Goal: Information Seeking & Learning: Learn about a topic

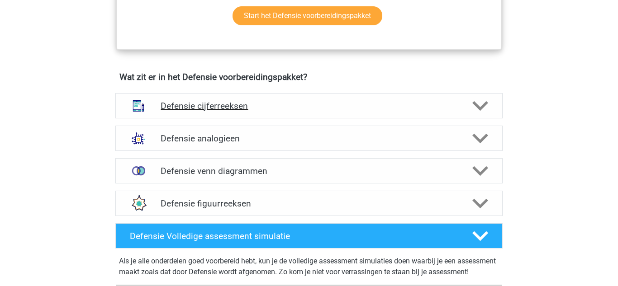
click at [501, 107] on div "Defensie cijferreeksen" at bounding box center [308, 105] width 387 height 25
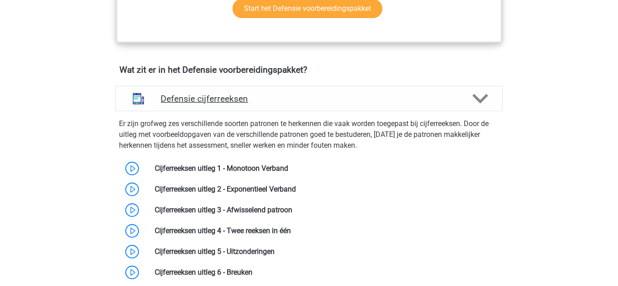
scroll to position [614, 0]
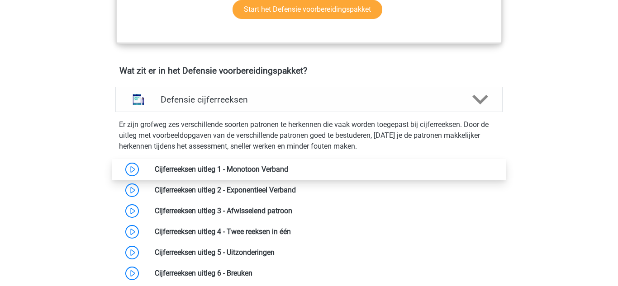
click at [288, 165] on link at bounding box center [288, 169] width 0 height 9
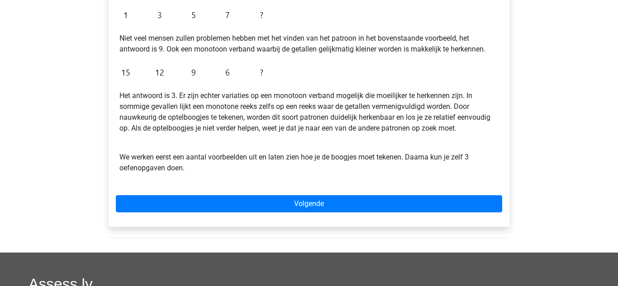
scroll to position [225, 0]
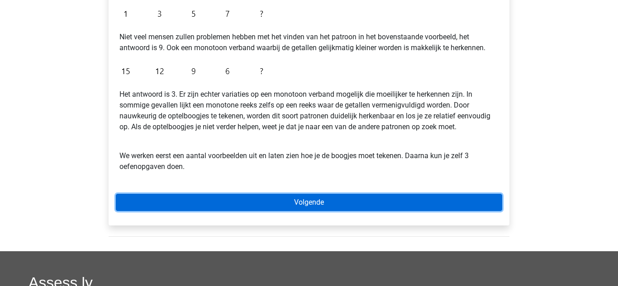
click at [472, 205] on link "Volgende" at bounding box center [309, 202] width 386 height 17
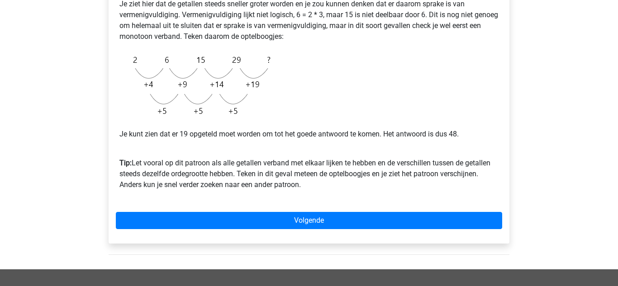
scroll to position [217, 0]
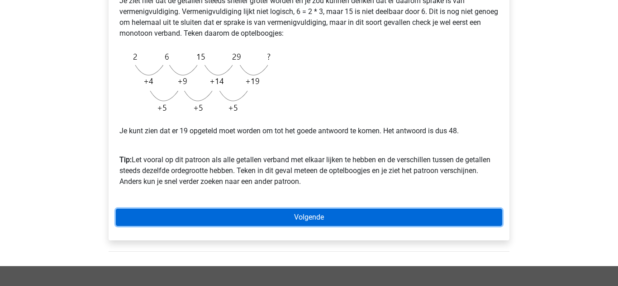
click at [468, 224] on link "Volgende" at bounding box center [309, 217] width 386 height 17
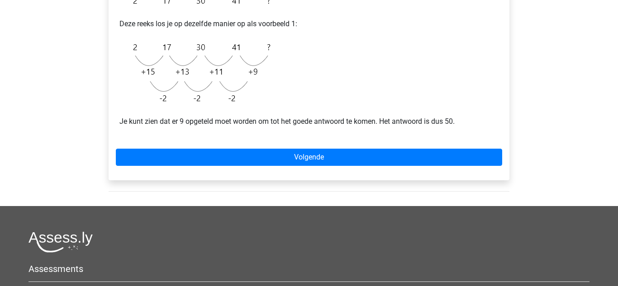
scroll to position [217, 0]
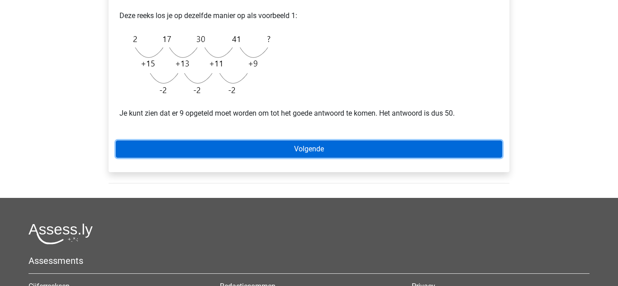
click at [476, 148] on link "Volgende" at bounding box center [309, 149] width 386 height 17
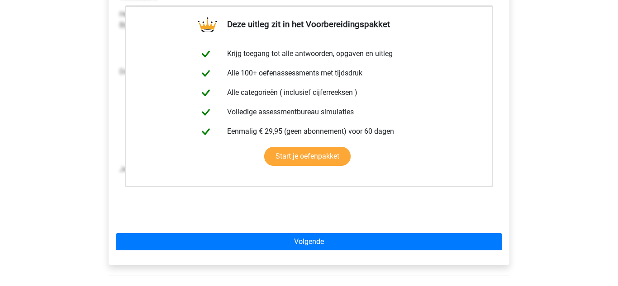
scroll to position [172, 0]
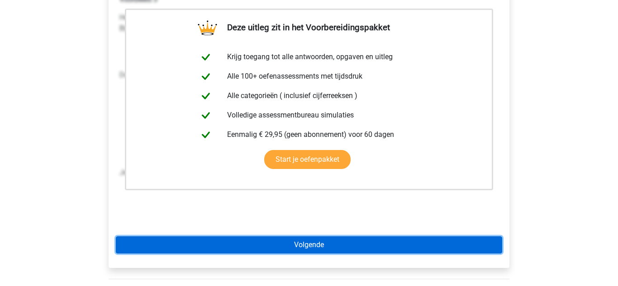
click at [479, 246] on link "Volgende" at bounding box center [309, 245] width 386 height 17
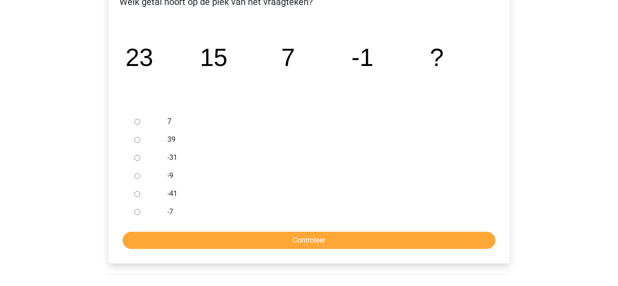
scroll to position [170, 0]
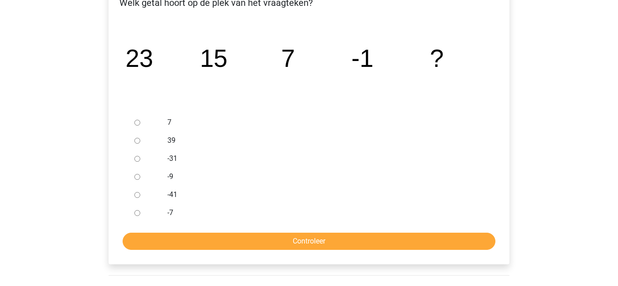
click at [139, 177] on input "-9" at bounding box center [137, 177] width 6 height 6
radio input "true"
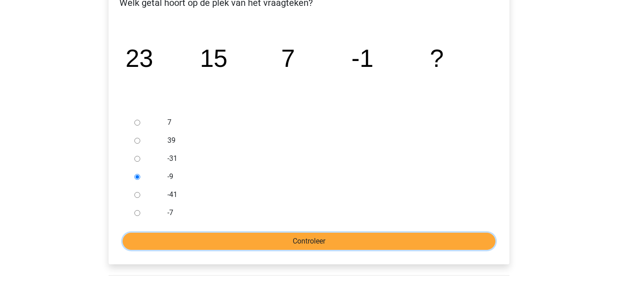
click at [232, 237] on input "Controleer" at bounding box center [309, 241] width 373 height 17
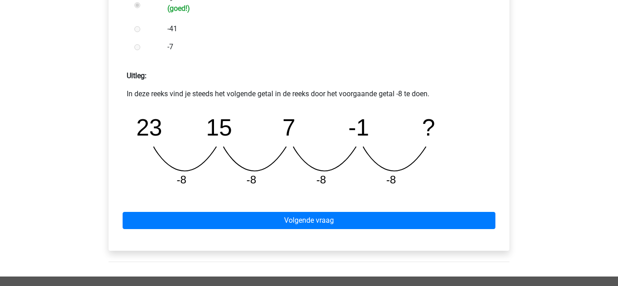
scroll to position [349, 0]
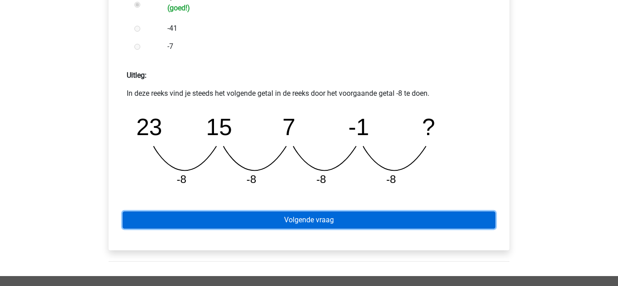
click at [461, 223] on link "Volgende vraag" at bounding box center [309, 220] width 373 height 17
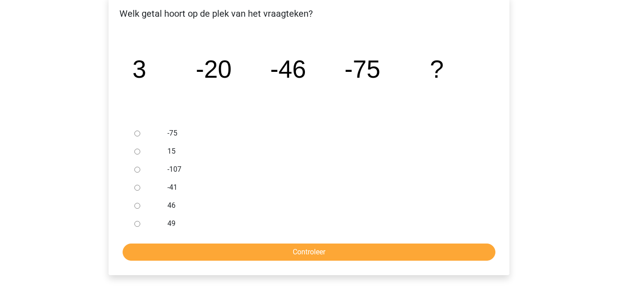
scroll to position [161, 0]
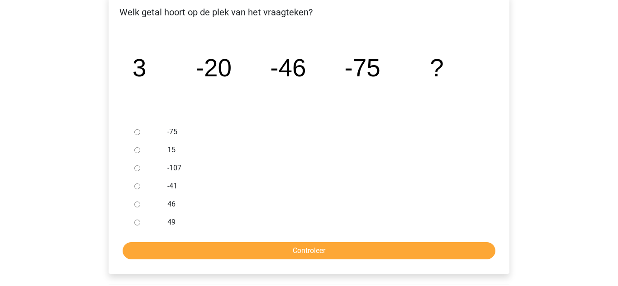
click at [137, 168] on input "-107" at bounding box center [137, 169] width 6 height 6
radio input "true"
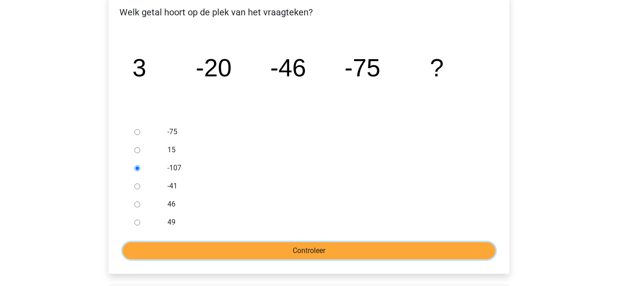
click at [262, 252] on input "Controleer" at bounding box center [309, 250] width 373 height 17
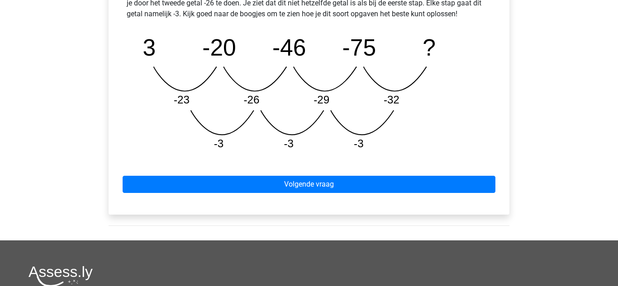
scroll to position [454, 0]
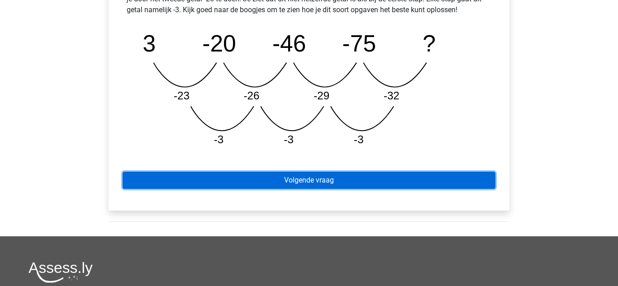
click at [359, 175] on link "Volgende vraag" at bounding box center [309, 180] width 373 height 17
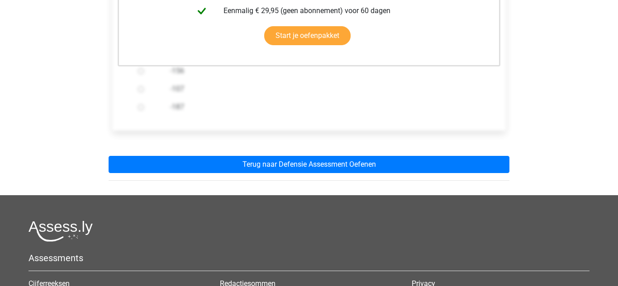
scroll to position [279, 0]
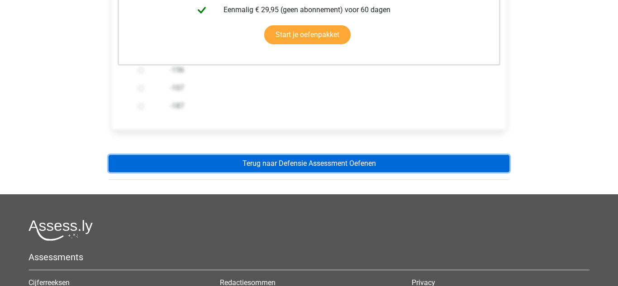
click at [403, 169] on link "Terug naar Defensie Assessment Oefenen" at bounding box center [309, 163] width 401 height 17
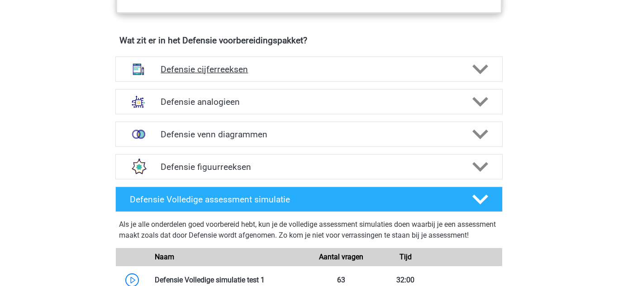
click at [485, 63] on icon at bounding box center [480, 69] width 16 height 16
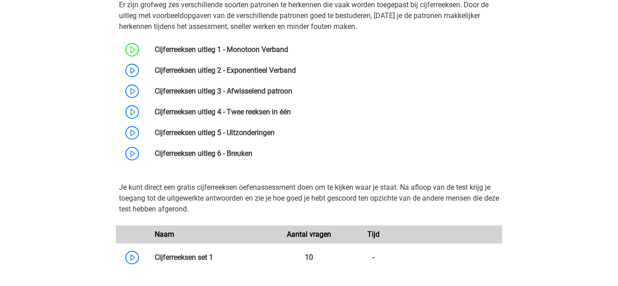
scroll to position [737, 0]
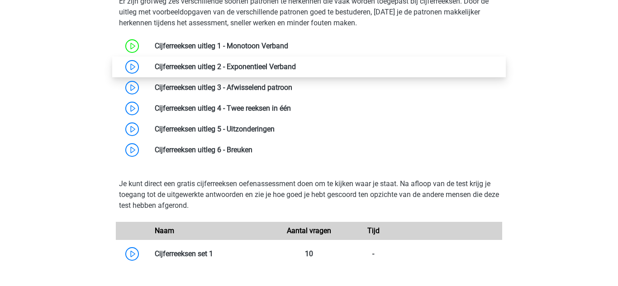
click at [296, 68] on link at bounding box center [296, 66] width 0 height 9
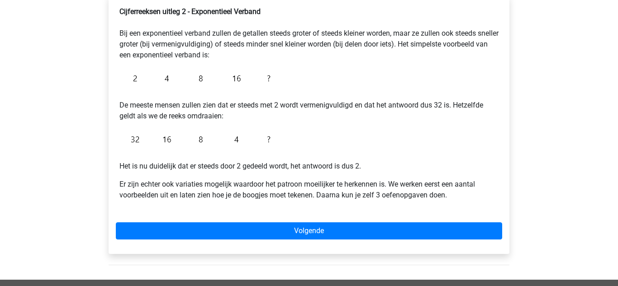
scroll to position [159, 0]
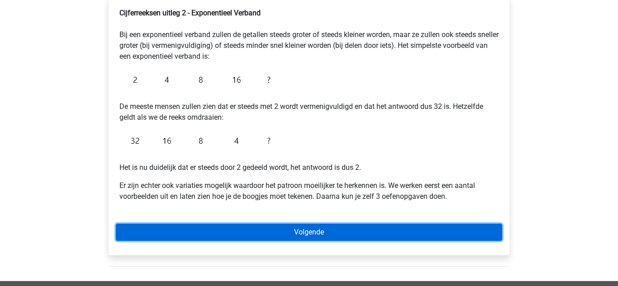
click at [356, 238] on link "Volgende" at bounding box center [309, 232] width 386 height 17
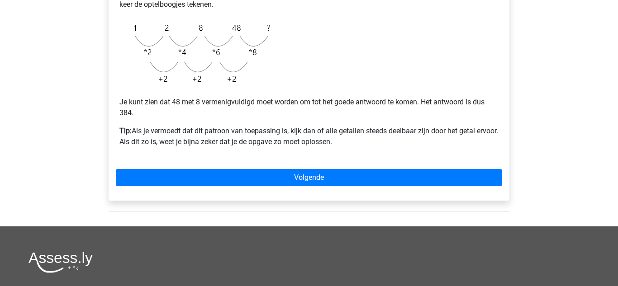
scroll to position [251, 0]
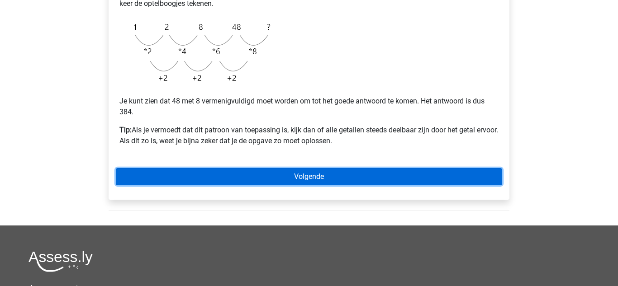
click at [349, 179] on link "Volgende" at bounding box center [309, 176] width 386 height 17
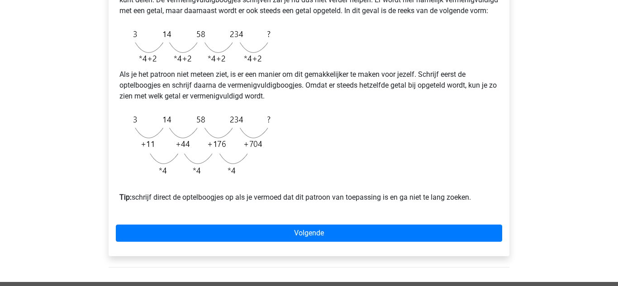
scroll to position [237, 0]
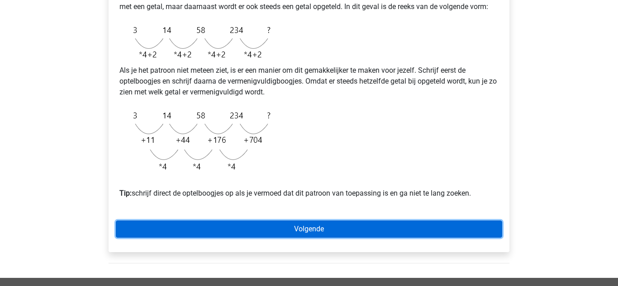
click at [385, 235] on link "Volgende" at bounding box center [309, 229] width 386 height 17
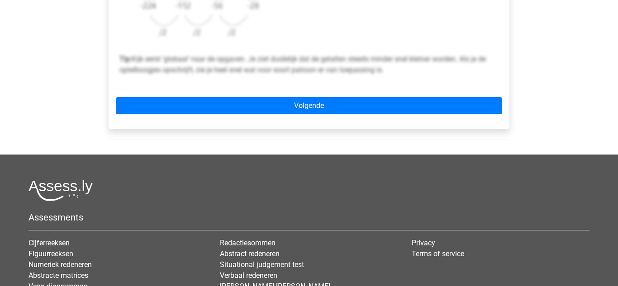
scroll to position [387, 0]
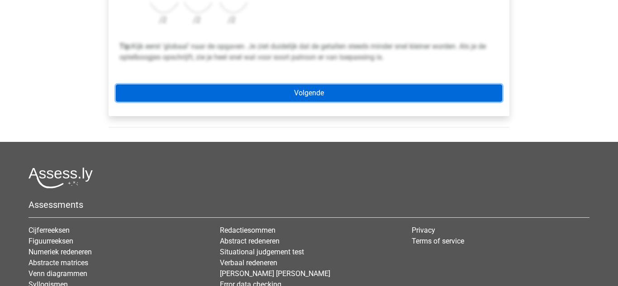
click at [382, 92] on link "Volgende" at bounding box center [309, 93] width 386 height 17
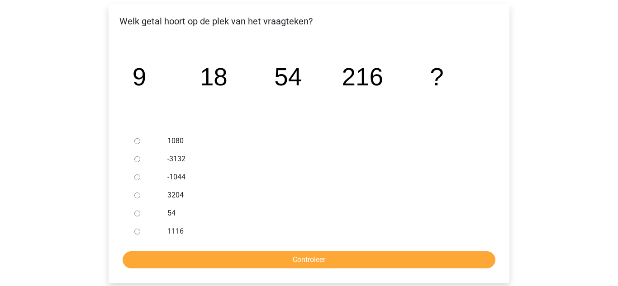
scroll to position [156, 0]
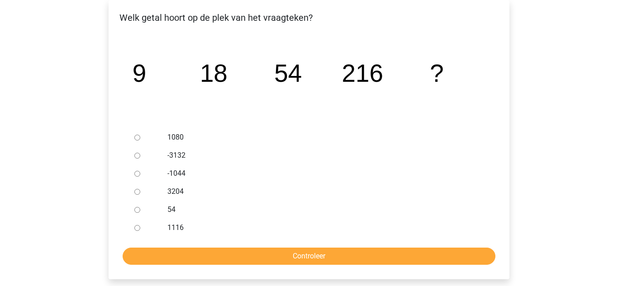
click at [138, 137] on input "1080" at bounding box center [137, 138] width 6 height 6
radio input "true"
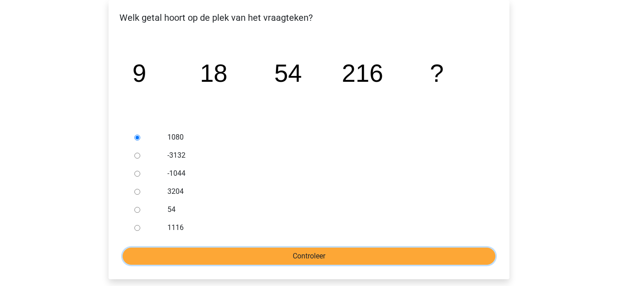
click at [366, 263] on input "Controleer" at bounding box center [309, 256] width 373 height 17
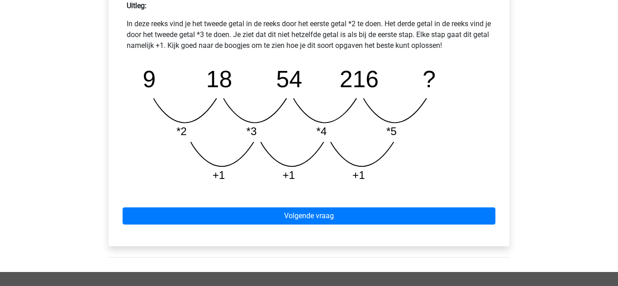
scroll to position [434, 0]
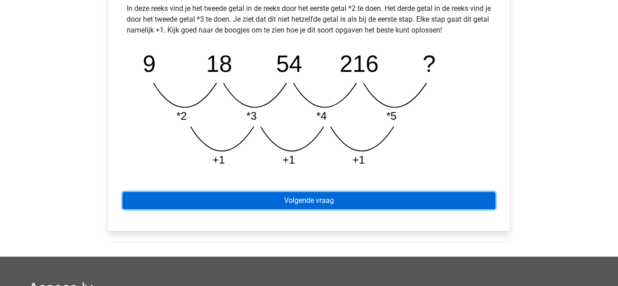
click at [471, 206] on link "Volgende vraag" at bounding box center [309, 200] width 373 height 17
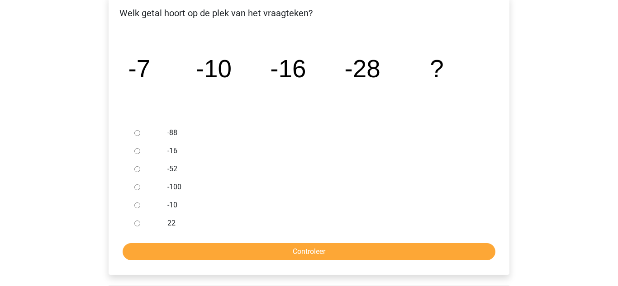
scroll to position [162, 0]
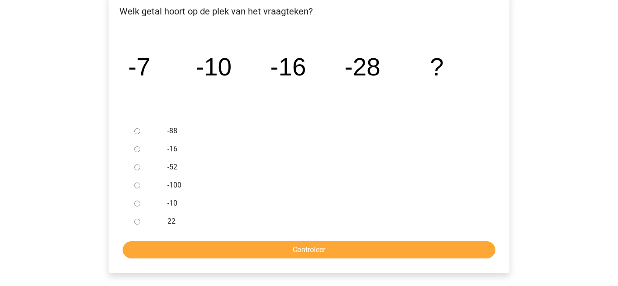
click at [139, 167] on input "-52" at bounding box center [137, 168] width 6 height 6
radio input "true"
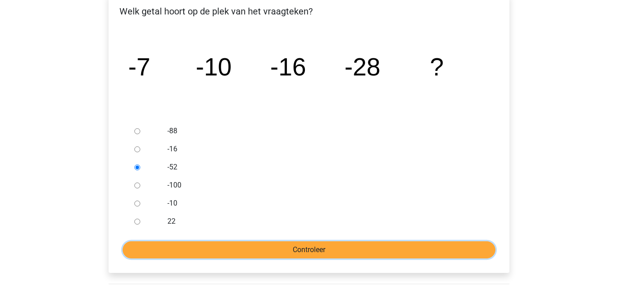
click at [294, 250] on input "Controleer" at bounding box center [309, 249] width 373 height 17
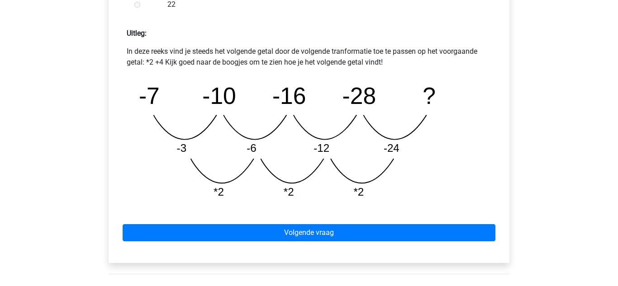
scroll to position [393, 0]
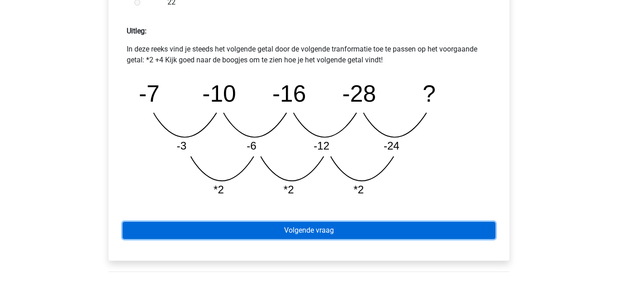
click at [393, 235] on link "Volgende vraag" at bounding box center [309, 230] width 373 height 17
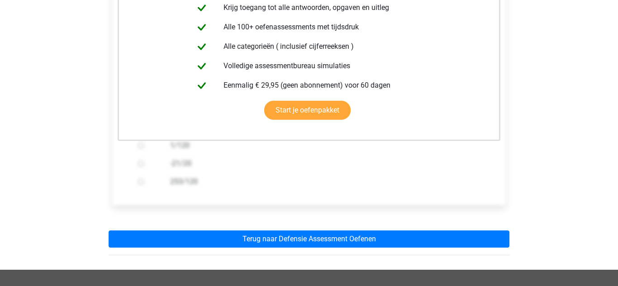
scroll to position [207, 0]
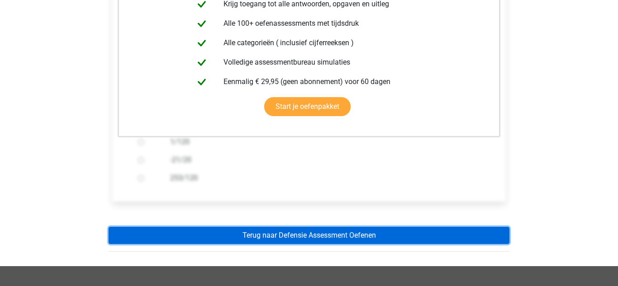
click at [316, 236] on link "Terug naar Defensie Assessment Oefenen" at bounding box center [309, 235] width 401 height 17
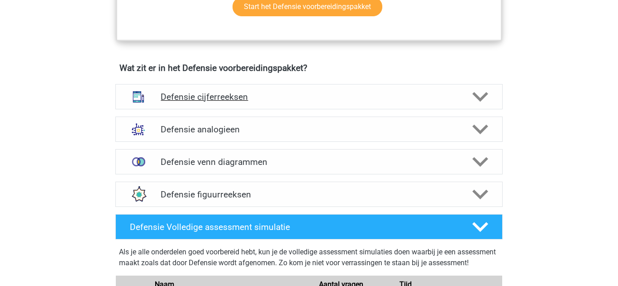
click at [360, 88] on div "Defensie cijferreeksen" at bounding box center [308, 96] width 387 height 25
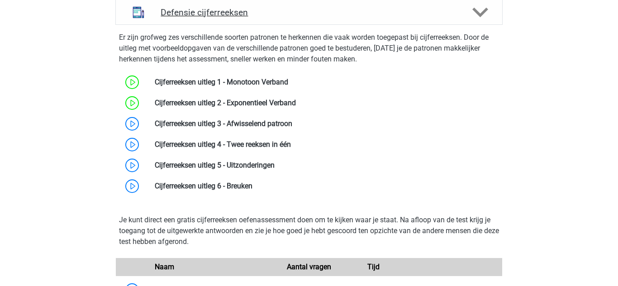
scroll to position [701, 0]
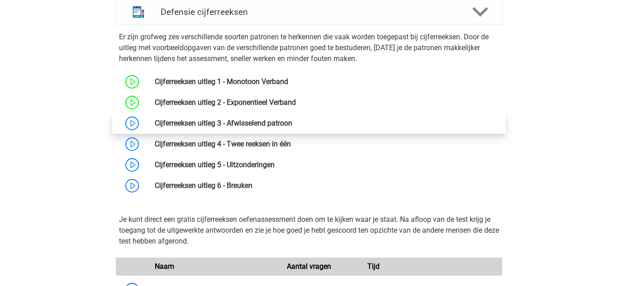
click at [292, 128] on link at bounding box center [292, 123] width 0 height 9
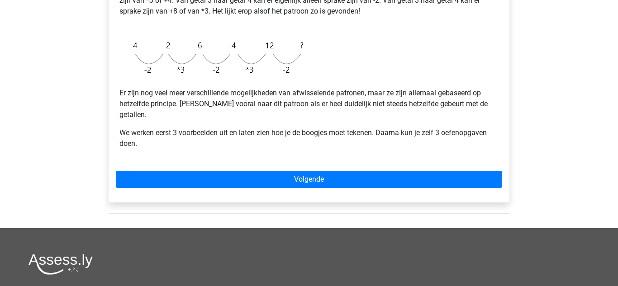
scroll to position [264, 0]
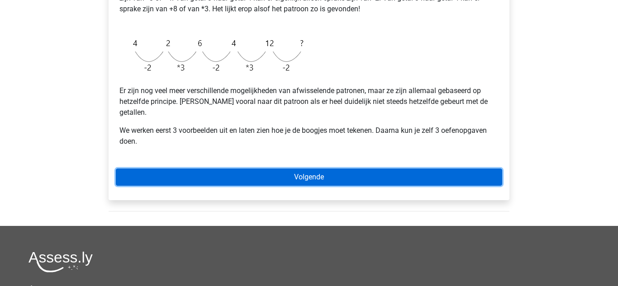
click at [338, 172] on link "Volgende" at bounding box center [309, 177] width 386 height 17
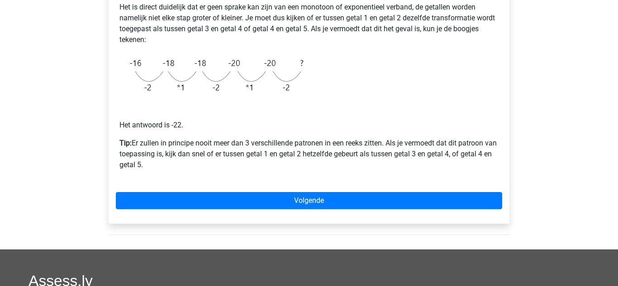
scroll to position [216, 0]
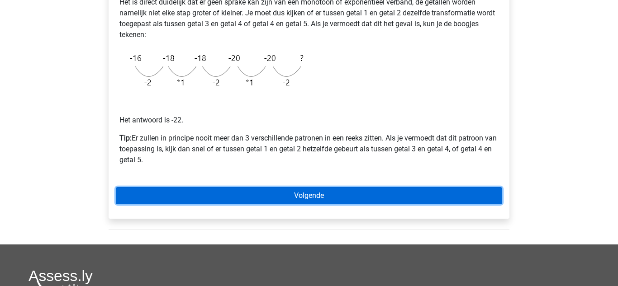
click at [339, 194] on link "Volgende" at bounding box center [309, 195] width 386 height 17
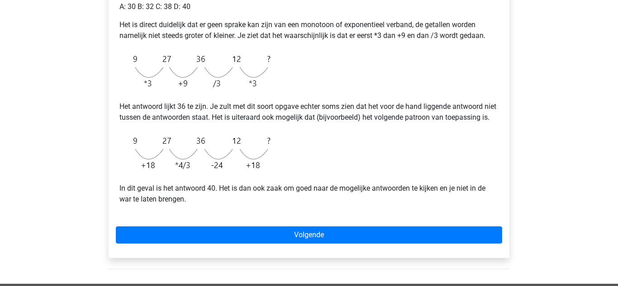
scroll to position [204, 0]
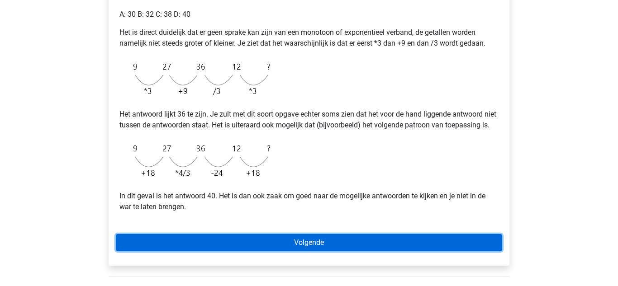
click at [419, 247] on link "Volgende" at bounding box center [309, 242] width 386 height 17
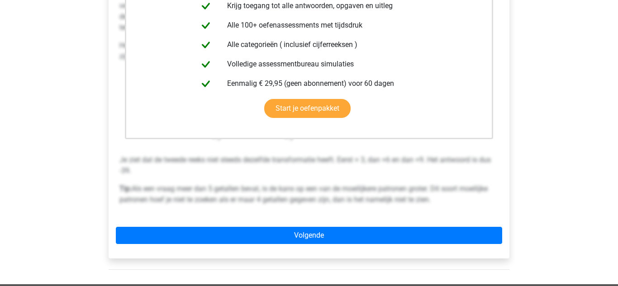
scroll to position [226, 0]
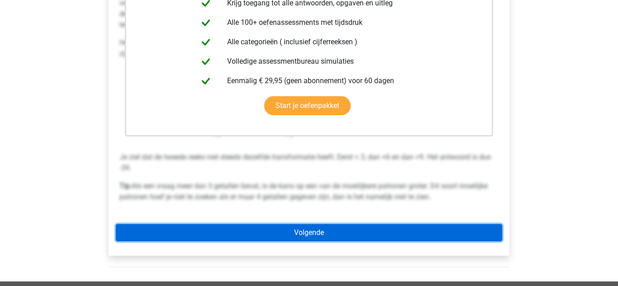
click at [353, 235] on link "Volgende" at bounding box center [309, 232] width 386 height 17
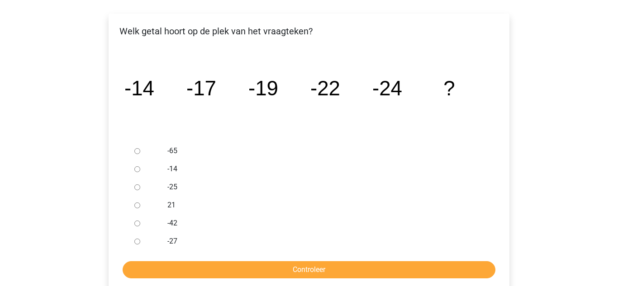
scroll to position [143, 0]
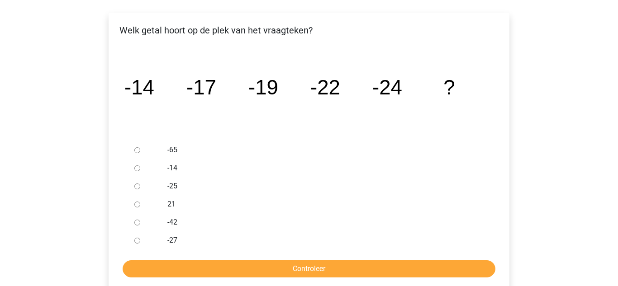
click at [137, 241] on input "-27" at bounding box center [137, 241] width 6 height 6
radio input "true"
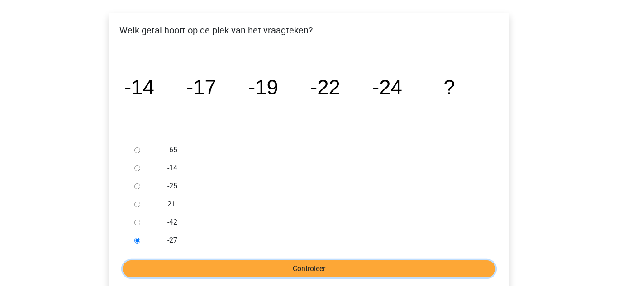
click at [223, 273] on input "Controleer" at bounding box center [309, 268] width 373 height 17
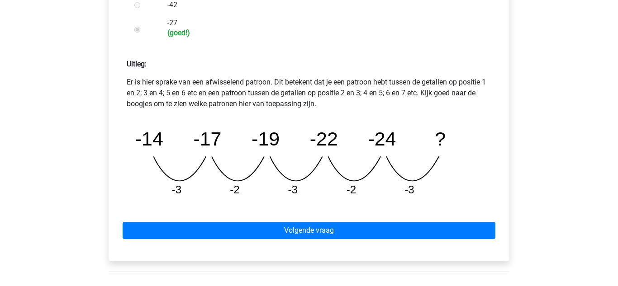
scroll to position [369, 0]
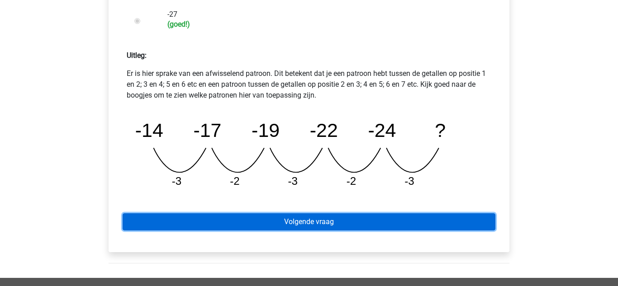
click at [395, 215] on link "Volgende vraag" at bounding box center [309, 221] width 373 height 17
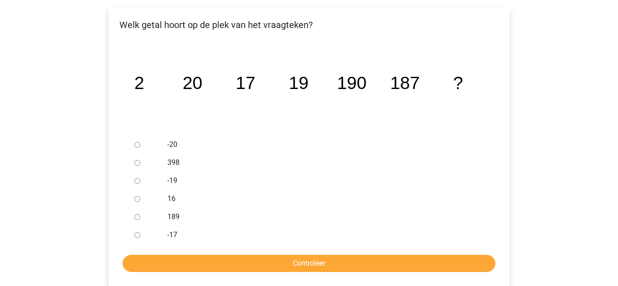
scroll to position [163, 0]
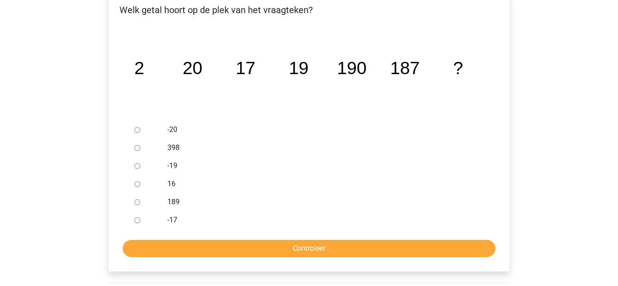
click at [137, 202] on input "189" at bounding box center [137, 202] width 6 height 6
radio input "true"
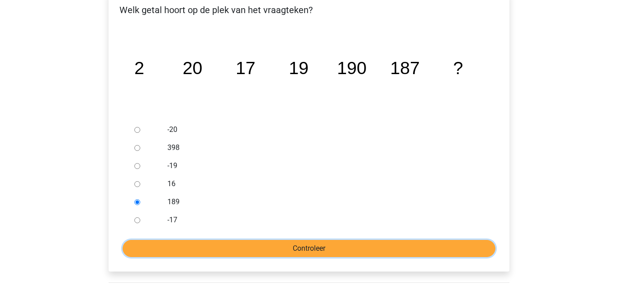
click at [194, 250] on input "Controleer" at bounding box center [309, 248] width 373 height 17
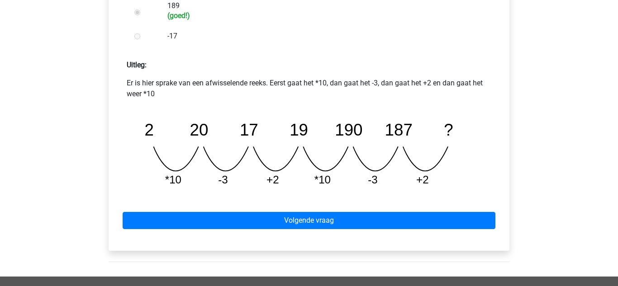
scroll to position [367, 0]
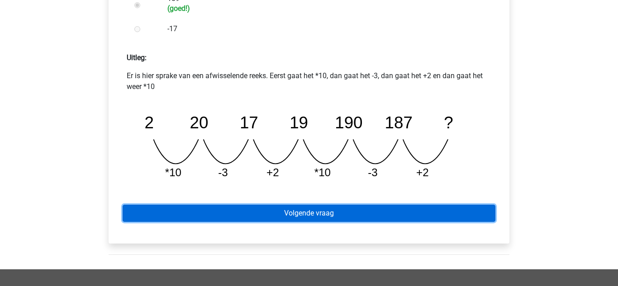
click at [345, 221] on link "Volgende vraag" at bounding box center [309, 213] width 373 height 17
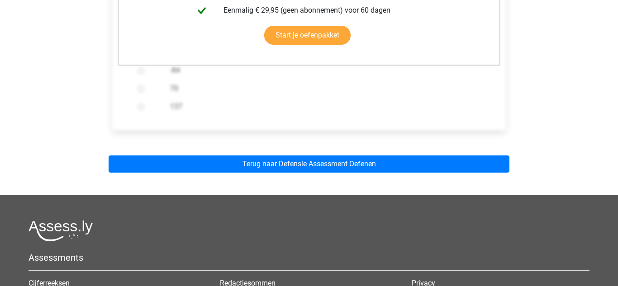
scroll to position [281, 0]
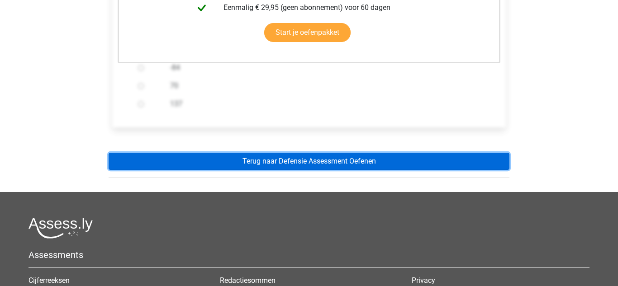
click at [420, 167] on link "Terug naar Defensie Assessment Oefenen" at bounding box center [309, 161] width 401 height 17
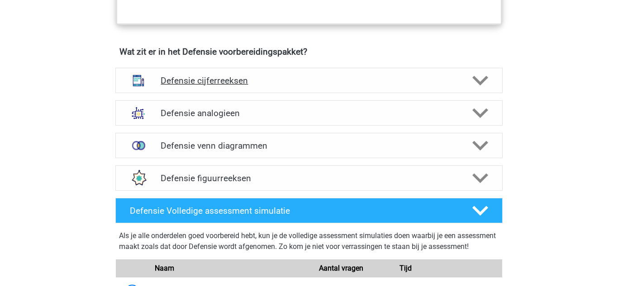
click at [469, 69] on div "Defensie cijferreeksen" at bounding box center [308, 80] width 387 height 25
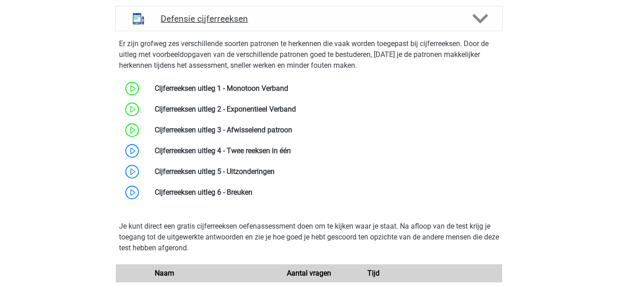
scroll to position [696, 0]
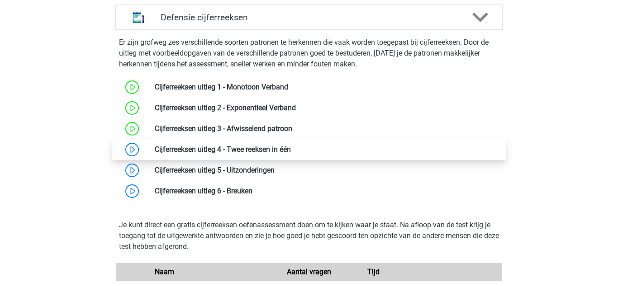
click at [291, 154] on link at bounding box center [291, 149] width 0 height 9
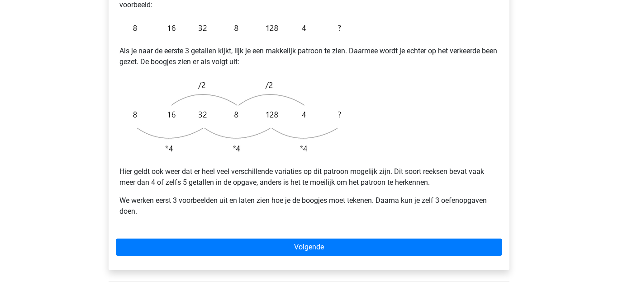
scroll to position [229, 0]
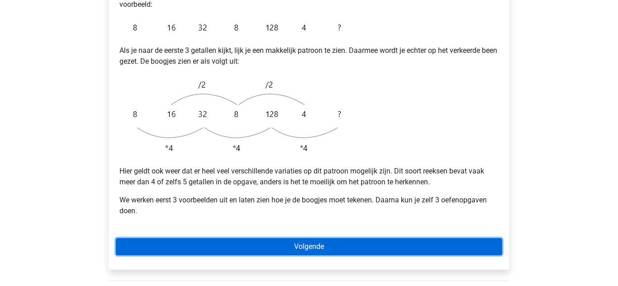
click at [377, 238] on link "Volgende" at bounding box center [309, 246] width 386 height 17
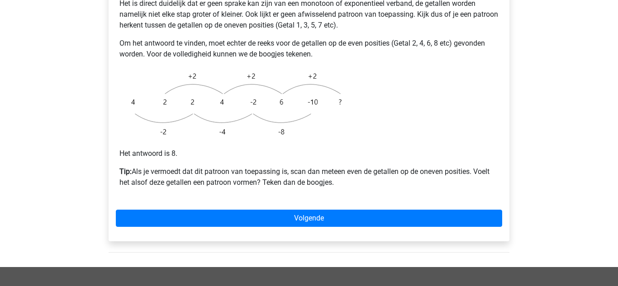
scroll to position [234, 0]
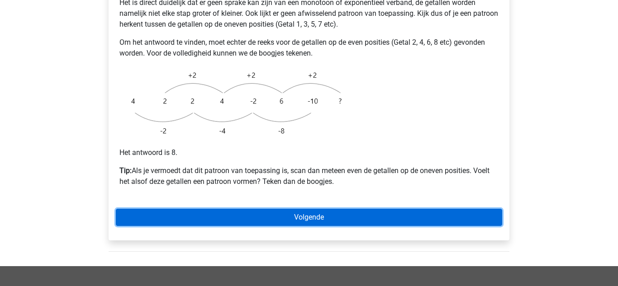
click at [289, 209] on link "Volgende" at bounding box center [309, 217] width 386 height 17
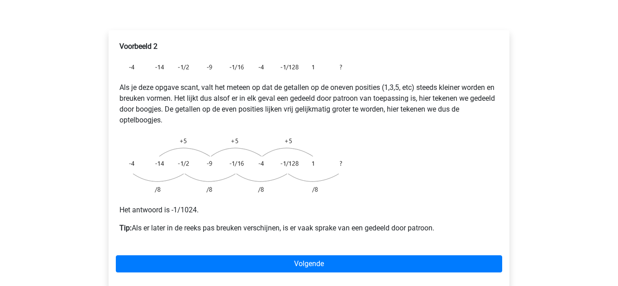
scroll to position [148, 0]
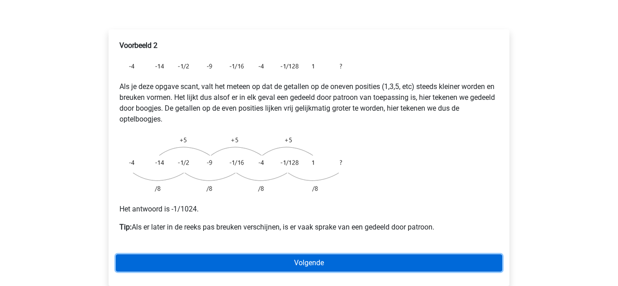
click at [402, 255] on link "Volgende" at bounding box center [309, 263] width 386 height 17
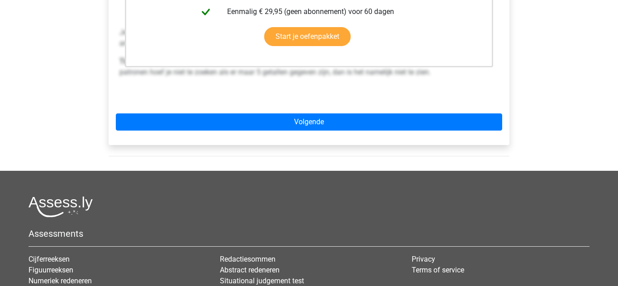
scroll to position [316, 0]
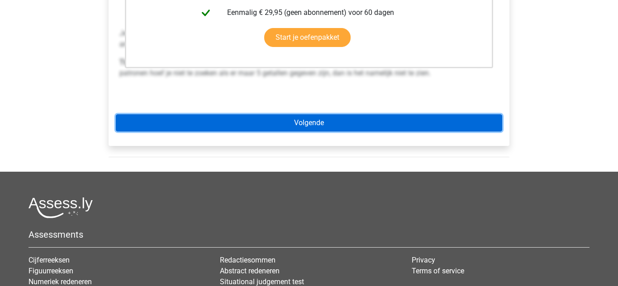
click at [403, 114] on link "Volgende" at bounding box center [309, 122] width 386 height 17
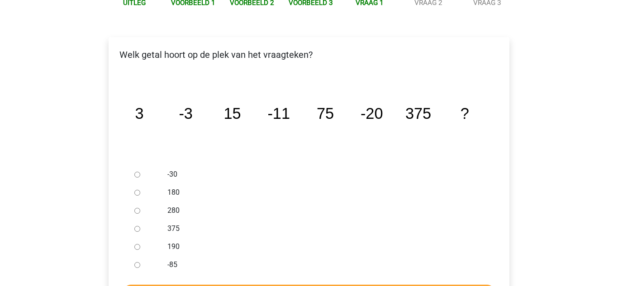
scroll to position [146, 0]
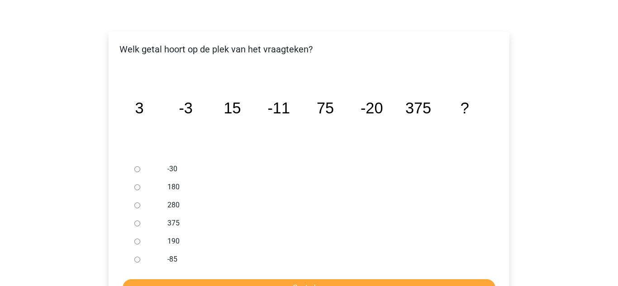
click at [136, 184] on input "180" at bounding box center [137, 187] width 6 height 6
radio input "true"
click at [137, 166] on input "-30" at bounding box center [137, 169] width 6 height 6
radio input "true"
click at [257, 279] on input "Controleer" at bounding box center [309, 287] width 373 height 17
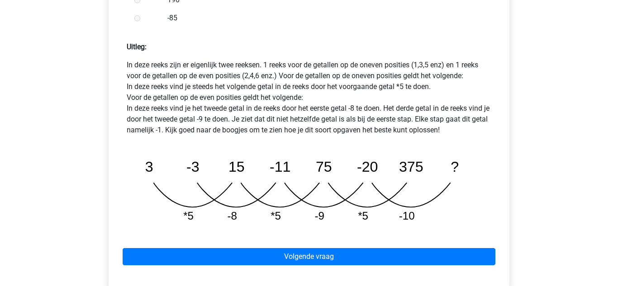
scroll to position [422, 0]
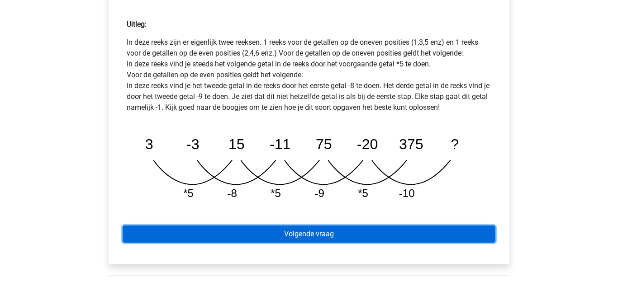
click at [461, 226] on link "Volgende vraag" at bounding box center [309, 234] width 373 height 17
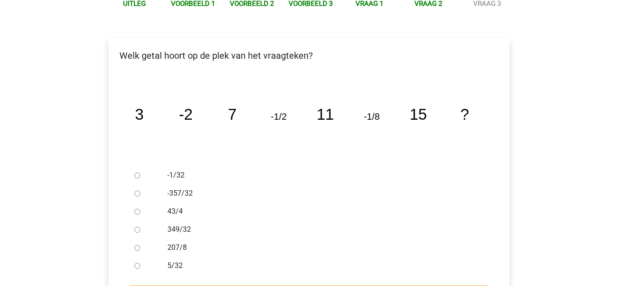
scroll to position [143, 0]
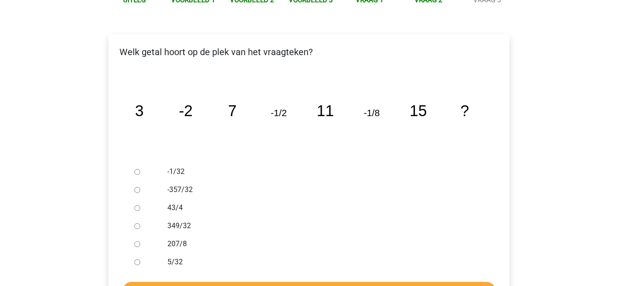
click at [137, 169] on input "-1/32" at bounding box center [137, 172] width 6 height 6
radio input "true"
click at [269, 282] on input "Controleer" at bounding box center [309, 290] width 373 height 17
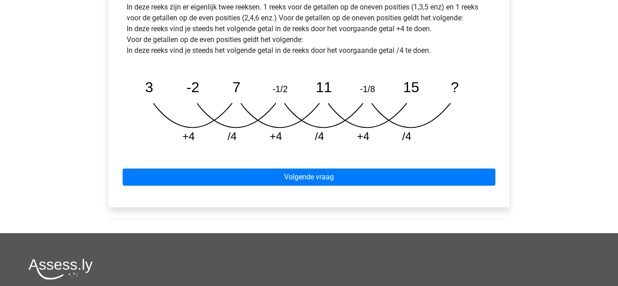
scroll to position [468, 0]
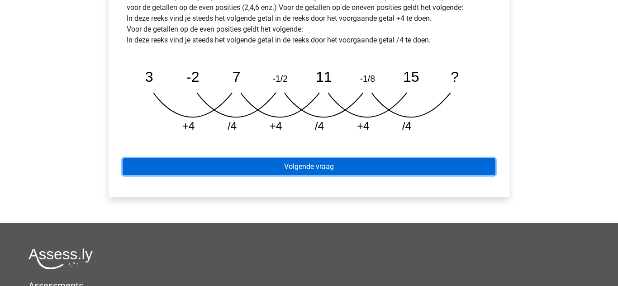
click at [350, 158] on link "Volgende vraag" at bounding box center [309, 166] width 373 height 17
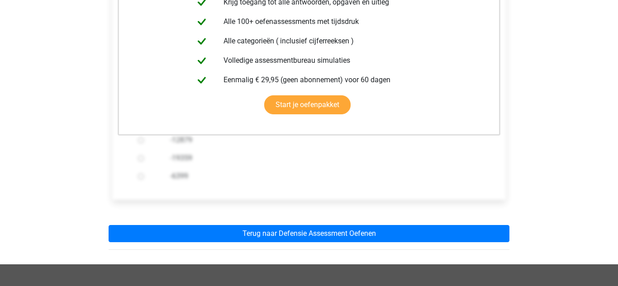
scroll to position [244, 0]
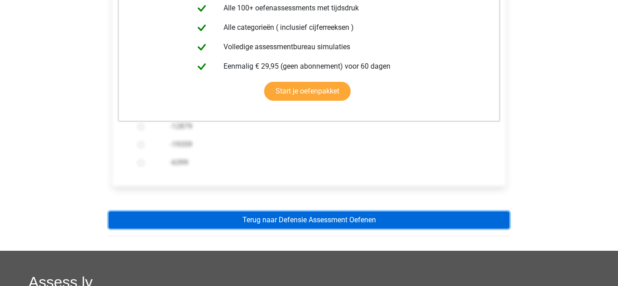
click at [389, 212] on link "Terug naar Defensie Assessment Oefenen" at bounding box center [309, 220] width 401 height 17
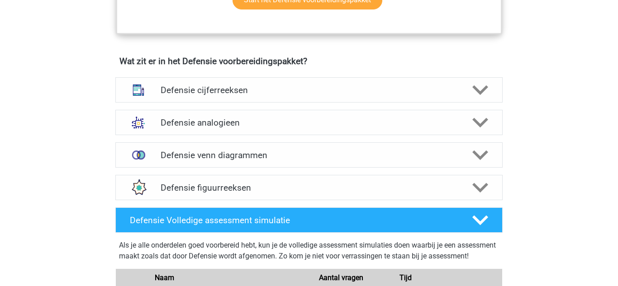
scroll to position [644, 0]
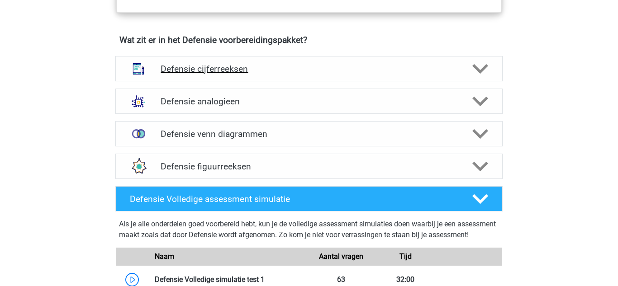
click at [497, 59] on div "Defensie cijferreeksen" at bounding box center [308, 68] width 387 height 25
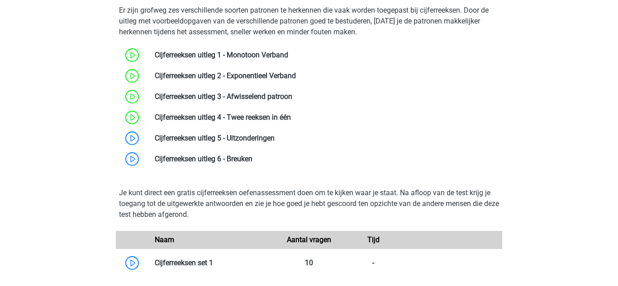
scroll to position [732, 0]
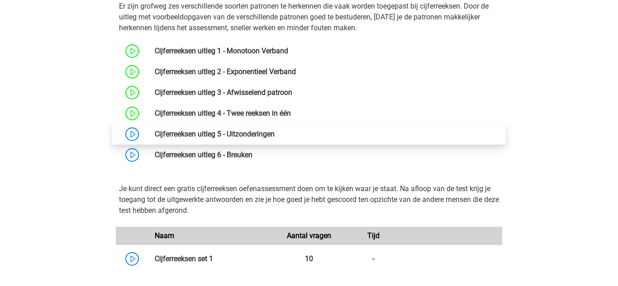
click at [274, 136] on link at bounding box center [274, 134] width 0 height 9
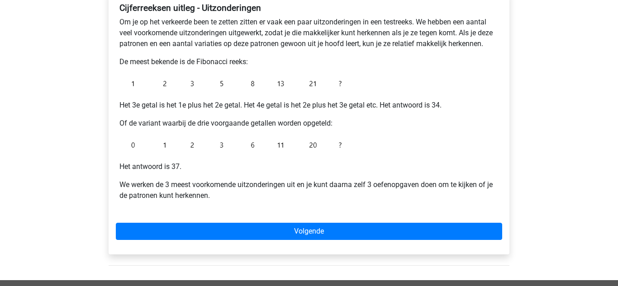
scroll to position [164, 0]
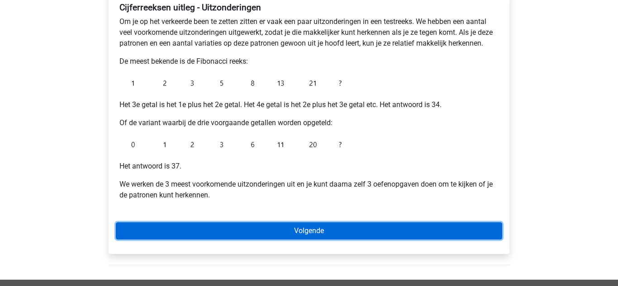
click at [475, 236] on link "Volgende" at bounding box center [309, 230] width 386 height 17
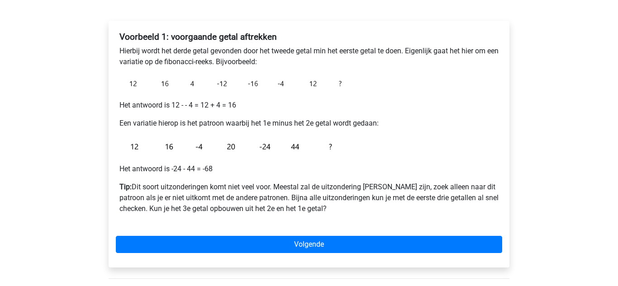
scroll to position [136, 0]
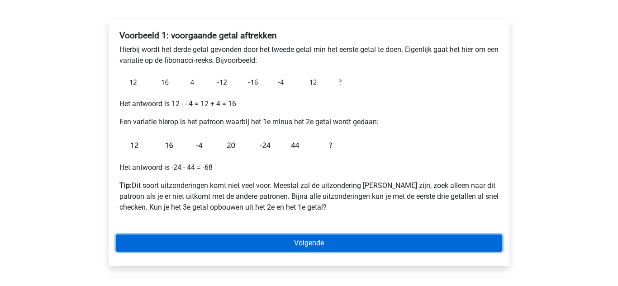
click at [470, 242] on link "Volgende" at bounding box center [309, 243] width 386 height 17
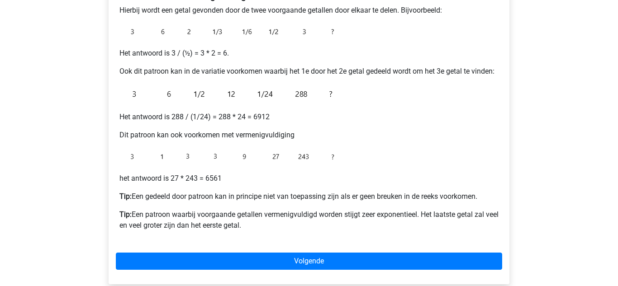
scroll to position [194, 0]
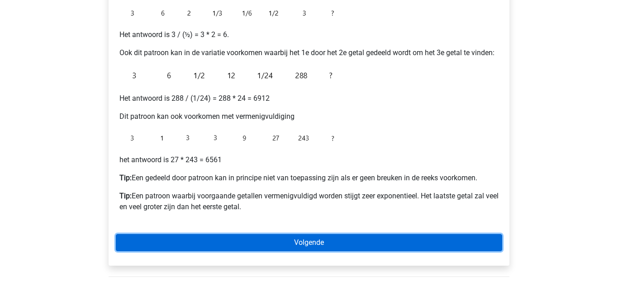
click at [211, 248] on link "Volgende" at bounding box center [309, 242] width 386 height 17
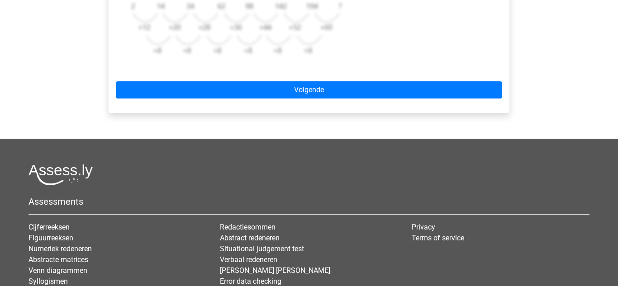
scroll to position [360, 0]
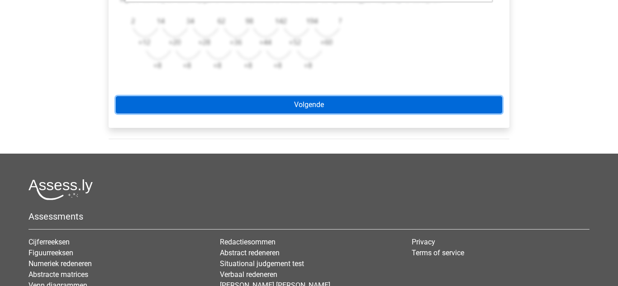
click at [443, 106] on link "Volgende" at bounding box center [309, 104] width 386 height 17
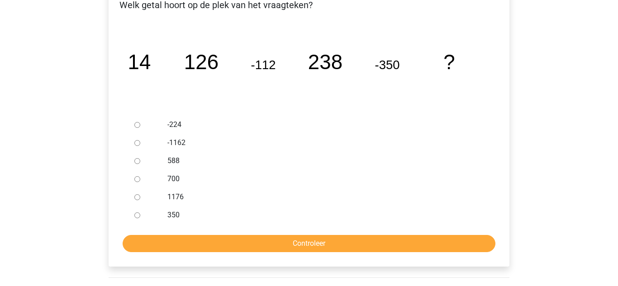
scroll to position [169, 0]
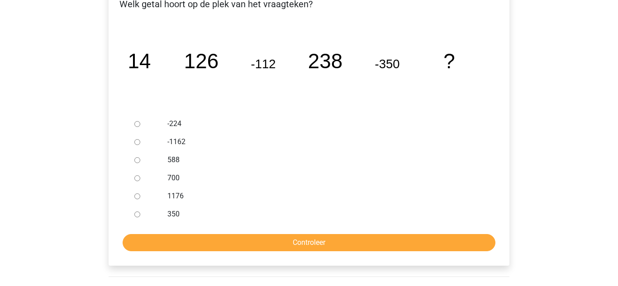
click at [137, 159] on input "588" at bounding box center [137, 160] width 6 height 6
radio input "true"
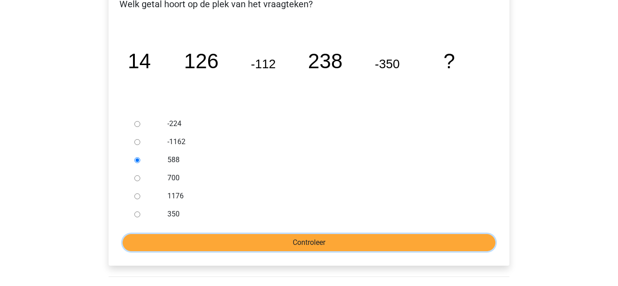
click at [241, 248] on input "Controleer" at bounding box center [309, 242] width 373 height 17
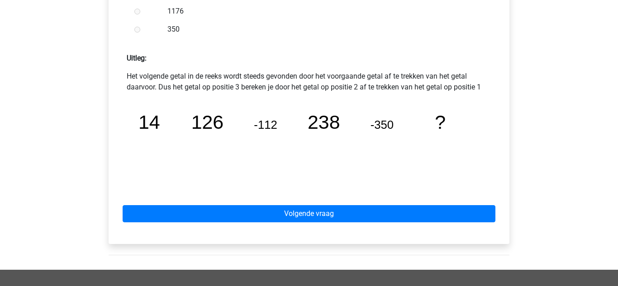
scroll to position [369, 0]
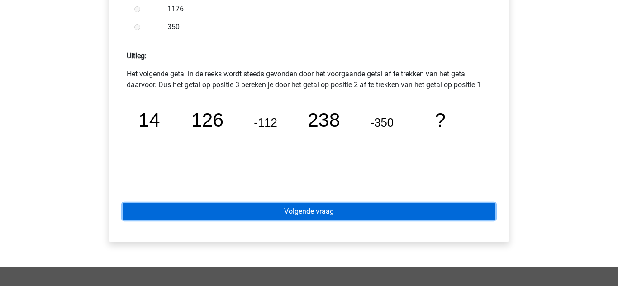
click at [445, 214] on link "Volgende vraag" at bounding box center [309, 211] width 373 height 17
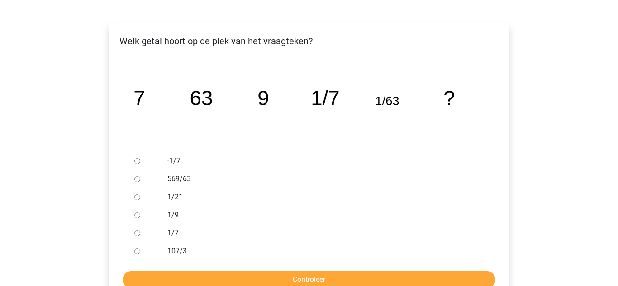
scroll to position [133, 0]
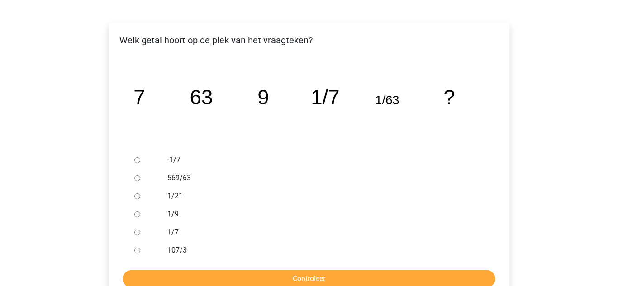
click at [137, 214] on input "1/9" at bounding box center [137, 215] width 6 height 6
radio input "true"
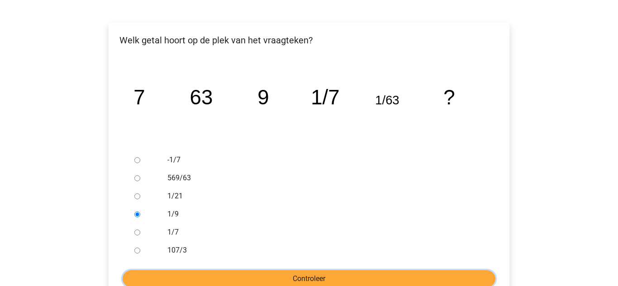
click at [138, 272] on input "Controleer" at bounding box center [309, 278] width 373 height 17
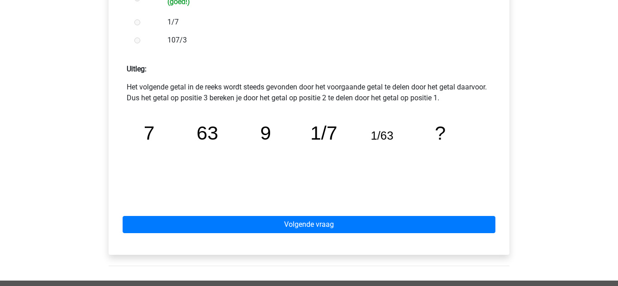
scroll to position [357, 0]
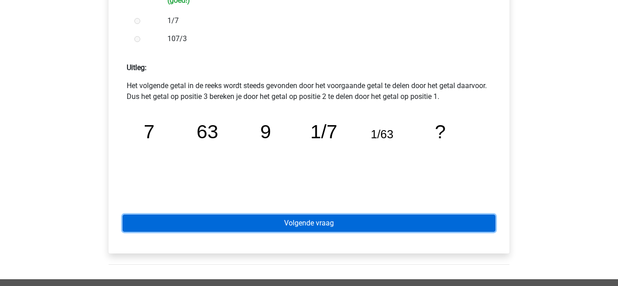
click at [461, 221] on link "Volgende vraag" at bounding box center [309, 223] width 373 height 17
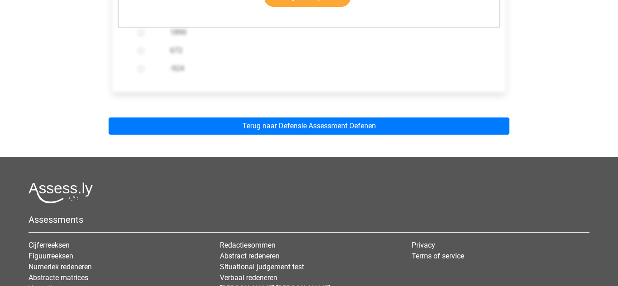
scroll to position [317, 0]
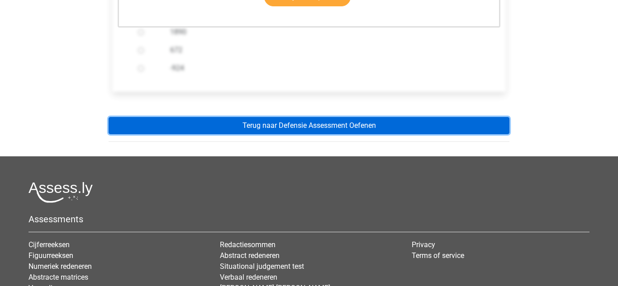
click at [451, 122] on link "Terug naar Defensie Assessment Oefenen" at bounding box center [309, 125] width 401 height 17
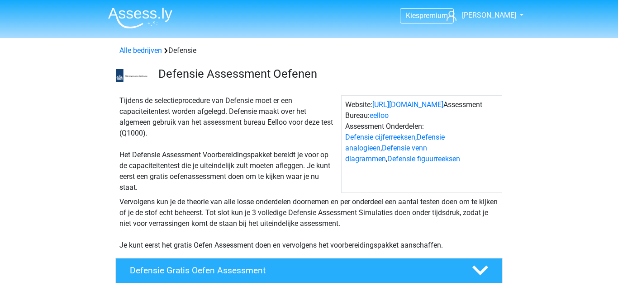
scroll to position [729, 0]
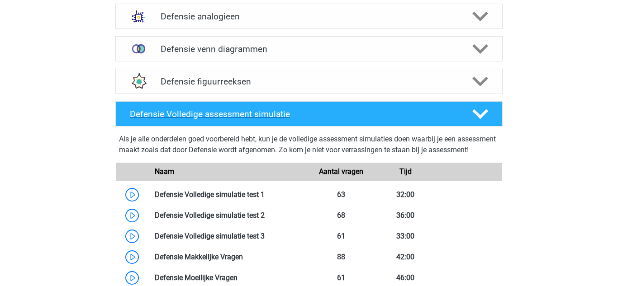
click at [483, 114] on polygon at bounding box center [480, 114] width 16 height 10
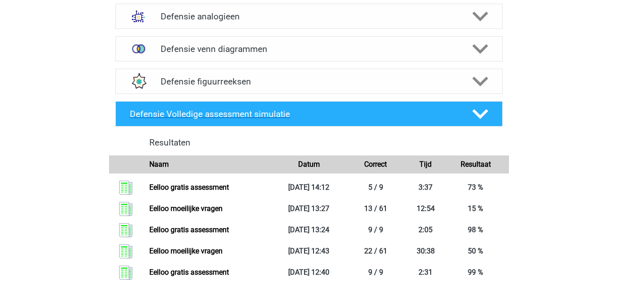
click at [486, 115] on icon at bounding box center [480, 114] width 16 height 16
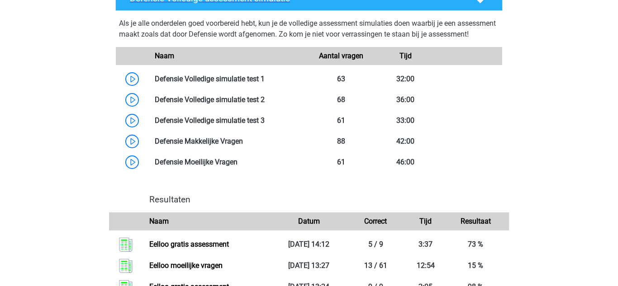
scroll to position [843, 0]
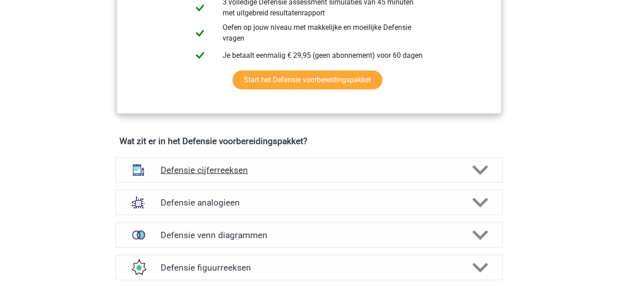
click at [482, 161] on div "Defensie cijferreeksen" at bounding box center [308, 169] width 387 height 25
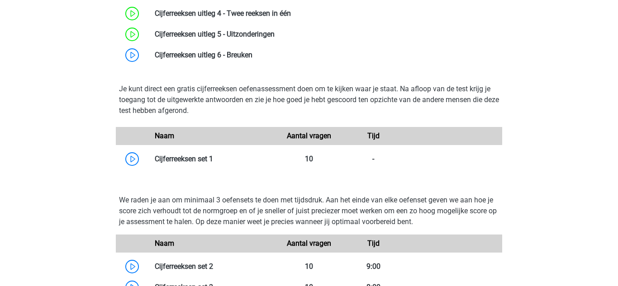
scroll to position [832, 0]
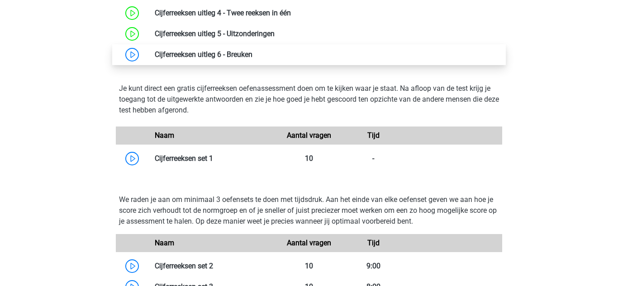
click at [252, 57] on link at bounding box center [252, 54] width 0 height 9
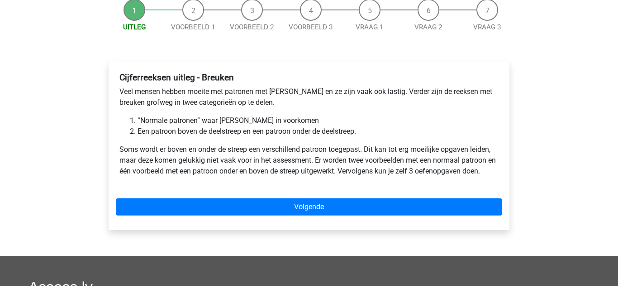
scroll to position [105, 0]
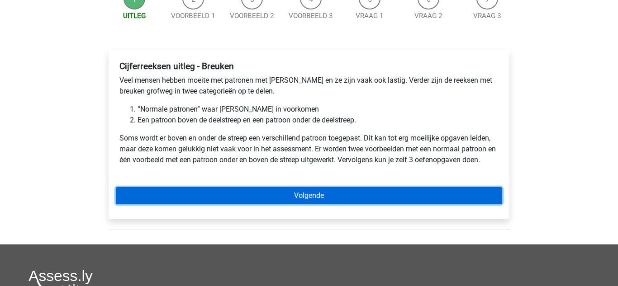
click at [481, 194] on link "Volgende" at bounding box center [309, 195] width 386 height 17
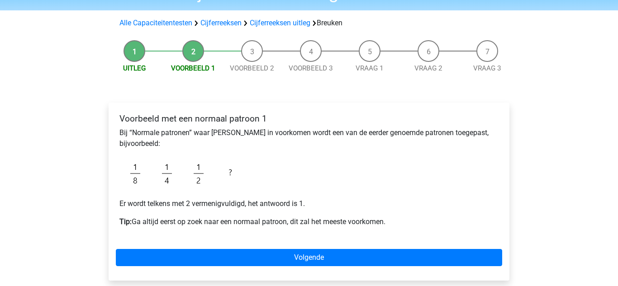
scroll to position [56, 0]
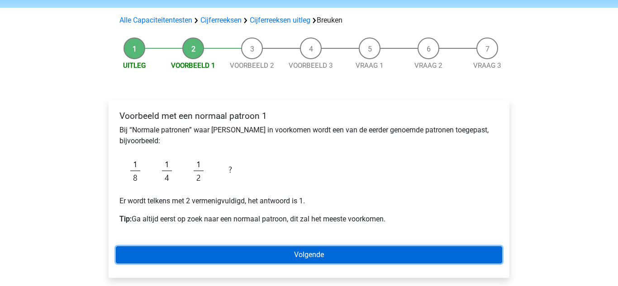
click at [445, 261] on link "Volgende" at bounding box center [309, 254] width 386 height 17
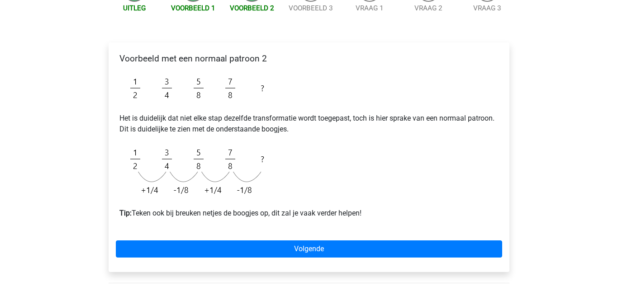
scroll to position [115, 0]
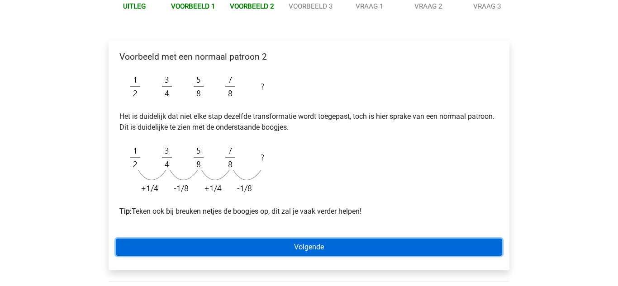
click at [423, 242] on link "Volgende" at bounding box center [309, 247] width 386 height 17
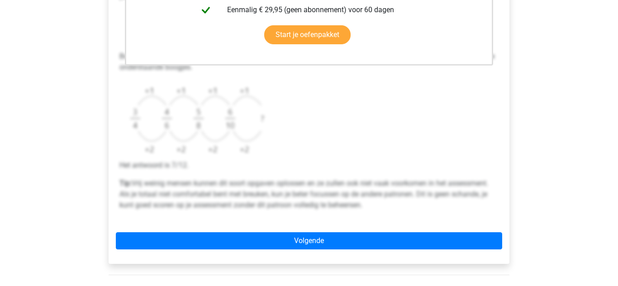
scroll to position [358, 0]
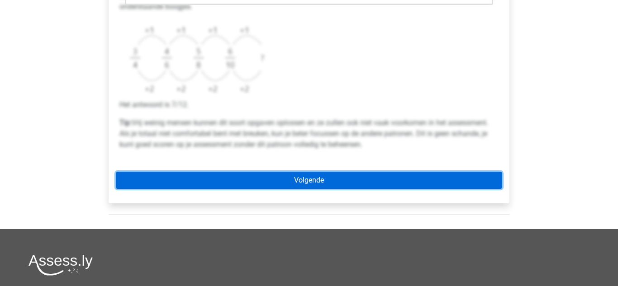
click at [440, 181] on link "Volgende" at bounding box center [309, 180] width 386 height 17
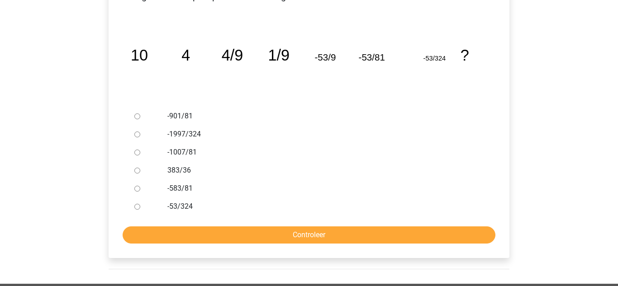
scroll to position [176, 0]
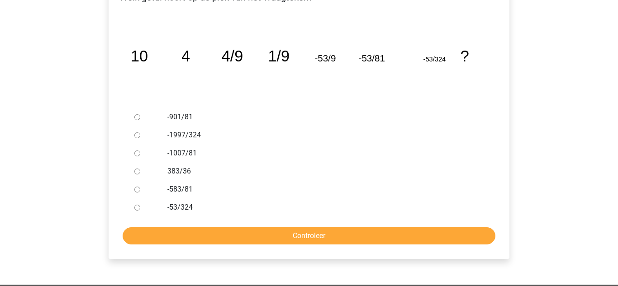
click at [137, 136] on input "-1997/324" at bounding box center [137, 135] width 6 height 6
radio input "true"
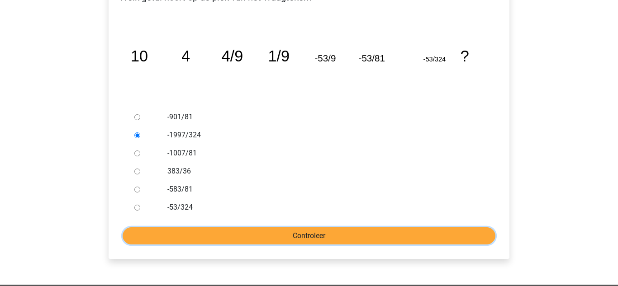
click at [461, 230] on input "Controleer" at bounding box center [309, 235] width 373 height 17
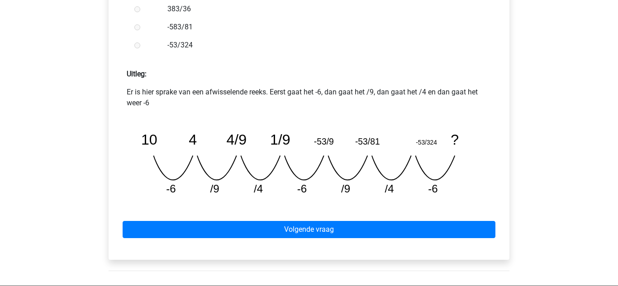
scroll to position [352, 0]
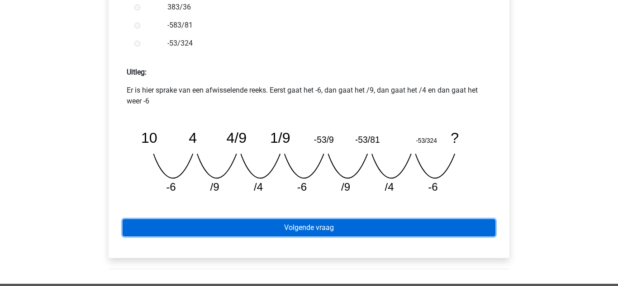
click at [487, 232] on link "Volgende vraag" at bounding box center [309, 227] width 373 height 17
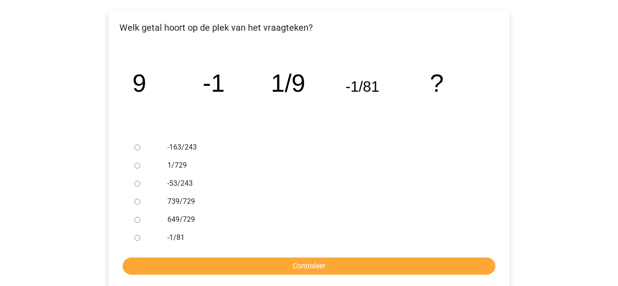
scroll to position [146, 0]
click at [137, 219] on input "649/729" at bounding box center [137, 220] width 6 height 6
radio input "true"
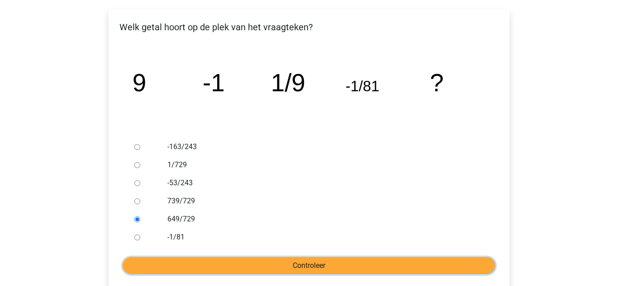
click at [194, 270] on input "Controleer" at bounding box center [309, 265] width 373 height 17
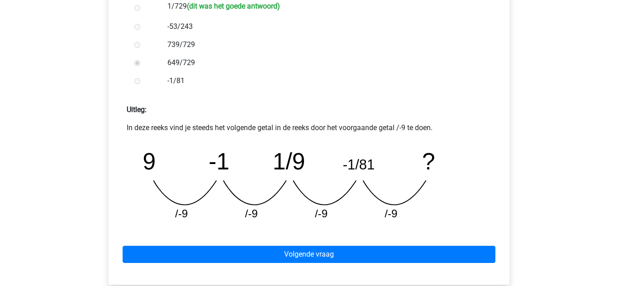
scroll to position [307, 0]
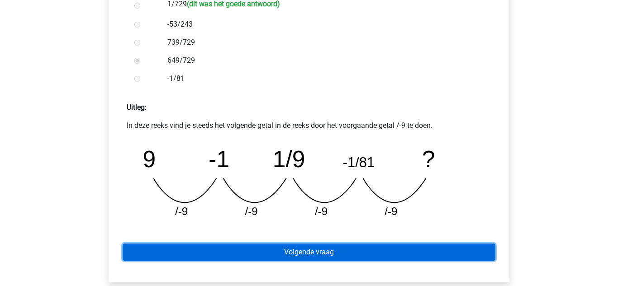
click at [125, 258] on link "Volgende vraag" at bounding box center [309, 252] width 373 height 17
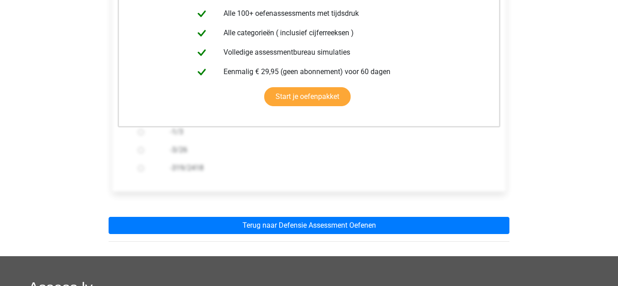
scroll to position [220, 0]
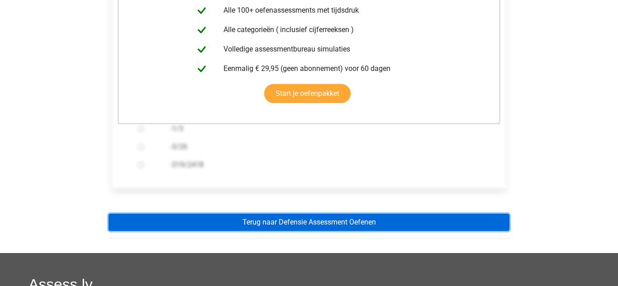
click at [132, 216] on link "Terug naar Defensie Assessment Oefenen" at bounding box center [309, 222] width 401 height 17
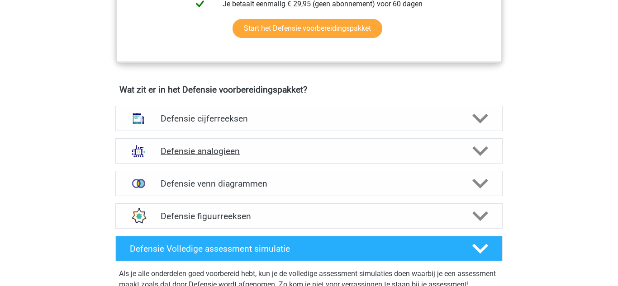
click at [468, 158] on div at bounding box center [479, 151] width 31 height 16
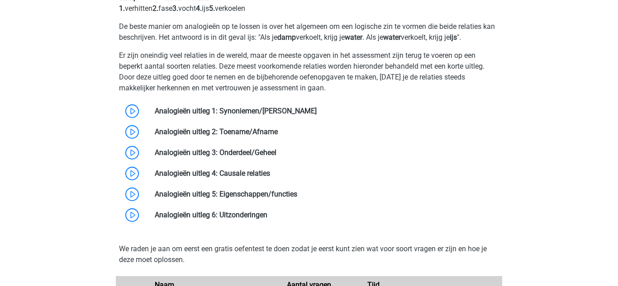
scroll to position [803, 0]
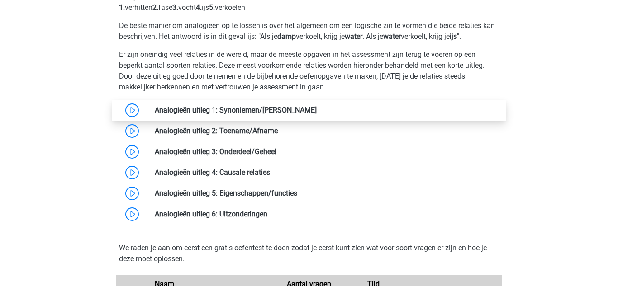
click at [317, 114] on link at bounding box center [317, 110] width 0 height 9
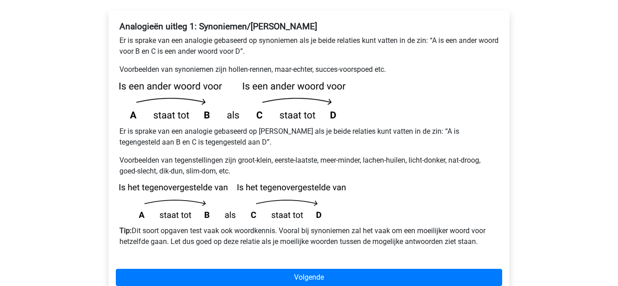
scroll to position [206, 0]
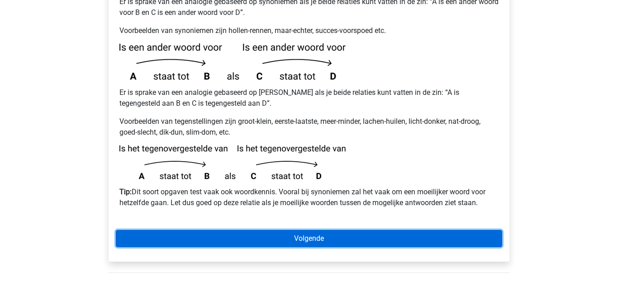
click at [145, 230] on link "Volgende" at bounding box center [309, 238] width 386 height 17
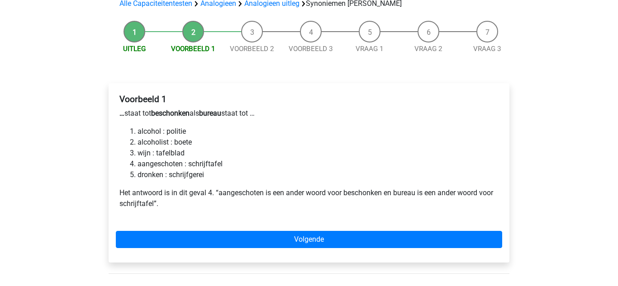
scroll to position [97, 0]
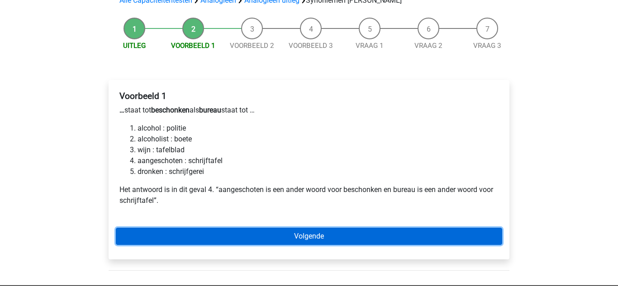
click at [390, 228] on link "Volgende" at bounding box center [309, 236] width 386 height 17
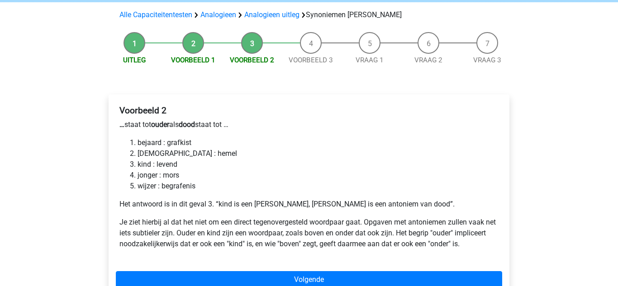
scroll to position [87, 0]
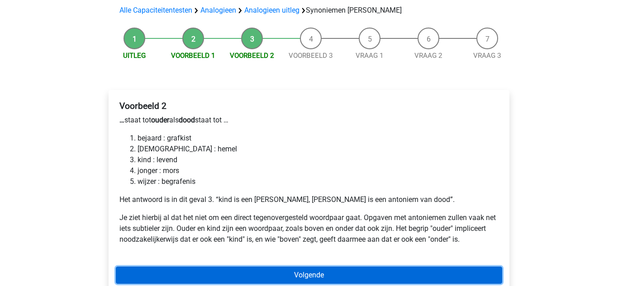
click at [128, 267] on link "Volgende" at bounding box center [309, 275] width 386 height 17
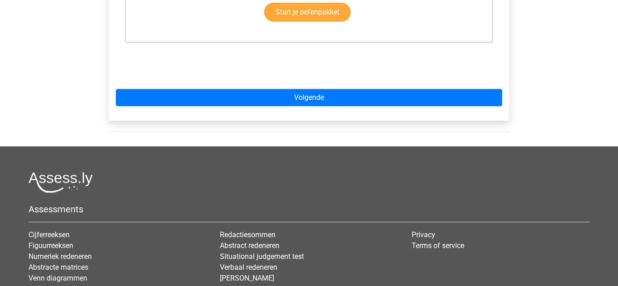
scroll to position [345, 0]
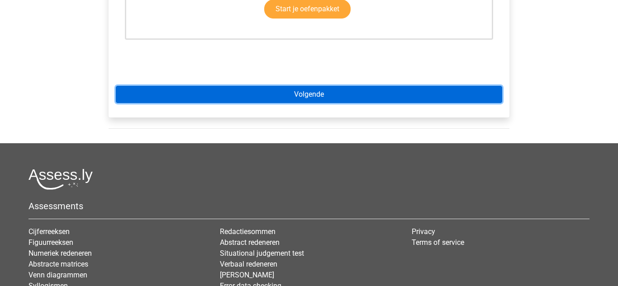
click at [134, 86] on link "Volgende" at bounding box center [309, 94] width 386 height 17
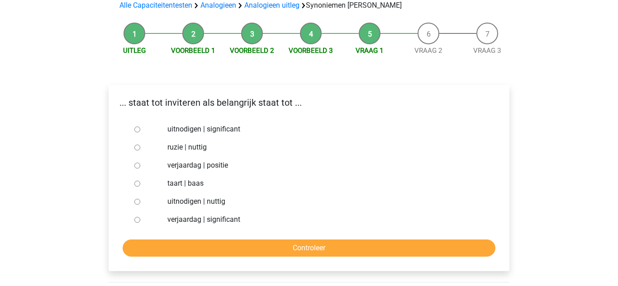
scroll to position [99, 0]
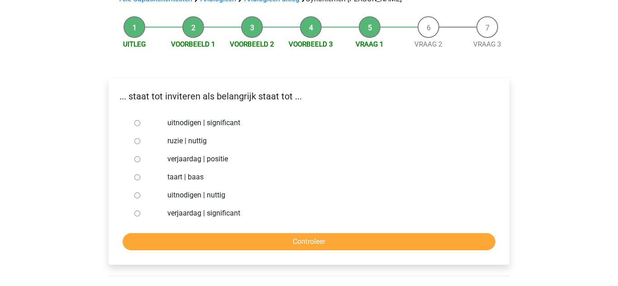
click at [135, 90] on div "... staat tot inviteren als belangrijk staat tot ..." at bounding box center [309, 100] width 400 height 21
click at [137, 120] on input "uitnodigen | significant" at bounding box center [137, 123] width 6 height 6
radio input "true"
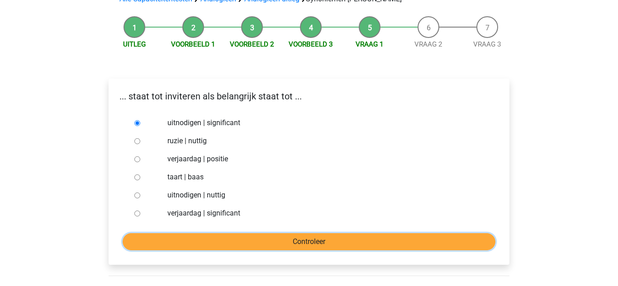
click at [132, 233] on input "Controleer" at bounding box center [309, 241] width 373 height 17
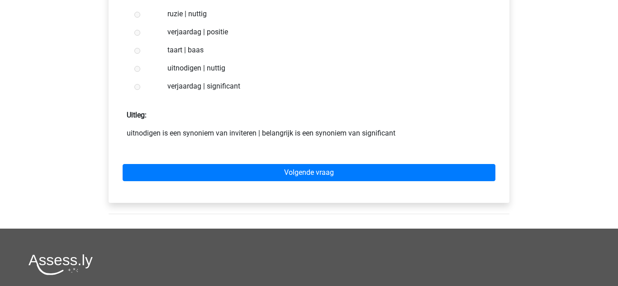
scroll to position [241, 0]
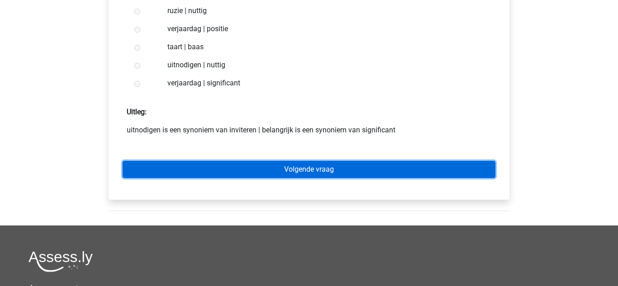
click at [140, 161] on link "Volgende vraag" at bounding box center [309, 169] width 373 height 17
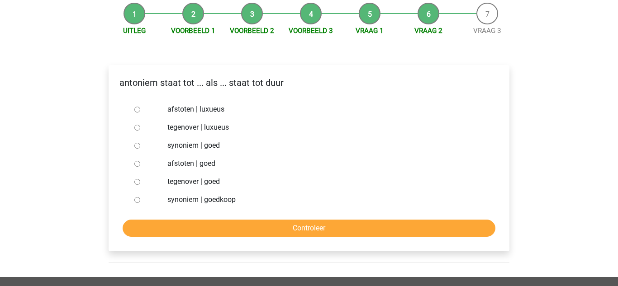
scroll to position [113, 0]
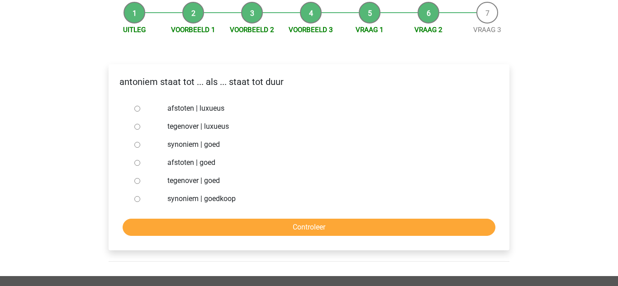
click at [136, 196] on input "synoniem | goedkoop" at bounding box center [137, 199] width 6 height 6
radio input "true"
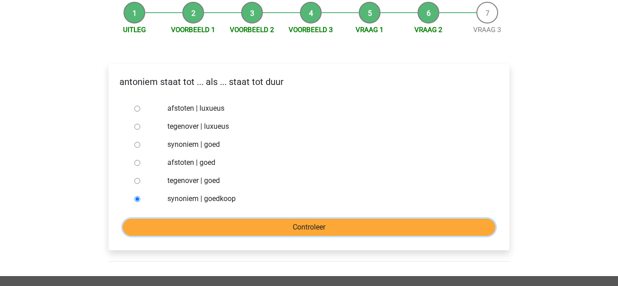
click at [138, 219] on input "Controleer" at bounding box center [309, 227] width 373 height 17
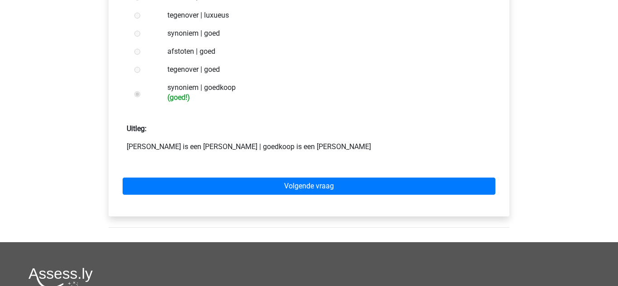
scroll to position [202, 0]
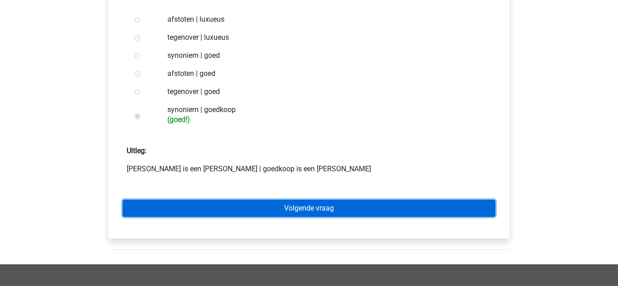
click at [137, 200] on link "Volgende vraag" at bounding box center [309, 208] width 373 height 17
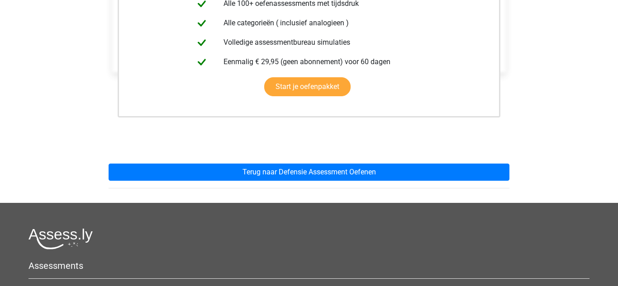
scroll to position [250, 0]
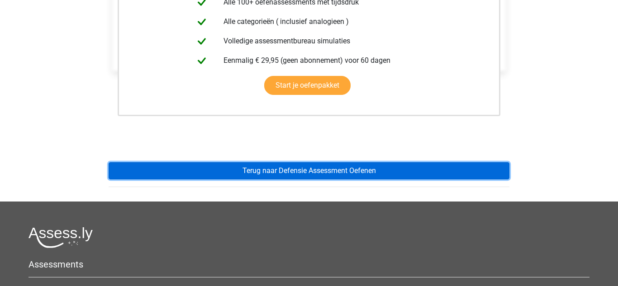
click at [124, 162] on link "Terug naar Defensie Assessment Oefenen" at bounding box center [309, 170] width 401 height 17
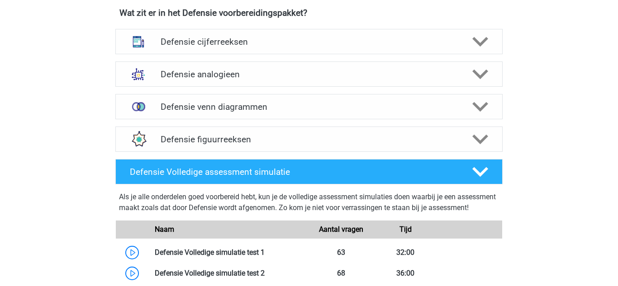
scroll to position [672, 0]
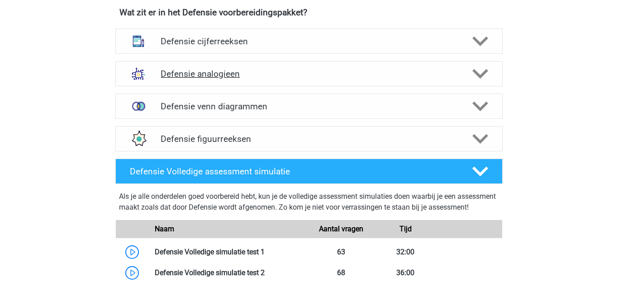
click at [163, 80] on div "Defensie analogieen" at bounding box center [308, 73] width 387 height 25
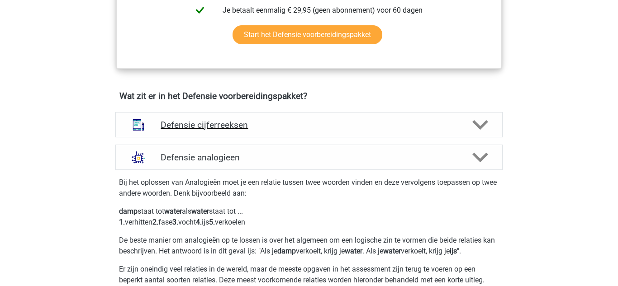
click at [140, 126] on img at bounding box center [139, 125] width 24 height 24
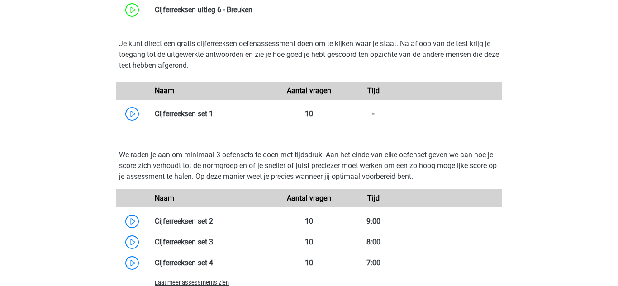
scroll to position [879, 0]
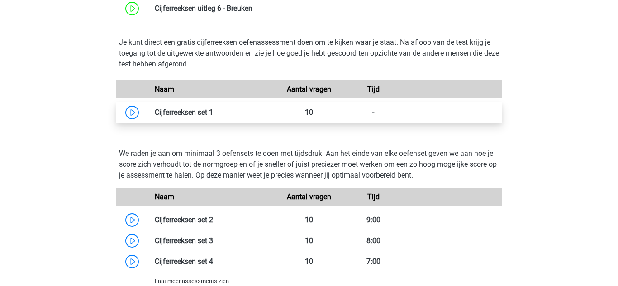
click at [213, 112] on link at bounding box center [213, 112] width 0 height 9
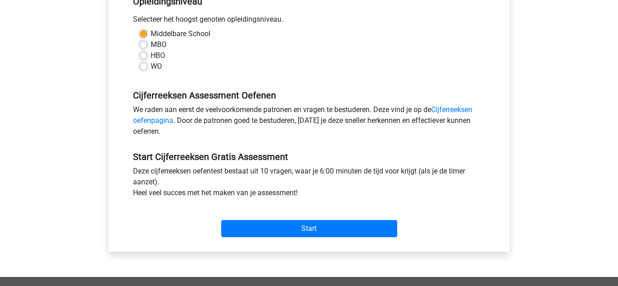
scroll to position [188, 0]
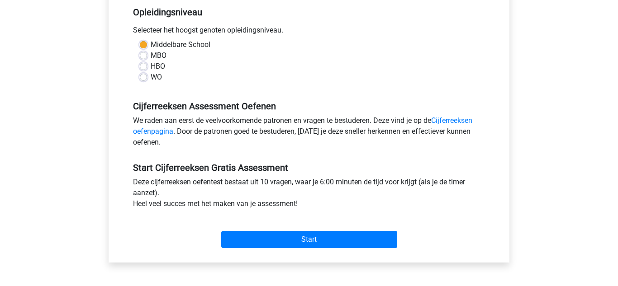
click at [356, 256] on div "Categorie: Cijferreeksen Tijd: 6:00 Aantal vragen: 10 Gemiddelde % correct: 59,…" at bounding box center [308, 91] width 387 height 344
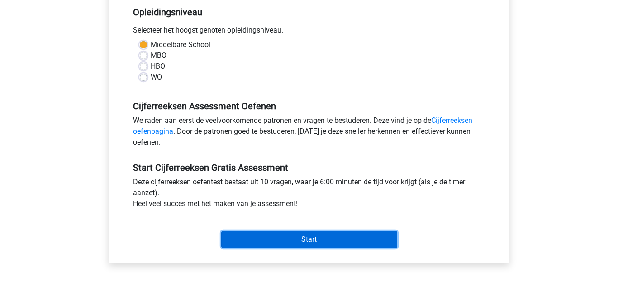
click at [356, 241] on input "Start" at bounding box center [309, 239] width 176 height 17
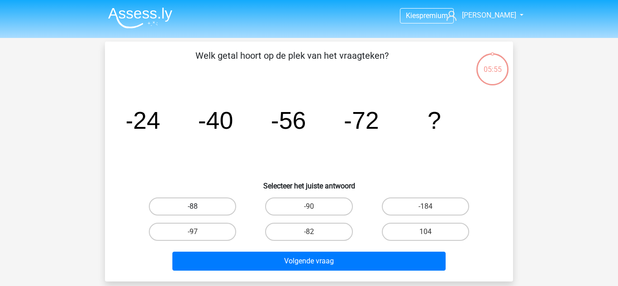
click at [217, 206] on label "-88" at bounding box center [192, 207] width 87 height 18
click at [199, 207] on input "-88" at bounding box center [196, 210] width 6 height 6
radio input "true"
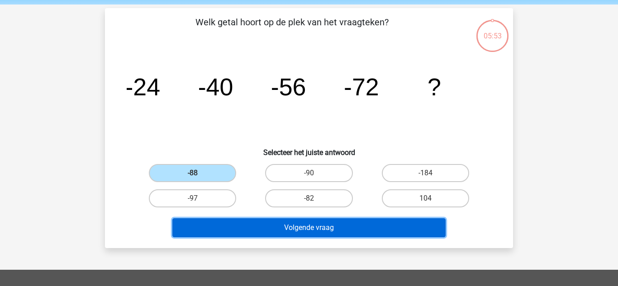
click at [418, 232] on button "Volgende vraag" at bounding box center [309, 227] width 274 height 19
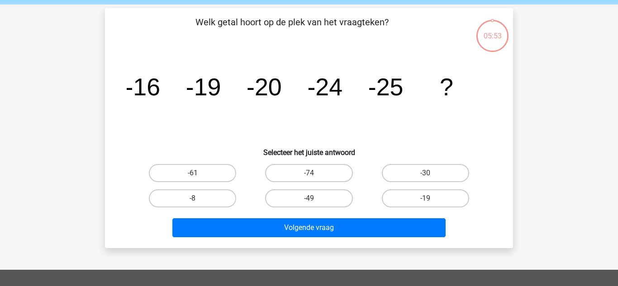
scroll to position [42, 0]
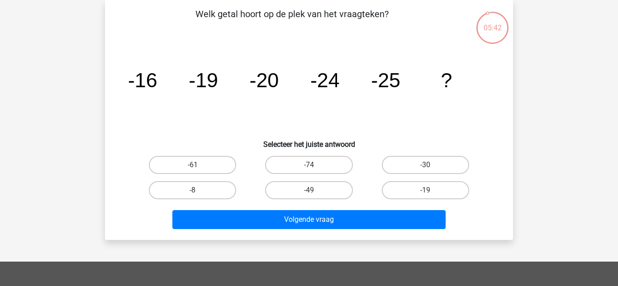
click at [430, 166] on input "-30" at bounding box center [428, 168] width 6 height 6
radio input "true"
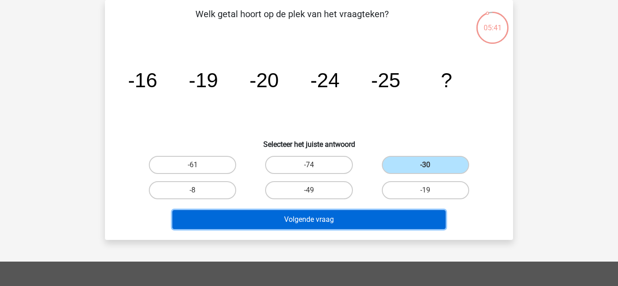
click at [429, 225] on button "Volgende vraag" at bounding box center [309, 219] width 274 height 19
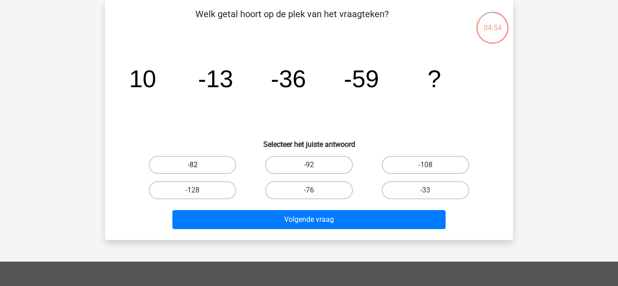
click at [223, 167] on label "-82" at bounding box center [192, 165] width 87 height 18
click at [199, 167] on input "-82" at bounding box center [196, 168] width 6 height 6
radio input "true"
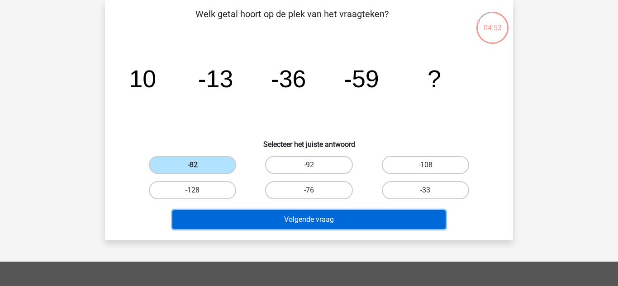
click at [395, 225] on button "Volgende vraag" at bounding box center [309, 219] width 274 height 19
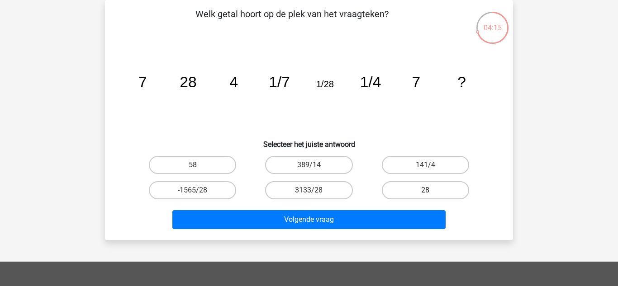
click at [435, 194] on label "28" at bounding box center [425, 190] width 87 height 18
click at [431, 194] on input "28" at bounding box center [428, 193] width 6 height 6
radio input "true"
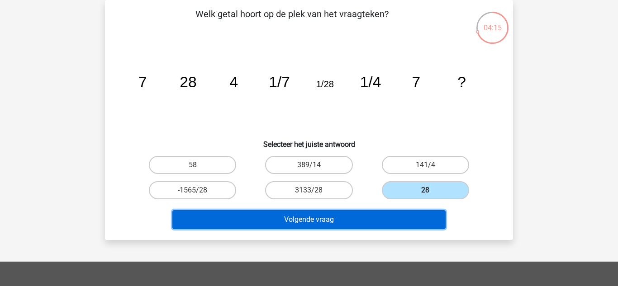
click at [428, 228] on button "Volgende vraag" at bounding box center [309, 219] width 274 height 19
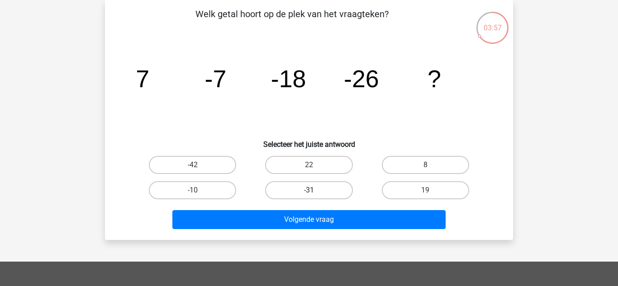
click at [331, 189] on label "-31" at bounding box center [308, 190] width 87 height 18
click at [315, 190] on input "-31" at bounding box center [312, 193] width 6 height 6
radio input "true"
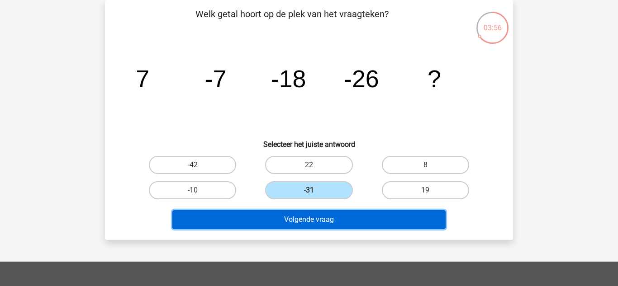
click at [358, 222] on button "Volgende vraag" at bounding box center [309, 219] width 274 height 19
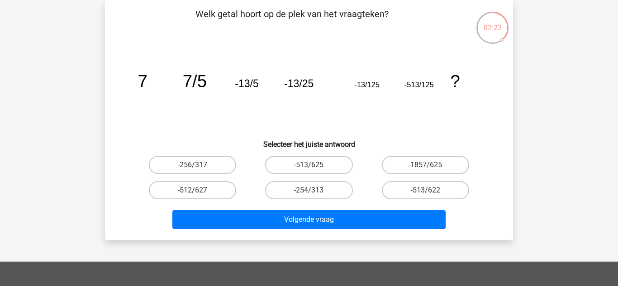
click at [327, 164] on label "-513/625" at bounding box center [308, 165] width 87 height 18
click at [315, 165] on input "-513/625" at bounding box center [312, 168] width 6 height 6
radio input "true"
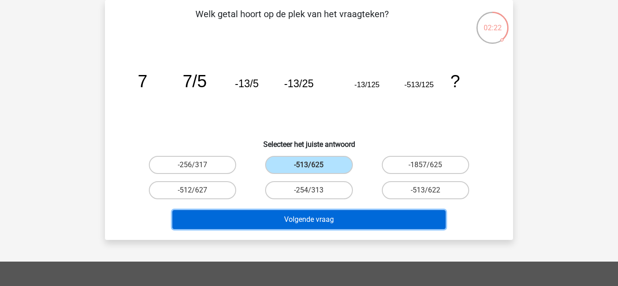
click at [388, 217] on button "Volgende vraag" at bounding box center [309, 219] width 274 height 19
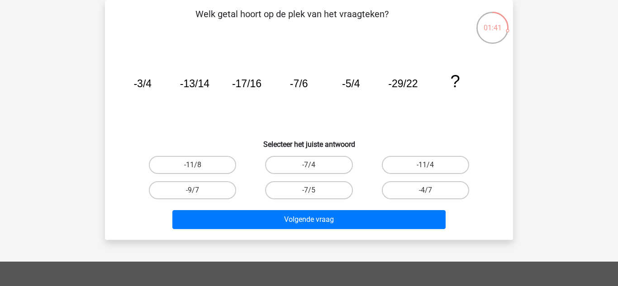
click at [320, 165] on label "-7/4" at bounding box center [308, 165] width 87 height 18
click at [315, 165] on input "-7/4" at bounding box center [312, 168] width 6 height 6
radio input "true"
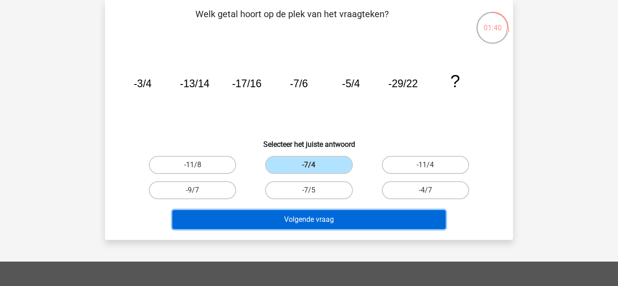
click at [369, 223] on button "Volgende vraag" at bounding box center [309, 219] width 274 height 19
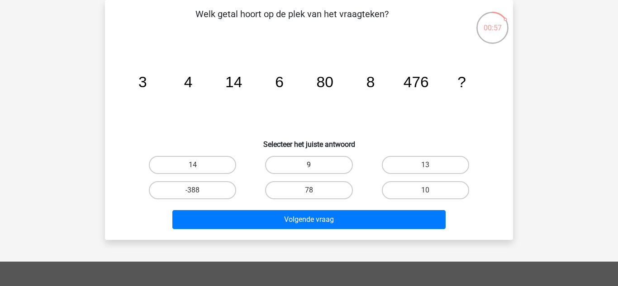
click at [332, 159] on label "9" at bounding box center [308, 165] width 87 height 18
click at [315, 165] on input "9" at bounding box center [312, 168] width 6 height 6
radio input "true"
click at [432, 192] on label "10" at bounding box center [425, 190] width 87 height 18
click at [431, 192] on input "10" at bounding box center [428, 193] width 6 height 6
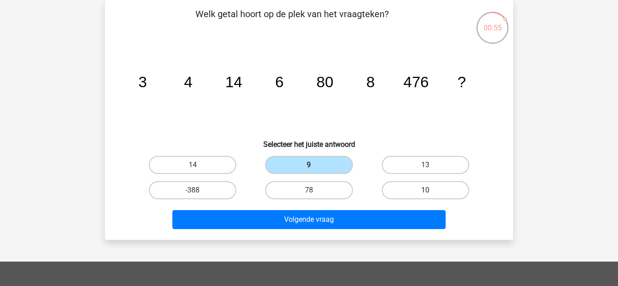
radio input "true"
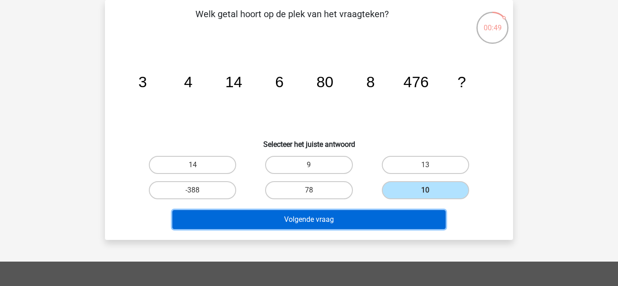
click at [422, 224] on button "Volgende vraag" at bounding box center [309, 219] width 274 height 19
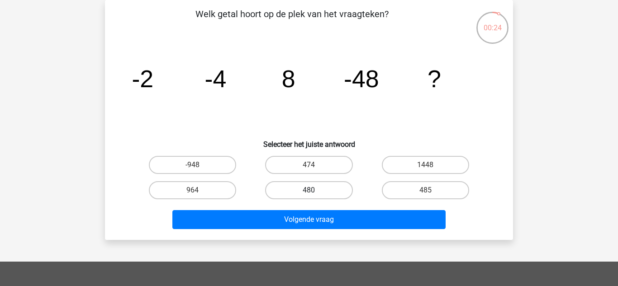
click at [317, 192] on label "480" at bounding box center [308, 190] width 87 height 18
click at [315, 192] on input "480" at bounding box center [312, 193] width 6 height 6
radio input "true"
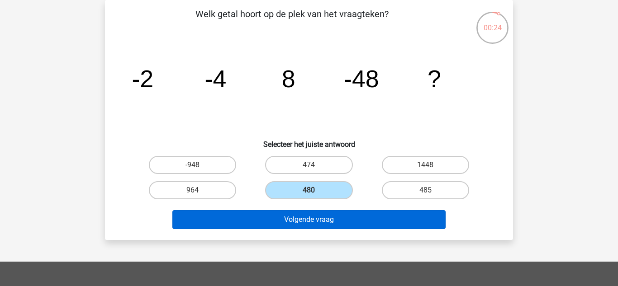
click at [335, 222] on button "Volgende vraag" at bounding box center [309, 219] width 274 height 19
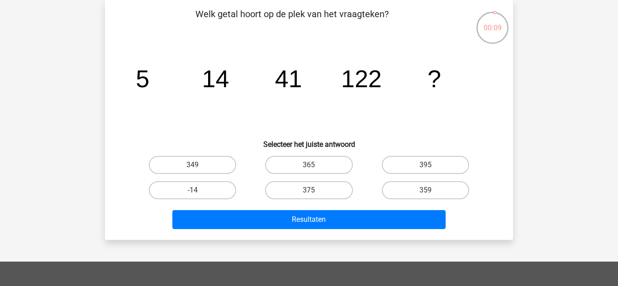
click at [438, 171] on label "395" at bounding box center [425, 165] width 87 height 18
click at [431, 171] on input "395" at bounding box center [428, 168] width 6 height 6
radio input "true"
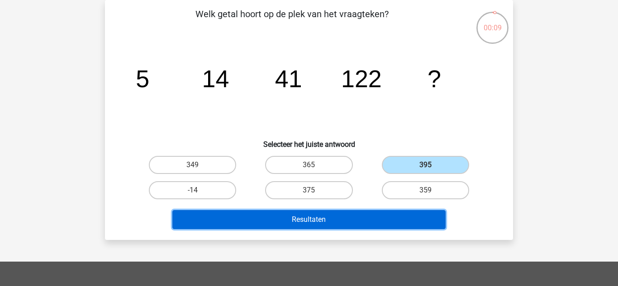
click at [413, 222] on button "Resultaten" at bounding box center [309, 219] width 274 height 19
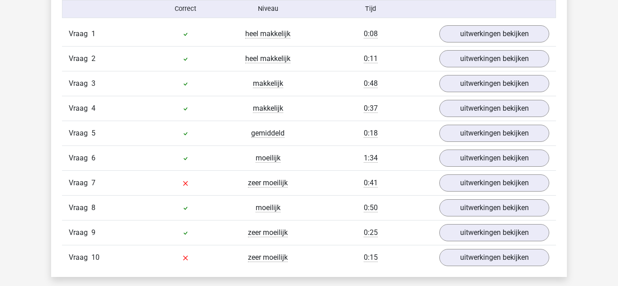
scroll to position [754, 0]
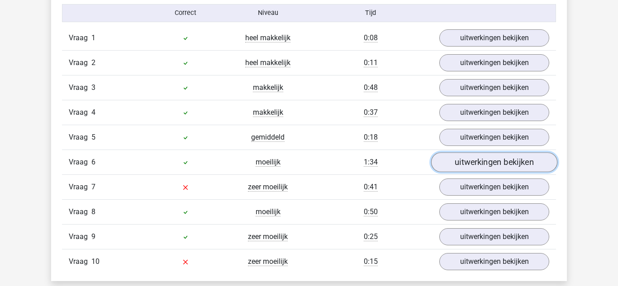
click at [532, 158] on link "uitwerkingen bekijken" at bounding box center [494, 162] width 126 height 20
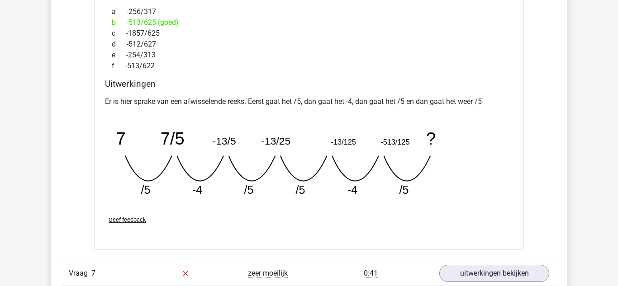
scroll to position [1065, 0]
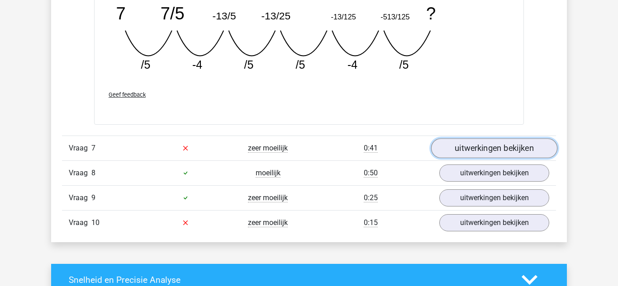
click at [530, 151] on link "uitwerkingen bekijken" at bounding box center [494, 148] width 126 height 20
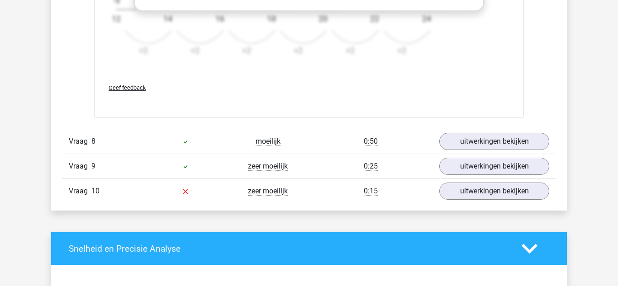
scroll to position [1780, 0]
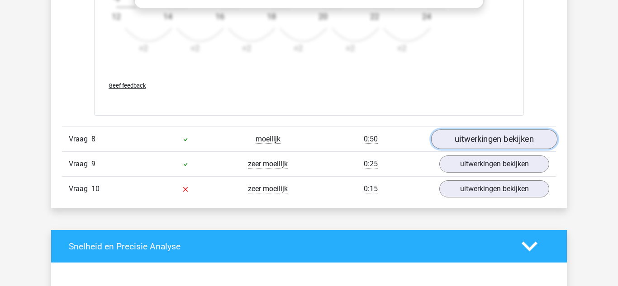
click at [524, 134] on link "uitwerkingen bekijken" at bounding box center [494, 140] width 126 height 20
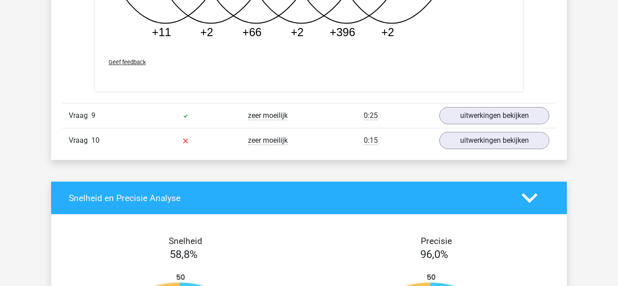
scroll to position [2274, 0]
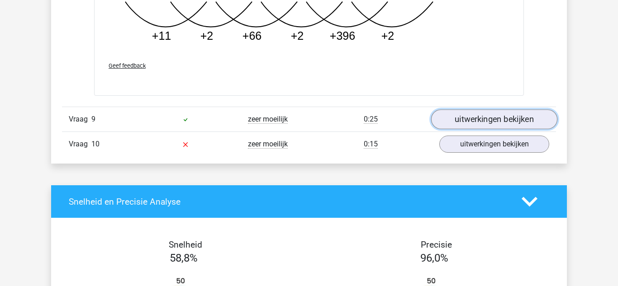
click at [523, 116] on link "uitwerkingen bekijken" at bounding box center [494, 119] width 126 height 20
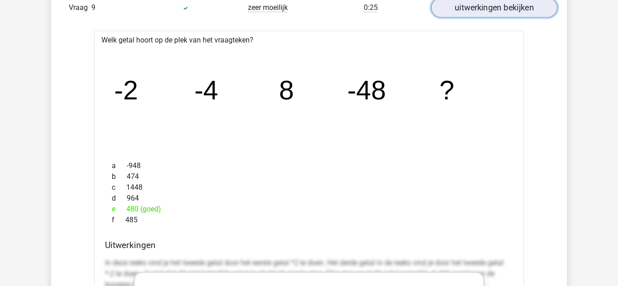
scroll to position [2387, 0]
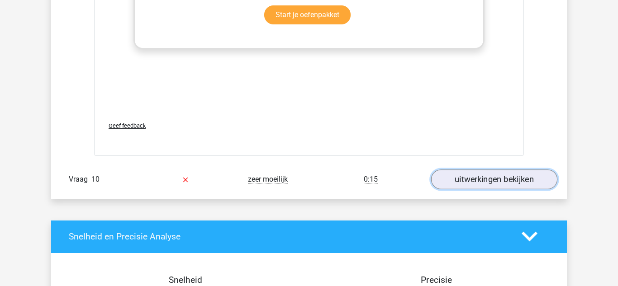
click at [516, 182] on link "uitwerkingen bekijken" at bounding box center [494, 180] width 126 height 20
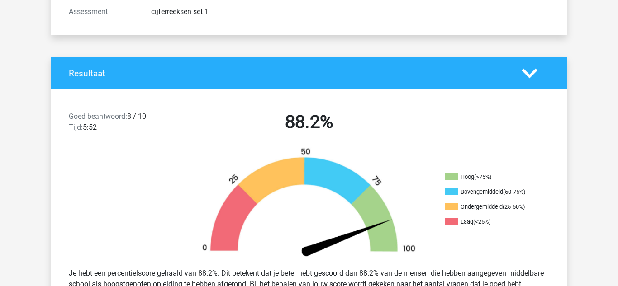
scroll to position [138, 0]
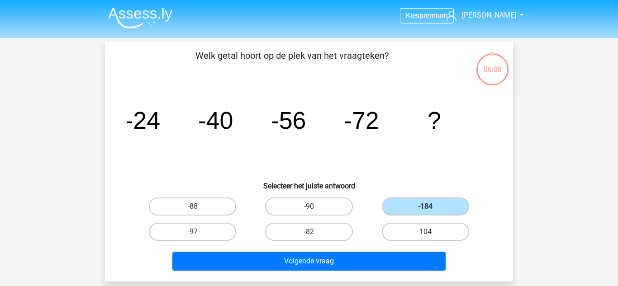
scroll to position [42, 0]
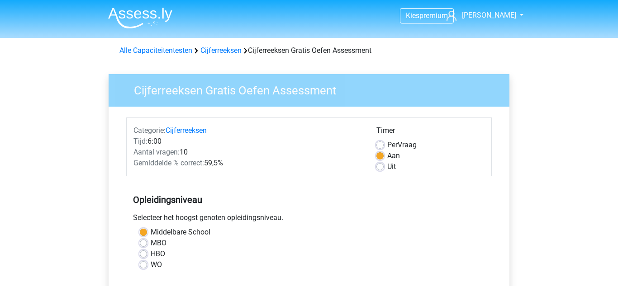
scroll to position [188, 0]
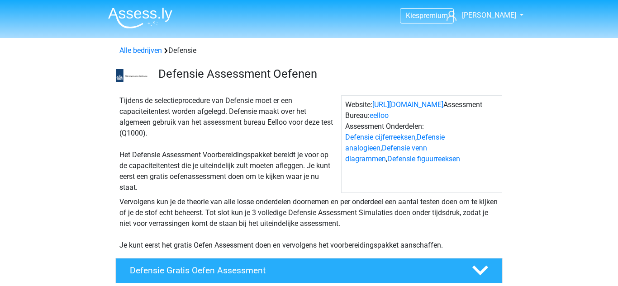
scroll to position [879, 0]
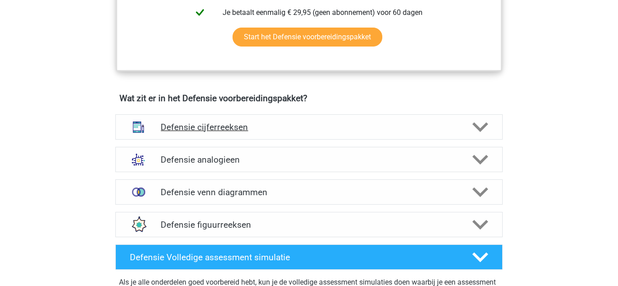
click at [461, 122] on div "Defensie cijferreeksen" at bounding box center [309, 127] width 310 height 10
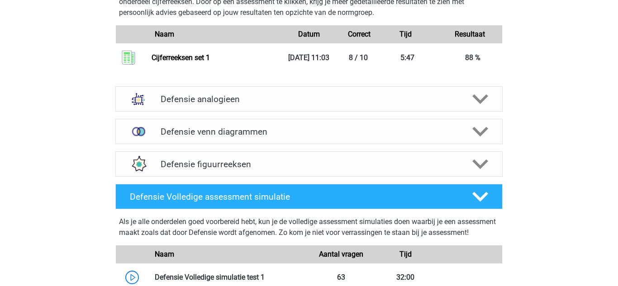
scroll to position [1211, 0]
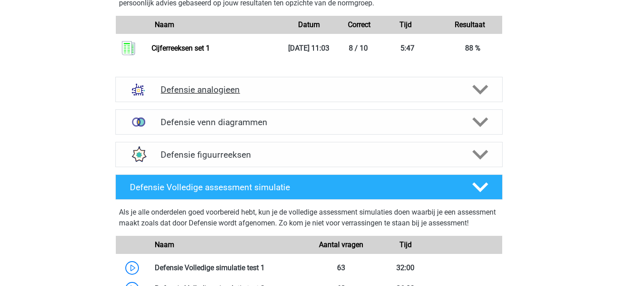
click at [415, 90] on h4 "Defensie analogieen" at bounding box center [309, 90] width 296 height 10
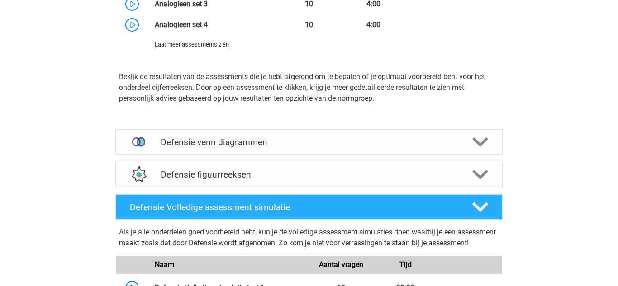
click at [394, 141] on h4 "Defensie venn diagrammen" at bounding box center [309, 142] width 296 height 10
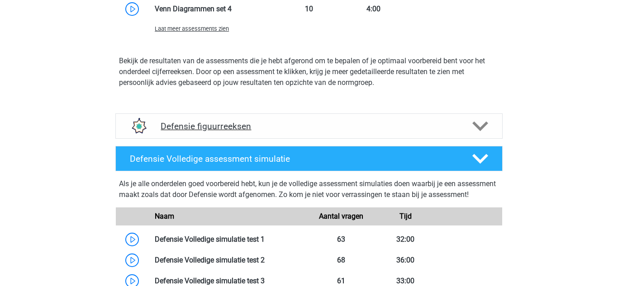
click at [395, 128] on h4 "Defensie figuurreeksen" at bounding box center [309, 126] width 296 height 10
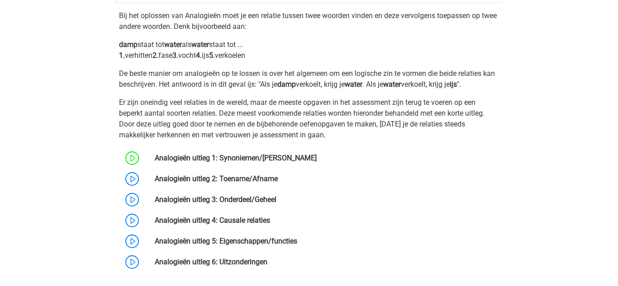
scroll to position [1320, 0]
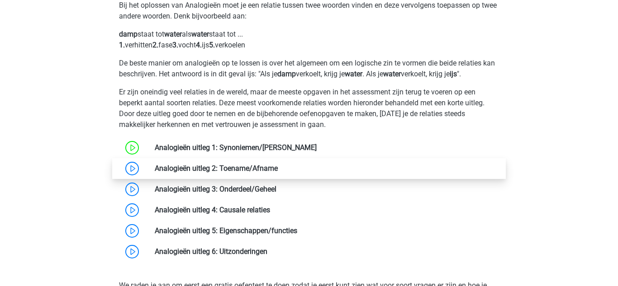
click at [278, 168] on link at bounding box center [278, 168] width 0 height 9
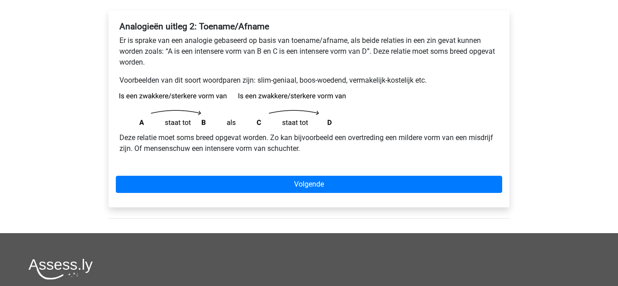
scroll to position [147, 0]
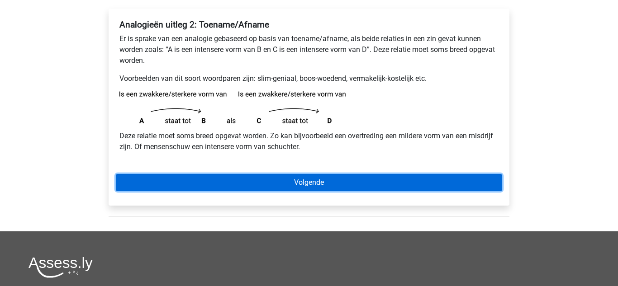
click at [414, 177] on link "Volgende" at bounding box center [309, 182] width 386 height 17
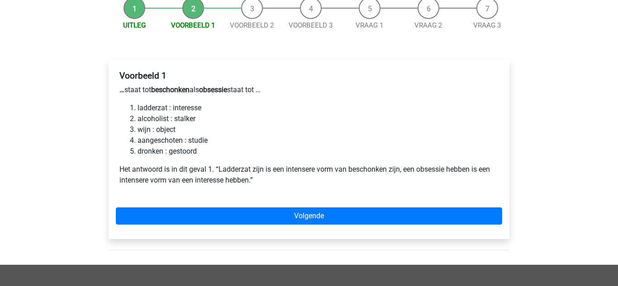
scroll to position [102, 0]
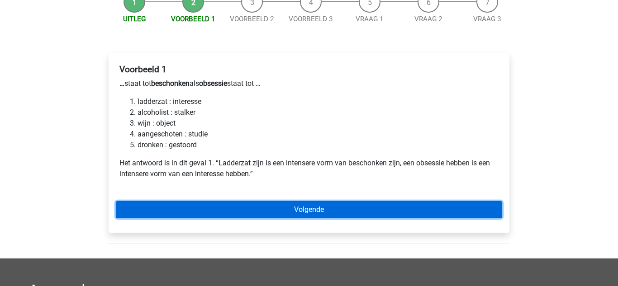
click at [377, 218] on link "Volgende" at bounding box center [309, 209] width 386 height 17
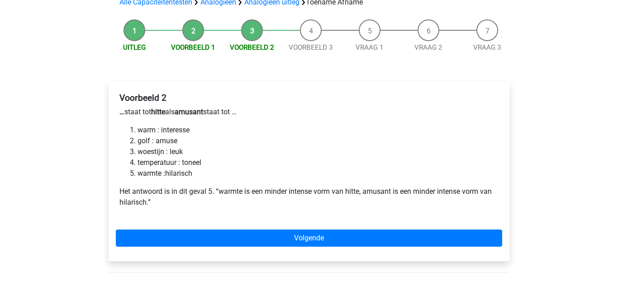
scroll to position [75, 0]
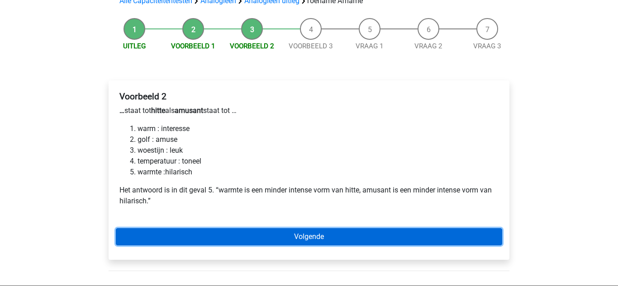
click at [389, 234] on link "Volgende" at bounding box center [309, 236] width 386 height 17
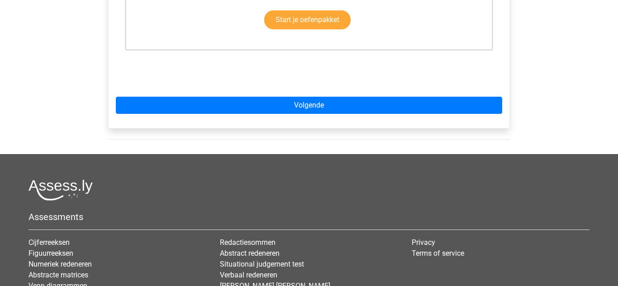
scroll to position [321, 0]
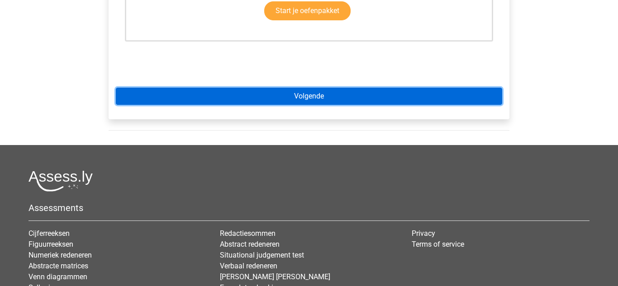
click at [393, 102] on link "Volgende" at bounding box center [309, 96] width 386 height 17
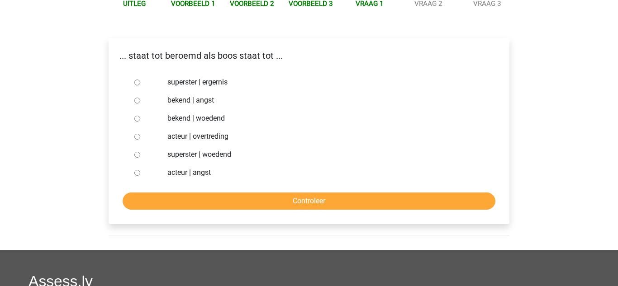
scroll to position [119, 0]
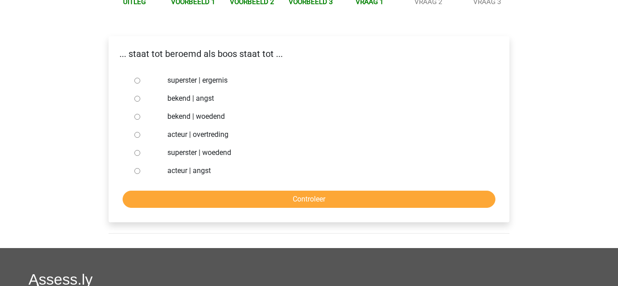
click at [200, 115] on label "bekend | woedend" at bounding box center [323, 116] width 313 height 11
click at [140, 115] on input "bekend | woedend" at bounding box center [137, 117] width 6 height 6
radio input "true"
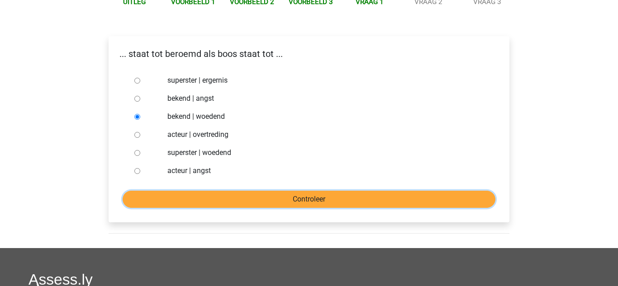
click at [255, 203] on input "Controleer" at bounding box center [309, 199] width 373 height 17
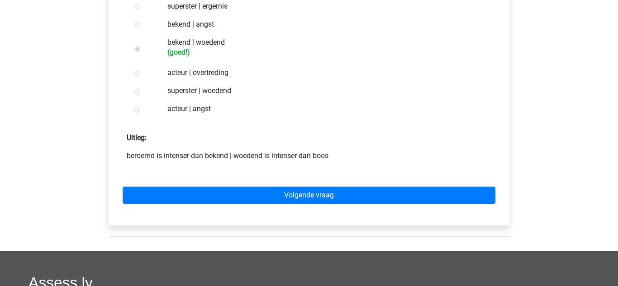
scroll to position [194, 0]
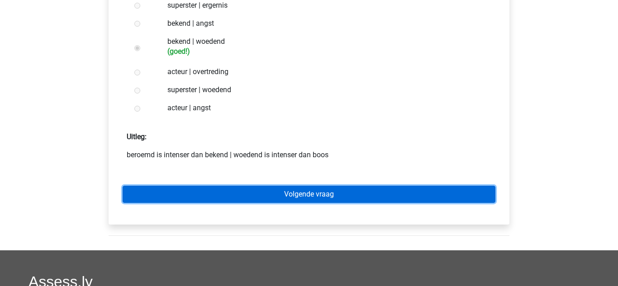
click at [301, 199] on link "Volgende vraag" at bounding box center [309, 194] width 373 height 17
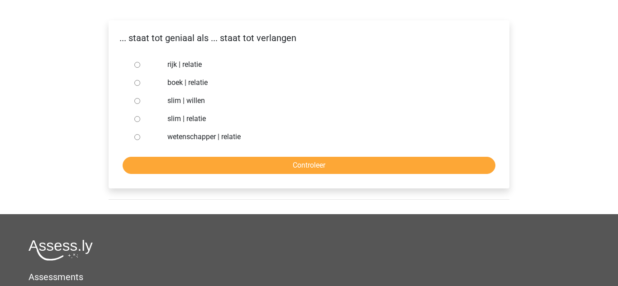
scroll to position [136, 0]
click at [189, 100] on label "slim | willen" at bounding box center [323, 100] width 313 height 11
click at [140, 100] on input "slim | willen" at bounding box center [137, 101] width 6 height 6
radio input "true"
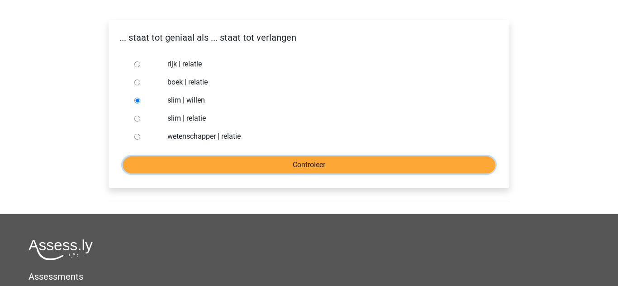
click at [275, 167] on input "Controleer" at bounding box center [309, 164] width 373 height 17
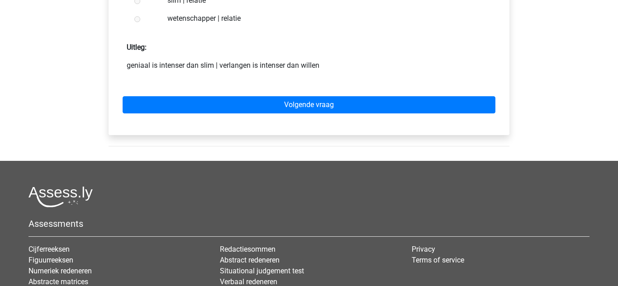
scroll to position [287, 0]
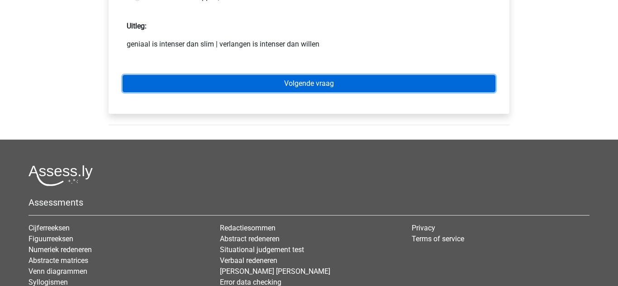
click at [286, 91] on link "Volgende vraag" at bounding box center [309, 83] width 373 height 17
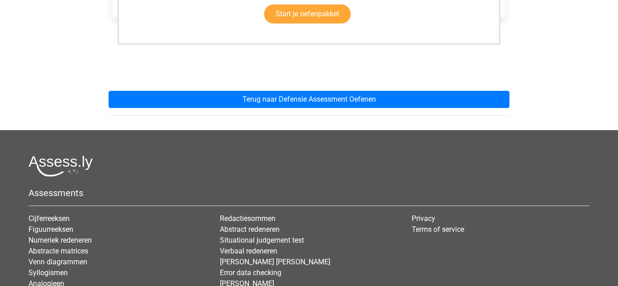
scroll to position [318, 0]
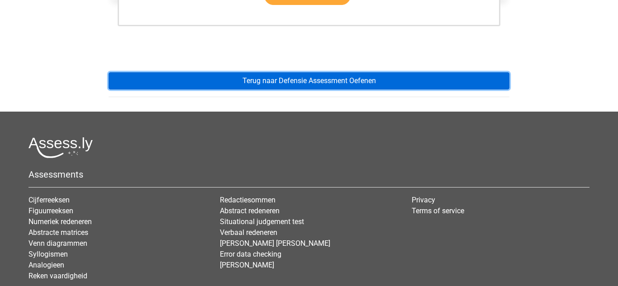
click at [313, 88] on link "Terug naar Defensie Assessment Oefenen" at bounding box center [309, 80] width 401 height 17
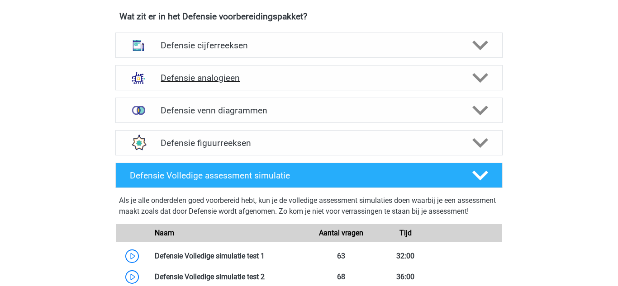
click at [351, 74] on h4 "Defensie analogieen" at bounding box center [309, 78] width 296 height 10
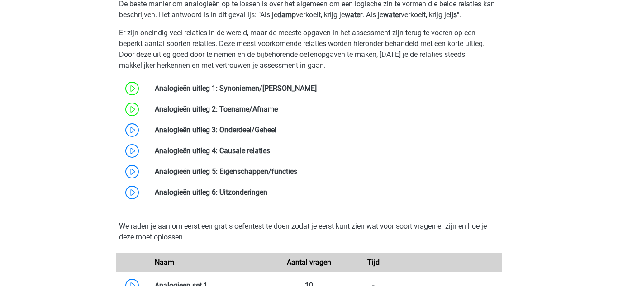
scroll to position [828, 0]
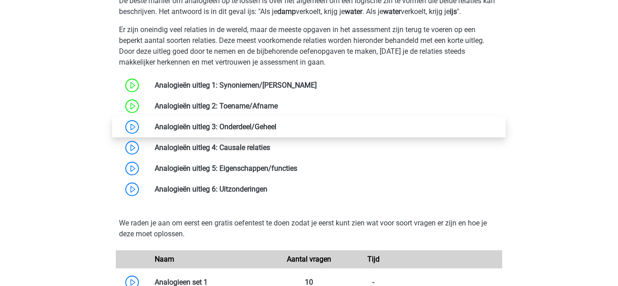
click at [276, 130] on link at bounding box center [276, 127] width 0 height 9
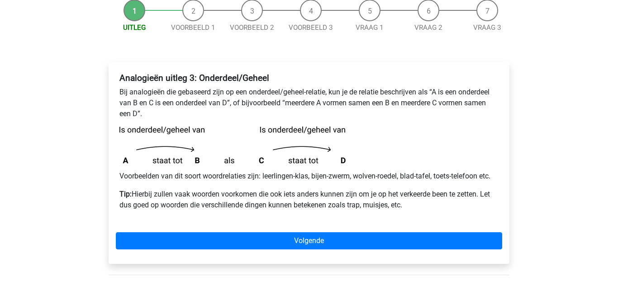
scroll to position [95, 0]
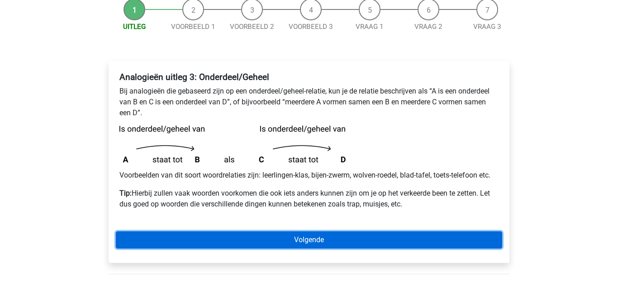
click at [374, 241] on link "Volgende" at bounding box center [309, 240] width 386 height 17
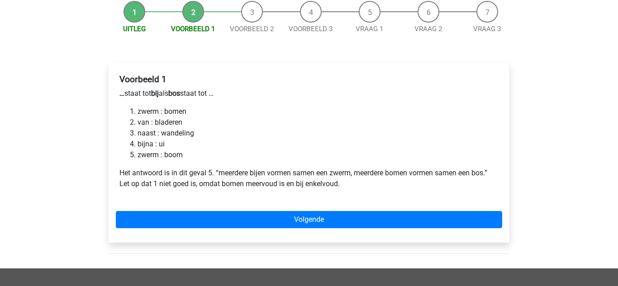
scroll to position [100, 0]
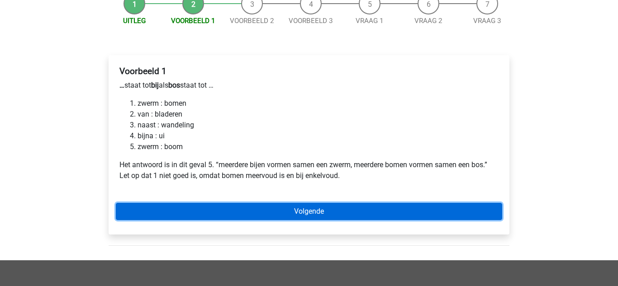
click at [365, 217] on link "Volgende" at bounding box center [309, 211] width 386 height 17
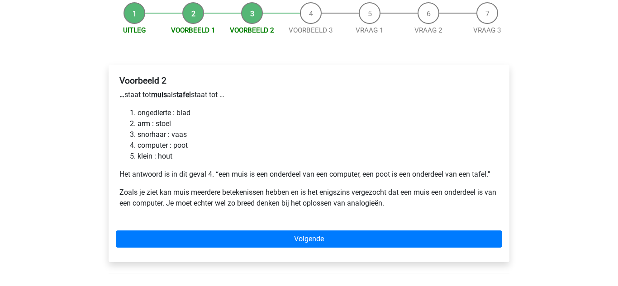
scroll to position [96, 0]
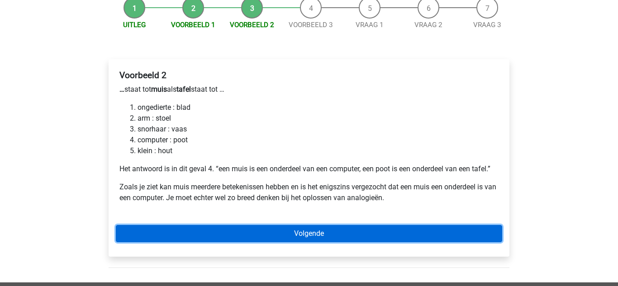
click at [440, 230] on link "Volgende" at bounding box center [309, 233] width 386 height 17
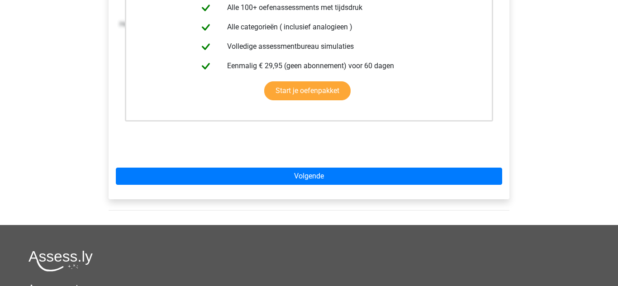
scroll to position [244, 0]
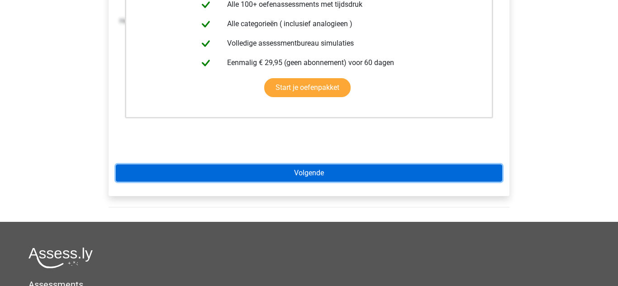
click at [327, 178] on link "Volgende" at bounding box center [309, 173] width 386 height 17
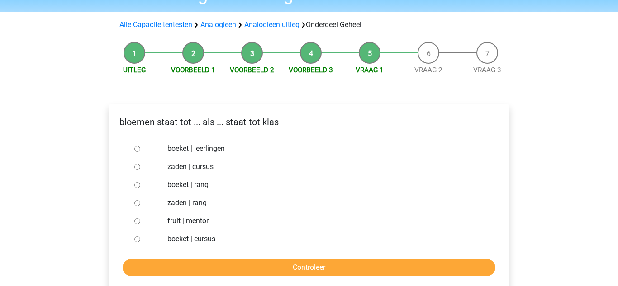
scroll to position [53, 0]
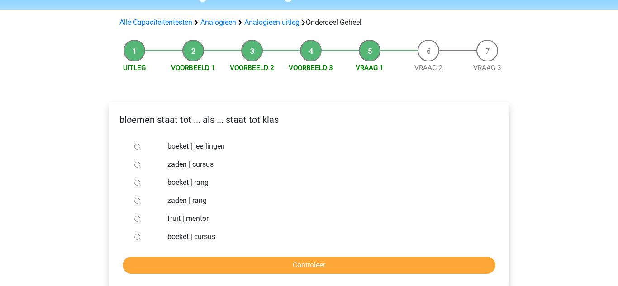
click at [215, 149] on label "boeket | leerlingen" at bounding box center [323, 146] width 313 height 11
click at [140, 149] on input "boeket | leerlingen" at bounding box center [137, 147] width 6 height 6
radio input "true"
click at [253, 265] on input "Controleer" at bounding box center [309, 265] width 373 height 17
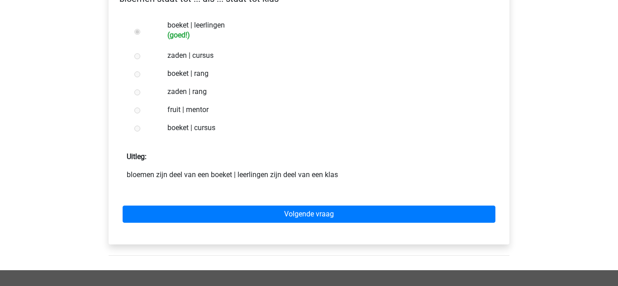
scroll to position [175, 0]
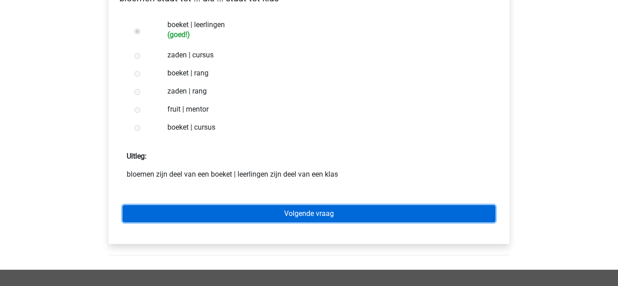
click at [299, 212] on link "Volgende vraag" at bounding box center [309, 213] width 373 height 17
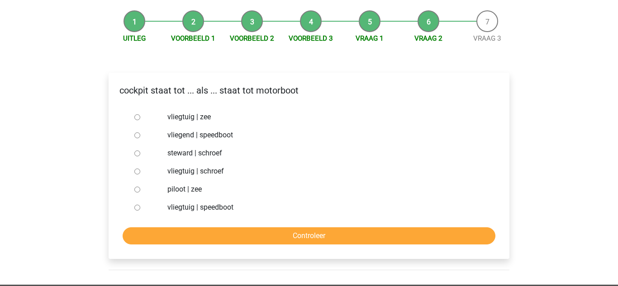
scroll to position [97, 0]
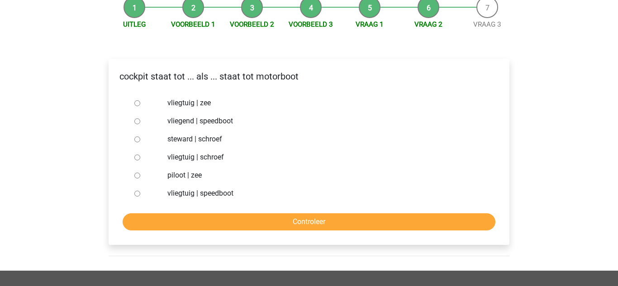
click at [213, 156] on label "vliegtuig | schroef" at bounding box center [323, 157] width 313 height 11
click at [140, 156] on input "vliegtuig | schroef" at bounding box center [137, 158] width 6 height 6
radio input "true"
click at [259, 228] on input "Controleer" at bounding box center [309, 221] width 373 height 17
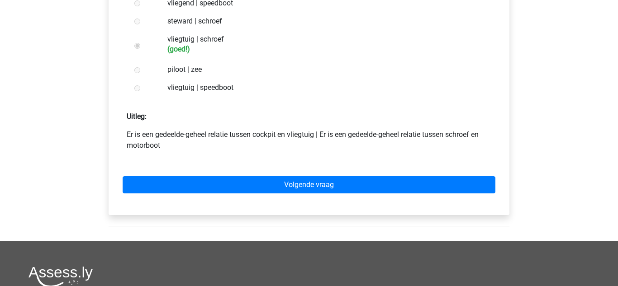
scroll to position [216, 0]
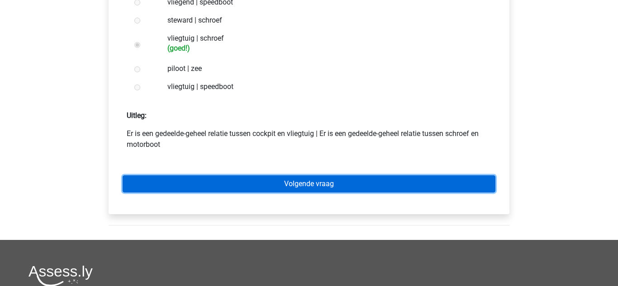
click at [265, 184] on link "Volgende vraag" at bounding box center [309, 183] width 373 height 17
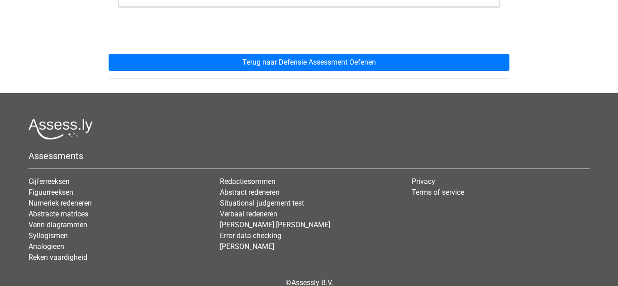
scroll to position [352, 0]
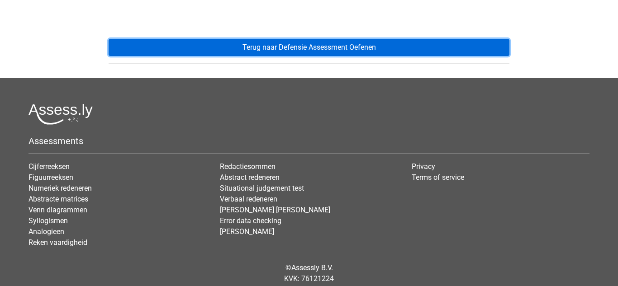
click at [303, 48] on link "Terug naar Defensie Assessment Oefenen" at bounding box center [309, 47] width 401 height 17
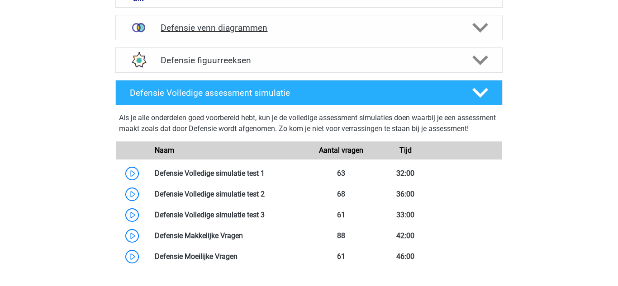
click at [350, 28] on h4 "Defensie venn diagrammen" at bounding box center [309, 28] width 296 height 10
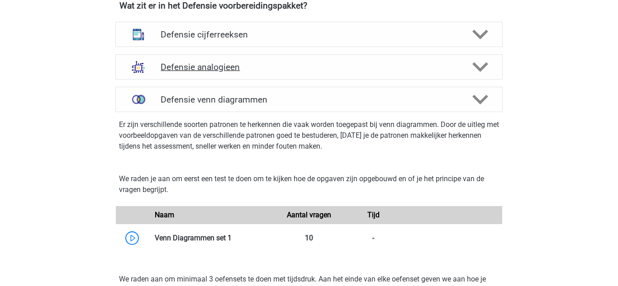
click at [332, 66] on h4 "Defensie analogieen" at bounding box center [309, 67] width 296 height 10
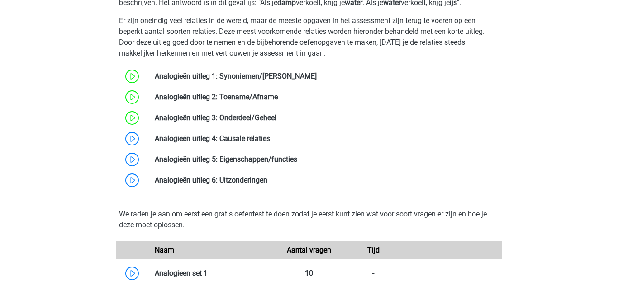
scroll to position [838, 0]
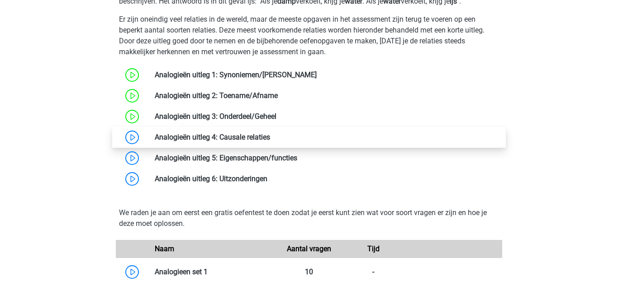
click at [270, 135] on link at bounding box center [270, 137] width 0 height 9
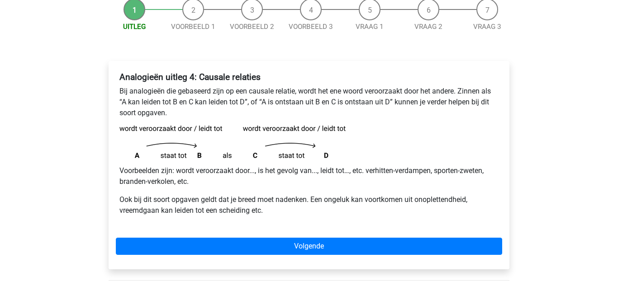
scroll to position [95, 0]
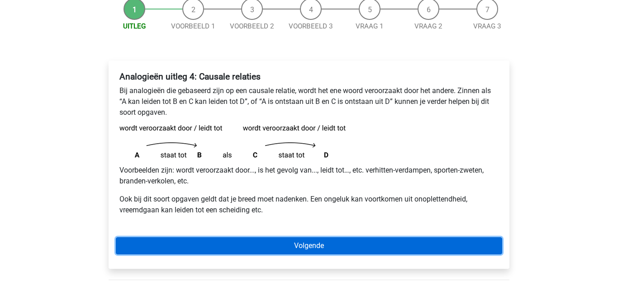
click at [238, 250] on link "Volgende" at bounding box center [309, 245] width 386 height 17
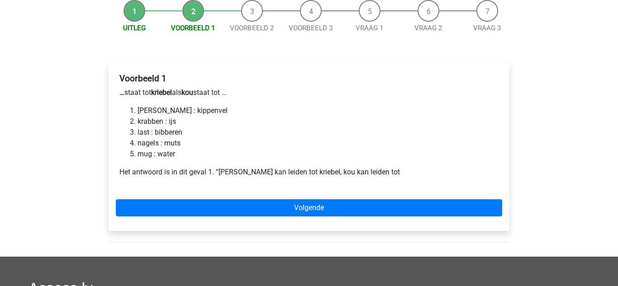
scroll to position [95, 0]
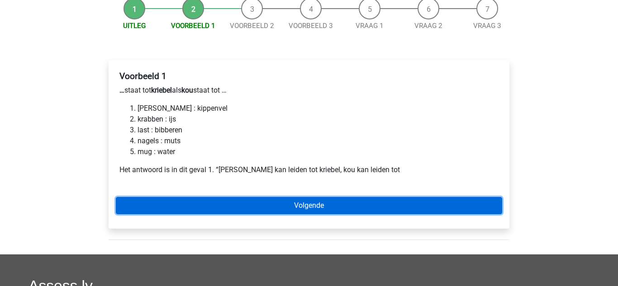
click at [269, 207] on link "Volgende" at bounding box center [309, 205] width 386 height 17
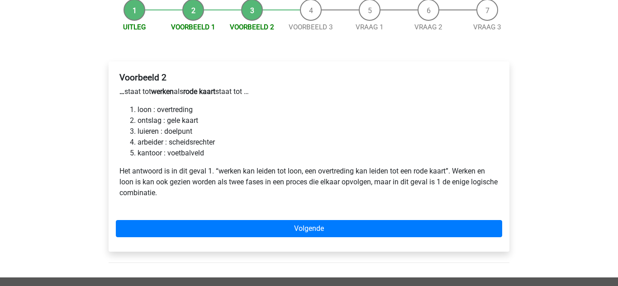
scroll to position [95, 0]
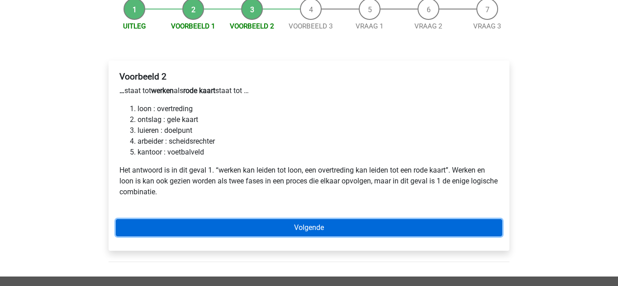
click at [445, 220] on link "Volgende" at bounding box center [309, 227] width 386 height 17
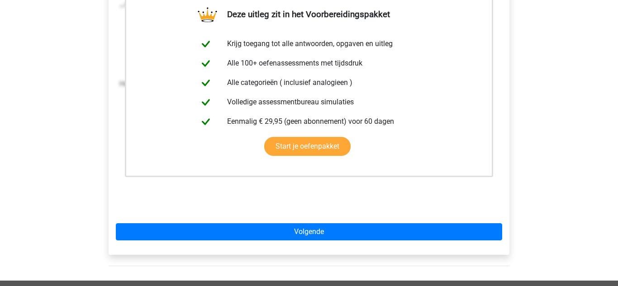
scroll to position [194, 0]
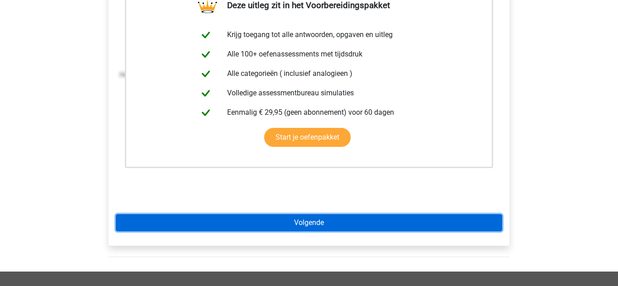
click at [411, 227] on link "Volgende" at bounding box center [309, 222] width 386 height 17
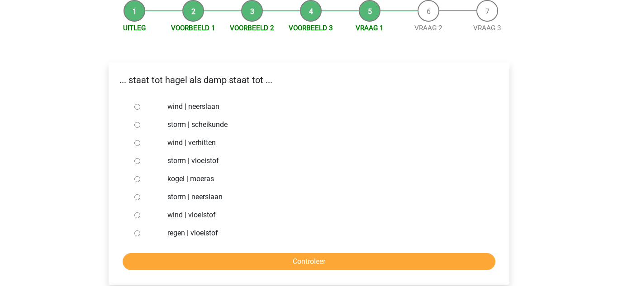
scroll to position [109, 0]
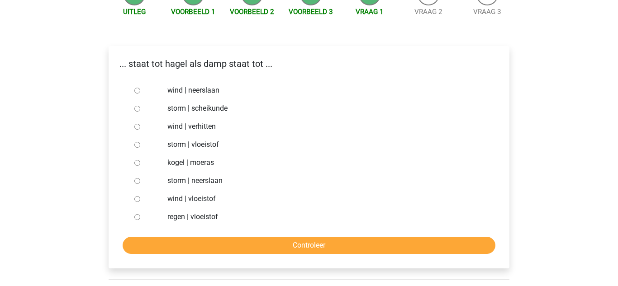
click at [151, 220] on div at bounding box center [146, 217] width 30 height 18
click at [137, 218] on input "regen | vloeistof" at bounding box center [137, 217] width 6 height 6
radio input "true"
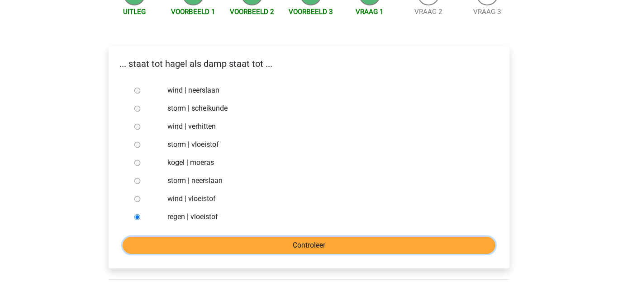
click at [208, 252] on input "Controleer" at bounding box center [309, 245] width 373 height 17
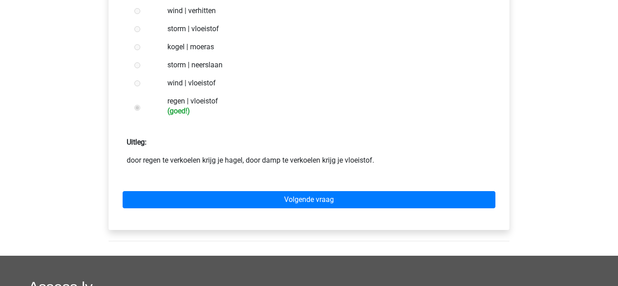
scroll to position [226, 0]
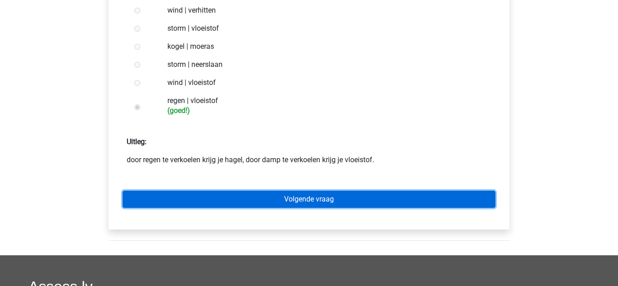
click at [289, 196] on link "Volgende vraag" at bounding box center [309, 199] width 373 height 17
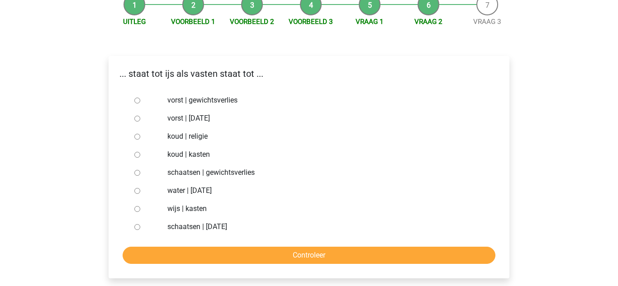
scroll to position [103, 0]
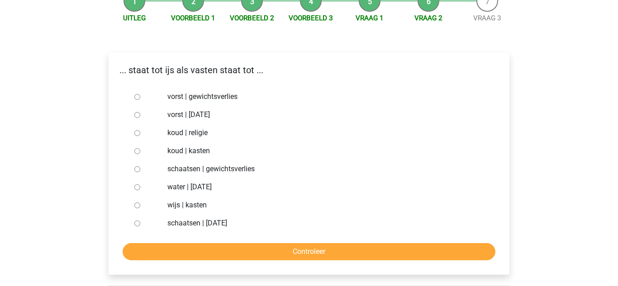
click at [219, 115] on label "vorst | suikerfeest" at bounding box center [323, 114] width 313 height 11
click at [140, 115] on input "vorst | suikerfeest" at bounding box center [137, 115] width 6 height 6
radio input "true"
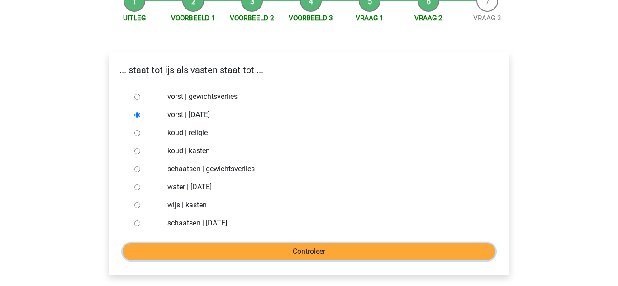
click at [226, 259] on input "Controleer" at bounding box center [309, 251] width 373 height 17
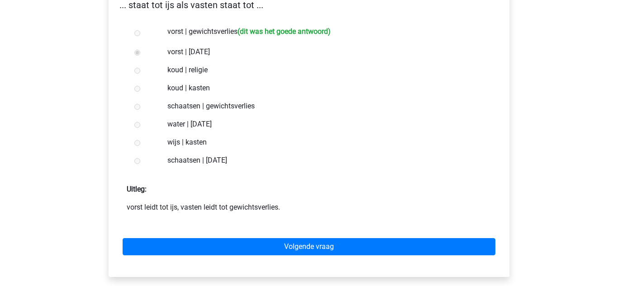
scroll to position [171, 0]
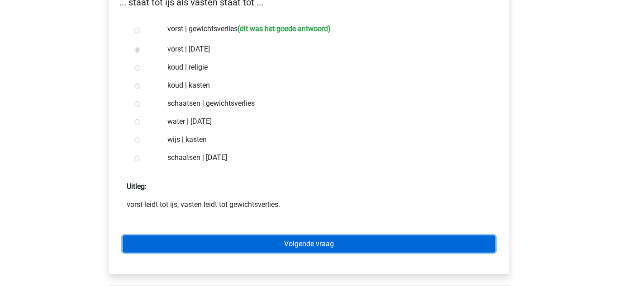
click at [293, 250] on link "Volgende vraag" at bounding box center [309, 244] width 373 height 17
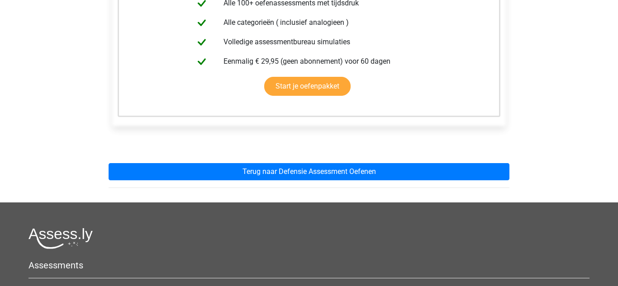
scroll to position [232, 0]
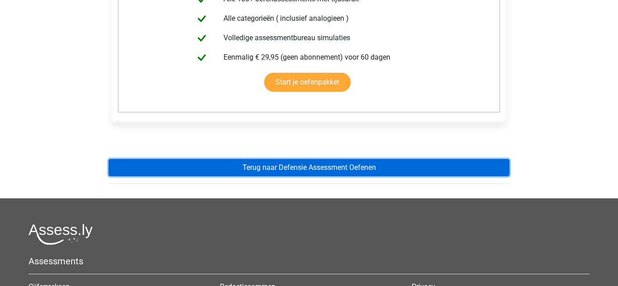
click at [286, 165] on link "Terug naar Defensie Assessment Oefenen" at bounding box center [309, 167] width 401 height 17
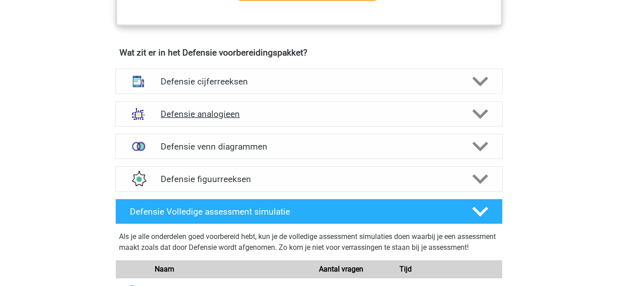
click at [325, 114] on h4 "Defensie analogieen" at bounding box center [309, 114] width 296 height 10
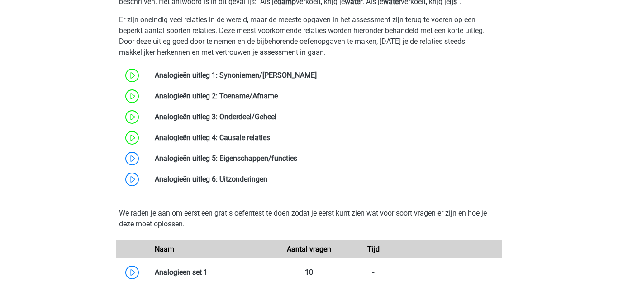
scroll to position [845, 0]
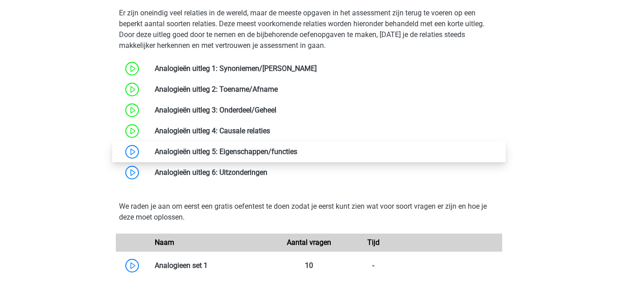
click at [297, 150] on link at bounding box center [297, 151] width 0 height 9
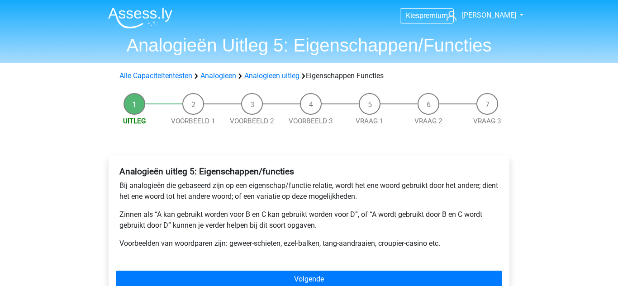
scroll to position [139, 0]
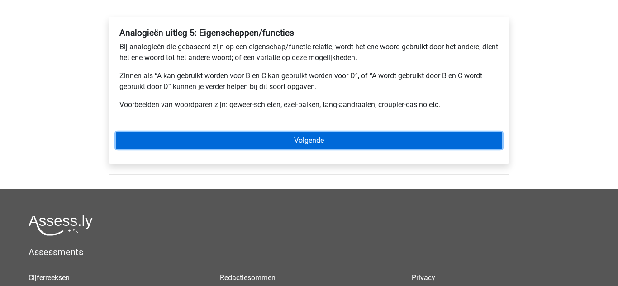
click at [296, 141] on link "Volgende" at bounding box center [309, 140] width 386 height 17
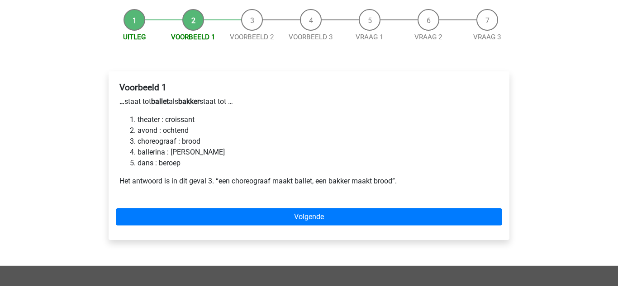
scroll to position [86, 0]
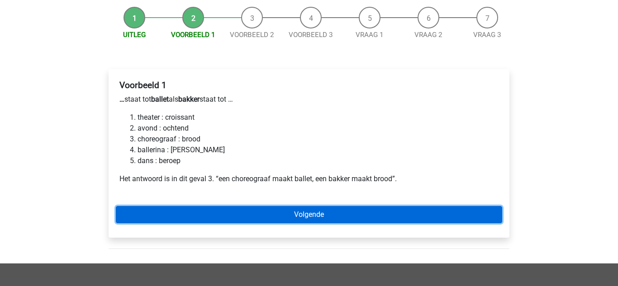
click at [385, 221] on link "Volgende" at bounding box center [309, 214] width 386 height 17
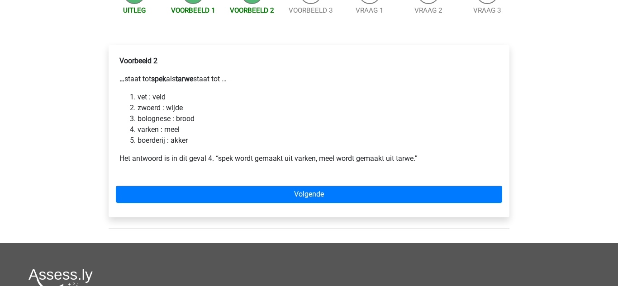
scroll to position [117, 0]
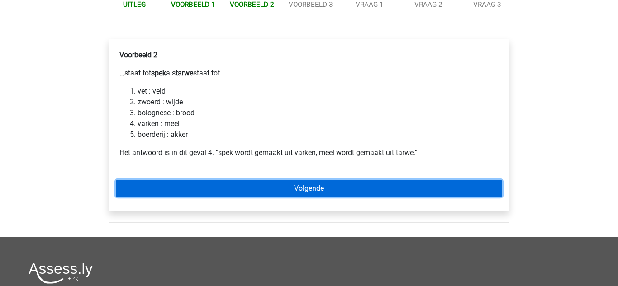
click at [404, 192] on link "Volgende" at bounding box center [309, 188] width 386 height 17
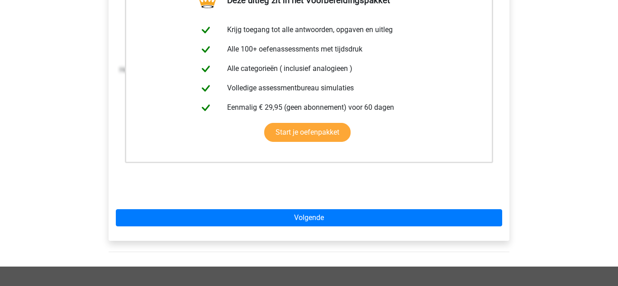
scroll to position [257, 0]
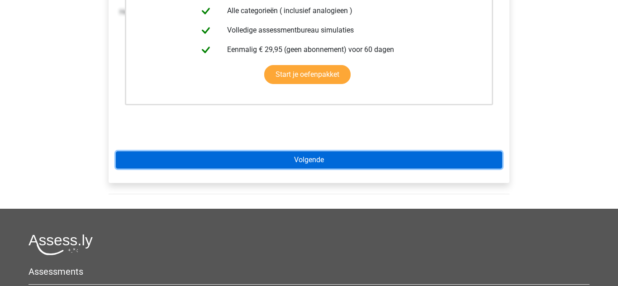
click at [392, 165] on link "Volgende" at bounding box center [309, 159] width 386 height 17
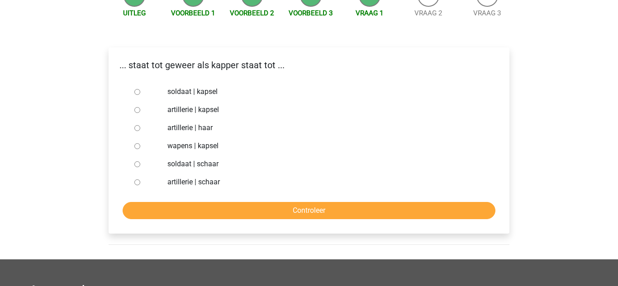
scroll to position [112, 0]
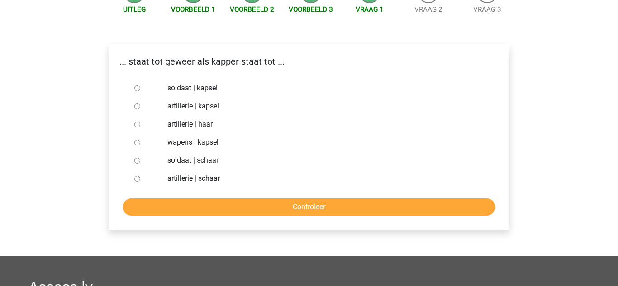
click at [139, 160] on input "soldaat | schaar" at bounding box center [137, 161] width 6 height 6
radio input "true"
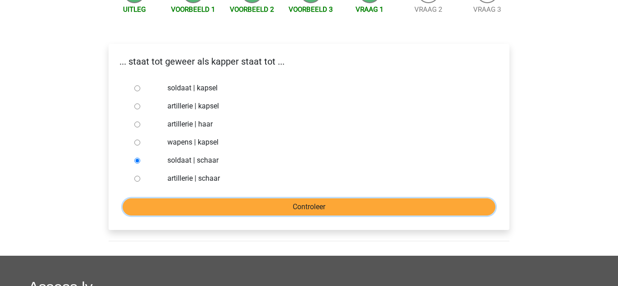
click at [199, 203] on input "Controleer" at bounding box center [309, 207] width 373 height 17
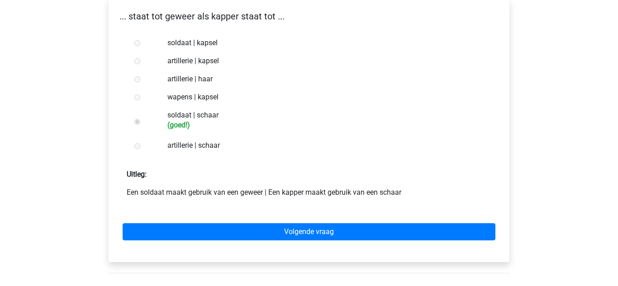
scroll to position [160, 0]
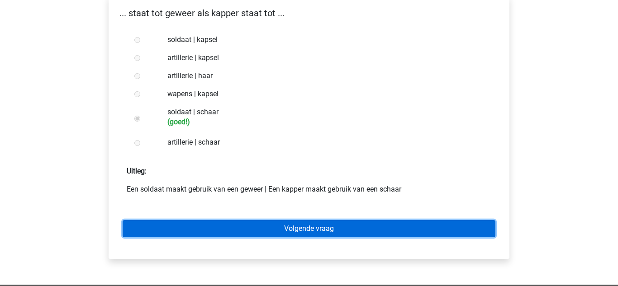
click at [250, 222] on link "Volgende vraag" at bounding box center [309, 228] width 373 height 17
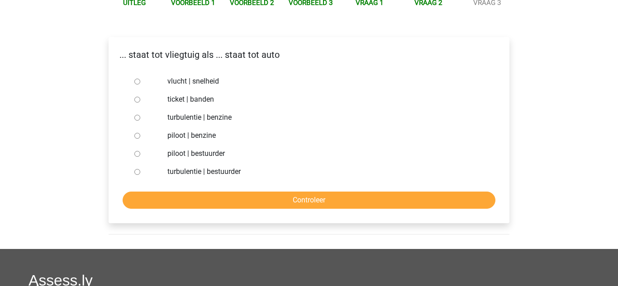
scroll to position [120, 0]
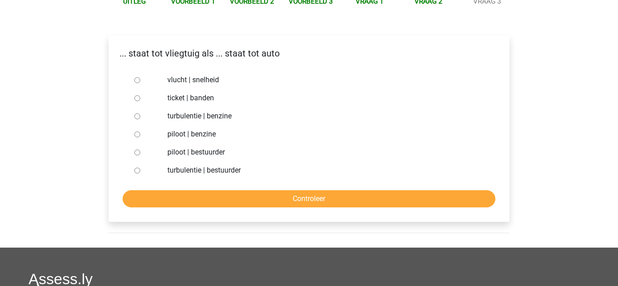
click at [137, 153] on input "piloot | bestuurder" at bounding box center [137, 153] width 6 height 6
radio input "true"
click at [225, 205] on input "Controleer" at bounding box center [309, 198] width 373 height 17
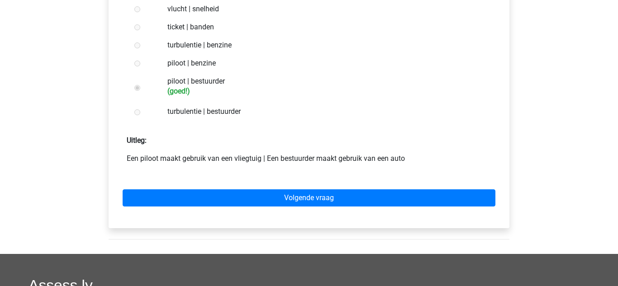
scroll to position [193, 0]
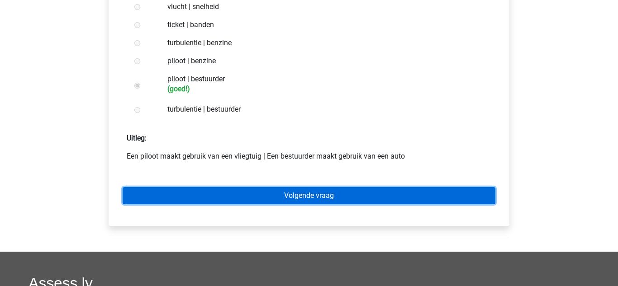
click at [261, 191] on link "Volgende vraag" at bounding box center [309, 195] width 373 height 17
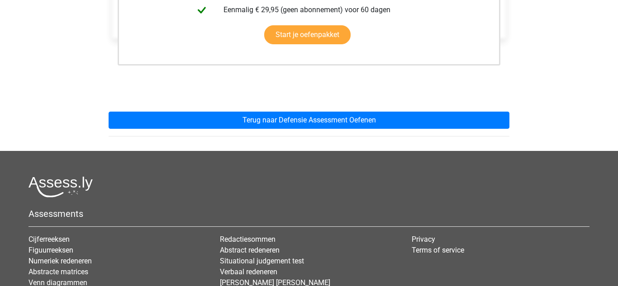
scroll to position [286, 0]
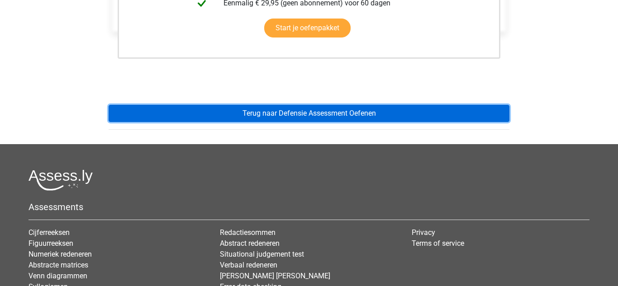
click at [312, 109] on link "Terug naar Defensie Assessment Oefenen" at bounding box center [309, 113] width 401 height 17
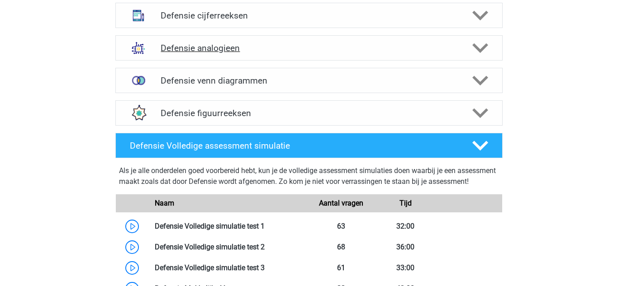
click at [313, 54] on div "Defensie analogieen" at bounding box center [308, 47] width 387 height 25
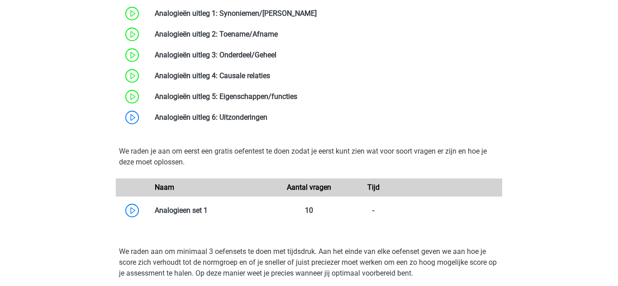
scroll to position [930, 0]
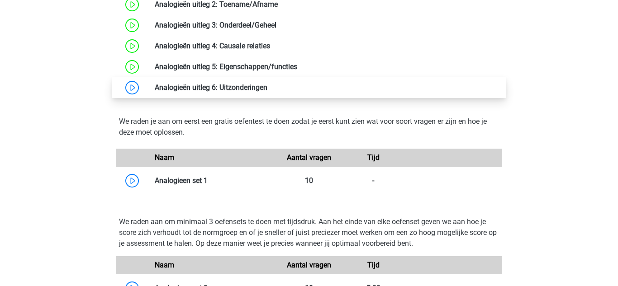
click at [267, 88] on link at bounding box center [267, 87] width 0 height 9
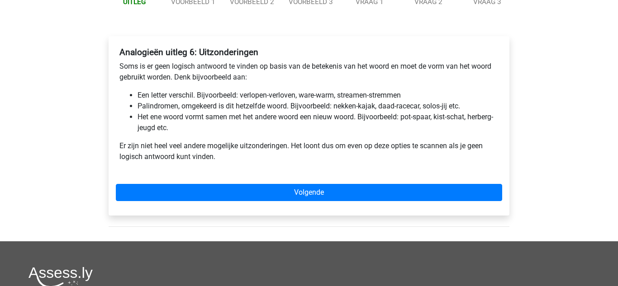
scroll to position [120, 0]
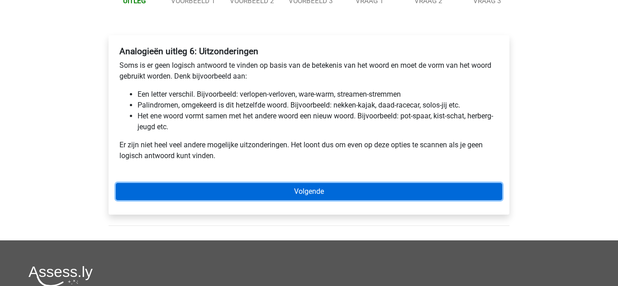
click at [322, 198] on link "Volgende" at bounding box center [309, 191] width 386 height 17
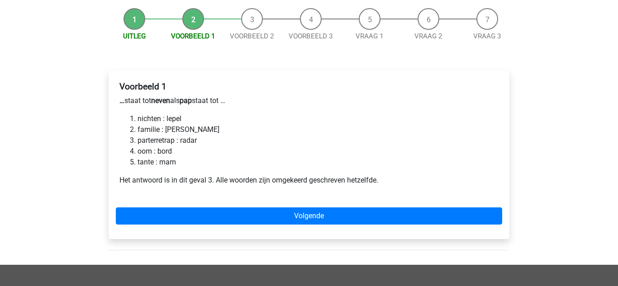
scroll to position [95, 0]
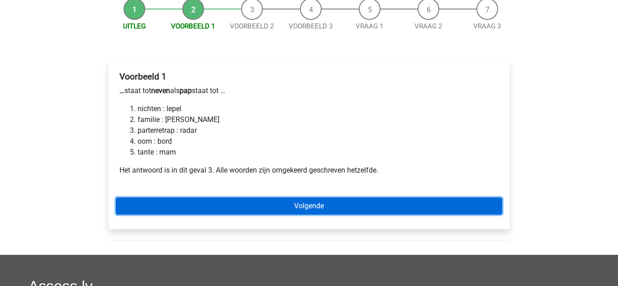
click at [416, 212] on link "Volgende" at bounding box center [309, 206] width 386 height 17
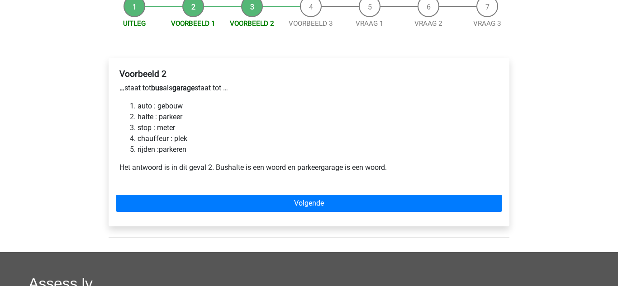
scroll to position [99, 0]
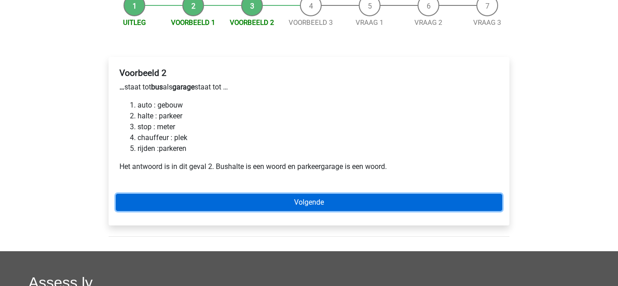
click at [404, 208] on link "Volgende" at bounding box center [309, 202] width 386 height 17
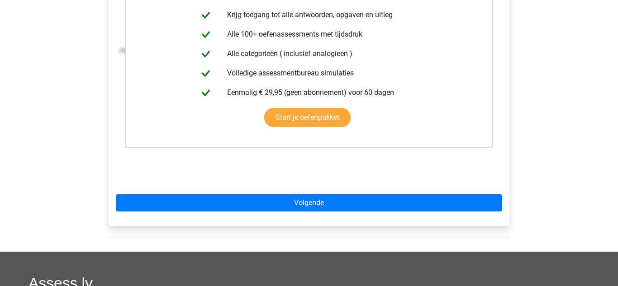
scroll to position [216, 0]
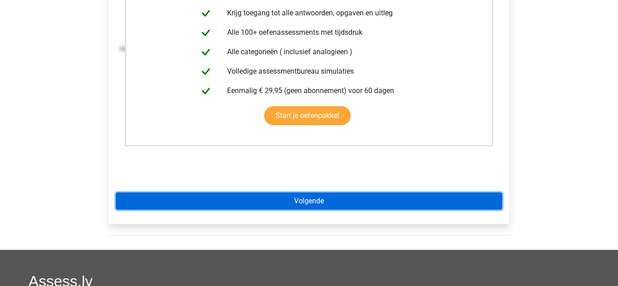
click at [392, 203] on link "Volgende" at bounding box center [309, 201] width 386 height 17
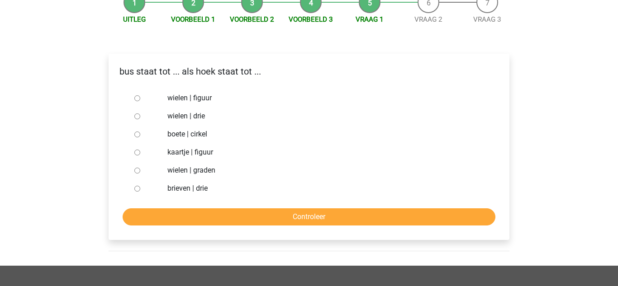
scroll to position [103, 0]
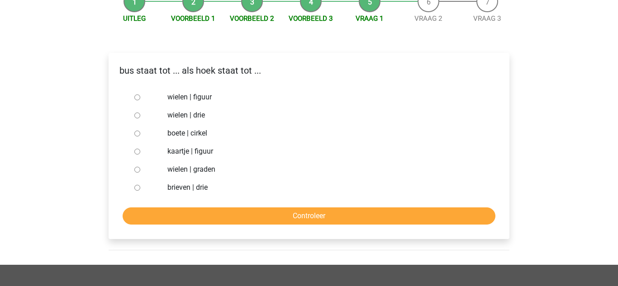
click at [184, 187] on label "brieven | drie" at bounding box center [323, 187] width 313 height 11
click at [140, 187] on input "brieven | drie" at bounding box center [137, 188] width 6 height 6
radio input "true"
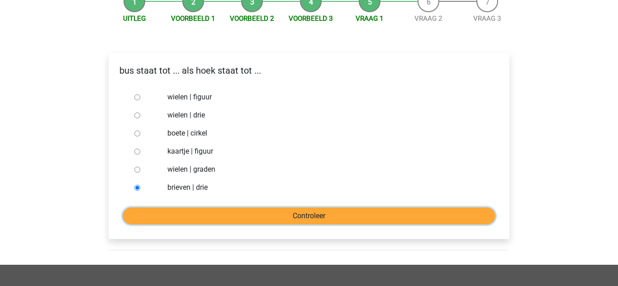
click at [213, 217] on input "Controleer" at bounding box center [309, 216] width 373 height 17
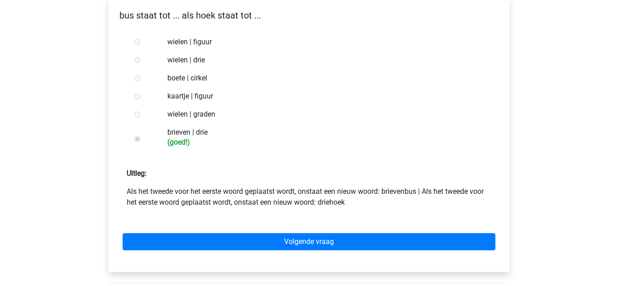
scroll to position [162, 0]
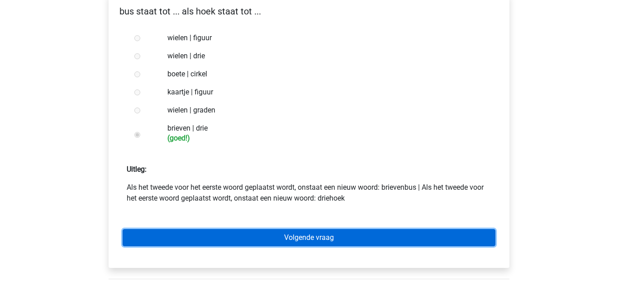
click at [298, 237] on link "Volgende vraag" at bounding box center [309, 237] width 373 height 17
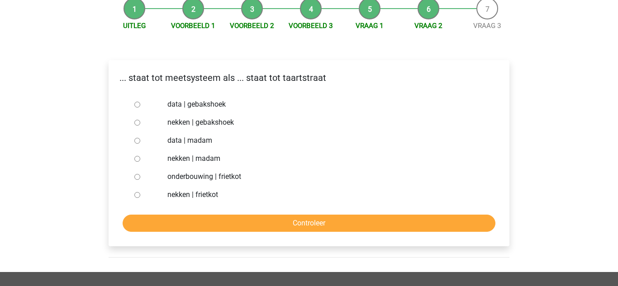
scroll to position [107, 0]
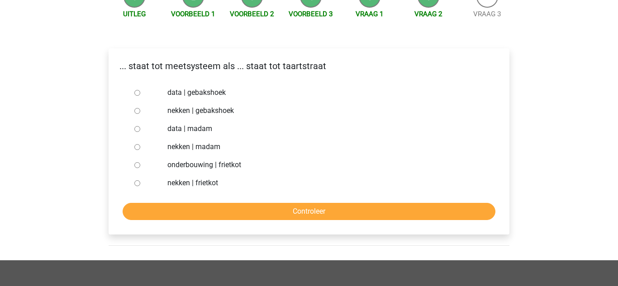
click at [167, 145] on label "nekken | madam" at bounding box center [323, 147] width 313 height 11
click at [140, 145] on input "nekken | madam" at bounding box center [137, 147] width 6 height 6
radio input "true"
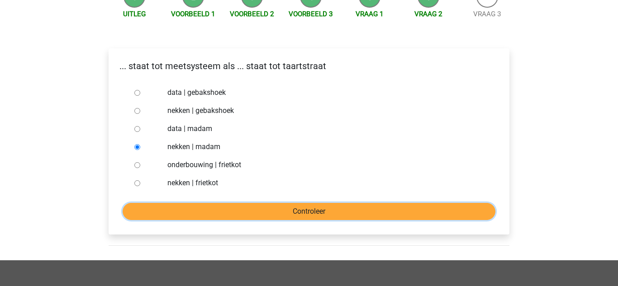
click at [190, 208] on input "Controleer" at bounding box center [309, 211] width 373 height 17
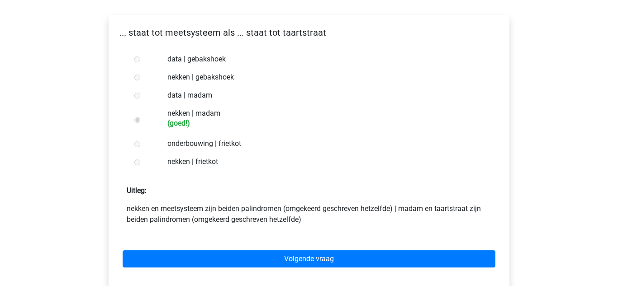
scroll to position [147, 0]
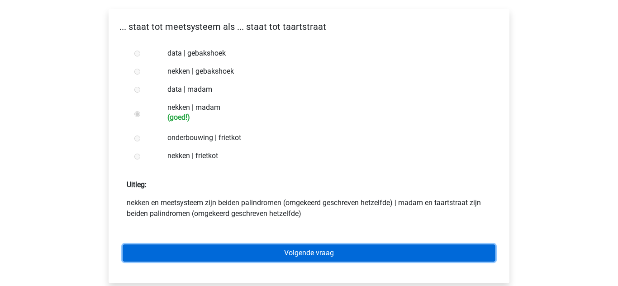
click at [226, 258] on link "Volgende vraag" at bounding box center [309, 253] width 373 height 17
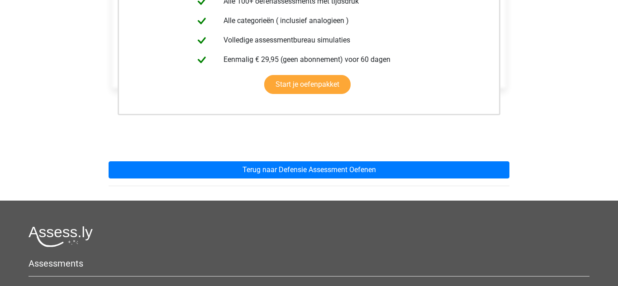
scroll to position [232, 0]
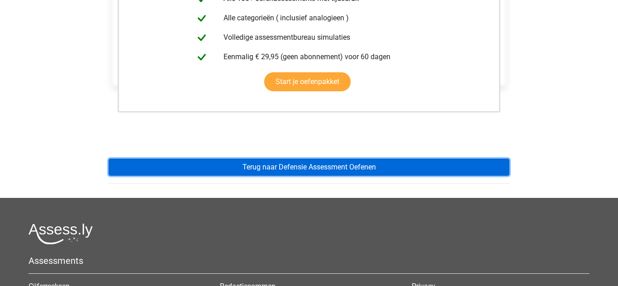
click at [343, 166] on link "Terug naar Defensie Assessment Oefenen" at bounding box center [309, 167] width 401 height 17
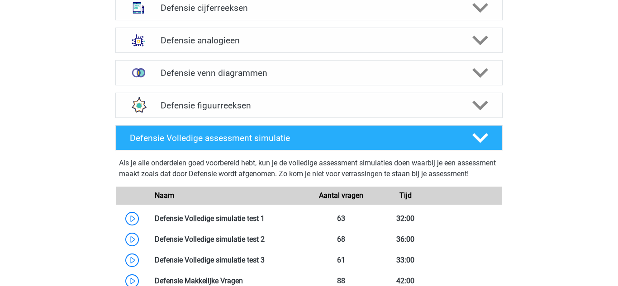
scroll to position [707, 0]
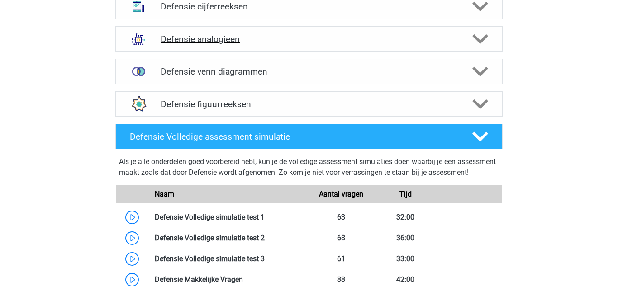
click at [346, 41] on h4 "Defensie analogieen" at bounding box center [309, 39] width 296 height 10
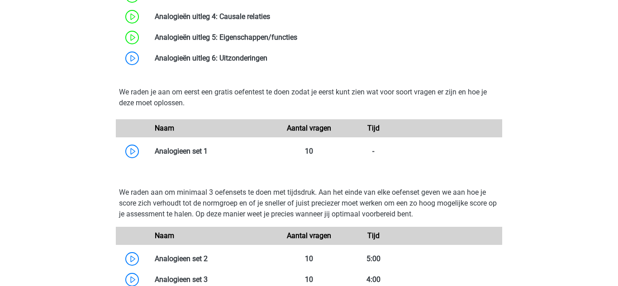
scroll to position [977, 0]
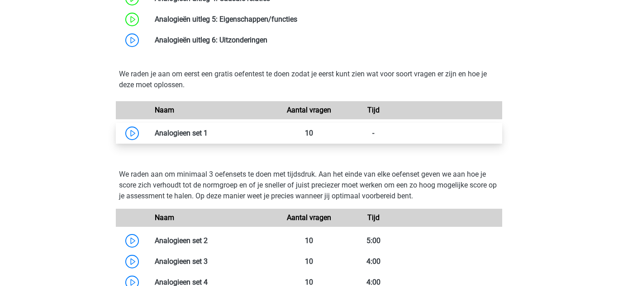
click at [208, 134] on link at bounding box center [208, 133] width 0 height 9
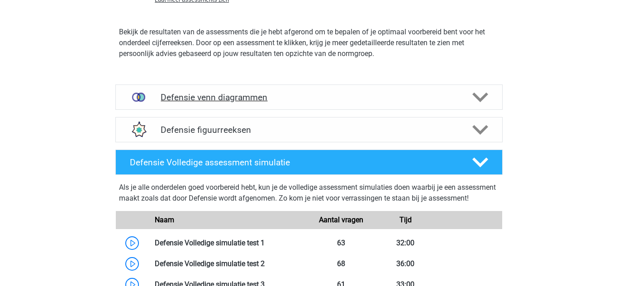
click at [470, 100] on div at bounding box center [479, 98] width 31 height 16
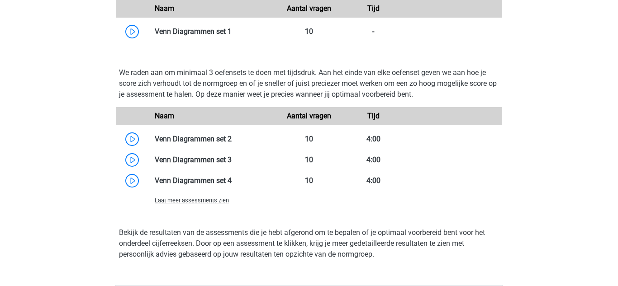
scroll to position [1484, 0]
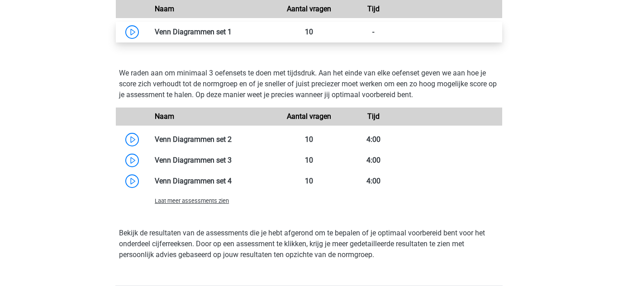
click at [232, 31] on link at bounding box center [232, 32] width 0 height 9
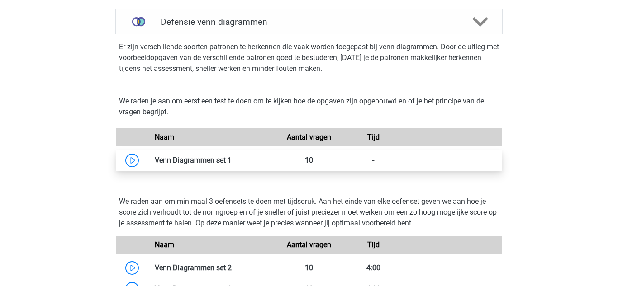
scroll to position [1370, 0]
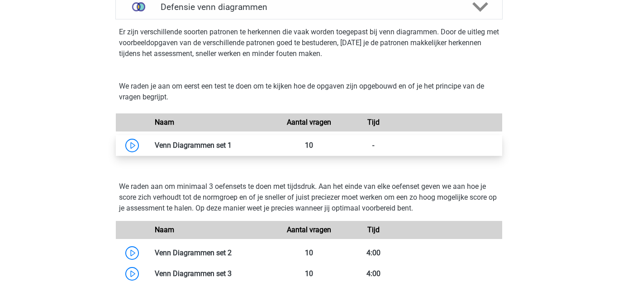
click at [232, 141] on link at bounding box center [232, 145] width 0 height 9
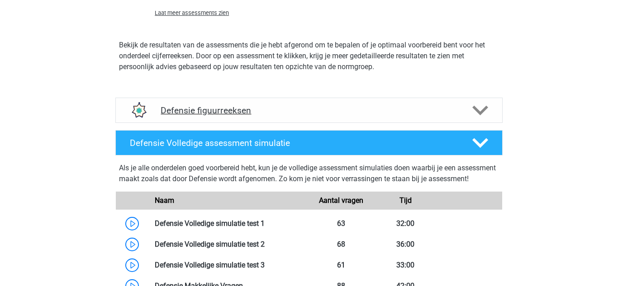
click at [478, 119] on div "Defensie figuurreeksen" at bounding box center [308, 110] width 387 height 25
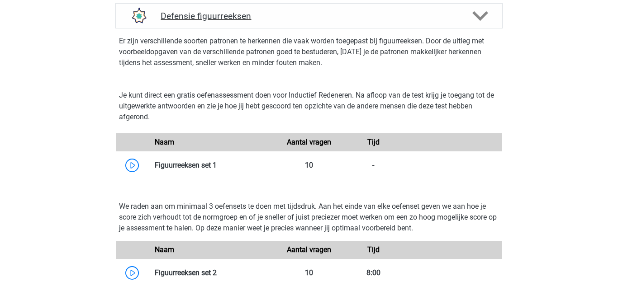
scroll to position [1775, 0]
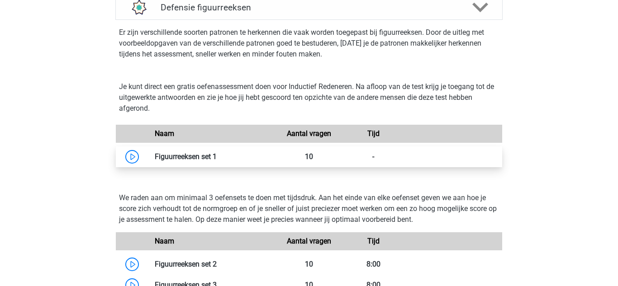
click at [217, 160] on link at bounding box center [217, 156] width 0 height 9
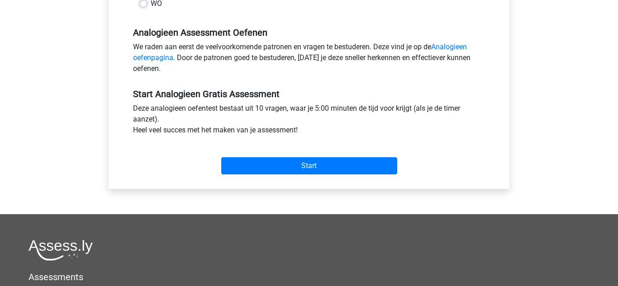
scroll to position [262, 0]
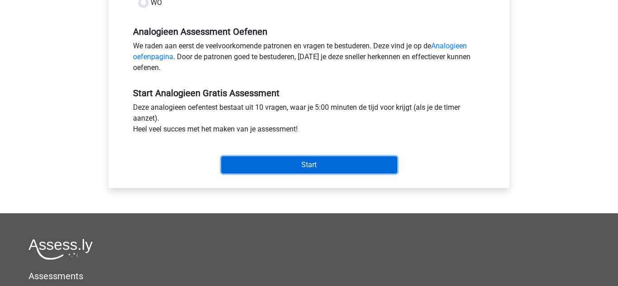
click at [356, 174] on input "Start" at bounding box center [309, 164] width 176 height 17
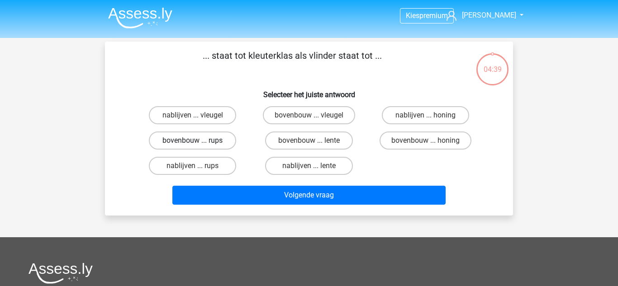
click at [208, 138] on label "bovenbouw ... rups" at bounding box center [192, 141] width 87 height 18
click at [199, 141] on input "bovenbouw ... rups" at bounding box center [196, 144] width 6 height 6
radio input "true"
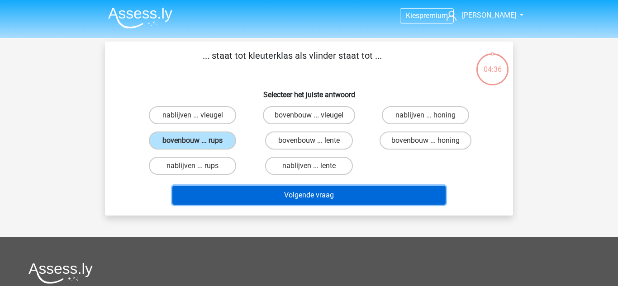
click at [312, 202] on button "Volgende vraag" at bounding box center [309, 195] width 274 height 19
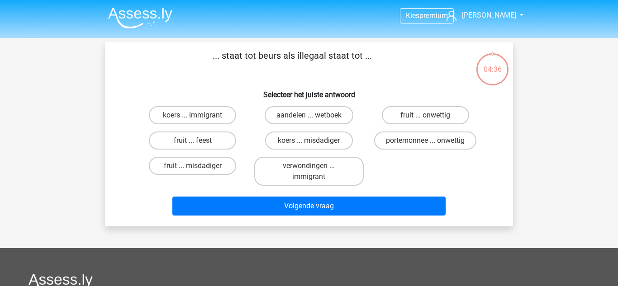
scroll to position [42, 0]
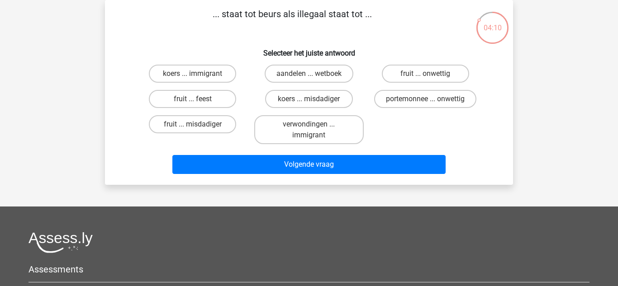
click at [331, 79] on label "aandelen ... wetboek" at bounding box center [309, 74] width 89 height 18
click at [315, 79] on input "aandelen ... wetboek" at bounding box center [312, 77] width 6 height 6
radio input "true"
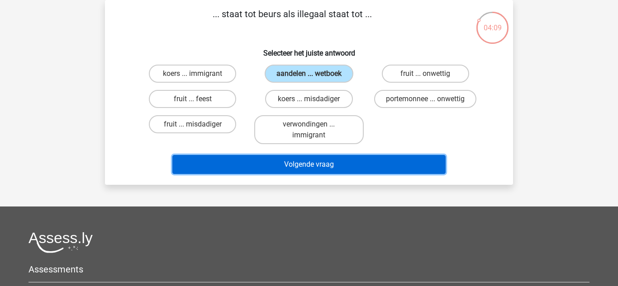
click at [394, 174] on button "Volgende vraag" at bounding box center [309, 164] width 274 height 19
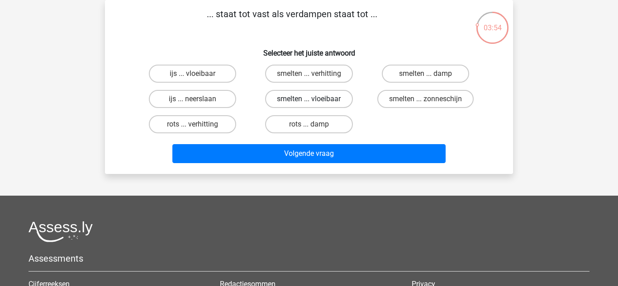
click at [349, 96] on label "smelten ... vloeibaar" at bounding box center [308, 99] width 87 height 18
click at [315, 99] on input "smelten ... vloeibaar" at bounding box center [312, 102] width 6 height 6
radio input "true"
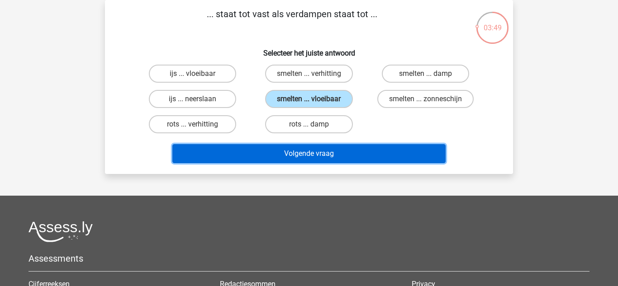
click at [412, 157] on button "Volgende vraag" at bounding box center [309, 153] width 274 height 19
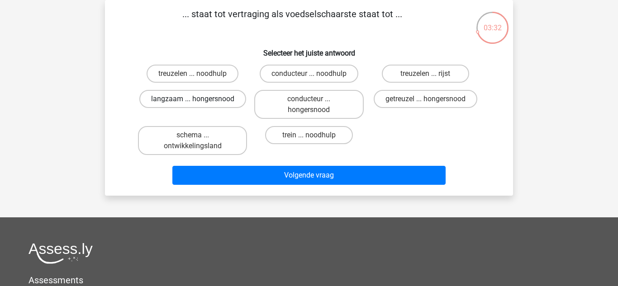
click at [150, 104] on label "langzaam ... hongersnood" at bounding box center [192, 99] width 107 height 18
click at [193, 104] on input "langzaam ... hongersnood" at bounding box center [196, 102] width 6 height 6
radio input "true"
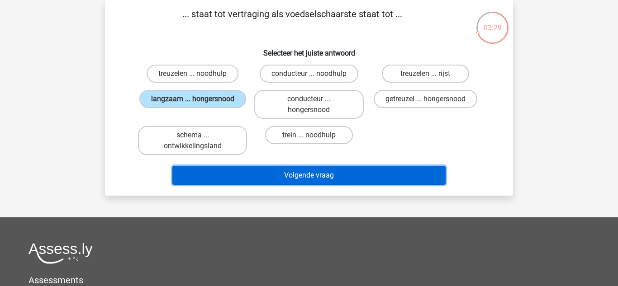
click at [426, 175] on button "Volgende vraag" at bounding box center [309, 175] width 274 height 19
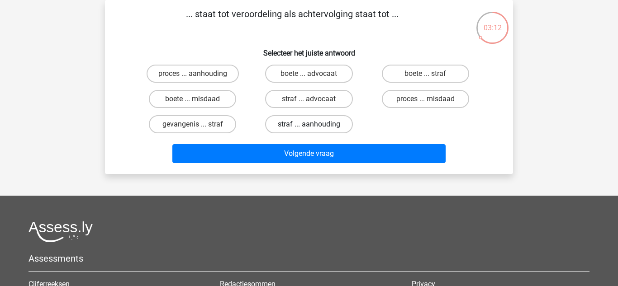
click at [324, 131] on label "straf ... aanhouding" at bounding box center [308, 124] width 87 height 18
click at [315, 130] on input "straf ... aanhouding" at bounding box center [312, 127] width 6 height 6
radio input "true"
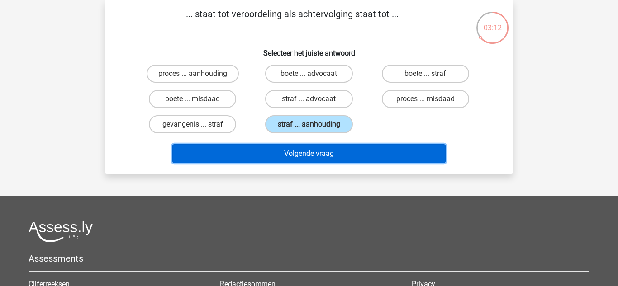
click at [337, 155] on button "Volgende vraag" at bounding box center [309, 153] width 274 height 19
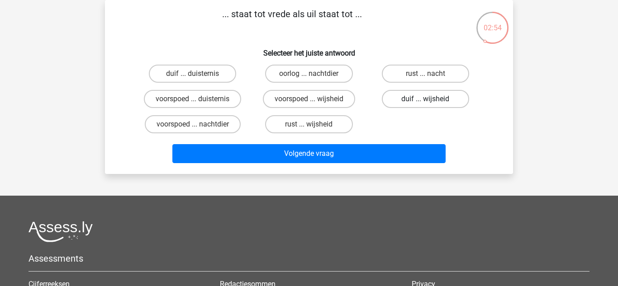
click at [453, 108] on label "duif ... wijsheid" at bounding box center [425, 99] width 87 height 18
click at [431, 105] on input "duif ... wijsheid" at bounding box center [428, 102] width 6 height 6
radio input "true"
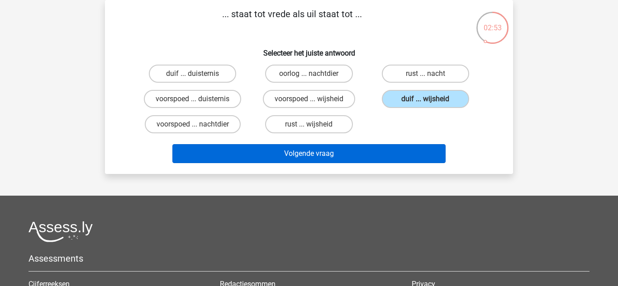
click at [423, 158] on button "Volgende vraag" at bounding box center [309, 153] width 274 height 19
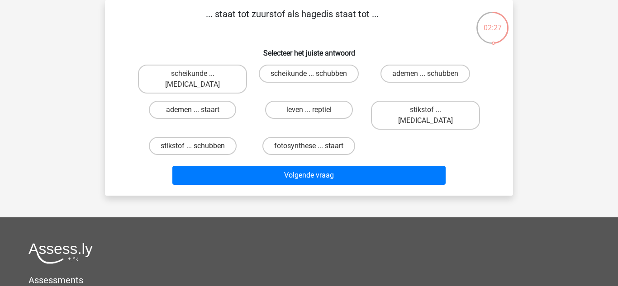
click at [444, 68] on label "ademen ... schubben" at bounding box center [425, 74] width 90 height 18
click at [431, 74] on input "ademen ... schubben" at bounding box center [428, 77] width 6 height 6
radio input "true"
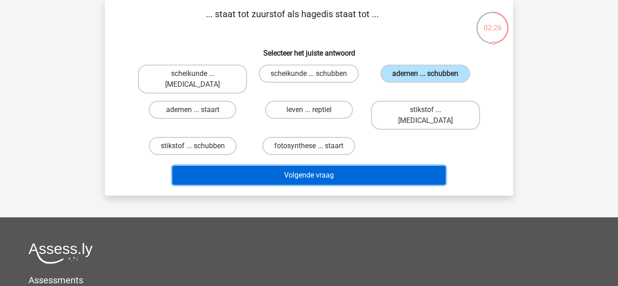
click at [396, 166] on button "Volgende vraag" at bounding box center [309, 175] width 274 height 19
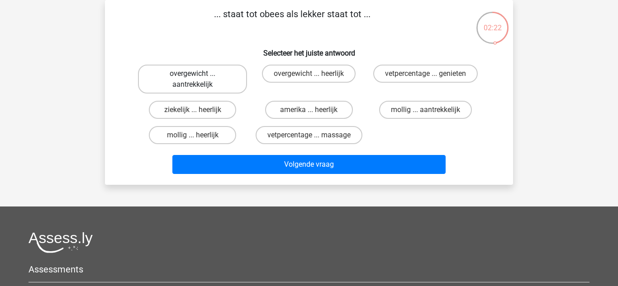
click at [156, 72] on label "overgewicht ... aantrekkelijk" at bounding box center [192, 79] width 109 height 29
click at [193, 74] on input "overgewicht ... aantrekkelijk" at bounding box center [196, 77] width 6 height 6
radio input "true"
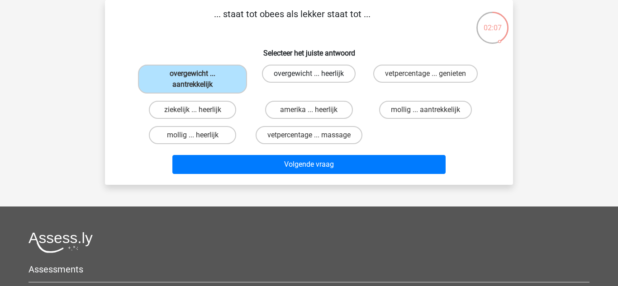
click at [341, 77] on label "overgewicht ... heerlijk" at bounding box center [309, 74] width 94 height 18
click at [315, 77] on input "overgewicht ... heerlijk" at bounding box center [312, 77] width 6 height 6
radio input "true"
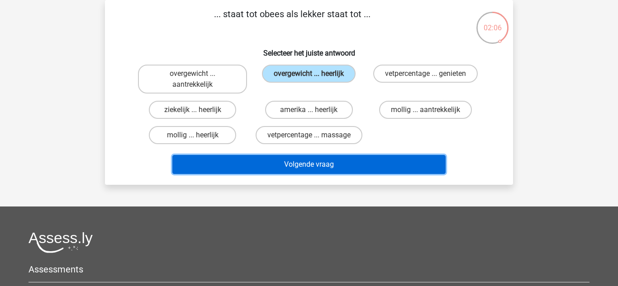
click at [332, 171] on button "Volgende vraag" at bounding box center [309, 164] width 274 height 19
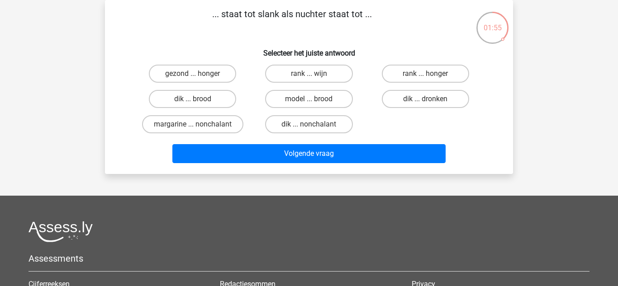
click at [453, 104] on label "dik ... dronken" at bounding box center [425, 99] width 87 height 18
click at [431, 104] on input "dik ... dronken" at bounding box center [428, 102] width 6 height 6
radio input "true"
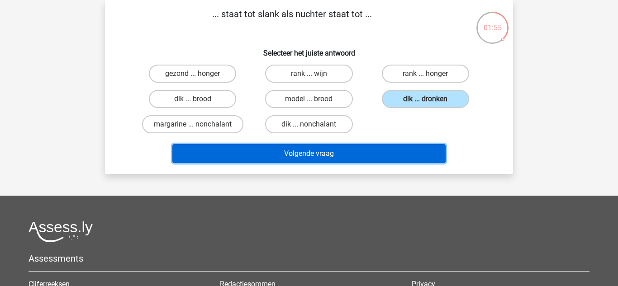
click at [419, 158] on button "Volgende vraag" at bounding box center [309, 153] width 274 height 19
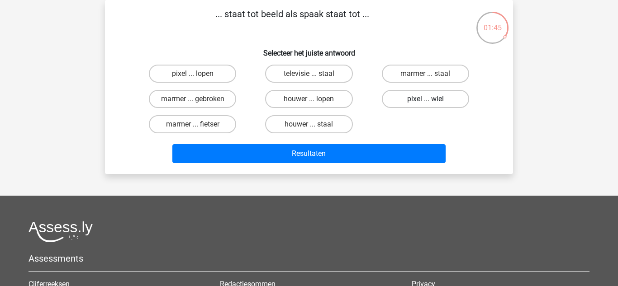
click at [445, 105] on label "pixel ... wiel" at bounding box center [425, 99] width 87 height 18
click at [431, 105] on input "pixel ... wiel" at bounding box center [428, 102] width 6 height 6
radio input "true"
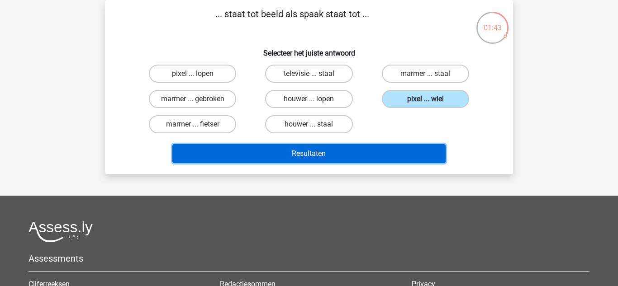
click at [414, 157] on button "Resultaten" at bounding box center [309, 153] width 274 height 19
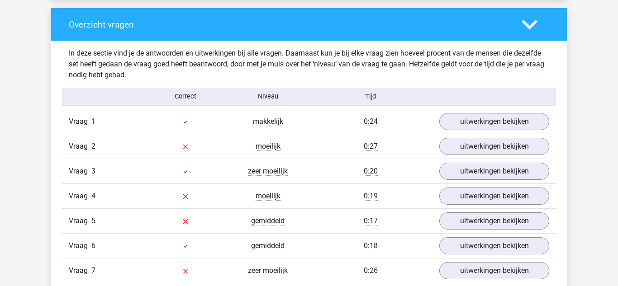
scroll to position [678, 0]
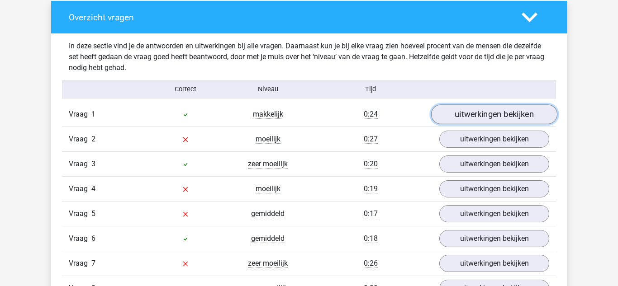
click at [516, 106] on link "uitwerkingen bekijken" at bounding box center [494, 114] width 126 height 20
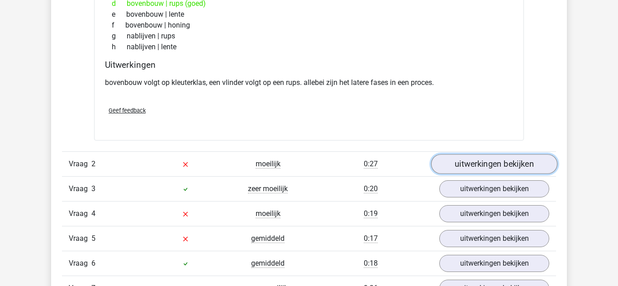
click at [511, 159] on link "uitwerkingen bekijken" at bounding box center [494, 164] width 126 height 20
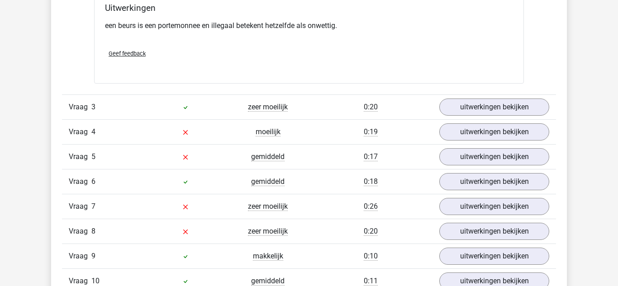
scroll to position [1189, 0]
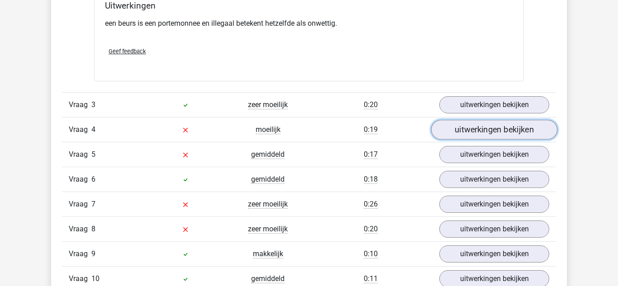
click at [507, 136] on link "uitwerkingen bekijken" at bounding box center [494, 130] width 126 height 20
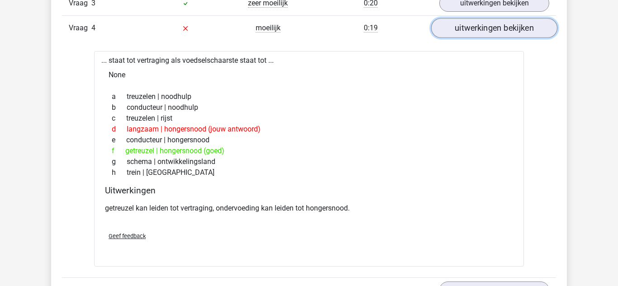
scroll to position [1293, 0]
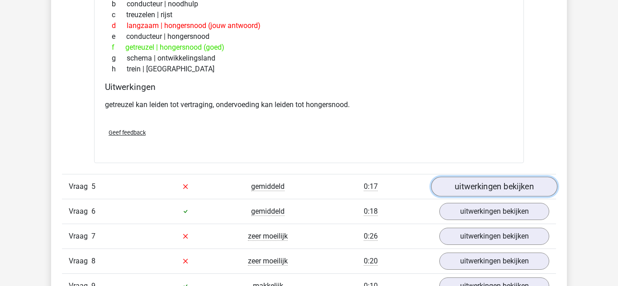
click at [515, 188] on link "uitwerkingen bekijken" at bounding box center [494, 187] width 126 height 20
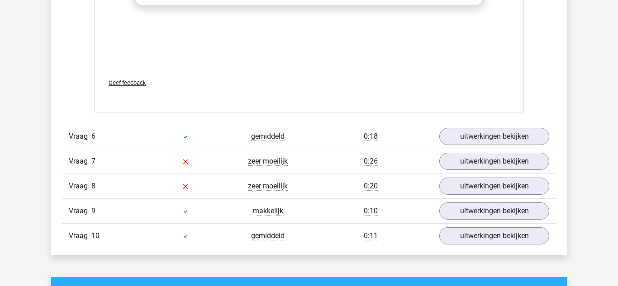
scroll to position [1949, 0]
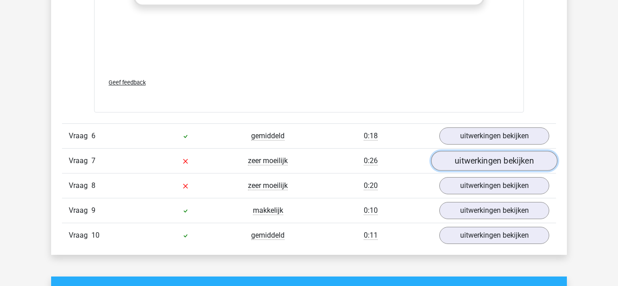
click at [511, 165] on link "uitwerkingen bekijken" at bounding box center [494, 161] width 126 height 20
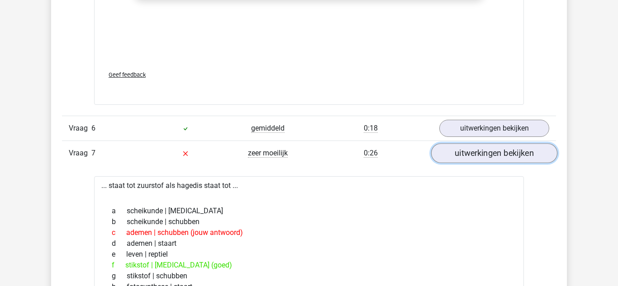
scroll to position [1951, 0]
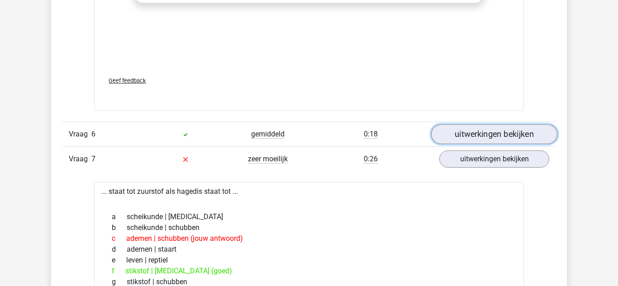
click at [510, 138] on link "uitwerkingen bekijken" at bounding box center [494, 134] width 126 height 20
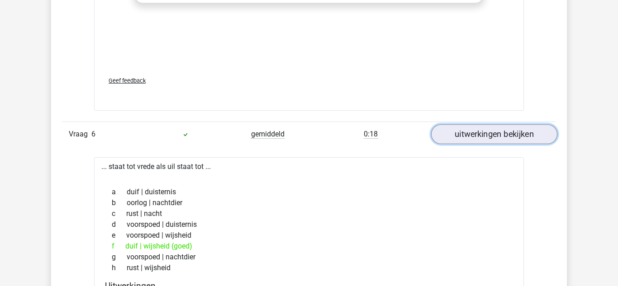
click at [511, 142] on link "uitwerkingen bekijken" at bounding box center [494, 134] width 126 height 20
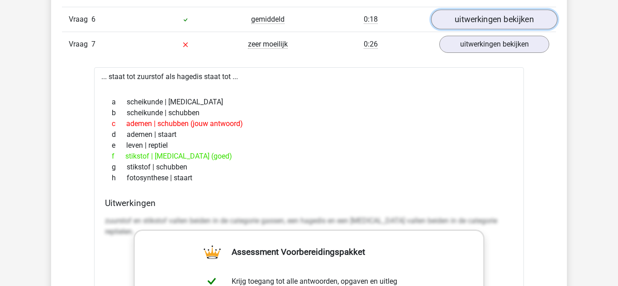
scroll to position [2067, 0]
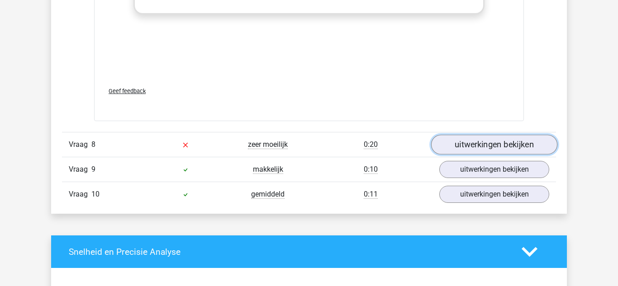
click at [505, 146] on link "uitwerkingen bekijken" at bounding box center [494, 145] width 126 height 20
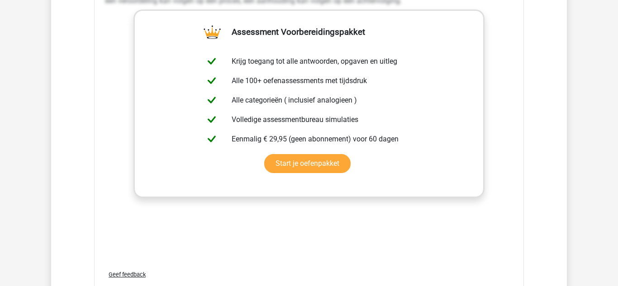
scroll to position [1695, 0]
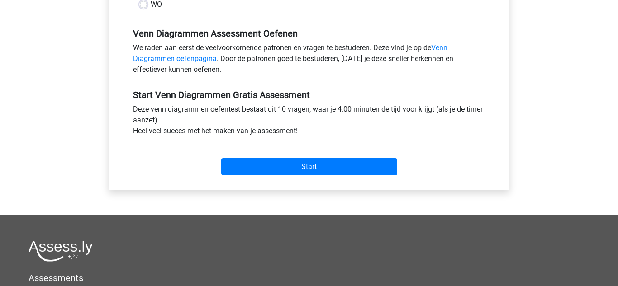
scroll to position [268, 0]
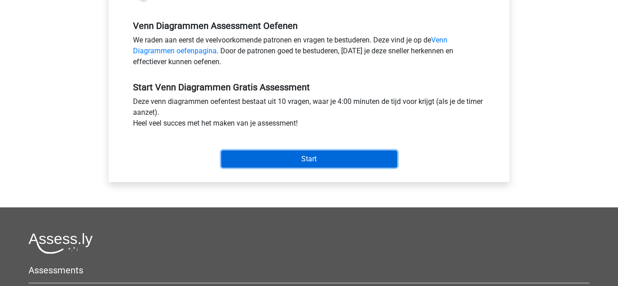
click at [336, 157] on input "Start" at bounding box center [309, 159] width 176 height 17
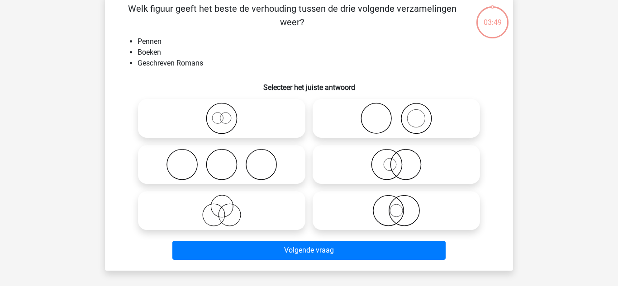
scroll to position [47, 0]
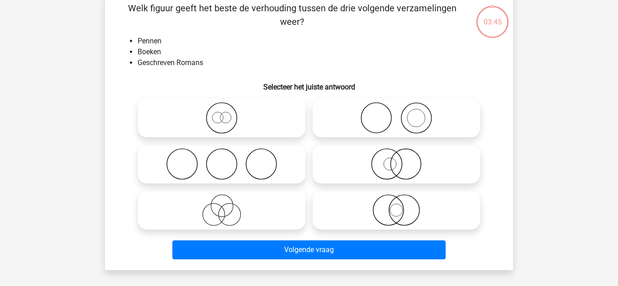
click at [429, 217] on icon at bounding box center [396, 210] width 160 height 32
click at [402, 206] on input "radio" at bounding box center [399, 203] width 6 height 6
radio input "true"
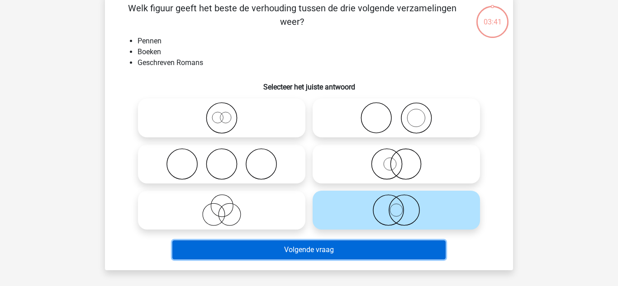
click at [395, 253] on button "Volgende vraag" at bounding box center [309, 250] width 274 height 19
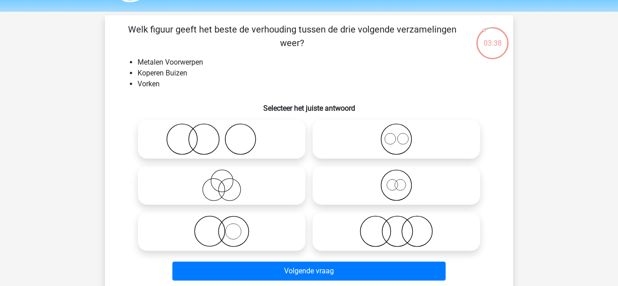
scroll to position [0, 0]
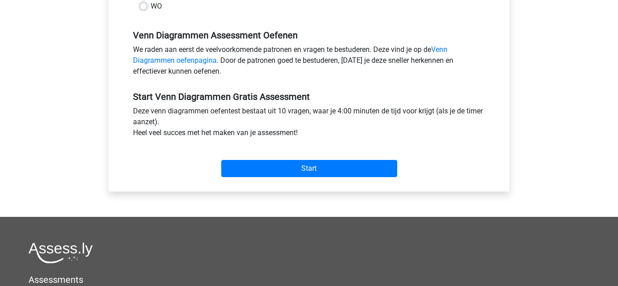
scroll to position [283, 0]
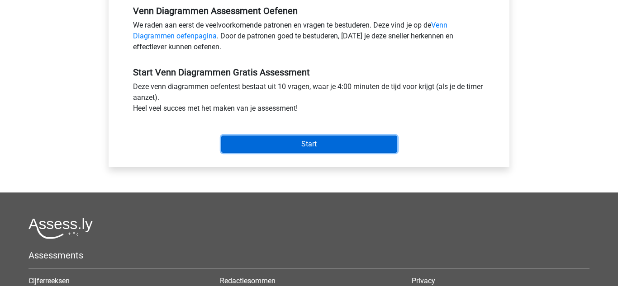
click at [326, 148] on input "Start" at bounding box center [309, 144] width 176 height 17
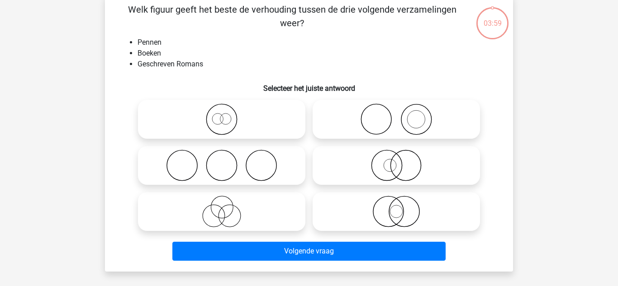
scroll to position [58, 0]
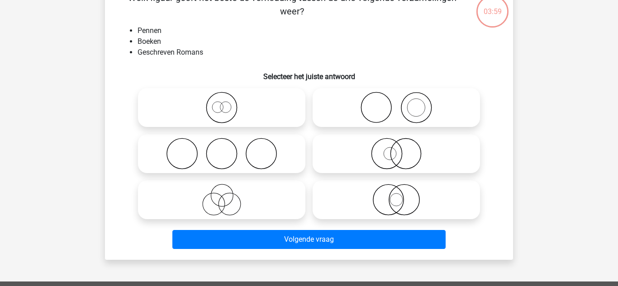
click at [410, 189] on icon at bounding box center [396, 200] width 160 height 32
click at [402, 189] on input "radio" at bounding box center [399, 192] width 6 height 6
radio input "true"
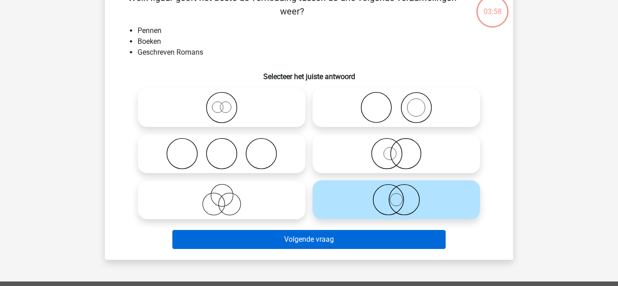
click at [353, 241] on button "Volgende vraag" at bounding box center [309, 239] width 274 height 19
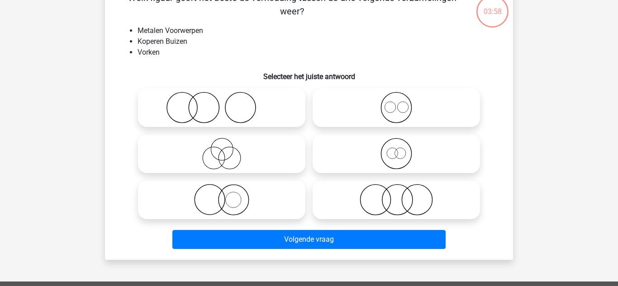
scroll to position [42, 0]
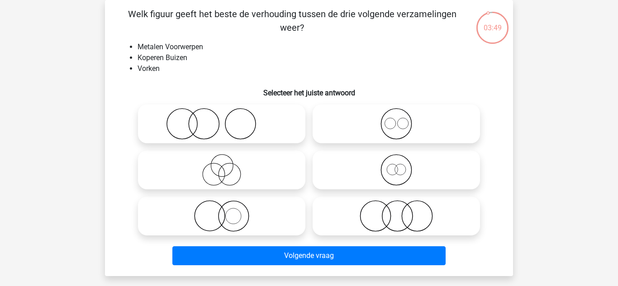
click at [436, 123] on icon at bounding box center [396, 124] width 160 height 32
click at [402, 119] on input "radio" at bounding box center [399, 117] width 6 height 6
radio input "true"
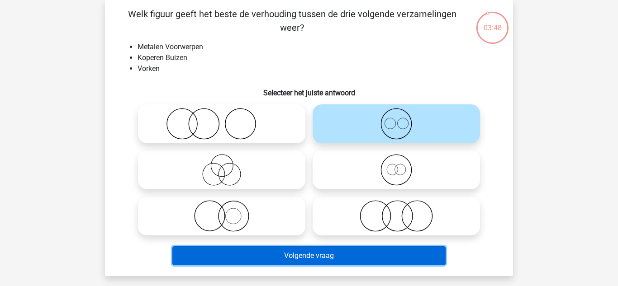
click at [385, 263] on button "Volgende vraag" at bounding box center [309, 255] width 274 height 19
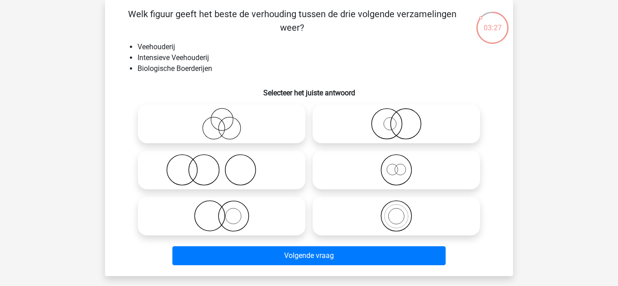
click at [282, 151] on label at bounding box center [221, 170] width 167 height 39
click at [227, 160] on input "radio" at bounding box center [225, 163] width 6 height 6
radio input "true"
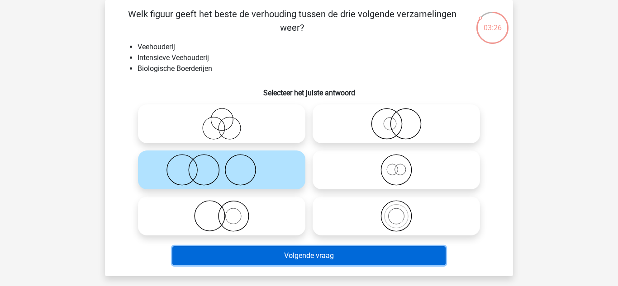
click at [330, 262] on button "Volgende vraag" at bounding box center [309, 255] width 274 height 19
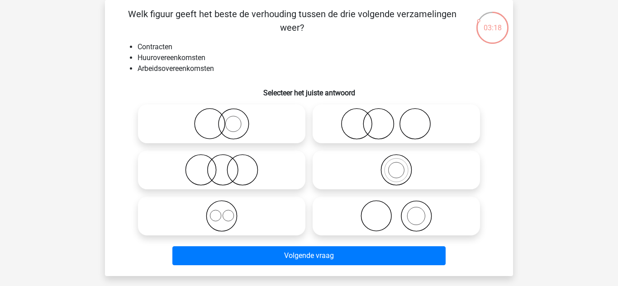
click at [278, 210] on icon at bounding box center [222, 216] width 160 height 32
click at [227, 210] on input "radio" at bounding box center [225, 209] width 6 height 6
radio input "true"
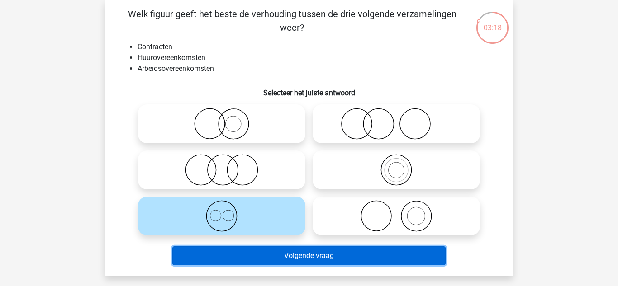
click at [312, 255] on button "Volgende vraag" at bounding box center [309, 255] width 274 height 19
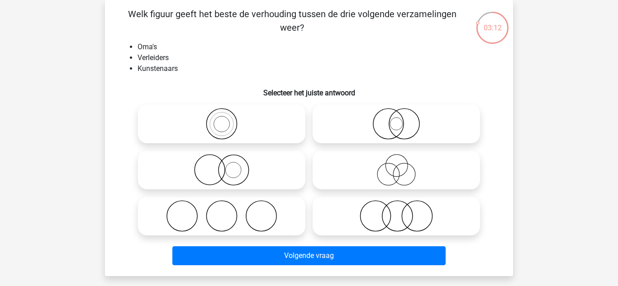
click at [278, 214] on icon at bounding box center [222, 216] width 160 height 32
click at [227, 212] on input "radio" at bounding box center [225, 209] width 6 height 6
radio input "true"
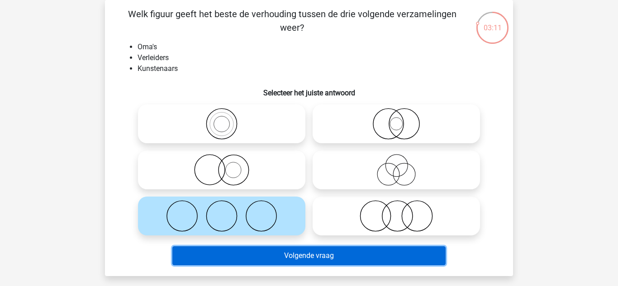
click at [390, 256] on button "Volgende vraag" at bounding box center [309, 255] width 274 height 19
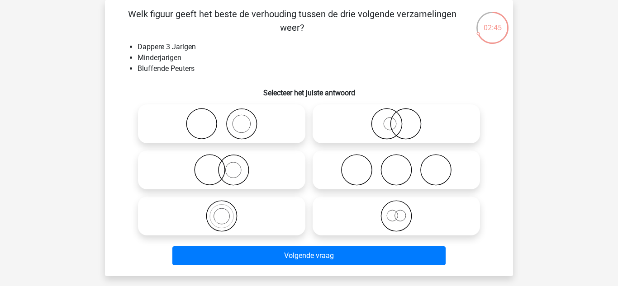
click at [425, 218] on icon at bounding box center [396, 216] width 160 height 32
click at [402, 212] on input "radio" at bounding box center [399, 209] width 6 height 6
radio input "true"
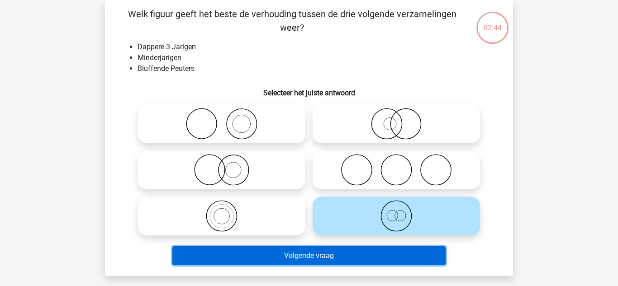
click at [419, 259] on button "Volgende vraag" at bounding box center [309, 255] width 274 height 19
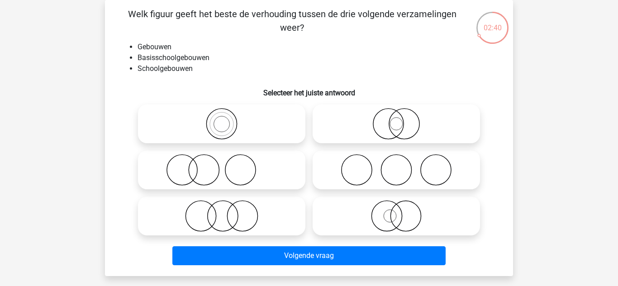
click at [259, 134] on icon at bounding box center [222, 124] width 160 height 32
click at [227, 119] on input "radio" at bounding box center [225, 117] width 6 height 6
radio input "true"
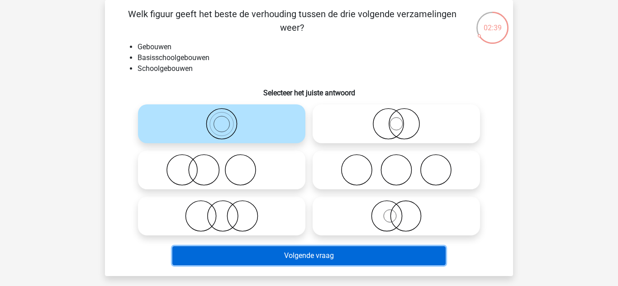
click at [359, 262] on button "Volgende vraag" at bounding box center [309, 255] width 274 height 19
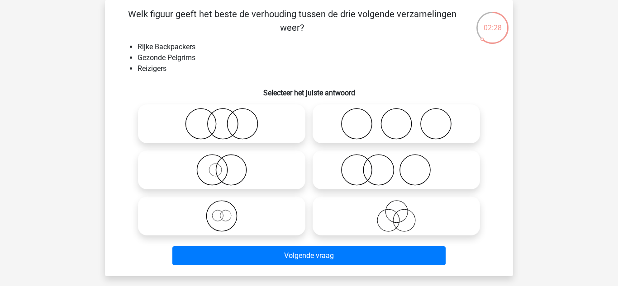
click at [291, 209] on icon at bounding box center [222, 216] width 160 height 32
click at [227, 209] on input "radio" at bounding box center [225, 209] width 6 height 6
radio input "true"
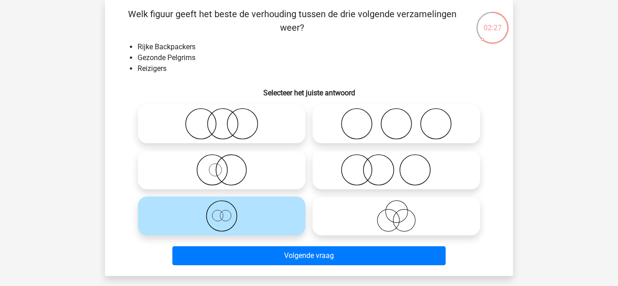
click at [313, 273] on div "Welk figuur geeft het beste de verhouding tussen de drie volgende verzamelingen…" at bounding box center [309, 138] width 408 height 276
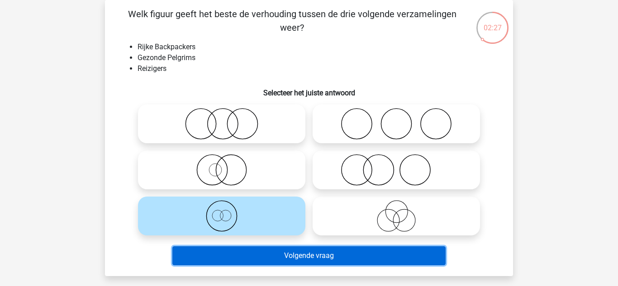
click at [315, 265] on button "Volgende vraag" at bounding box center [309, 255] width 274 height 19
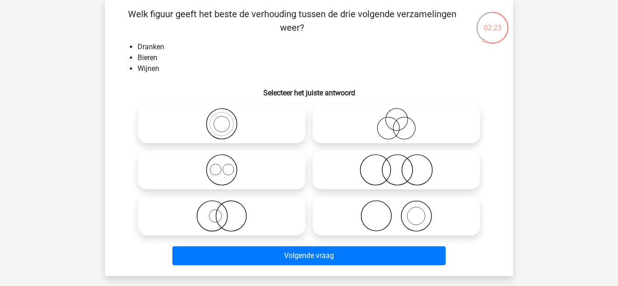
click at [277, 175] on icon at bounding box center [222, 170] width 160 height 32
click at [227, 166] on input "radio" at bounding box center [225, 163] width 6 height 6
radio input "true"
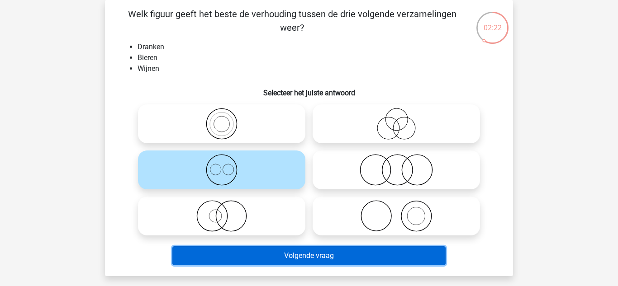
click at [390, 264] on button "Volgende vraag" at bounding box center [309, 255] width 274 height 19
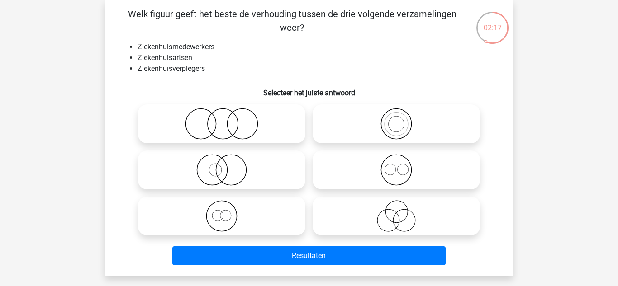
click at [420, 217] on icon at bounding box center [396, 216] width 160 height 32
click at [402, 212] on input "radio" at bounding box center [399, 209] width 6 height 6
radio input "true"
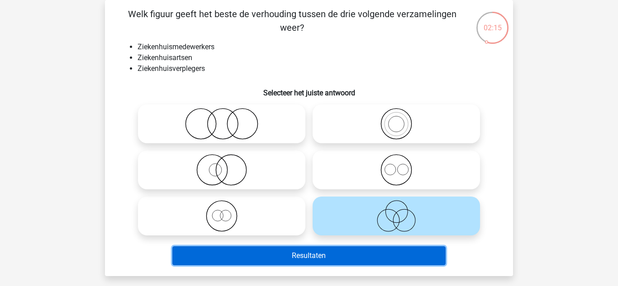
click at [395, 261] on button "Resultaten" at bounding box center [309, 255] width 274 height 19
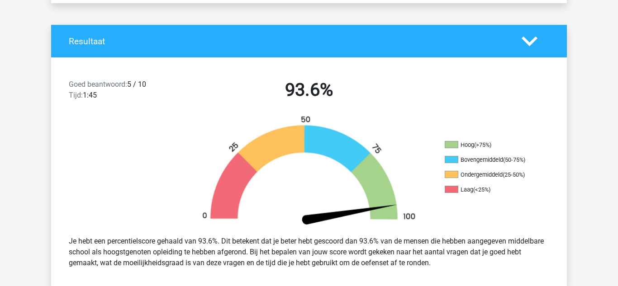
scroll to position [173, 0]
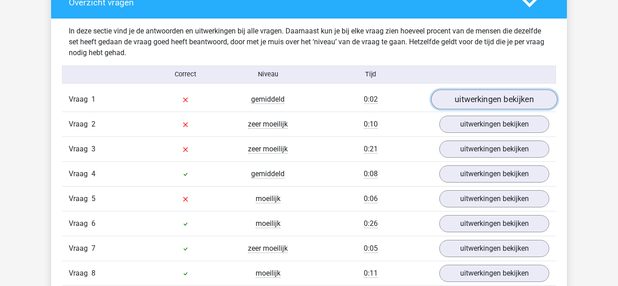
click at [533, 95] on link "uitwerkingen bekijken" at bounding box center [494, 100] width 126 height 20
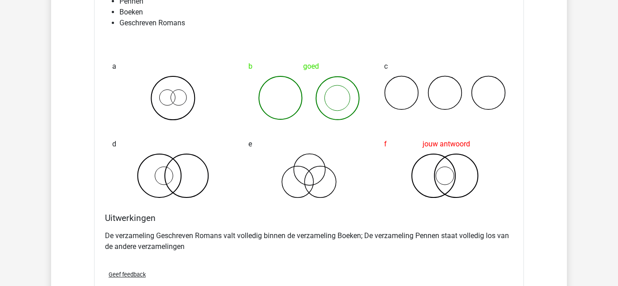
scroll to position [822, 0]
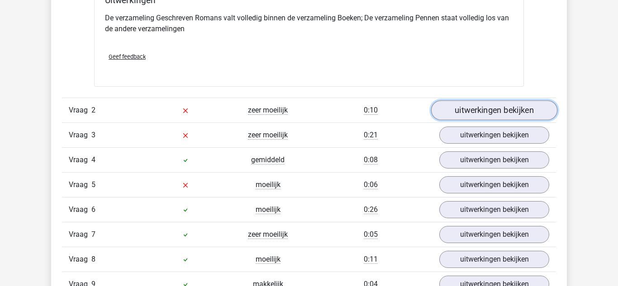
click at [518, 112] on link "uitwerkingen bekijken" at bounding box center [494, 110] width 126 height 20
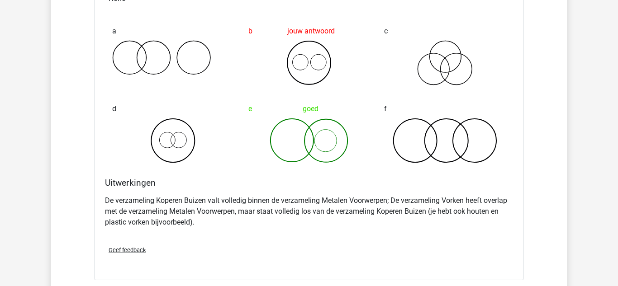
scroll to position [1254, 0]
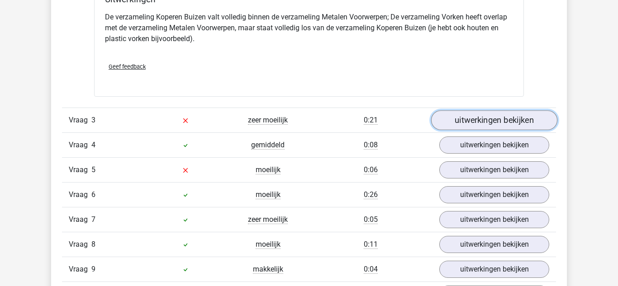
click at [519, 118] on link "uitwerkingen bekijken" at bounding box center [494, 121] width 126 height 20
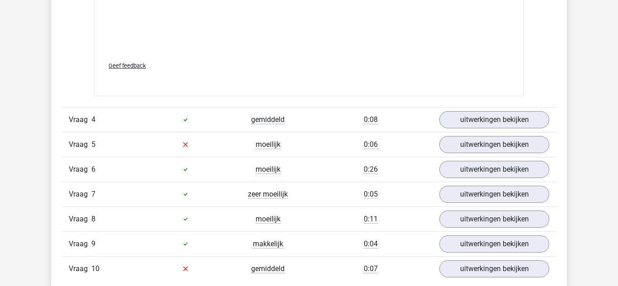
scroll to position [2049, 0]
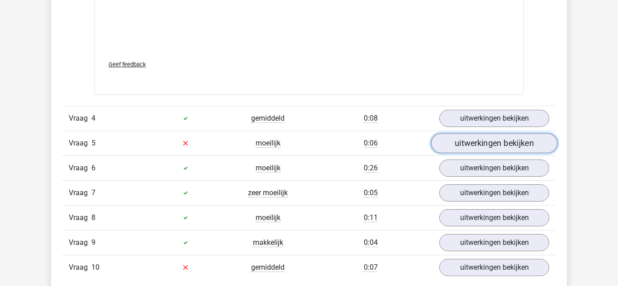
click at [520, 141] on link "uitwerkingen bekijken" at bounding box center [494, 143] width 126 height 20
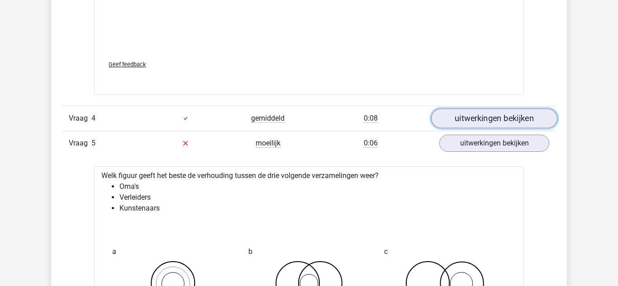
click at [529, 116] on link "uitwerkingen bekijken" at bounding box center [494, 119] width 126 height 20
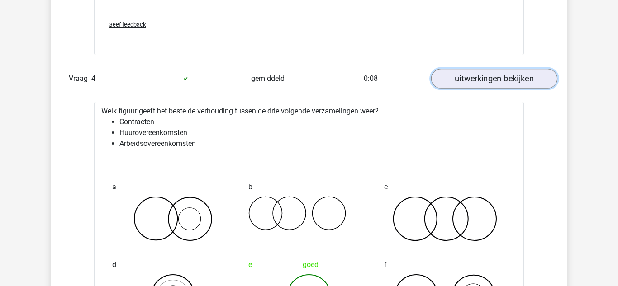
click at [534, 79] on link "uitwerkingen bekijken" at bounding box center [494, 79] width 126 height 20
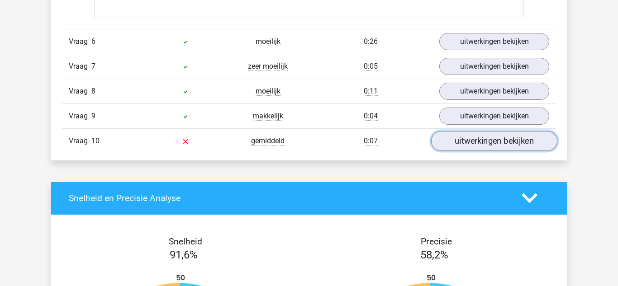
click at [520, 141] on link "uitwerkingen bekijken" at bounding box center [494, 141] width 126 height 20
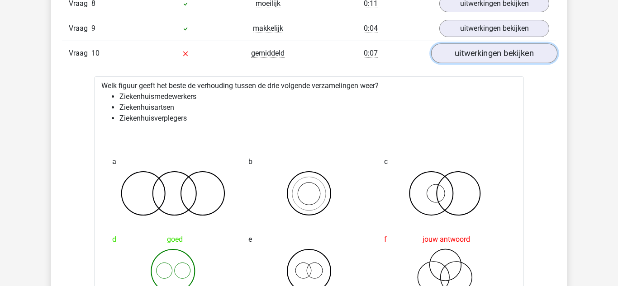
scroll to position [2850, 0]
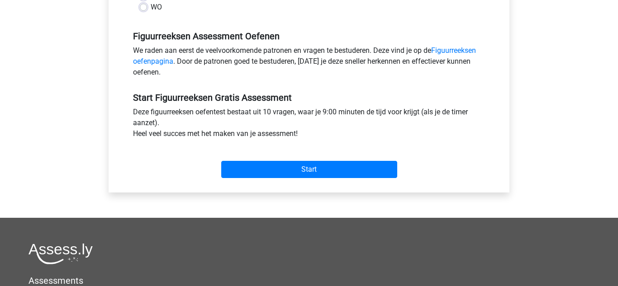
scroll to position [262, 0]
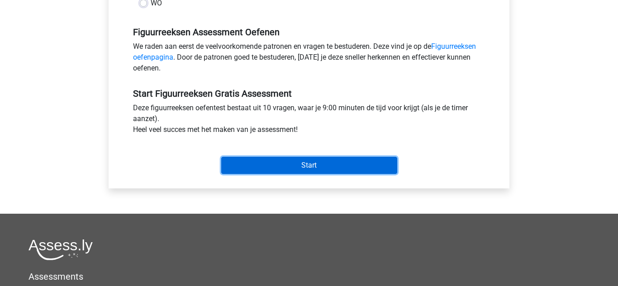
click at [365, 166] on input "Start" at bounding box center [309, 165] width 176 height 17
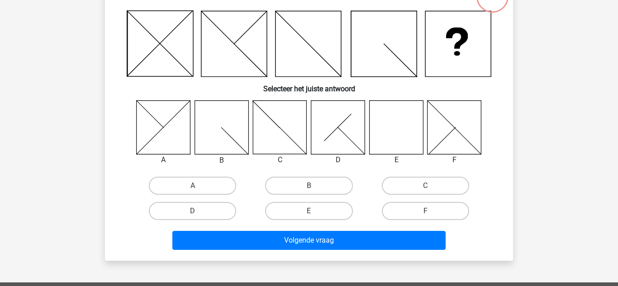
scroll to position [75, 0]
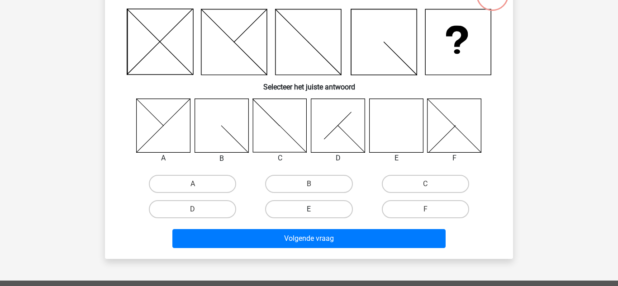
click at [330, 202] on label "E" at bounding box center [308, 209] width 87 height 18
click at [315, 209] on input "E" at bounding box center [312, 212] width 6 height 6
radio input "true"
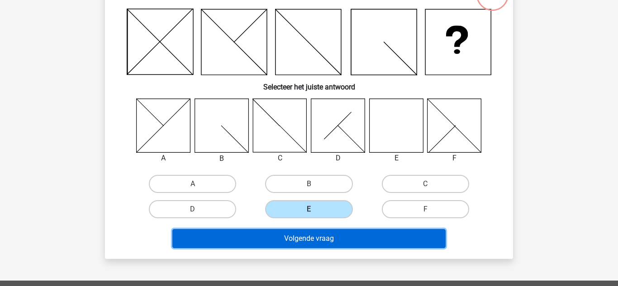
click at [333, 242] on button "Volgende vraag" at bounding box center [309, 238] width 274 height 19
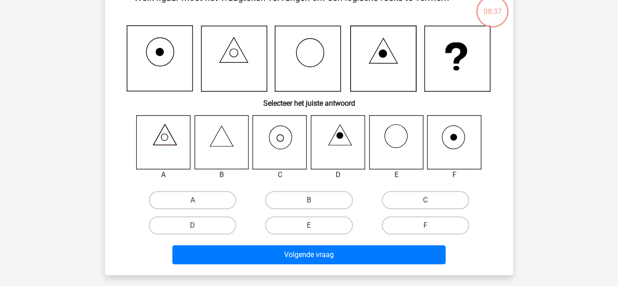
scroll to position [60, 0]
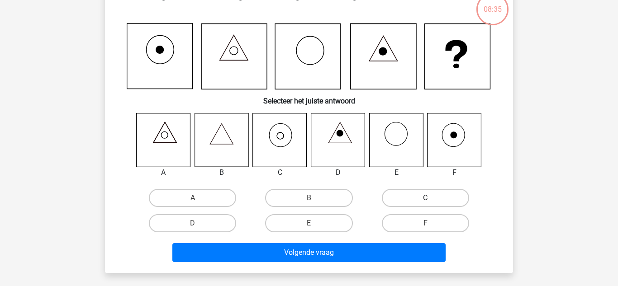
click at [412, 205] on label "C" at bounding box center [425, 198] width 87 height 18
click at [425, 204] on input "C" at bounding box center [428, 201] width 6 height 6
radio input "true"
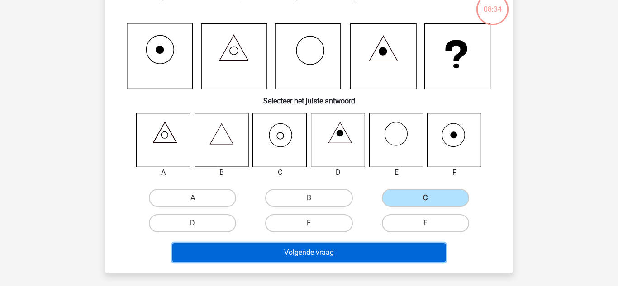
click at [364, 260] on button "Volgende vraag" at bounding box center [309, 252] width 274 height 19
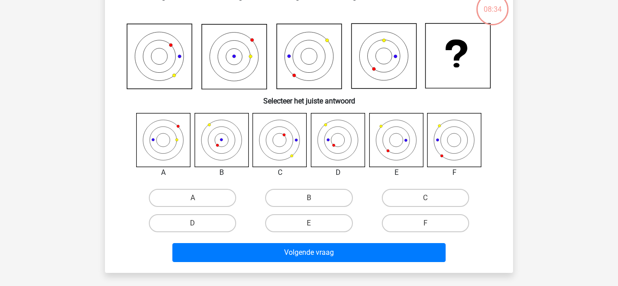
scroll to position [42, 0]
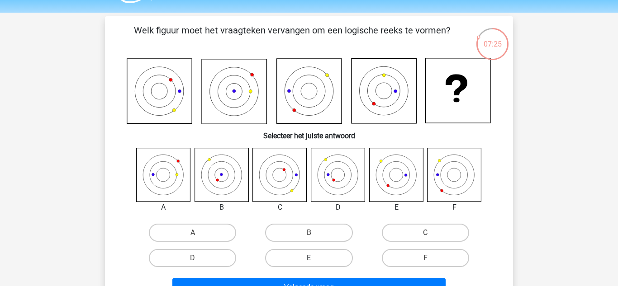
click at [338, 257] on label "E" at bounding box center [308, 258] width 87 height 18
click at [315, 258] on input "E" at bounding box center [312, 261] width 6 height 6
radio input "true"
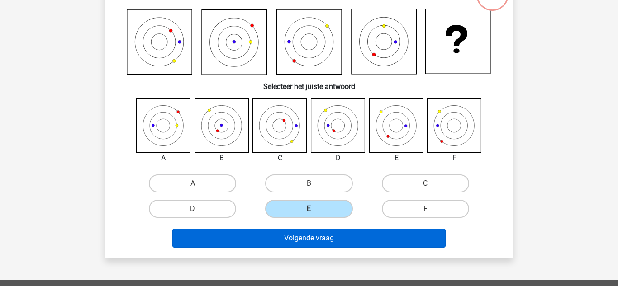
click at [355, 241] on button "Volgende vraag" at bounding box center [309, 238] width 274 height 19
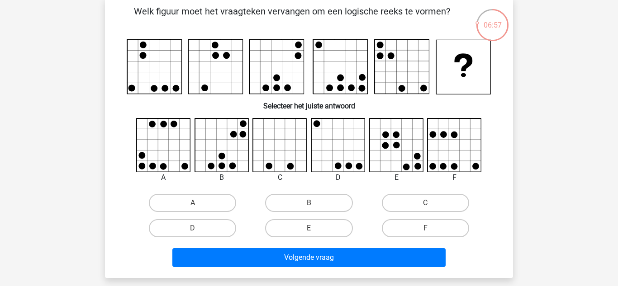
scroll to position [47, 0]
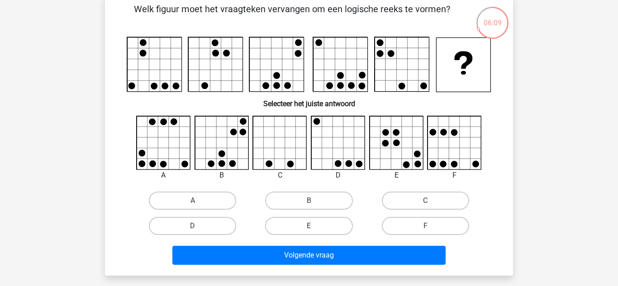
click at [334, 226] on label "E" at bounding box center [308, 226] width 87 height 18
click at [315, 226] on input "E" at bounding box center [312, 229] width 6 height 6
radio input "true"
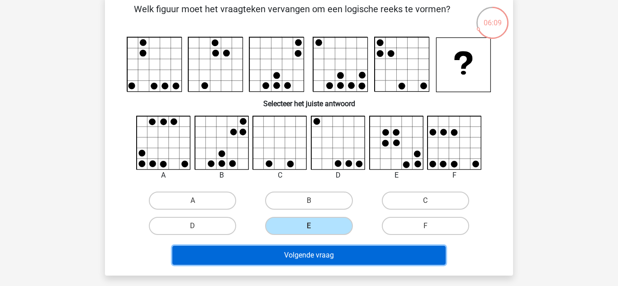
click at [331, 251] on button "Volgende vraag" at bounding box center [309, 255] width 274 height 19
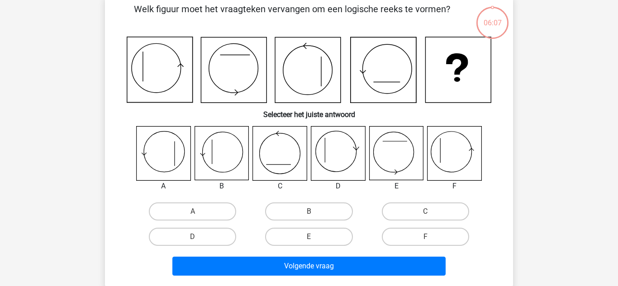
scroll to position [42, 0]
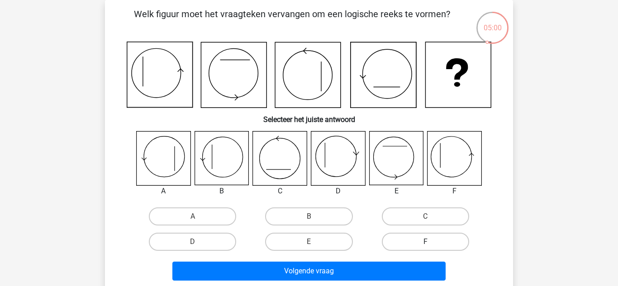
click at [402, 243] on label "F" at bounding box center [425, 242] width 87 height 18
click at [425, 243] on input "F" at bounding box center [428, 245] width 6 height 6
radio input "true"
click at [346, 249] on label "E" at bounding box center [308, 242] width 87 height 18
click at [315, 248] on input "E" at bounding box center [312, 245] width 6 height 6
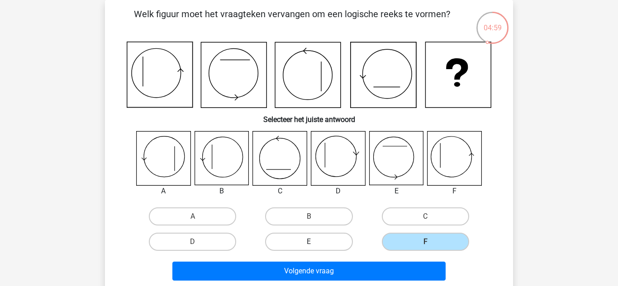
radio input "true"
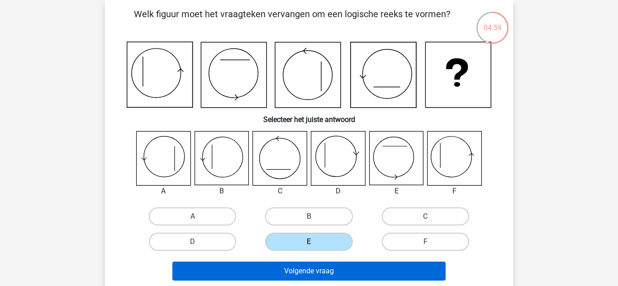
click at [364, 273] on button "Volgende vraag" at bounding box center [309, 271] width 274 height 19
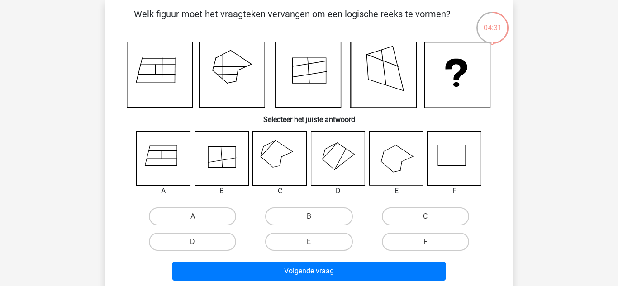
click at [327, 209] on label "B" at bounding box center [308, 217] width 87 height 18
click at [315, 217] on input "B" at bounding box center [312, 220] width 6 height 6
radio input "true"
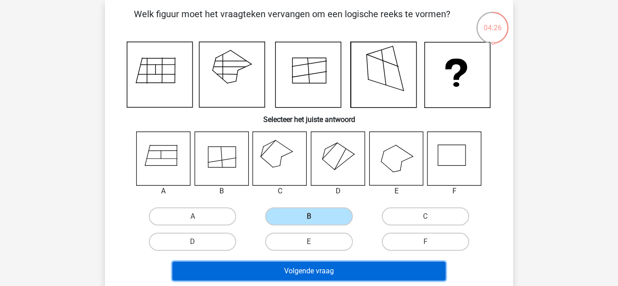
click at [336, 267] on button "Volgende vraag" at bounding box center [309, 271] width 274 height 19
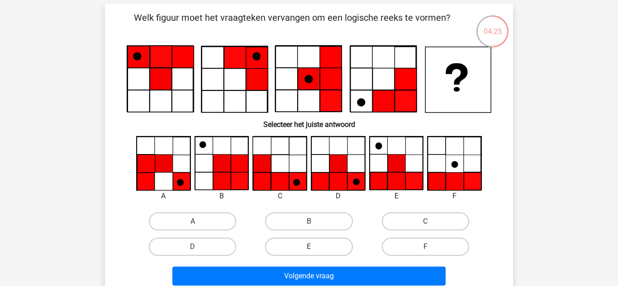
scroll to position [35, 0]
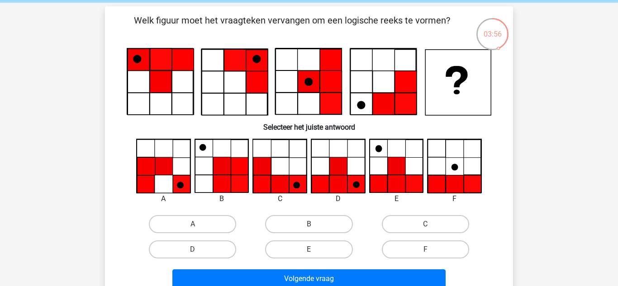
click at [227, 250] on label "D" at bounding box center [192, 250] width 87 height 18
click at [199, 250] on input "D" at bounding box center [196, 253] width 6 height 6
radio input "true"
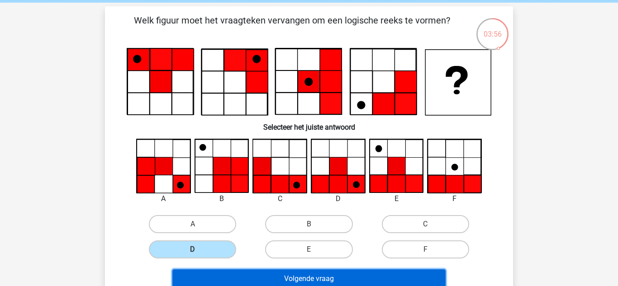
click at [281, 278] on button "Volgende vraag" at bounding box center [309, 279] width 274 height 19
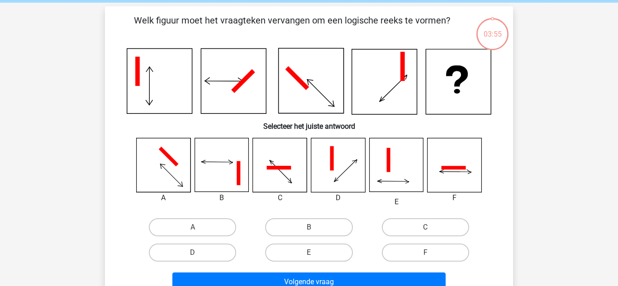
scroll to position [42, 0]
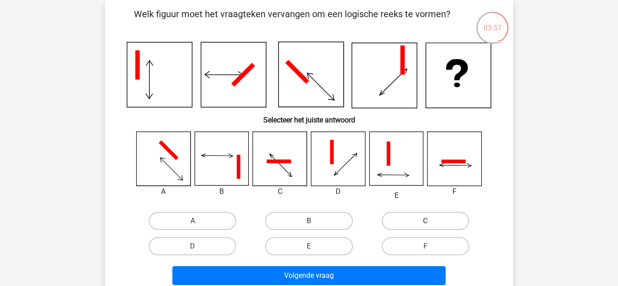
click at [431, 220] on label "C" at bounding box center [425, 221] width 87 height 18
click at [431, 221] on input "C" at bounding box center [428, 224] width 6 height 6
radio input "true"
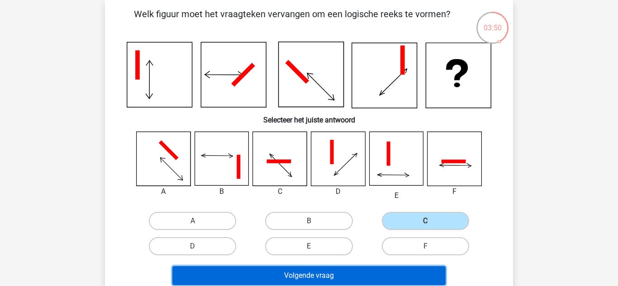
click at [404, 274] on button "Volgende vraag" at bounding box center [309, 275] width 274 height 19
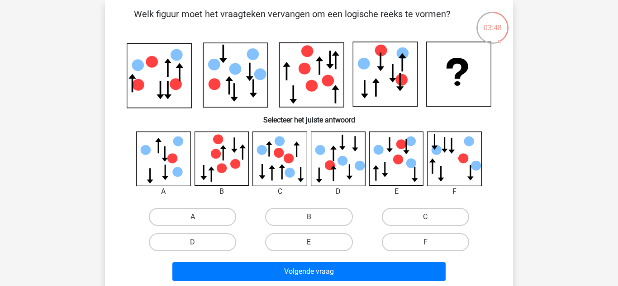
click at [344, 246] on label "E" at bounding box center [308, 242] width 87 height 18
click at [315, 246] on input "E" at bounding box center [312, 245] width 6 height 6
radio input "true"
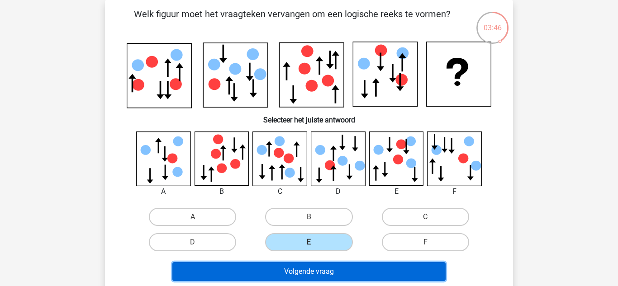
click at [371, 274] on button "Volgende vraag" at bounding box center [309, 271] width 274 height 19
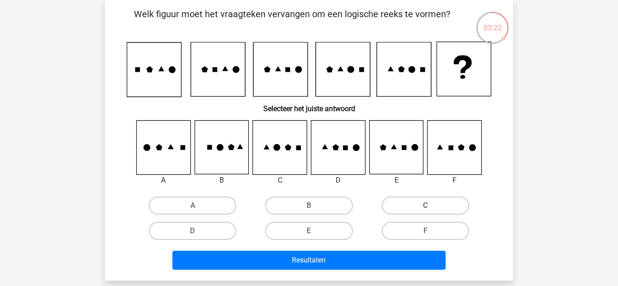
click at [421, 211] on label "C" at bounding box center [425, 206] width 87 height 18
click at [425, 211] on input "C" at bounding box center [428, 209] width 6 height 6
radio input "true"
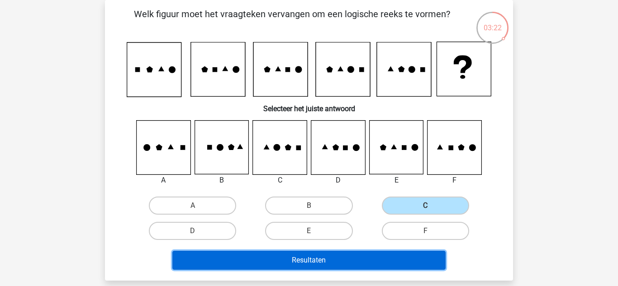
click at [389, 264] on button "Resultaten" at bounding box center [309, 260] width 274 height 19
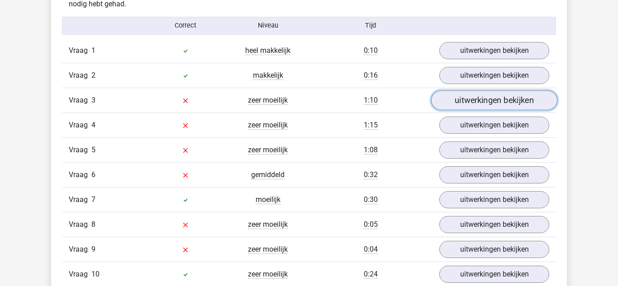
click at [492, 101] on link "uitwerkingen bekijken" at bounding box center [494, 100] width 126 height 20
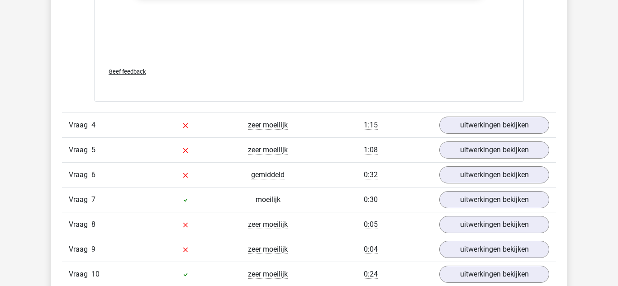
scroll to position [1510, 0]
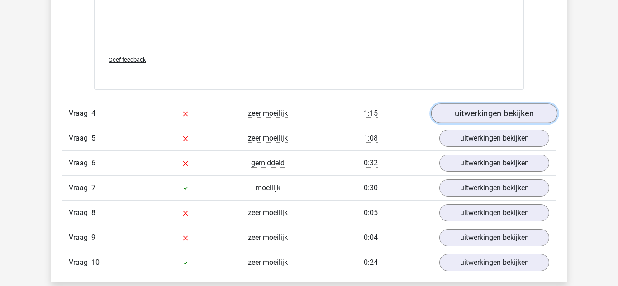
click at [486, 116] on link "uitwerkingen bekijken" at bounding box center [494, 114] width 126 height 20
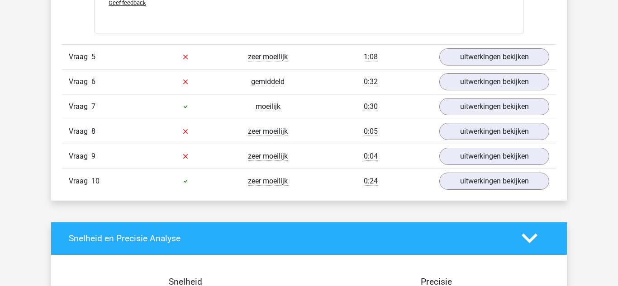
scroll to position [2131, 0]
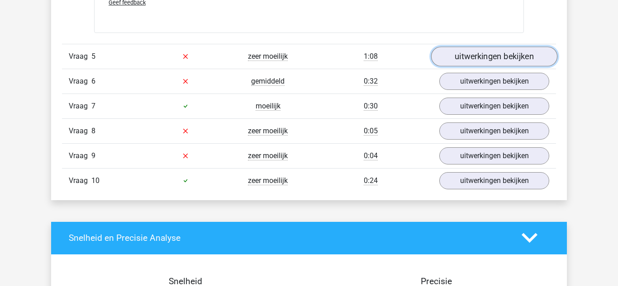
click at [496, 51] on link "uitwerkingen bekijken" at bounding box center [494, 57] width 126 height 20
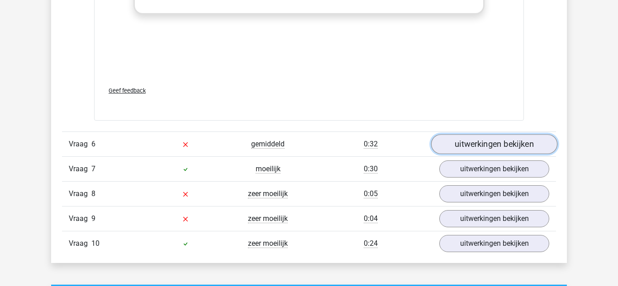
click at [468, 141] on link "uitwerkingen bekijken" at bounding box center [494, 145] width 126 height 20
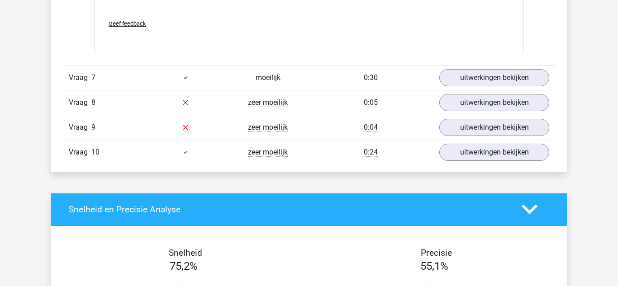
scroll to position [3463, 0]
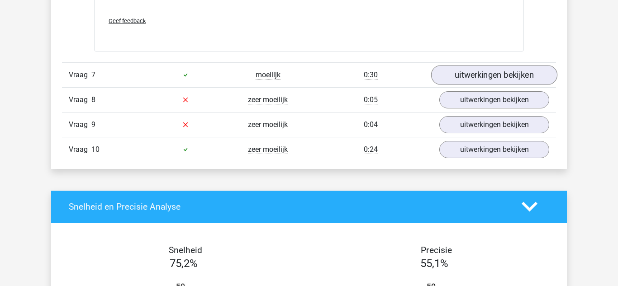
click at [486, 73] on link "uitwerkingen bekijken" at bounding box center [494, 75] width 126 height 20
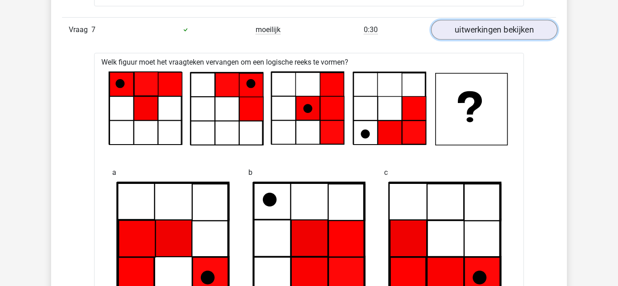
scroll to position [3499, 0]
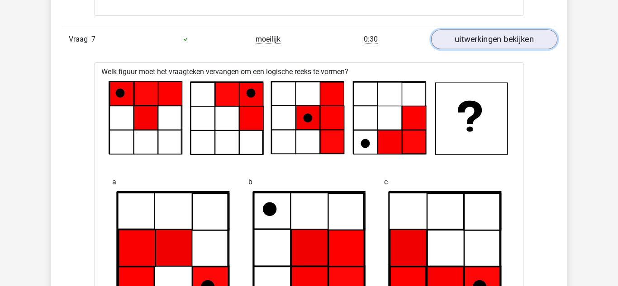
click at [494, 46] on link "uitwerkingen bekijken" at bounding box center [494, 39] width 126 height 20
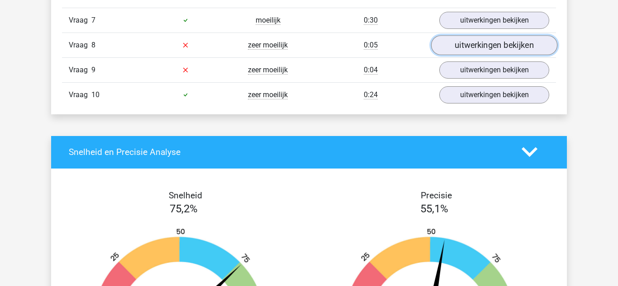
click at [500, 50] on link "uitwerkingen bekijken" at bounding box center [494, 45] width 126 height 20
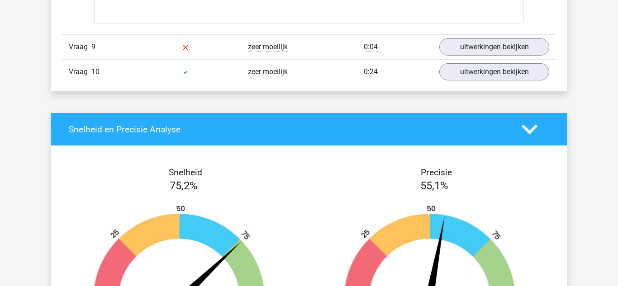
scroll to position [4114, 0]
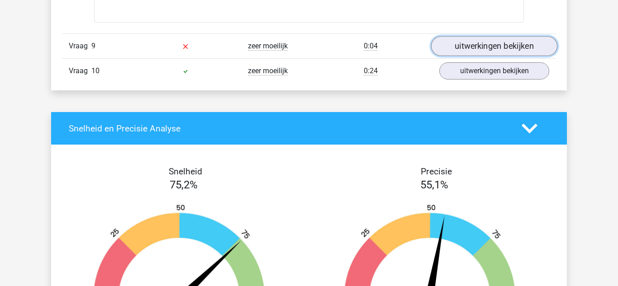
click at [510, 50] on link "uitwerkingen bekijken" at bounding box center [494, 46] width 126 height 20
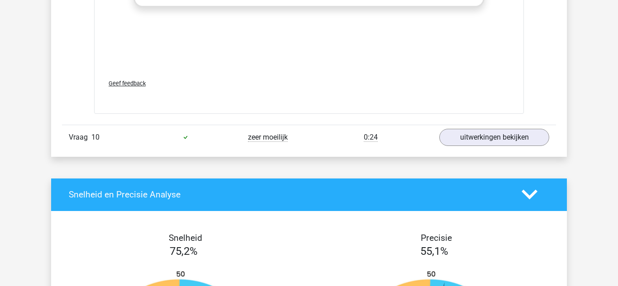
scroll to position [4817, 0]
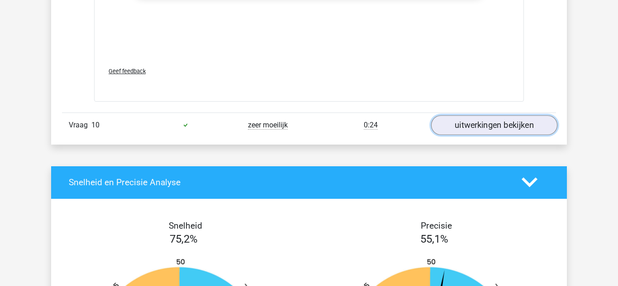
click at [525, 132] on link "uitwerkingen bekijken" at bounding box center [494, 125] width 126 height 20
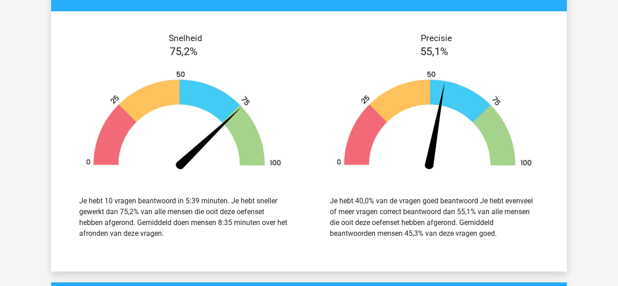
scroll to position [5741, 0]
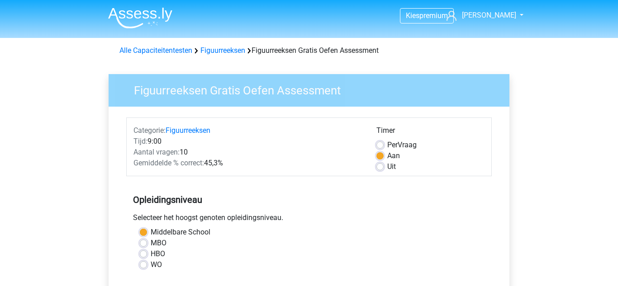
scroll to position [262, 0]
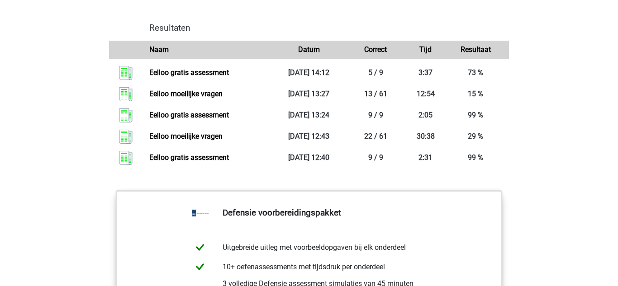
scroll to position [1017, 0]
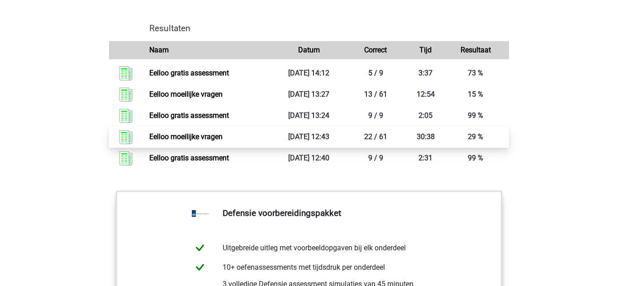
click at [217, 141] on link "Eelloo moeilijke vragen" at bounding box center [185, 136] width 73 height 9
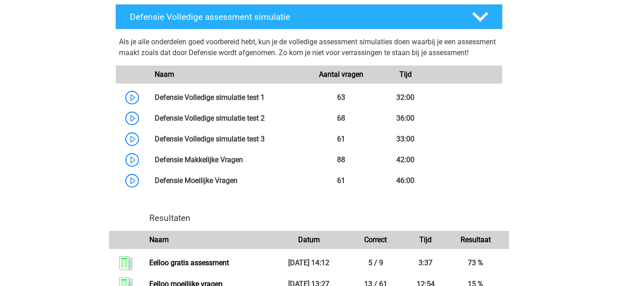
scroll to position [826, 0]
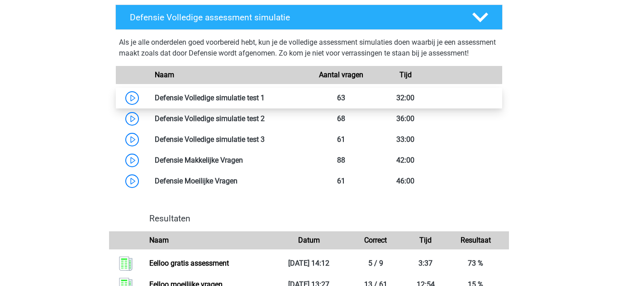
click at [265, 102] on link at bounding box center [265, 98] width 0 height 9
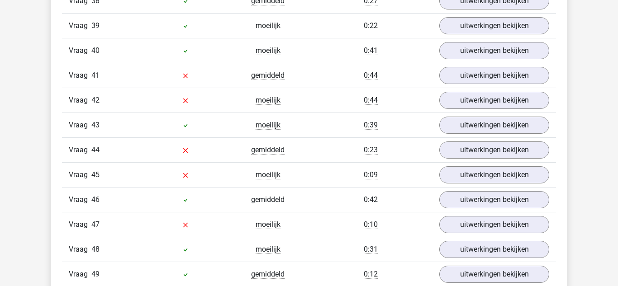
scroll to position [1974, 0]
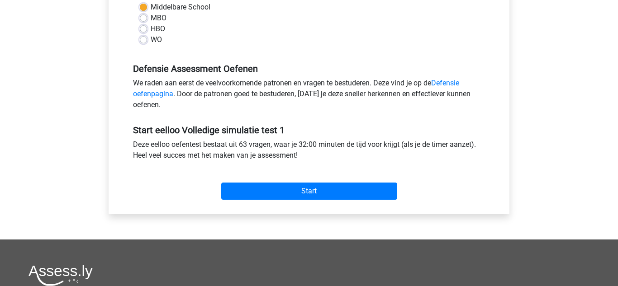
scroll to position [234, 0]
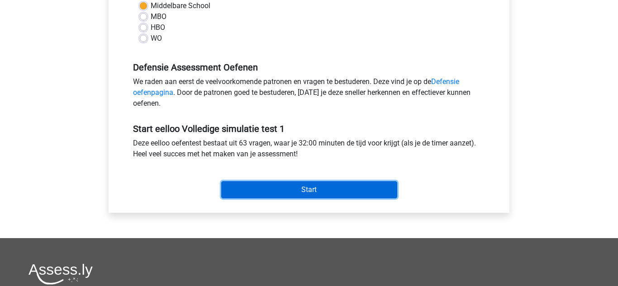
click at [234, 195] on input "Start" at bounding box center [309, 189] width 176 height 17
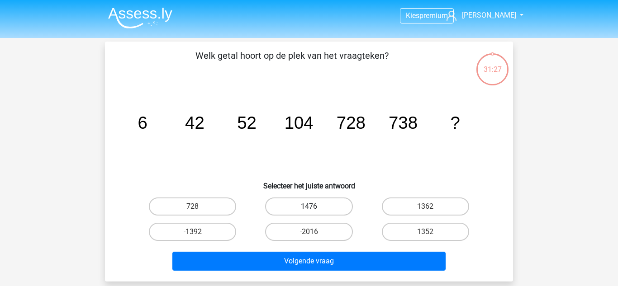
click at [294, 202] on label "1476" at bounding box center [308, 207] width 87 height 18
click at [309, 207] on input "1476" at bounding box center [312, 210] width 6 height 6
radio input "true"
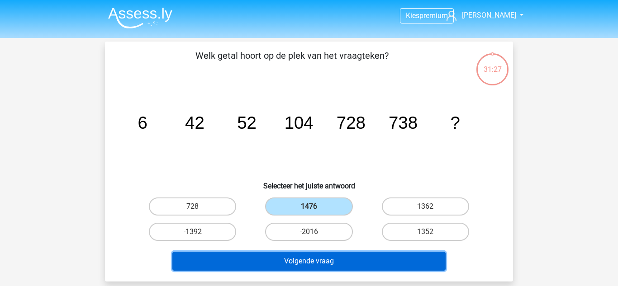
click at [269, 265] on button "Volgende vraag" at bounding box center [309, 261] width 274 height 19
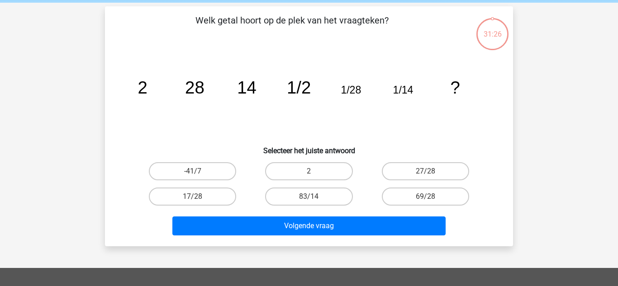
scroll to position [42, 0]
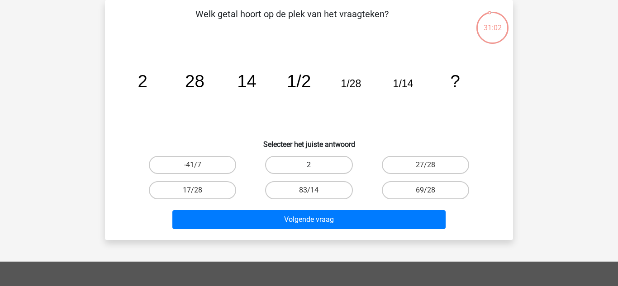
click at [334, 170] on label "2" at bounding box center [308, 165] width 87 height 18
click at [315, 170] on input "2" at bounding box center [312, 168] width 6 height 6
radio input "true"
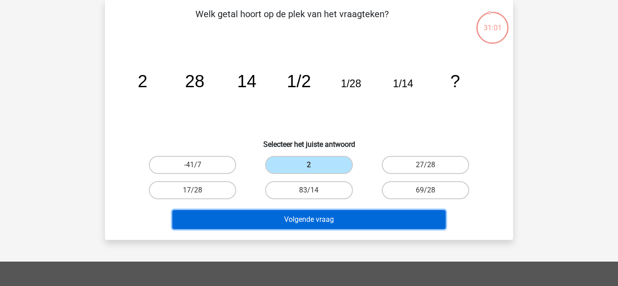
click at [365, 213] on button "Volgende vraag" at bounding box center [309, 219] width 274 height 19
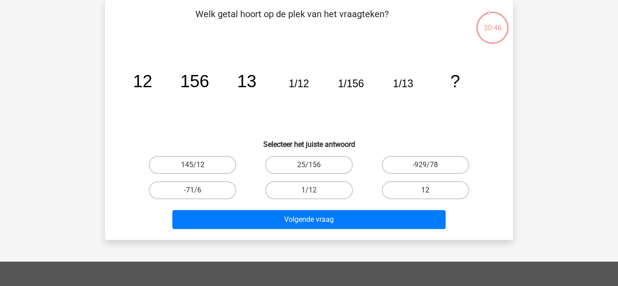
click at [447, 196] on label "12" at bounding box center [425, 190] width 87 height 18
click at [431, 196] on input "12" at bounding box center [428, 193] width 6 height 6
radio input "true"
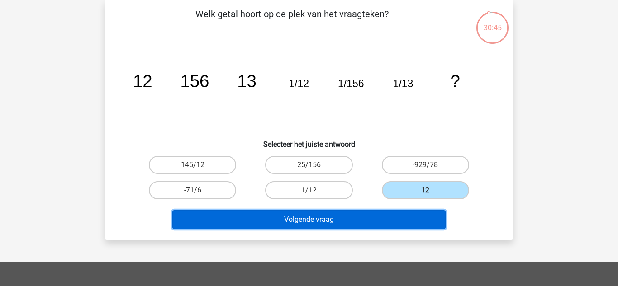
click at [425, 229] on button "Volgende vraag" at bounding box center [309, 219] width 274 height 19
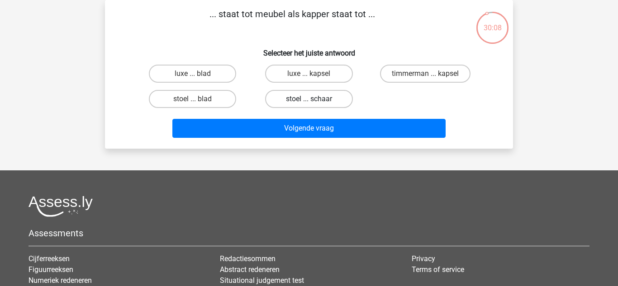
click at [340, 102] on label "stoel ... schaar" at bounding box center [308, 99] width 87 height 18
click at [315, 102] on input "stoel ... schaar" at bounding box center [312, 102] width 6 height 6
radio input "true"
click at [447, 50] on h6 "Selecteer het juiste antwoord" at bounding box center [308, 50] width 379 height 16
click at [451, 70] on label "timmerman ... kapsel" at bounding box center [425, 74] width 90 height 18
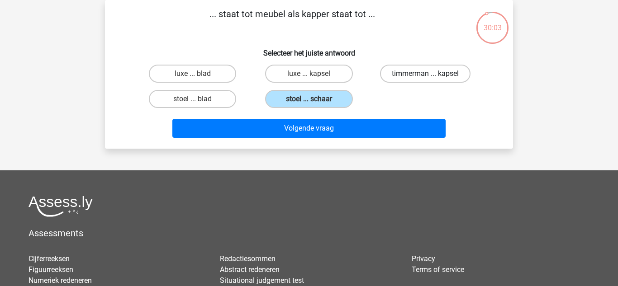
click at [431, 74] on input "timmerman ... kapsel" at bounding box center [428, 77] width 6 height 6
radio input "true"
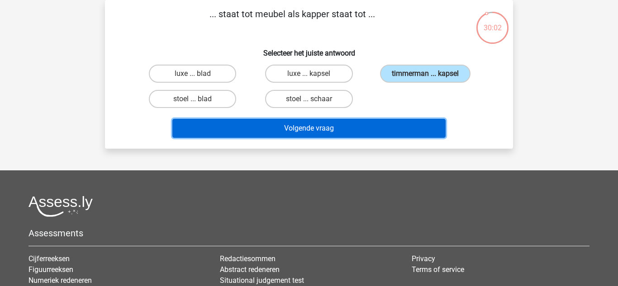
click at [413, 135] on button "Volgende vraag" at bounding box center [309, 128] width 274 height 19
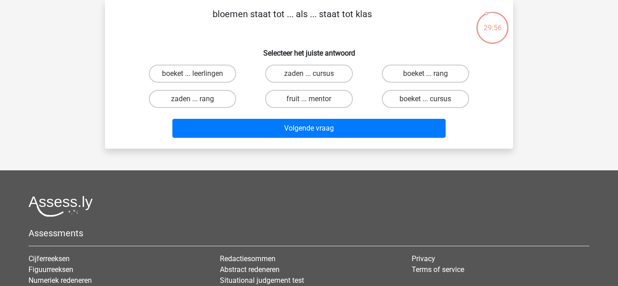
click at [197, 76] on input "boeket ... leerlingen" at bounding box center [196, 77] width 6 height 6
radio input "true"
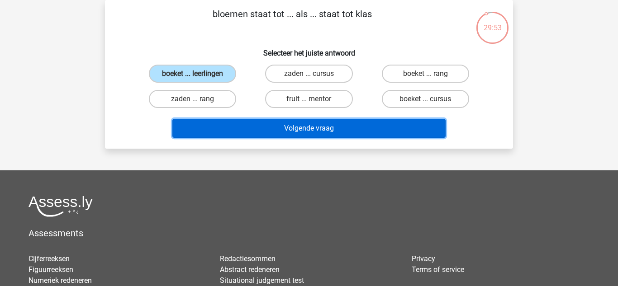
click at [393, 137] on button "Volgende vraag" at bounding box center [309, 128] width 274 height 19
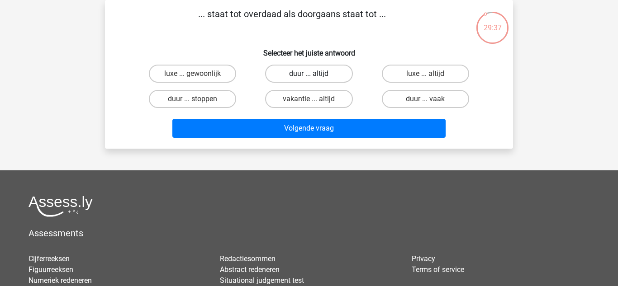
click at [328, 68] on label "duur ... altijd" at bounding box center [308, 74] width 87 height 18
click at [315, 74] on input "duur ... altijd" at bounding box center [312, 77] width 6 height 6
radio input "true"
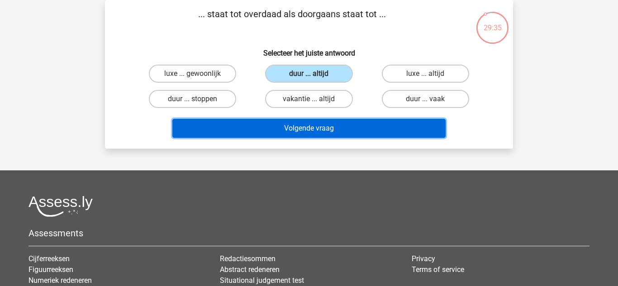
click at [435, 135] on button "Volgende vraag" at bounding box center [309, 128] width 274 height 19
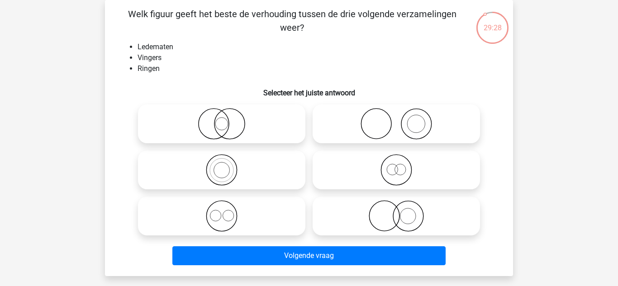
click at [420, 220] on icon at bounding box center [396, 216] width 160 height 32
click at [402, 212] on input "radio" at bounding box center [399, 209] width 6 height 6
radio input "true"
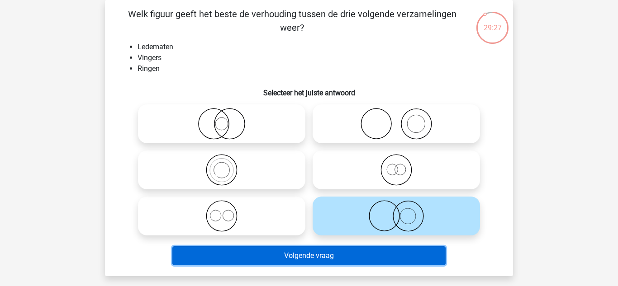
click at [422, 259] on button "Volgende vraag" at bounding box center [309, 255] width 274 height 19
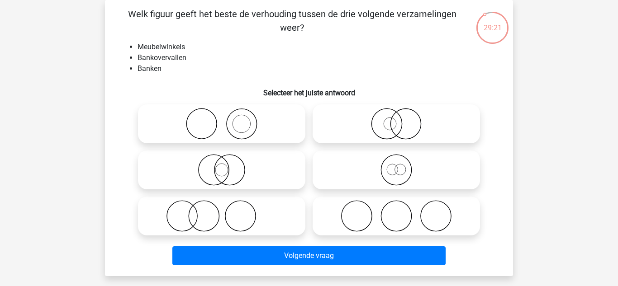
click at [278, 224] on icon at bounding box center [222, 216] width 160 height 32
click at [227, 212] on input "radio" at bounding box center [225, 209] width 6 height 6
radio input "true"
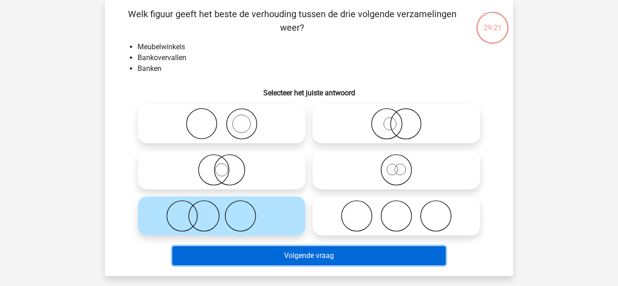
click at [339, 262] on button "Volgende vraag" at bounding box center [309, 255] width 274 height 19
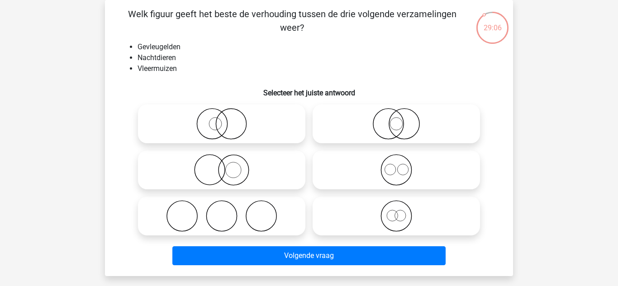
click at [278, 177] on icon at bounding box center [222, 170] width 160 height 32
click at [227, 166] on input "radio" at bounding box center [225, 163] width 6 height 6
radio input "true"
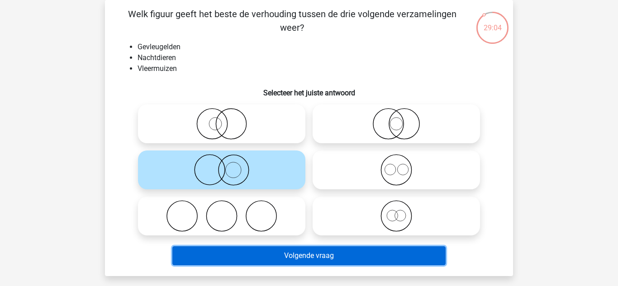
click at [413, 261] on button "Volgende vraag" at bounding box center [309, 255] width 274 height 19
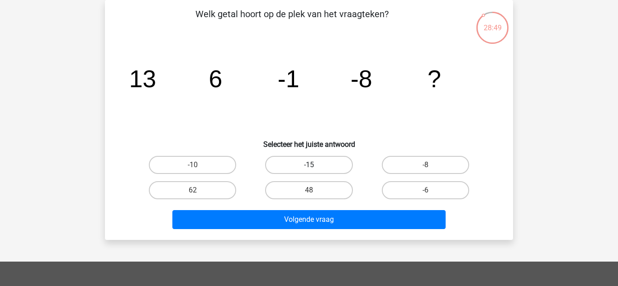
click at [330, 167] on label "-15" at bounding box center [308, 165] width 87 height 18
click at [315, 167] on input "-15" at bounding box center [312, 168] width 6 height 6
radio input "true"
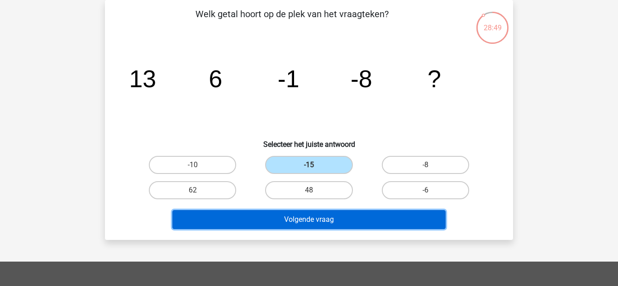
click at [385, 224] on button "Volgende vraag" at bounding box center [309, 219] width 274 height 19
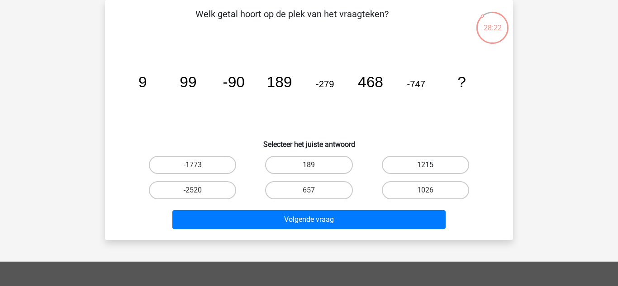
click at [434, 157] on label "1215" at bounding box center [425, 165] width 87 height 18
click at [431, 165] on input "1215" at bounding box center [428, 168] width 6 height 6
radio input "true"
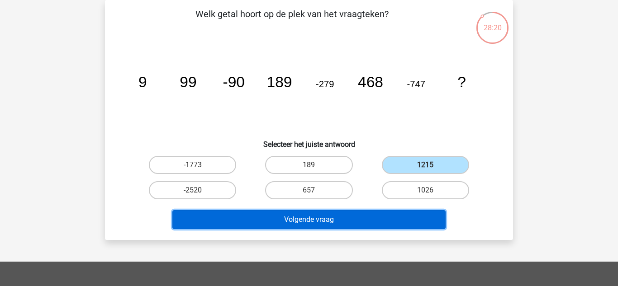
click at [420, 225] on button "Volgende vraag" at bounding box center [309, 219] width 274 height 19
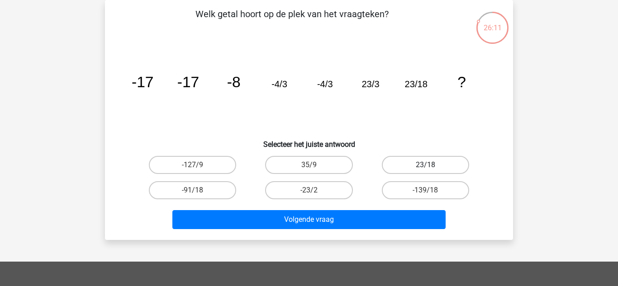
click at [448, 161] on label "23/18" at bounding box center [425, 165] width 87 height 18
click at [431, 165] on input "23/18" at bounding box center [428, 168] width 6 height 6
radio input "true"
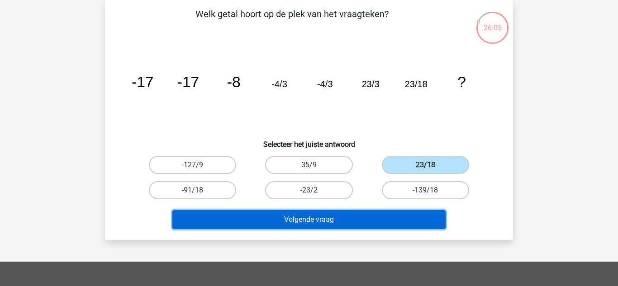
click at [412, 228] on button "Volgende vraag" at bounding box center [309, 219] width 274 height 19
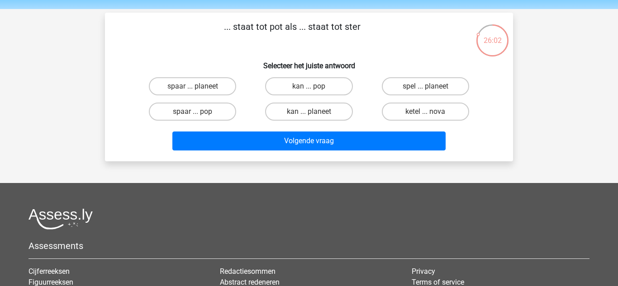
scroll to position [27, 0]
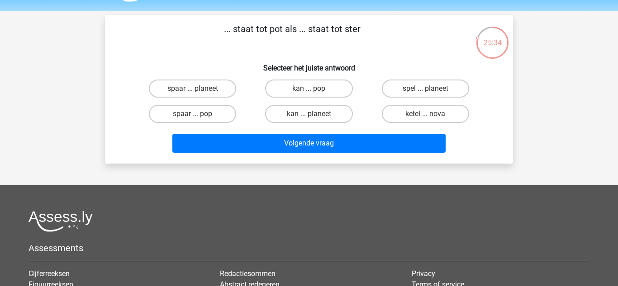
click at [450, 114] on label "ketel ... nova" at bounding box center [425, 114] width 87 height 18
click at [431, 114] on input "ketel ... nova" at bounding box center [428, 117] width 6 height 6
radio input "true"
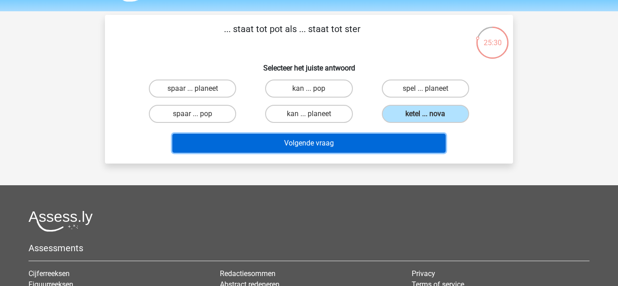
click at [422, 151] on button "Volgende vraag" at bounding box center [309, 143] width 274 height 19
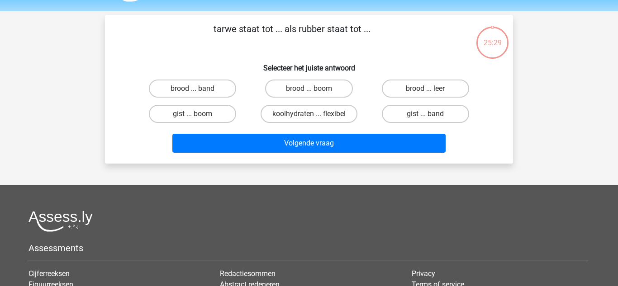
scroll to position [42, 0]
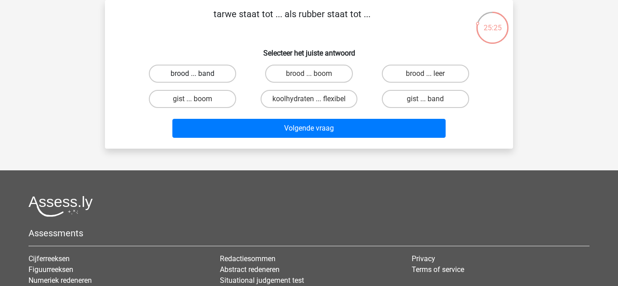
click at [222, 79] on label "brood ... band" at bounding box center [192, 74] width 87 height 18
click at [199, 79] on input "brood ... band" at bounding box center [196, 77] width 6 height 6
radio input "true"
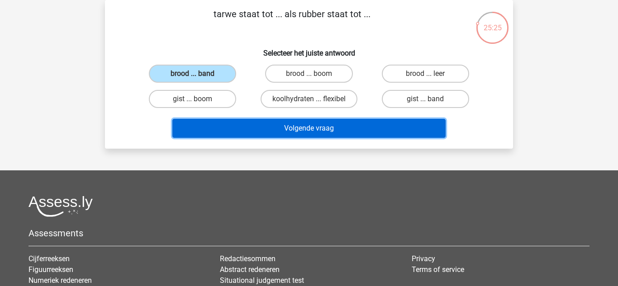
click at [294, 138] on button "Volgende vraag" at bounding box center [309, 128] width 274 height 19
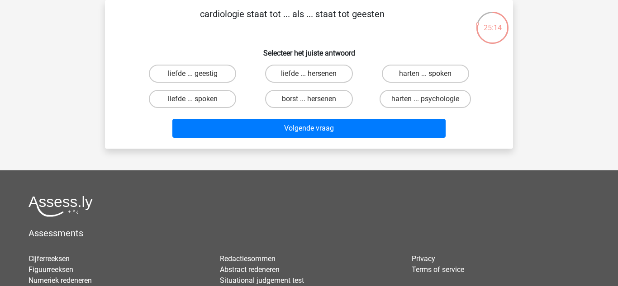
click at [450, 76] on label "harten ... spoken" at bounding box center [425, 74] width 87 height 18
click at [431, 76] on input "harten ... spoken" at bounding box center [428, 77] width 6 height 6
radio input "true"
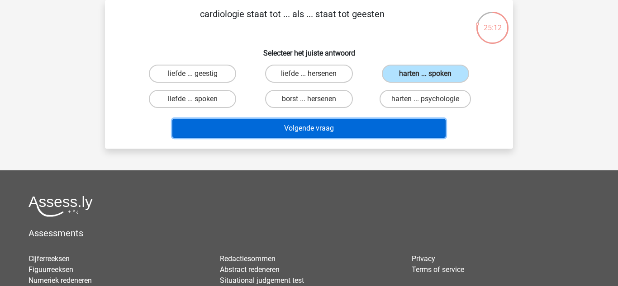
click at [424, 134] on button "Volgende vraag" at bounding box center [309, 128] width 274 height 19
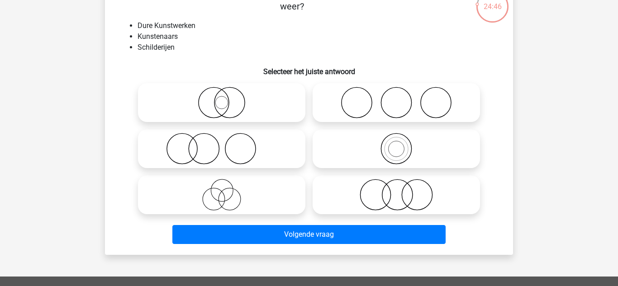
click at [268, 143] on icon at bounding box center [222, 149] width 160 height 32
click at [227, 143] on input "radio" at bounding box center [225, 141] width 6 height 6
radio input "true"
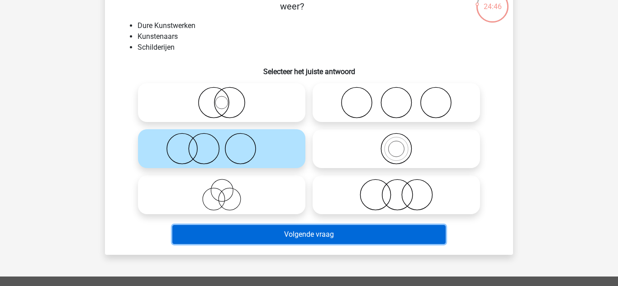
click at [290, 241] on button "Volgende vraag" at bounding box center [309, 234] width 274 height 19
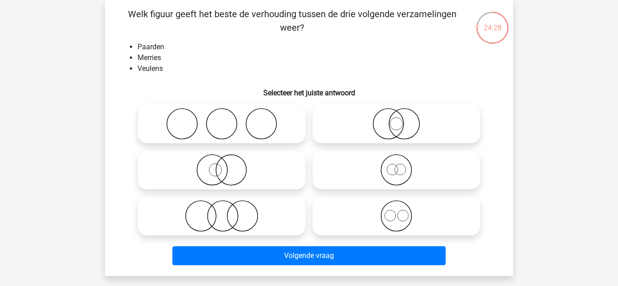
click at [263, 178] on icon at bounding box center [222, 170] width 160 height 32
click at [227, 166] on input "radio" at bounding box center [225, 163] width 6 height 6
radio input "true"
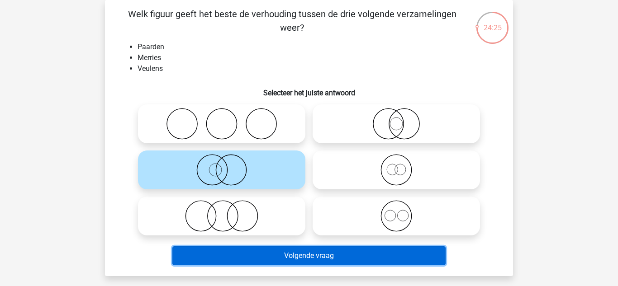
click at [365, 258] on button "Volgende vraag" at bounding box center [309, 255] width 274 height 19
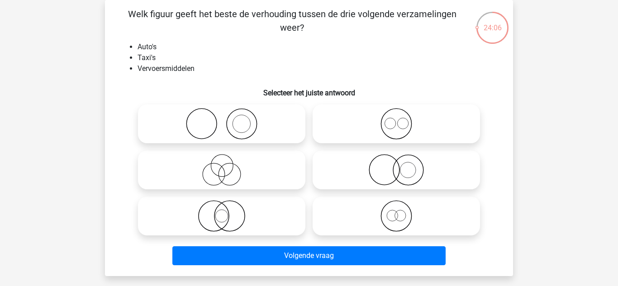
click at [416, 226] on icon at bounding box center [396, 216] width 160 height 32
click at [402, 212] on input "radio" at bounding box center [399, 209] width 6 height 6
radio input "true"
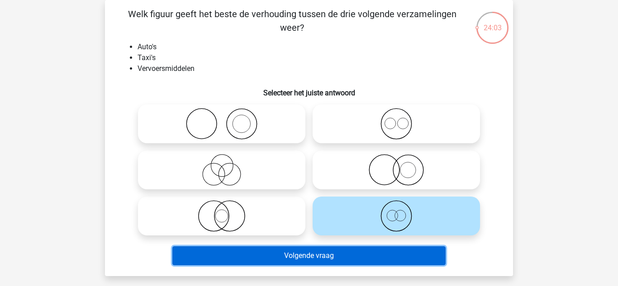
click at [394, 262] on button "Volgende vraag" at bounding box center [309, 255] width 274 height 19
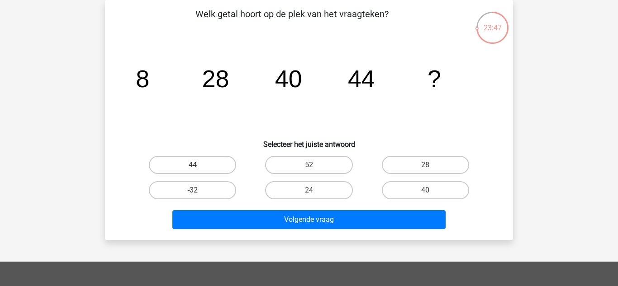
click at [457, 186] on label "40" at bounding box center [425, 190] width 87 height 18
click at [431, 190] on input "40" at bounding box center [428, 193] width 6 height 6
radio input "true"
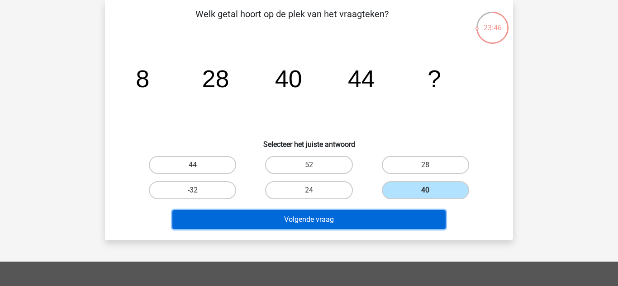
click at [431, 220] on button "Volgende vraag" at bounding box center [309, 219] width 274 height 19
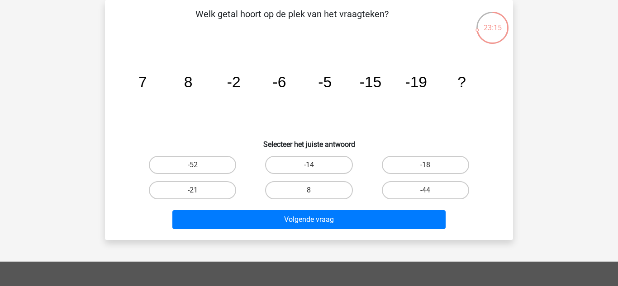
click at [423, 169] on label "-18" at bounding box center [425, 165] width 87 height 18
click at [425, 169] on input "-18" at bounding box center [428, 168] width 6 height 6
radio input "true"
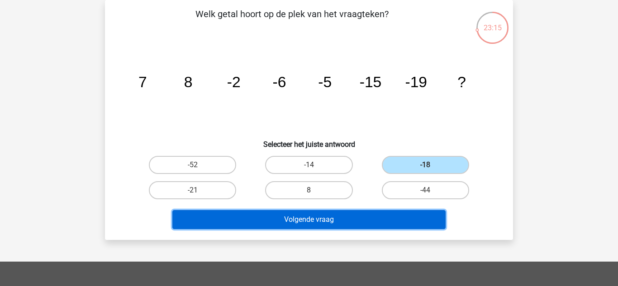
click at [427, 220] on button "Volgende vraag" at bounding box center [309, 219] width 274 height 19
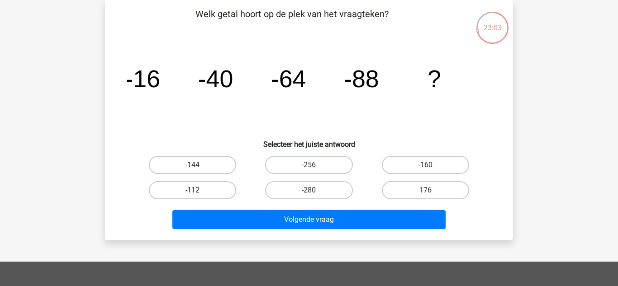
click at [230, 191] on label "-112" at bounding box center [192, 190] width 87 height 18
click at [199, 191] on input "-112" at bounding box center [196, 193] width 6 height 6
radio input "true"
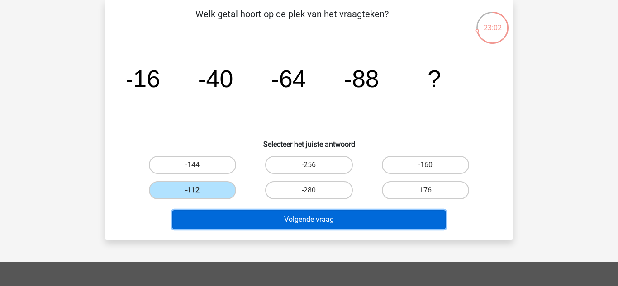
click at [333, 226] on button "Volgende vraag" at bounding box center [309, 219] width 274 height 19
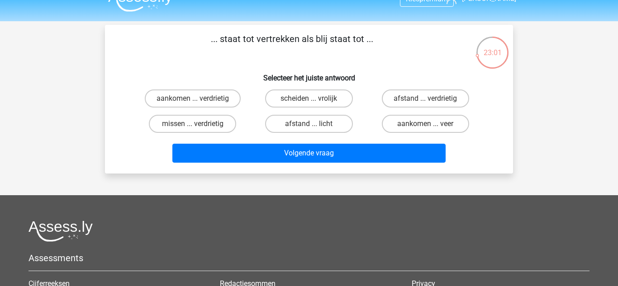
scroll to position [0, 0]
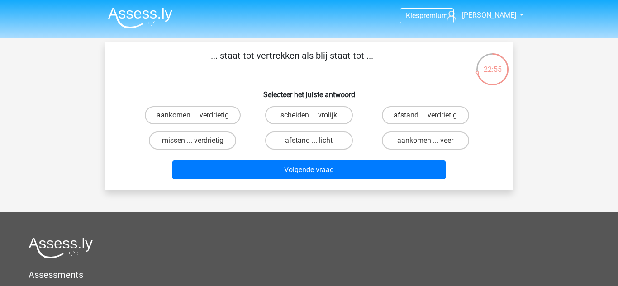
click at [206, 114] on label "aankomen ... verdrietig" at bounding box center [193, 115] width 96 height 18
click at [199, 115] on input "aankomen ... verdrietig" at bounding box center [196, 118] width 6 height 6
radio input "true"
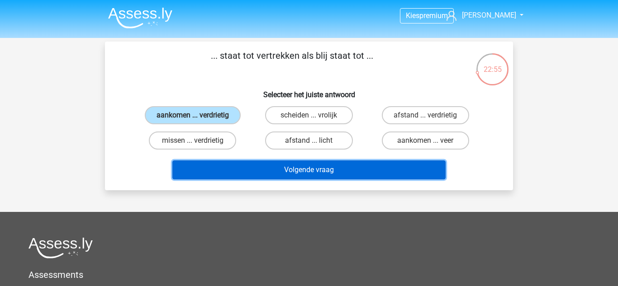
click at [361, 175] on button "Volgende vraag" at bounding box center [309, 170] width 274 height 19
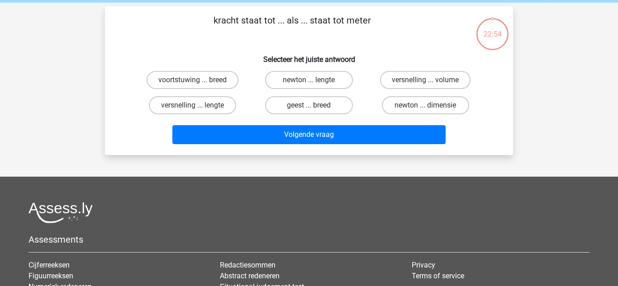
scroll to position [42, 0]
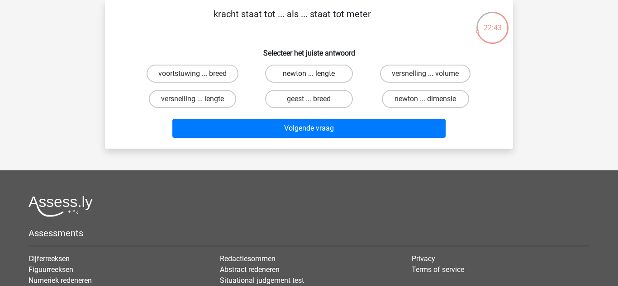
click at [333, 68] on label "newton ... lengte" at bounding box center [308, 74] width 87 height 18
click at [315, 74] on input "newton ... lengte" at bounding box center [312, 77] width 6 height 6
radio input "true"
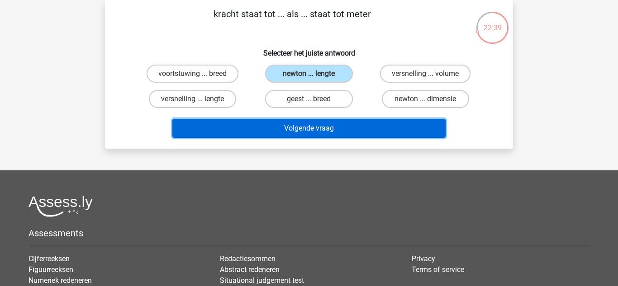
click at [427, 128] on button "Volgende vraag" at bounding box center [309, 128] width 274 height 19
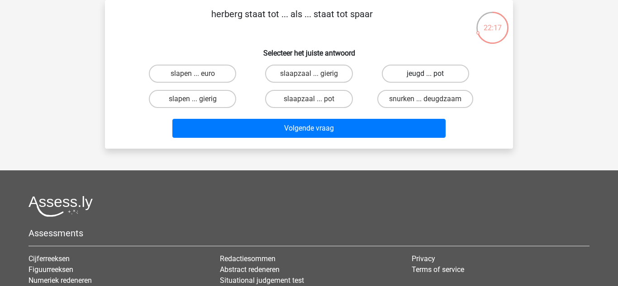
click at [454, 75] on label "jeugd ... pot" at bounding box center [425, 74] width 87 height 18
click at [431, 75] on input "jeugd ... pot" at bounding box center [428, 77] width 6 height 6
radio input "true"
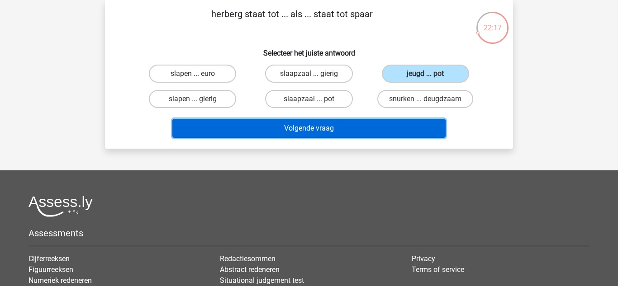
click at [418, 136] on button "Volgende vraag" at bounding box center [309, 128] width 274 height 19
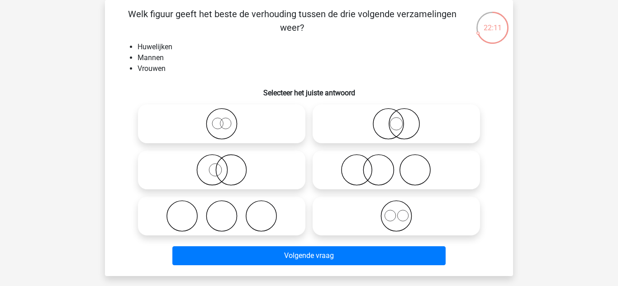
click at [268, 114] on icon at bounding box center [222, 124] width 160 height 32
click at [227, 114] on input "radio" at bounding box center [225, 117] width 6 height 6
radio input "true"
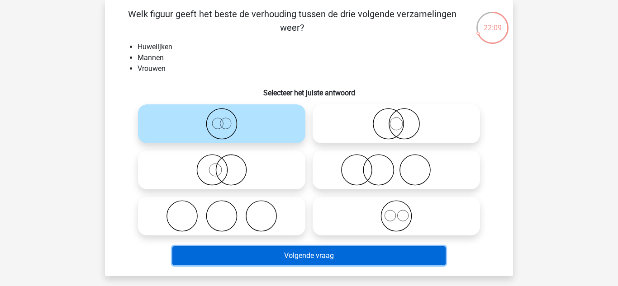
click at [390, 257] on button "Volgende vraag" at bounding box center [309, 255] width 274 height 19
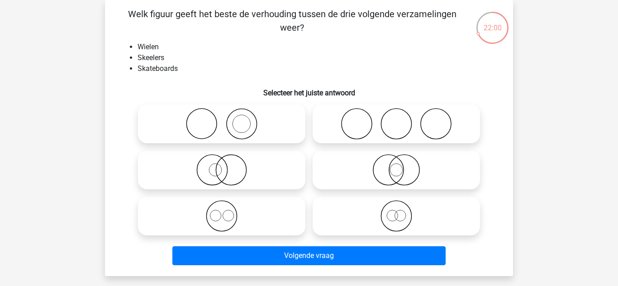
click at [285, 213] on icon at bounding box center [222, 216] width 160 height 32
click at [227, 212] on input "radio" at bounding box center [225, 209] width 6 height 6
radio input "true"
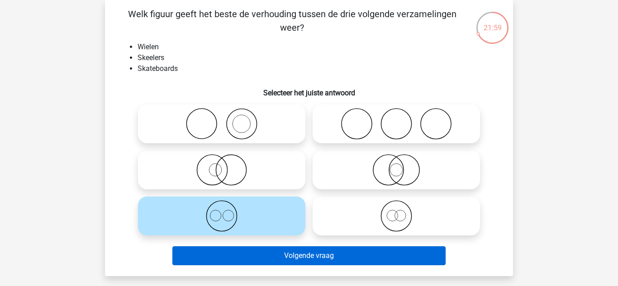
click at [374, 264] on button "Volgende vraag" at bounding box center [309, 255] width 274 height 19
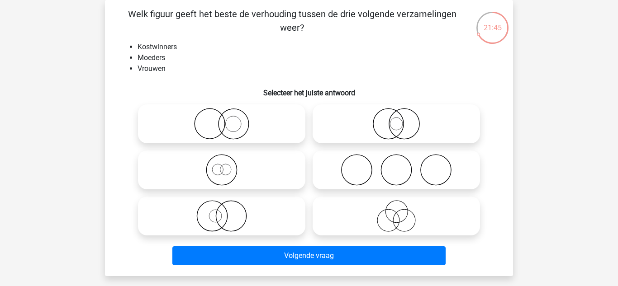
click at [435, 214] on icon at bounding box center [396, 216] width 160 height 32
click at [402, 212] on input "radio" at bounding box center [399, 209] width 6 height 6
radio input "true"
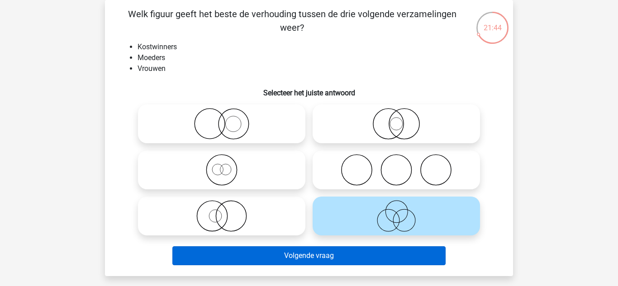
click at [414, 263] on button "Volgende vraag" at bounding box center [309, 255] width 274 height 19
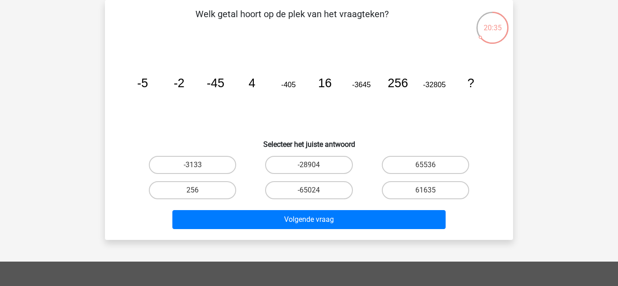
click at [452, 162] on label "65536" at bounding box center [425, 165] width 87 height 18
click at [431, 165] on input "65536" at bounding box center [428, 168] width 6 height 6
radio input "true"
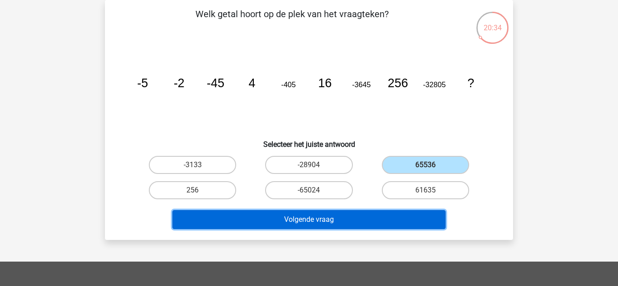
click at [427, 222] on button "Volgende vraag" at bounding box center [309, 219] width 274 height 19
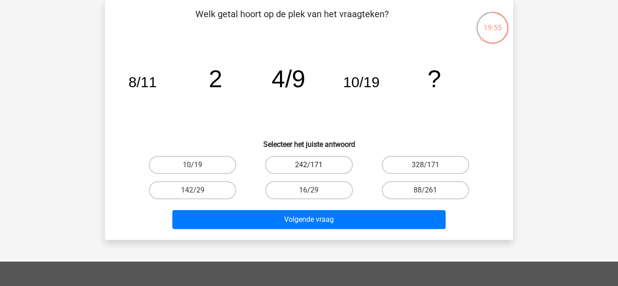
click at [331, 161] on label "242/171" at bounding box center [308, 165] width 87 height 18
click at [315, 165] on input "242/171" at bounding box center [312, 168] width 6 height 6
radio input "true"
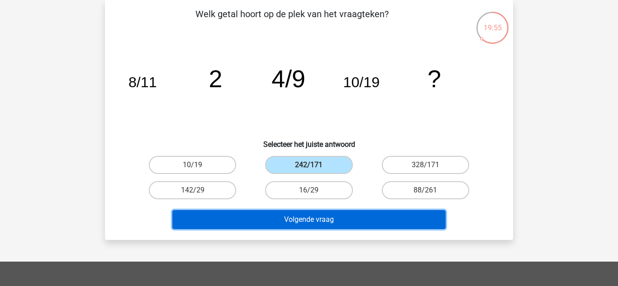
click at [355, 227] on button "Volgende vraag" at bounding box center [309, 219] width 274 height 19
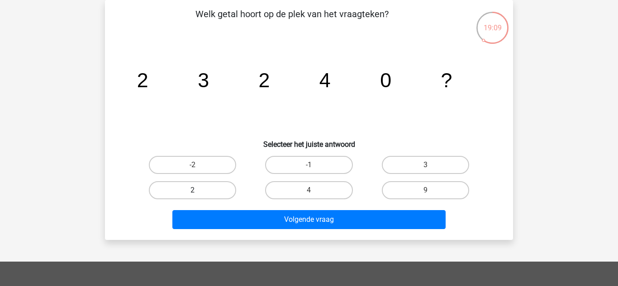
click at [217, 186] on label "2" at bounding box center [192, 190] width 87 height 18
click at [199, 190] on input "2" at bounding box center [196, 193] width 6 height 6
radio input "true"
click at [447, 172] on label "3" at bounding box center [425, 165] width 87 height 18
click at [431, 171] on input "3" at bounding box center [428, 168] width 6 height 6
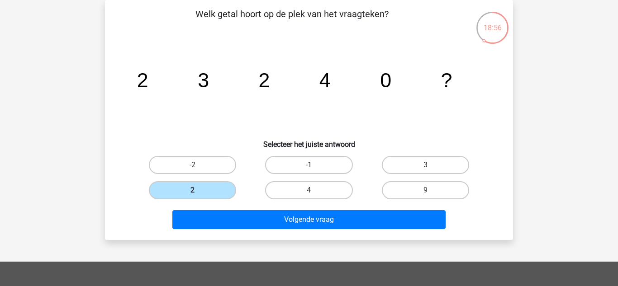
radio input "true"
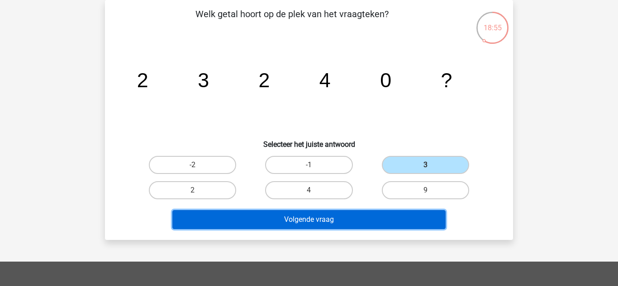
click at [422, 228] on button "Volgende vraag" at bounding box center [309, 219] width 274 height 19
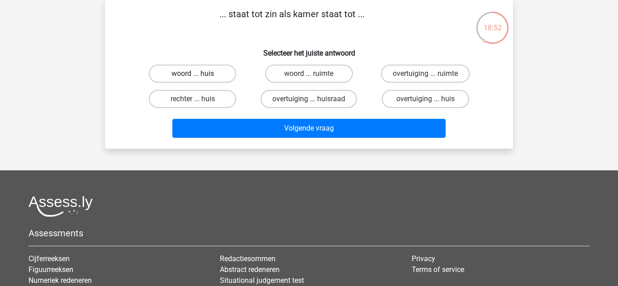
click at [225, 67] on label "woord ... huis" at bounding box center [192, 74] width 87 height 18
click at [199, 74] on input "woord ... huis" at bounding box center [196, 77] width 6 height 6
radio input "true"
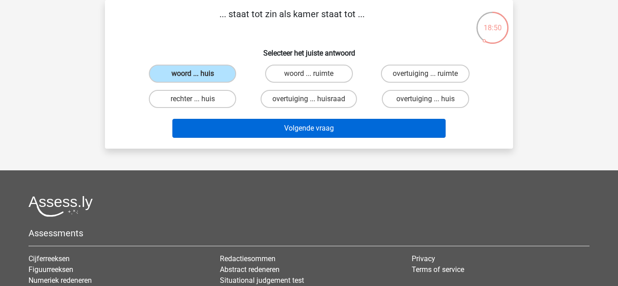
click at [313, 132] on button "Volgende vraag" at bounding box center [309, 128] width 274 height 19
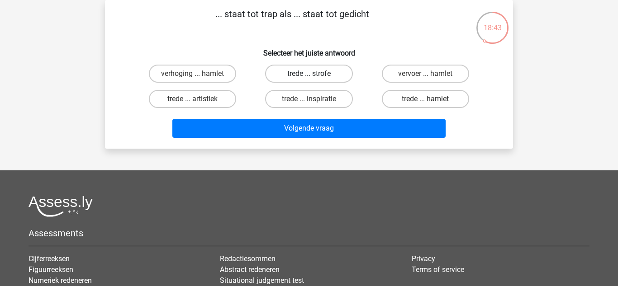
click at [341, 74] on label "trede ... strofe" at bounding box center [308, 74] width 87 height 18
click at [315, 74] on input "trede ... strofe" at bounding box center [312, 77] width 6 height 6
radio input "true"
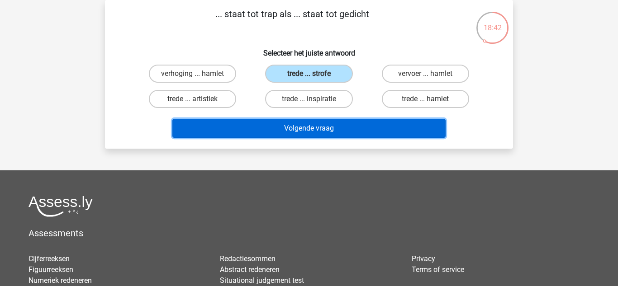
click at [372, 134] on button "Volgende vraag" at bounding box center [309, 128] width 274 height 19
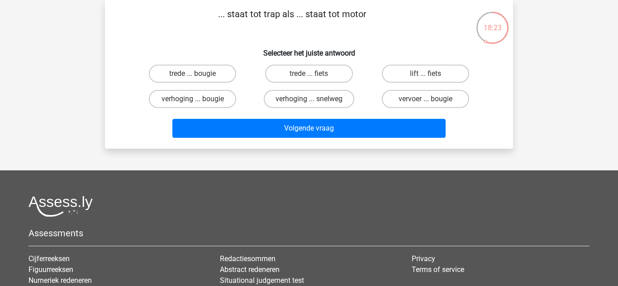
click at [208, 105] on label "verhoging ... bougie" at bounding box center [192, 99] width 87 height 18
click at [199, 105] on input "verhoging ... bougie" at bounding box center [196, 102] width 6 height 6
radio input "true"
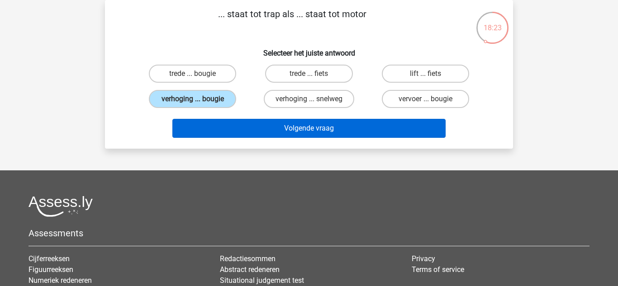
click at [290, 136] on button "Volgende vraag" at bounding box center [309, 128] width 274 height 19
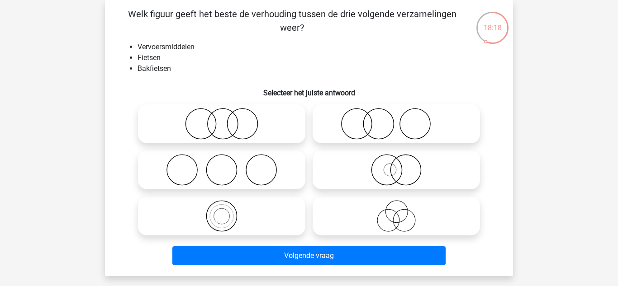
click at [273, 214] on icon at bounding box center [222, 216] width 160 height 32
click at [227, 212] on input "radio" at bounding box center [225, 209] width 6 height 6
radio input "true"
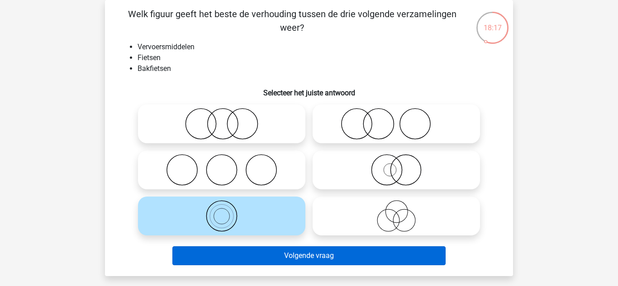
click at [321, 265] on button "Volgende vraag" at bounding box center [309, 255] width 274 height 19
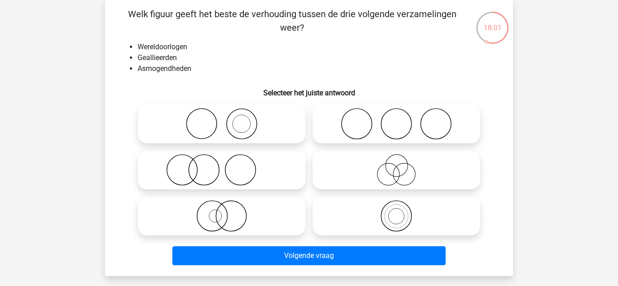
click at [263, 179] on icon at bounding box center [222, 170] width 160 height 32
click at [227, 166] on input "radio" at bounding box center [225, 163] width 6 height 6
radio input "true"
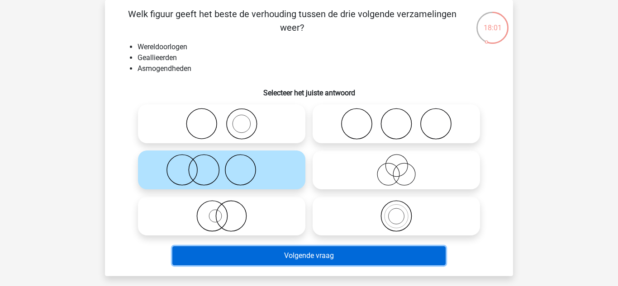
click at [300, 263] on button "Volgende vraag" at bounding box center [309, 255] width 274 height 19
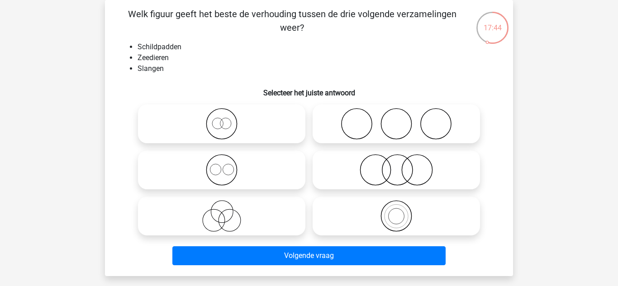
click at [403, 120] on icon at bounding box center [396, 124] width 160 height 32
click at [402, 119] on input "radio" at bounding box center [399, 117] width 6 height 6
radio input "true"
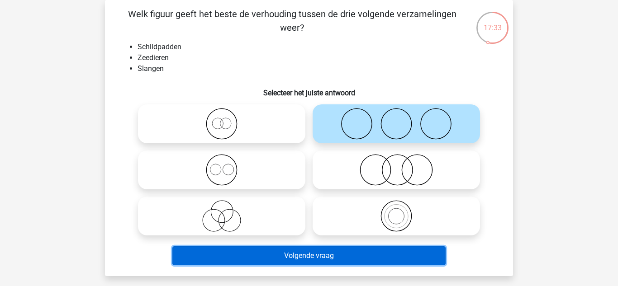
click at [364, 259] on button "Volgende vraag" at bounding box center [309, 255] width 274 height 19
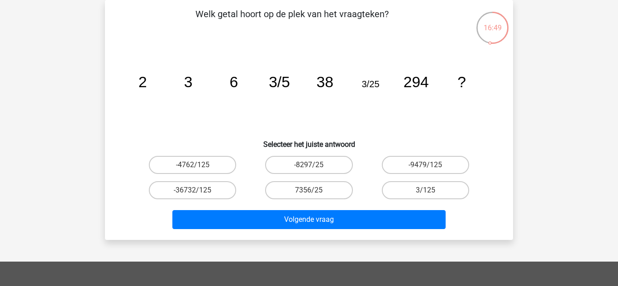
click at [460, 189] on label "3/125" at bounding box center [425, 190] width 87 height 18
click at [431, 190] on input "3/125" at bounding box center [428, 193] width 6 height 6
radio input "true"
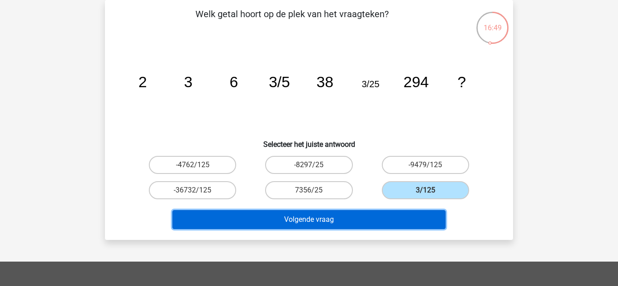
click at [422, 220] on button "Volgende vraag" at bounding box center [309, 219] width 274 height 19
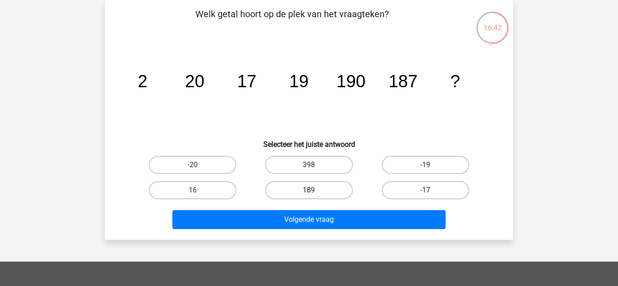
click at [332, 193] on label "189" at bounding box center [308, 190] width 87 height 18
click at [315, 193] on input "189" at bounding box center [312, 193] width 6 height 6
radio input "true"
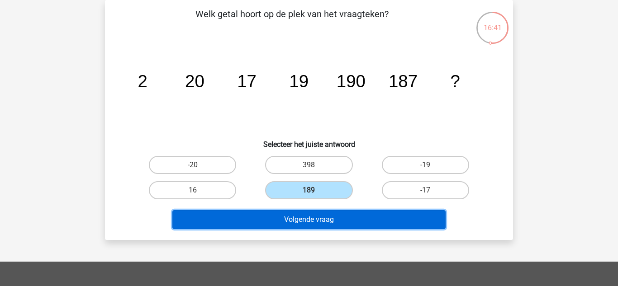
click at [359, 220] on button "Volgende vraag" at bounding box center [309, 219] width 274 height 19
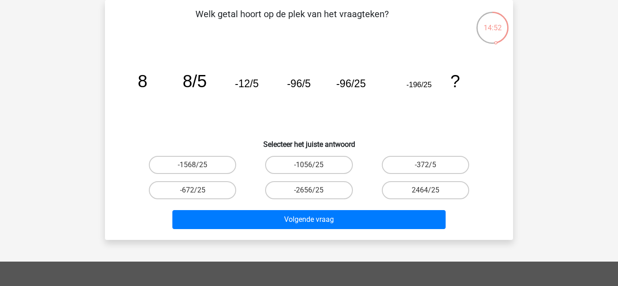
click at [449, 165] on label "-372/5" at bounding box center [425, 165] width 87 height 18
click at [431, 165] on input "-372/5" at bounding box center [428, 168] width 6 height 6
radio input "true"
click at [231, 195] on label "-672/25" at bounding box center [192, 190] width 87 height 18
click at [199, 195] on input "-672/25" at bounding box center [196, 193] width 6 height 6
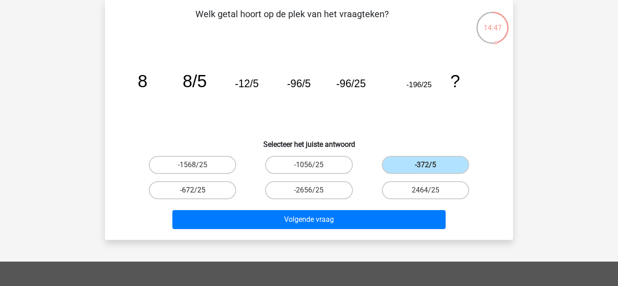
radio input "true"
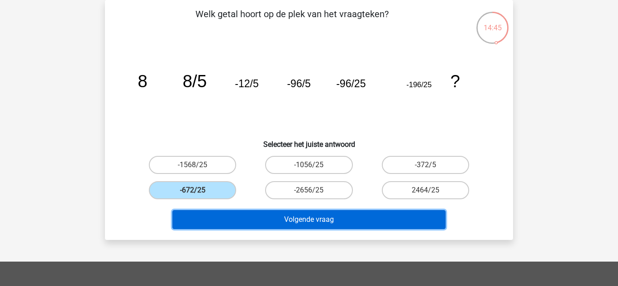
click at [283, 219] on button "Volgende vraag" at bounding box center [309, 219] width 274 height 19
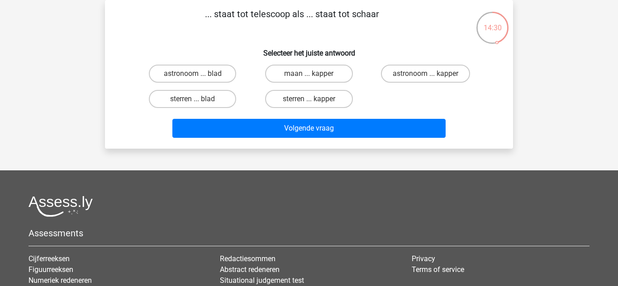
click at [450, 69] on label "astronoom ... kapper" at bounding box center [425, 74] width 89 height 18
click at [431, 74] on input "astronoom ... kapper" at bounding box center [428, 77] width 6 height 6
radio input "true"
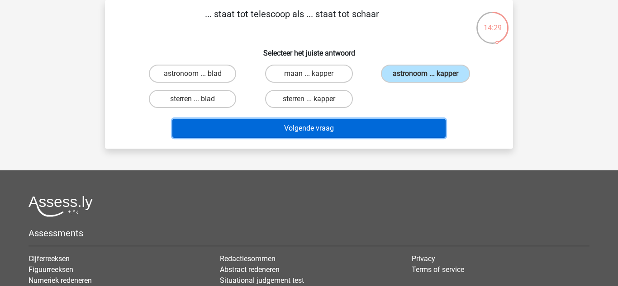
click at [421, 137] on button "Volgende vraag" at bounding box center [309, 128] width 274 height 19
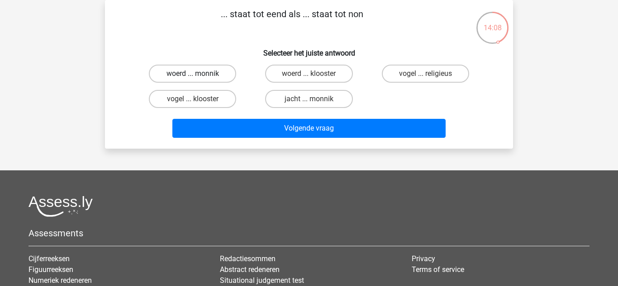
click at [219, 65] on label "woerd ... monnik" at bounding box center [192, 74] width 87 height 18
click at [199, 74] on input "woerd ... monnik" at bounding box center [196, 77] width 6 height 6
radio input "true"
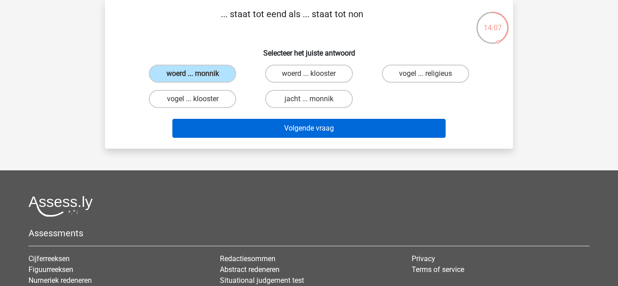
click at [421, 135] on button "Volgende vraag" at bounding box center [309, 128] width 274 height 19
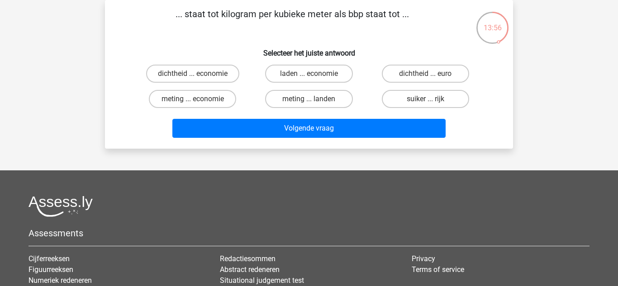
click at [228, 73] on label "dichtheid ... economie" at bounding box center [192, 74] width 93 height 18
click at [199, 74] on input "dichtheid ... economie" at bounding box center [196, 77] width 6 height 6
radio input "true"
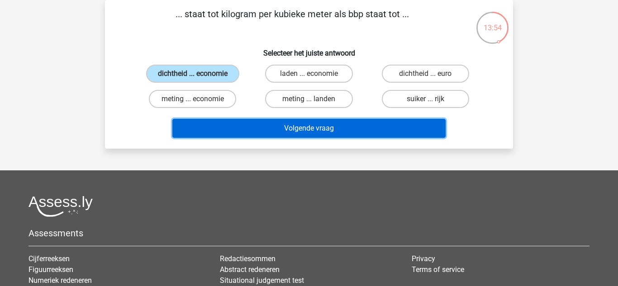
click at [427, 134] on button "Volgende vraag" at bounding box center [309, 128] width 274 height 19
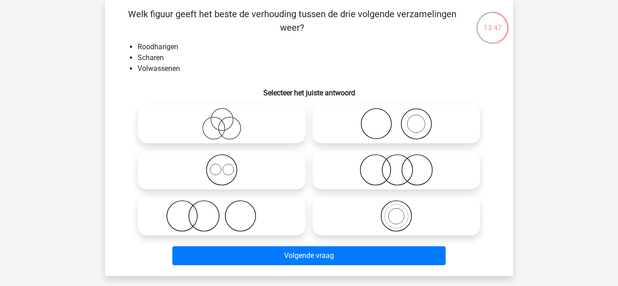
click at [258, 217] on icon at bounding box center [222, 216] width 160 height 32
click at [227, 212] on input "radio" at bounding box center [225, 209] width 6 height 6
radio input "true"
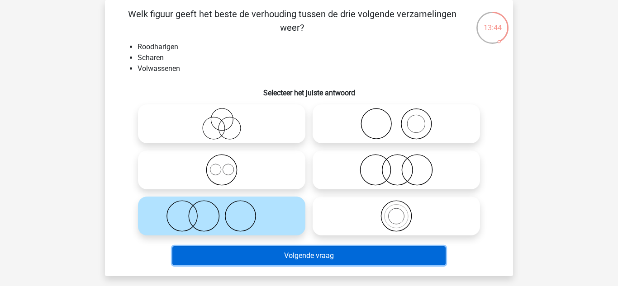
click at [365, 256] on button "Volgende vraag" at bounding box center [309, 255] width 274 height 19
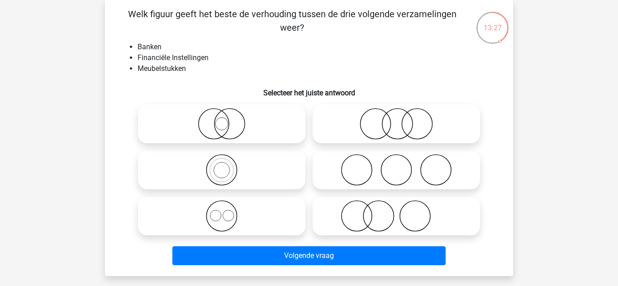
click at [401, 227] on icon at bounding box center [396, 216] width 160 height 32
click at [401, 212] on input "radio" at bounding box center [399, 209] width 6 height 6
radio input "true"
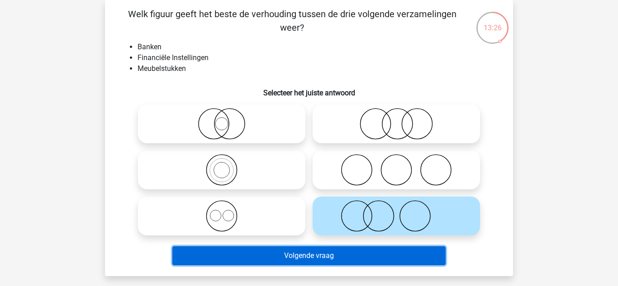
click at [397, 259] on button "Volgende vraag" at bounding box center [309, 255] width 274 height 19
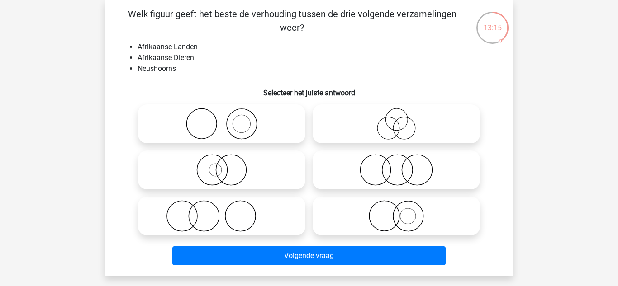
click at [266, 213] on icon at bounding box center [222, 216] width 160 height 32
click at [227, 212] on input "radio" at bounding box center [225, 209] width 6 height 6
radio input "true"
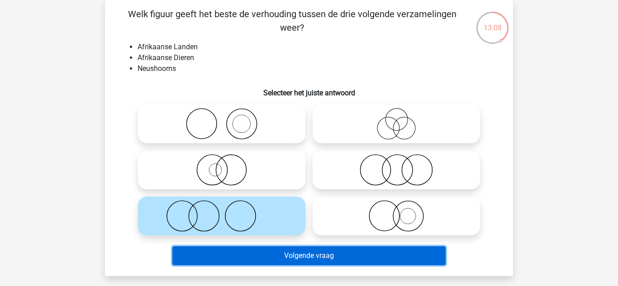
click at [373, 262] on button "Volgende vraag" at bounding box center [309, 255] width 274 height 19
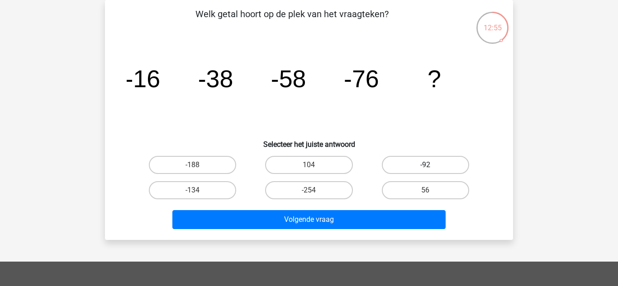
click at [421, 158] on label "-92" at bounding box center [425, 165] width 87 height 18
click at [425, 165] on input "-92" at bounding box center [428, 168] width 6 height 6
radio input "true"
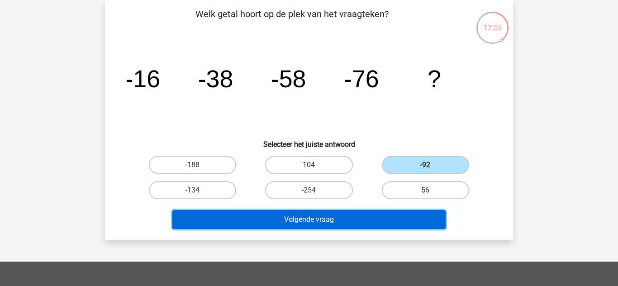
click at [418, 222] on button "Volgende vraag" at bounding box center [309, 219] width 274 height 19
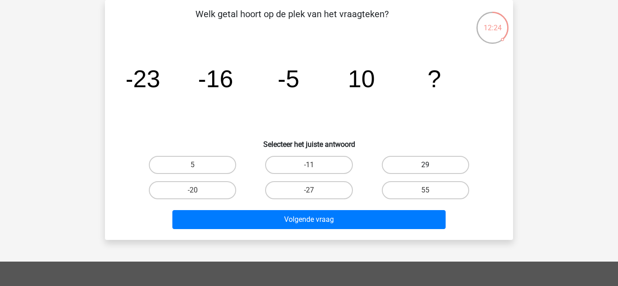
click at [440, 170] on label "29" at bounding box center [425, 165] width 87 height 18
click at [431, 170] on input "29" at bounding box center [428, 168] width 6 height 6
radio input "true"
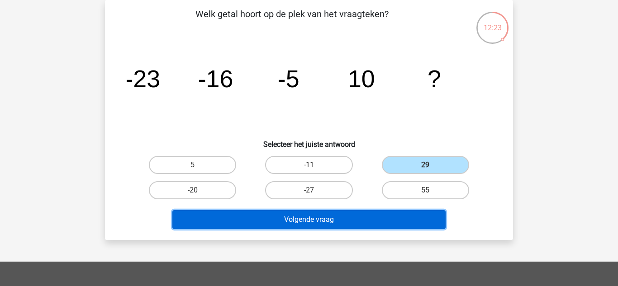
click at [427, 228] on button "Volgende vraag" at bounding box center [309, 219] width 274 height 19
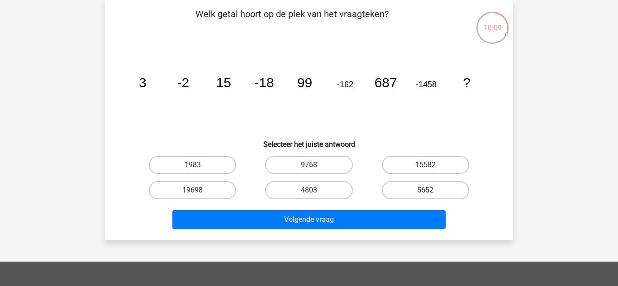
click at [414, 193] on label "5652" at bounding box center [425, 190] width 87 height 18
click at [425, 193] on input "5652" at bounding box center [428, 193] width 6 height 6
radio input "true"
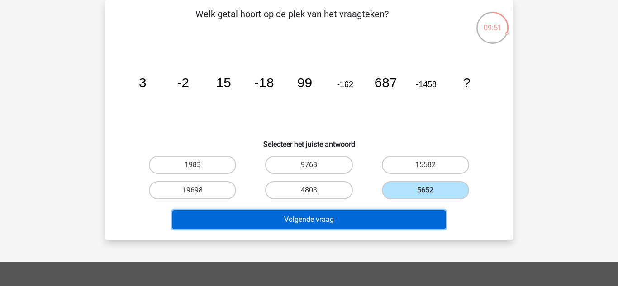
click at [312, 220] on button "Volgende vraag" at bounding box center [309, 219] width 274 height 19
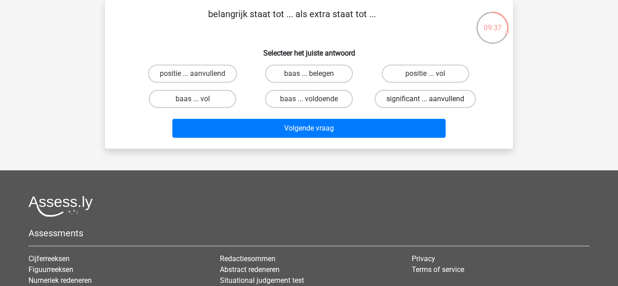
click at [448, 105] on label "significant ... aanvullend" at bounding box center [424, 99] width 101 height 18
click at [431, 105] on input "significant ... aanvullend" at bounding box center [428, 102] width 6 height 6
radio input "true"
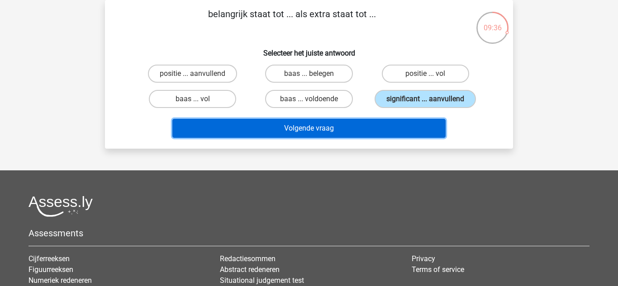
click at [423, 133] on button "Volgende vraag" at bounding box center [309, 128] width 274 height 19
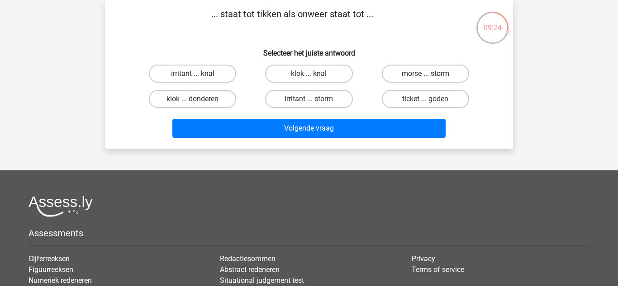
click at [311, 77] on input "klok ... knal" at bounding box center [312, 77] width 6 height 6
radio input "true"
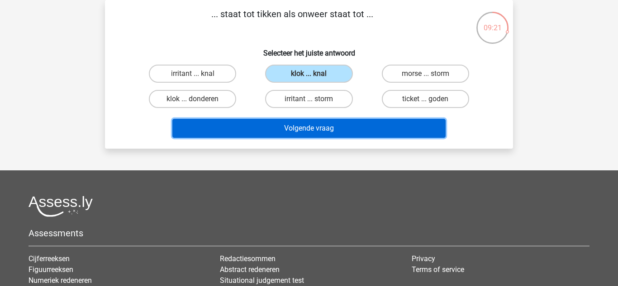
click at [203, 137] on button "Volgende vraag" at bounding box center [309, 128] width 274 height 19
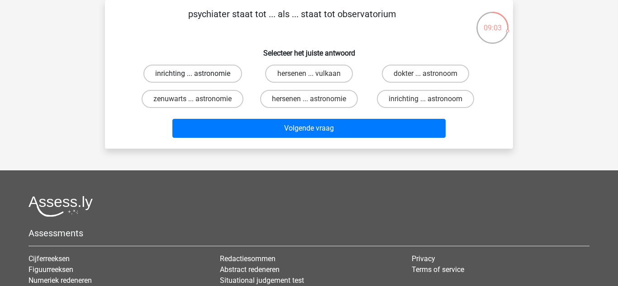
click at [168, 71] on label "inrichting ... astronomie" at bounding box center [192, 74] width 99 height 18
click at [193, 74] on input "inrichting ... astronomie" at bounding box center [196, 77] width 6 height 6
radio input "true"
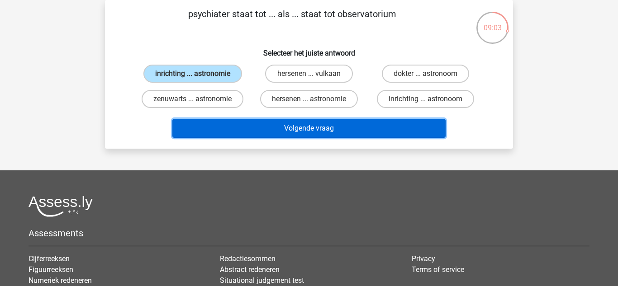
click at [193, 137] on button "Volgende vraag" at bounding box center [309, 128] width 274 height 19
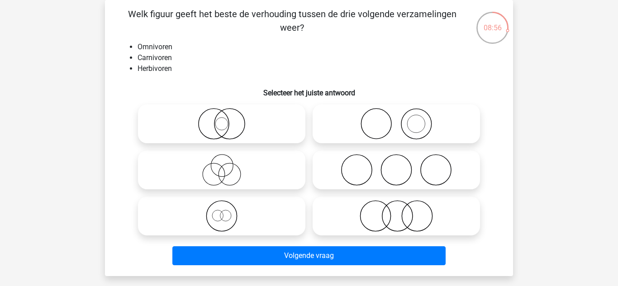
click at [345, 204] on icon at bounding box center [396, 216] width 160 height 32
click at [396, 206] on input "radio" at bounding box center [399, 209] width 6 height 6
radio input "true"
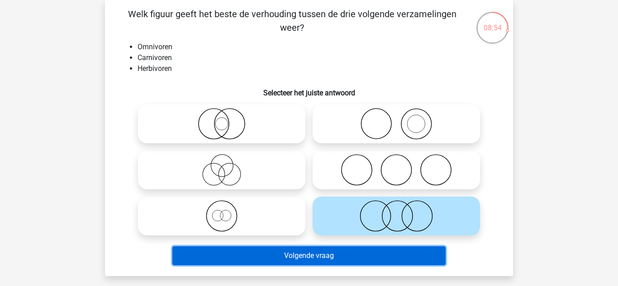
click at [208, 258] on button "Volgende vraag" at bounding box center [309, 255] width 274 height 19
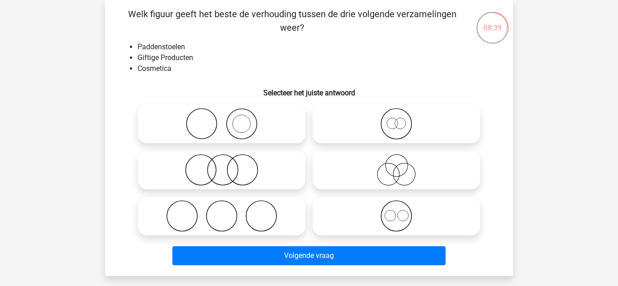
click at [179, 154] on label at bounding box center [221, 170] width 167 height 39
click at [222, 160] on input "radio" at bounding box center [225, 163] width 6 height 6
radio input "true"
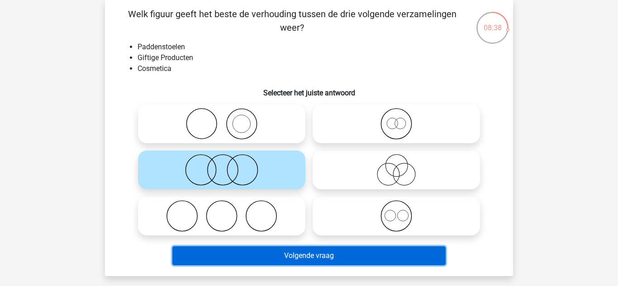
click at [191, 264] on button "Volgende vraag" at bounding box center [309, 255] width 274 height 19
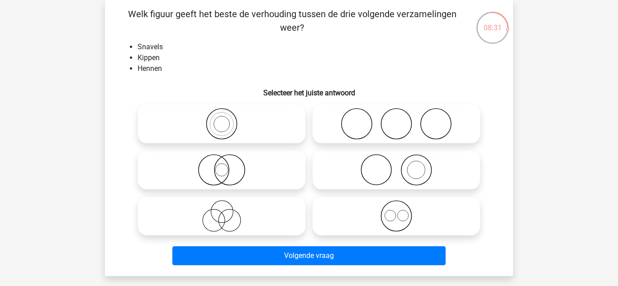
click at [171, 161] on icon at bounding box center [222, 170] width 160 height 32
click at [222, 161] on input "radio" at bounding box center [225, 163] width 6 height 6
radio input "true"
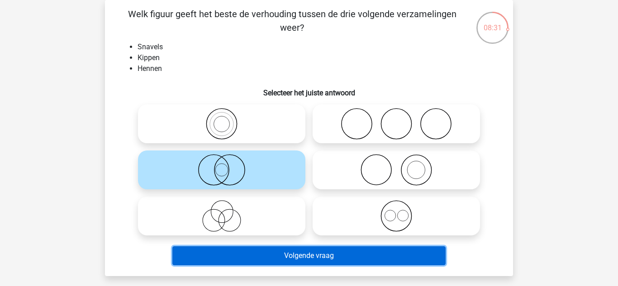
click at [188, 263] on button "Volgende vraag" at bounding box center [309, 255] width 274 height 19
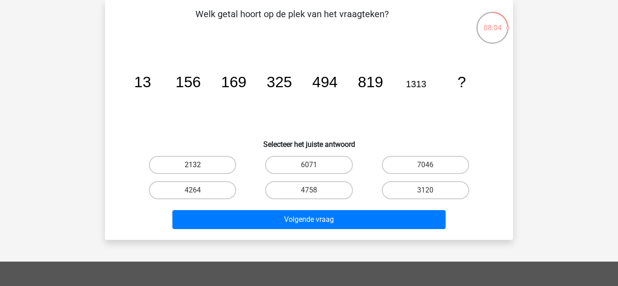
click at [177, 166] on label "2132" at bounding box center [192, 165] width 87 height 18
click at [193, 166] on input "2132" at bounding box center [196, 168] width 6 height 6
radio input "true"
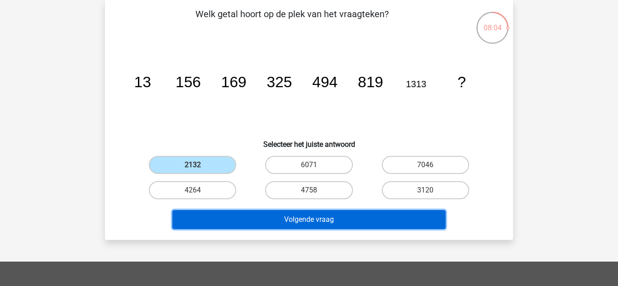
click at [188, 219] on button "Volgende vraag" at bounding box center [309, 219] width 274 height 19
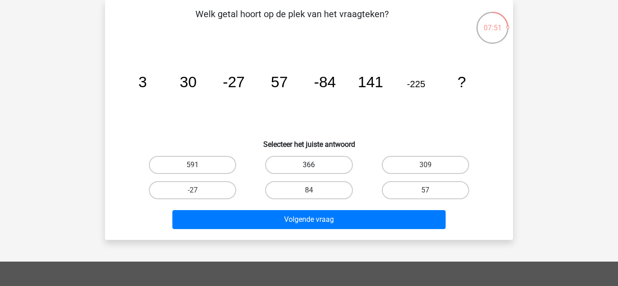
click at [279, 164] on label "366" at bounding box center [308, 165] width 87 height 18
click at [309, 165] on input "366" at bounding box center [312, 168] width 6 height 6
radio input "true"
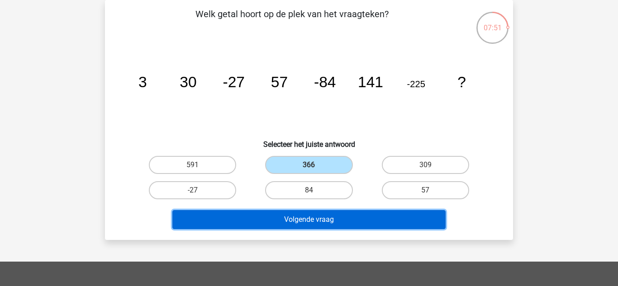
click at [251, 220] on button "Volgende vraag" at bounding box center [309, 219] width 274 height 19
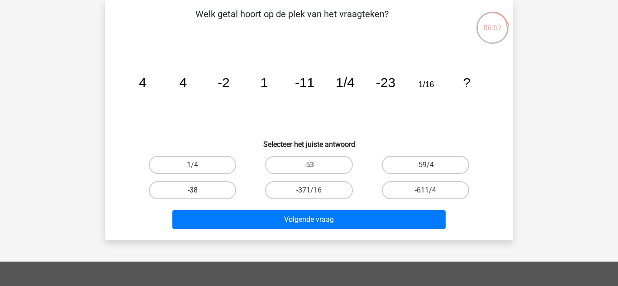
click at [209, 191] on label "-38" at bounding box center [192, 190] width 87 height 18
click at [199, 191] on input "-38" at bounding box center [196, 193] width 6 height 6
radio input "true"
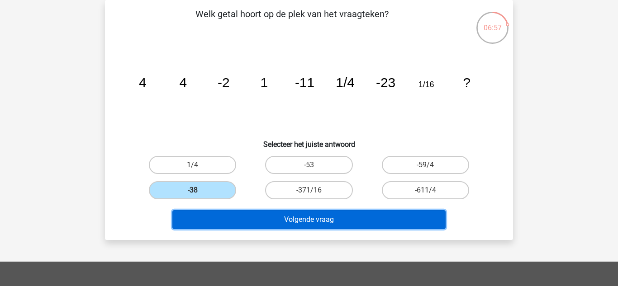
click at [230, 217] on button "Volgende vraag" at bounding box center [309, 219] width 274 height 19
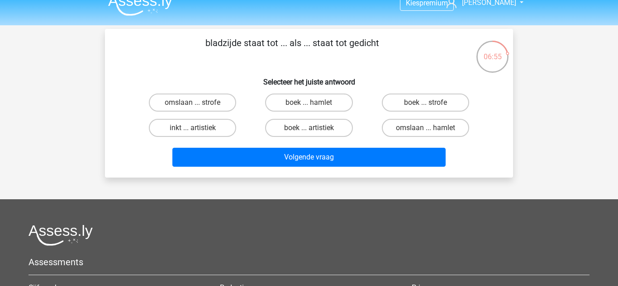
scroll to position [0, 0]
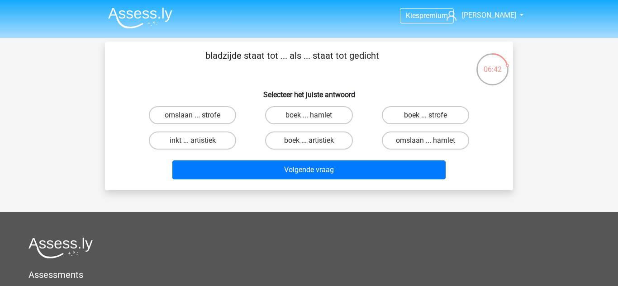
click at [433, 99] on h6 "Selecteer het juiste antwoord" at bounding box center [308, 91] width 379 height 16
click at [444, 118] on label "boek ... strofe" at bounding box center [425, 115] width 87 height 18
click at [431, 118] on input "boek ... strofe" at bounding box center [428, 118] width 6 height 6
radio input "true"
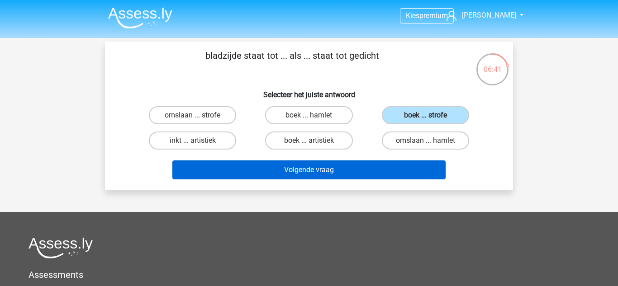
click at [420, 176] on button "Volgende vraag" at bounding box center [309, 170] width 274 height 19
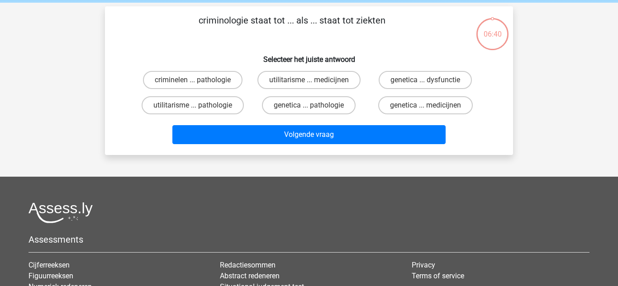
scroll to position [42, 0]
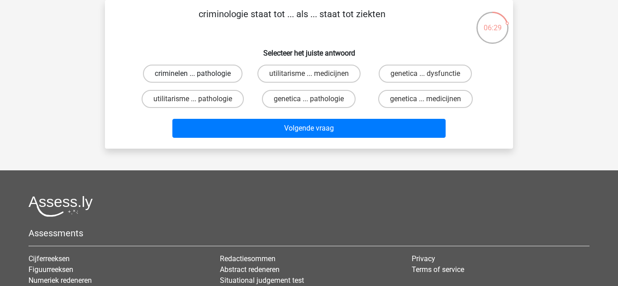
click at [229, 66] on label "criminelen ... pathologie" at bounding box center [192, 74] width 99 height 18
click at [199, 74] on input "criminelen ... pathologie" at bounding box center [196, 77] width 6 height 6
radio input "true"
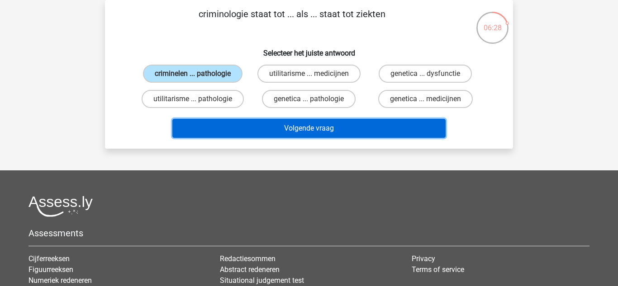
click at [407, 134] on button "Volgende vraag" at bounding box center [309, 128] width 274 height 19
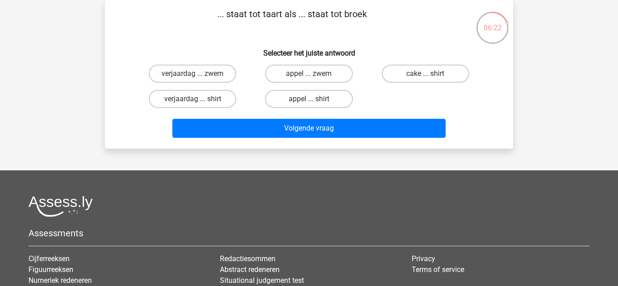
click at [203, 74] on label "verjaardag ... zwem" at bounding box center [192, 74] width 87 height 18
click at [199, 74] on input "verjaardag ... zwem" at bounding box center [196, 77] width 6 height 6
radio input "true"
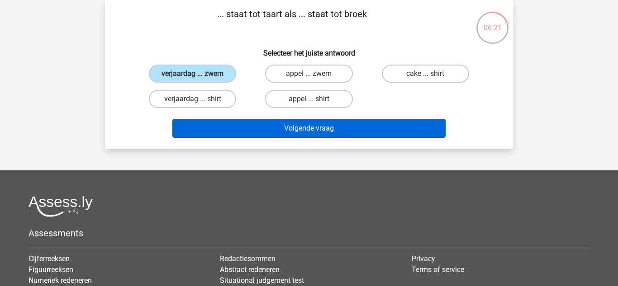
click at [388, 135] on button "Volgende vraag" at bounding box center [309, 128] width 274 height 19
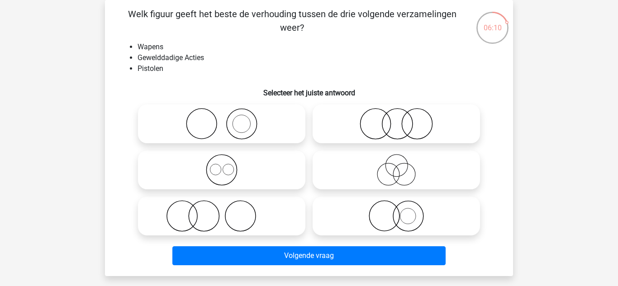
click at [414, 212] on circle at bounding box center [408, 216] width 16 height 16
click at [402, 212] on input "radio" at bounding box center [399, 209] width 6 height 6
radio input "true"
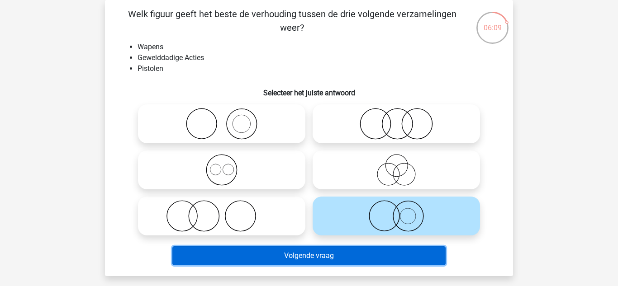
click at [397, 263] on button "Volgende vraag" at bounding box center [309, 255] width 274 height 19
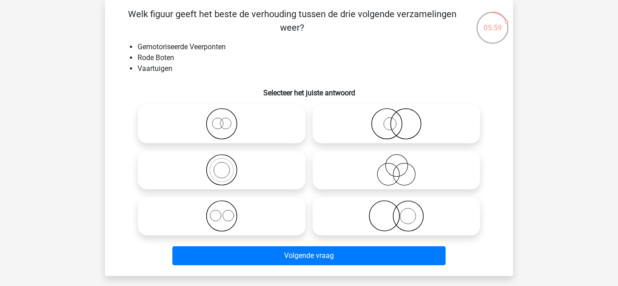
click at [250, 115] on icon at bounding box center [222, 124] width 160 height 32
click at [227, 115] on input "radio" at bounding box center [225, 117] width 6 height 6
radio input "true"
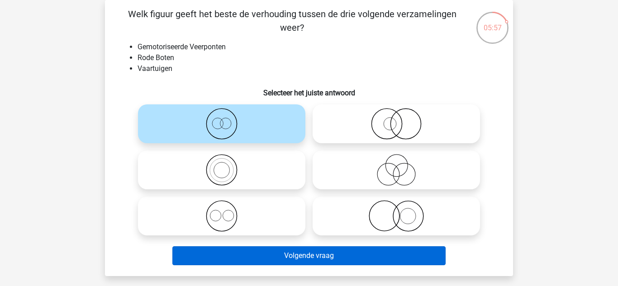
click at [336, 255] on button "Volgende vraag" at bounding box center [309, 255] width 274 height 19
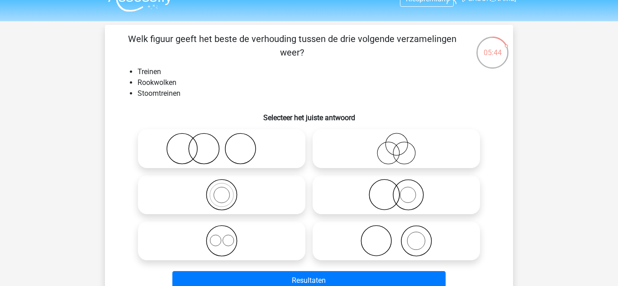
click at [391, 246] on icon at bounding box center [396, 241] width 160 height 32
click at [396, 237] on input "radio" at bounding box center [399, 234] width 6 height 6
radio input "true"
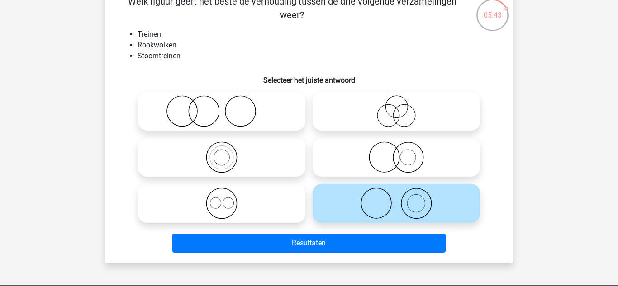
scroll to position [62, 0]
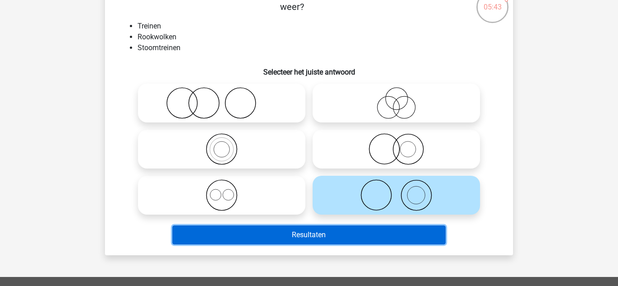
click at [358, 233] on button "Resultaten" at bounding box center [309, 235] width 274 height 19
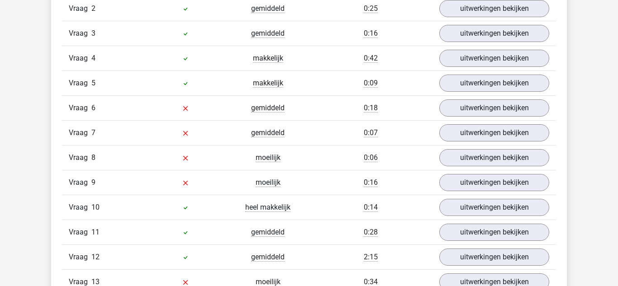
scroll to position [1079, 0]
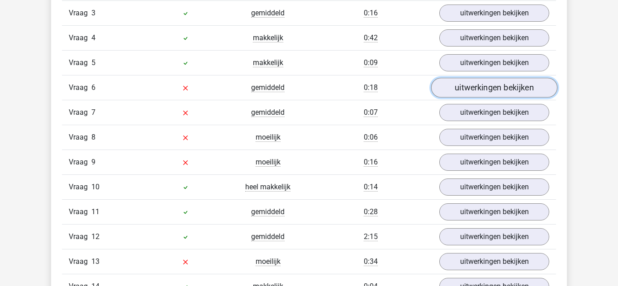
click at [488, 87] on link "uitwerkingen bekijken" at bounding box center [494, 88] width 126 height 20
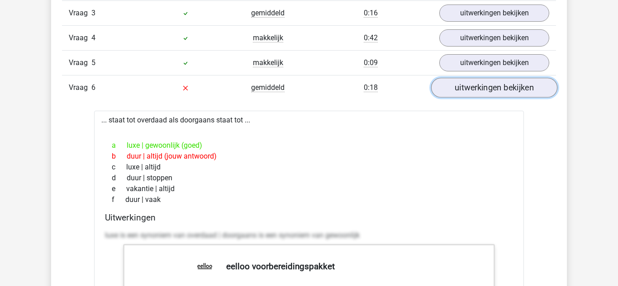
click at [493, 96] on link "uitwerkingen bekijken" at bounding box center [494, 88] width 126 height 20
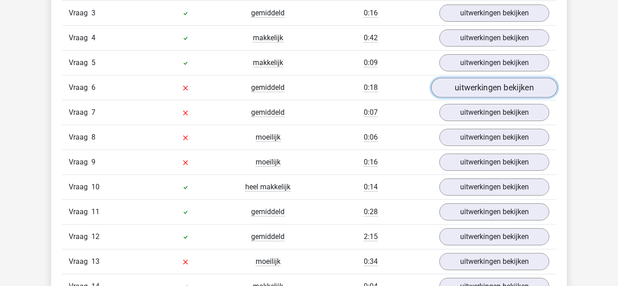
click at [493, 91] on link "uitwerkingen bekijken" at bounding box center [494, 88] width 126 height 20
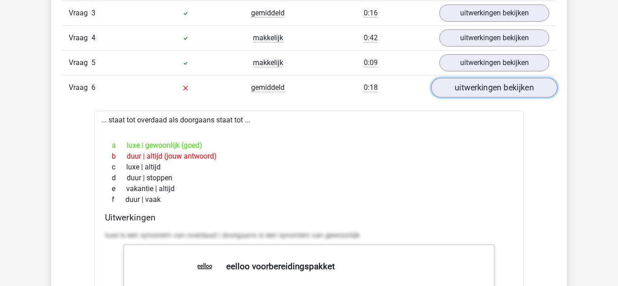
click at [497, 95] on link "uitwerkingen bekijken" at bounding box center [494, 88] width 126 height 20
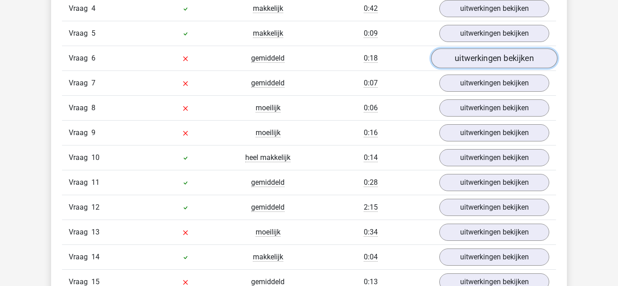
scroll to position [1108, 0]
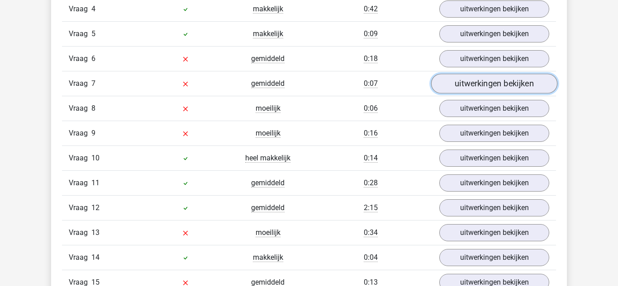
click at [493, 85] on link "uitwerkingen bekijken" at bounding box center [494, 84] width 126 height 20
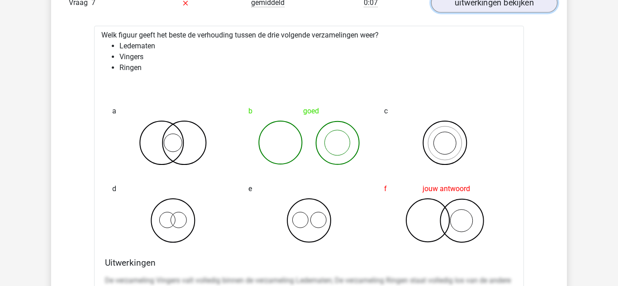
scroll to position [1190, 0]
click at [501, 9] on link "uitwerkingen bekijken" at bounding box center [494, 2] width 126 height 20
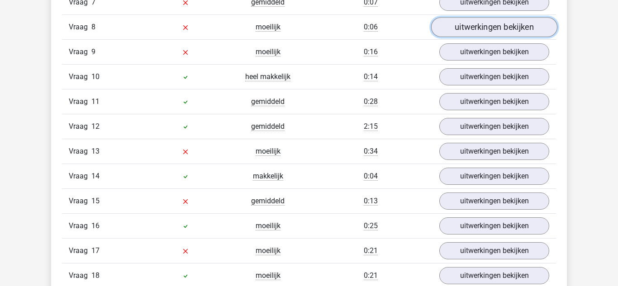
click at [497, 33] on link "uitwerkingen bekijken" at bounding box center [494, 27] width 126 height 20
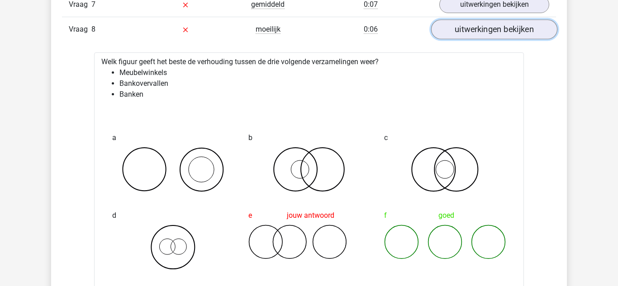
scroll to position [1186, 0]
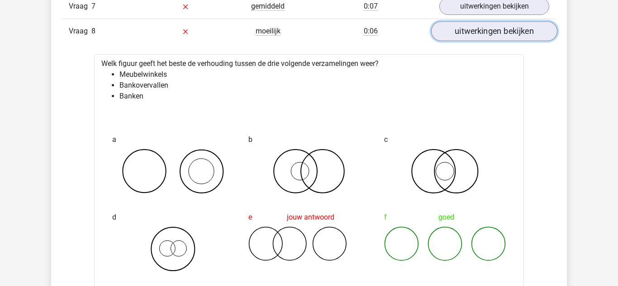
click at [501, 32] on link "uitwerkingen bekijken" at bounding box center [494, 31] width 126 height 20
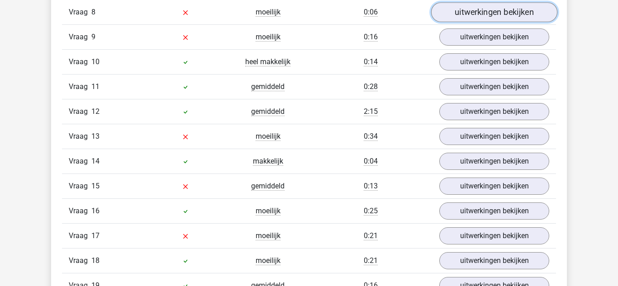
scroll to position [1206, 0]
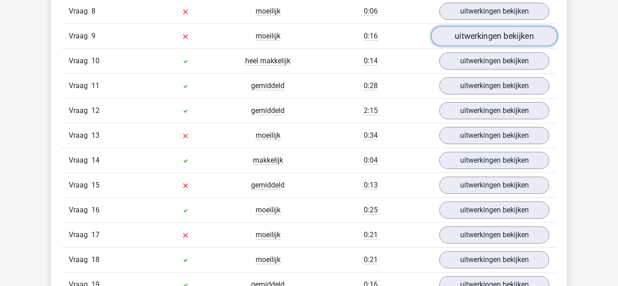
click at [502, 39] on link "uitwerkingen bekijken" at bounding box center [494, 36] width 126 height 20
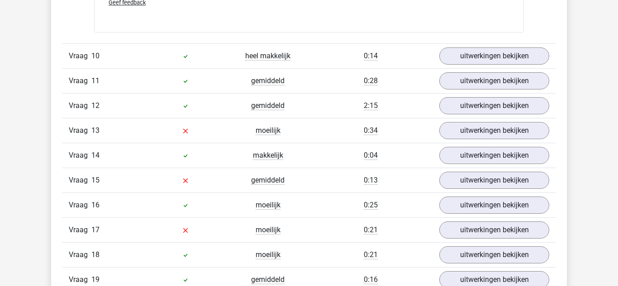
scroll to position [1792, 0]
click at [496, 131] on link "uitwerkingen bekijken" at bounding box center [494, 130] width 126 height 20
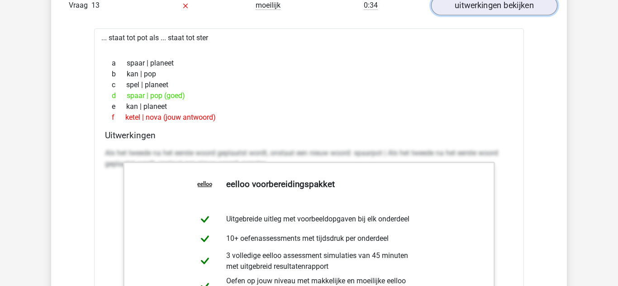
scroll to position [1918, 0]
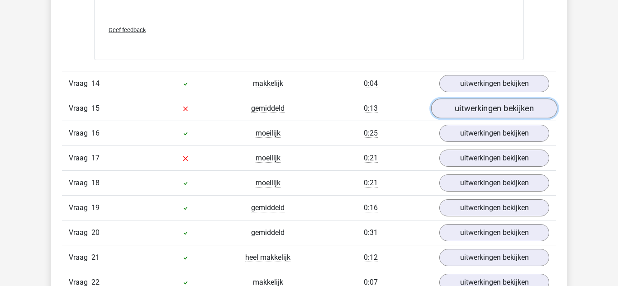
click at [474, 111] on link "uitwerkingen bekijken" at bounding box center [494, 109] width 126 height 20
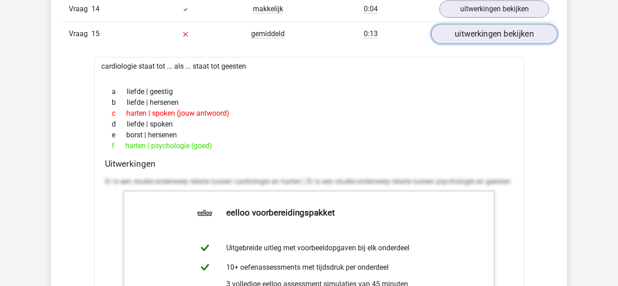
scroll to position [2390, 0]
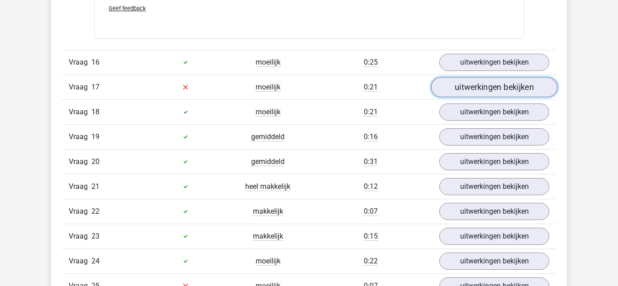
click at [493, 91] on link "uitwerkingen bekijken" at bounding box center [494, 87] width 126 height 20
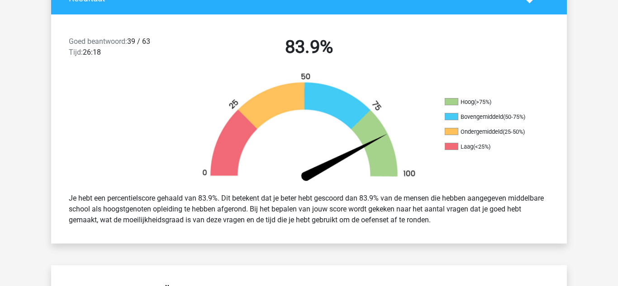
scroll to position [200, 0]
